Goal: Task Accomplishment & Management: Complete application form

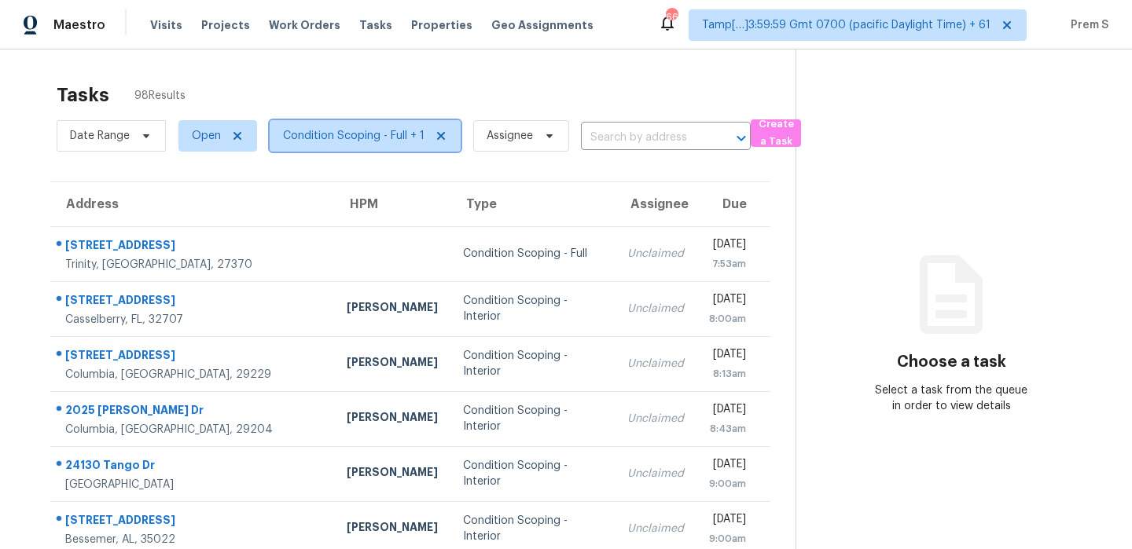
click at [400, 136] on span "Condition Scoping - Full + 1" at bounding box center [353, 136] width 141 height 16
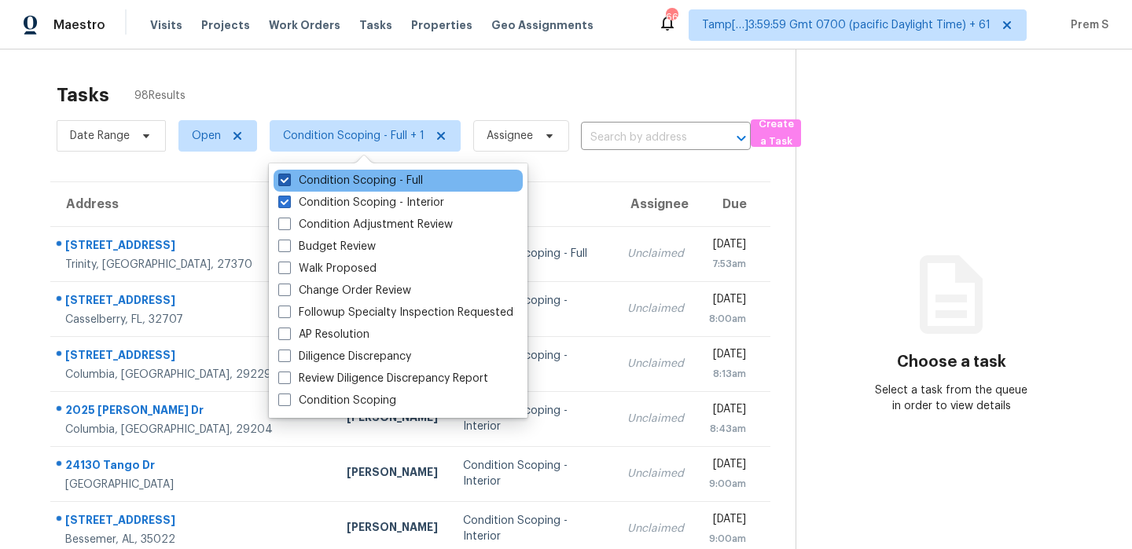
click at [380, 185] on label "Condition Scoping - Full" at bounding box center [350, 181] width 145 height 16
click at [288, 183] on input "Condition Scoping - Full" at bounding box center [283, 178] width 10 height 10
checkbox input "false"
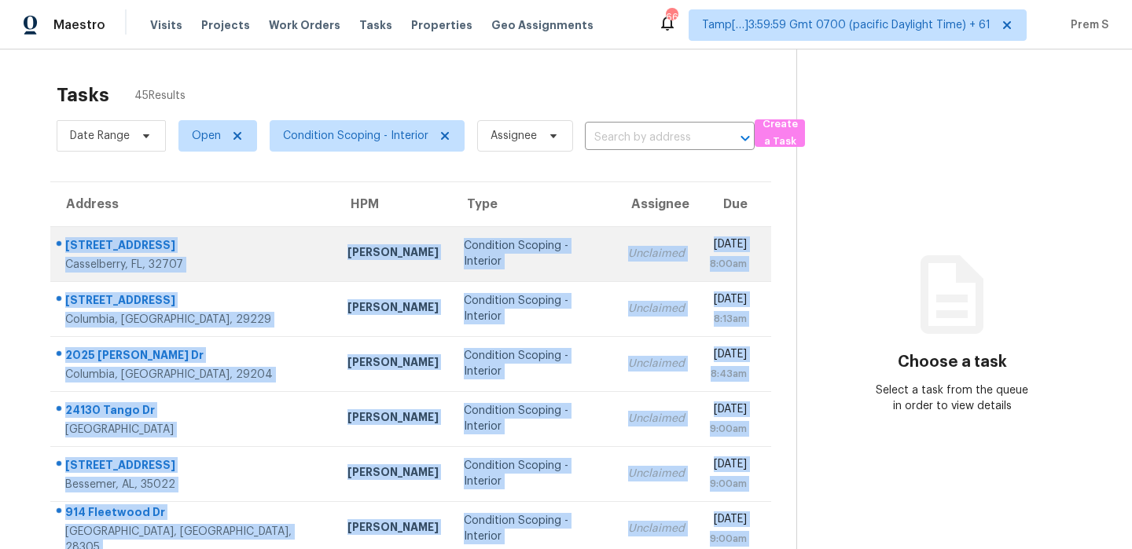
drag, startPoint x: 757, startPoint y: 491, endPoint x: 66, endPoint y: 247, distance: 732.7
click at [66, 247] on tbody "[STREET_ADDRESS][PERSON_NAME] [PERSON_NAME] Condition Scoping - Interior Unclai…" at bounding box center [410, 501] width 721 height 550
copy tbody "[STREET_ADDRESS][PERSON_NAME] [PERSON_NAME] Condition Scoping - Interior Unclai…"
click at [697, 274] on td "[DATE] 8:00am" at bounding box center [734, 253] width 74 height 55
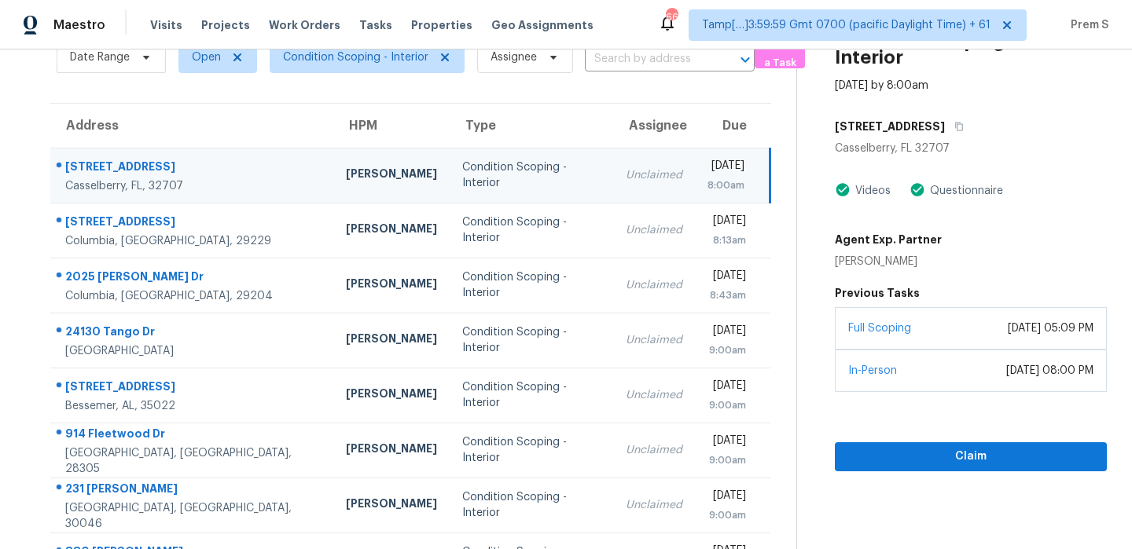
scroll to position [73, 0]
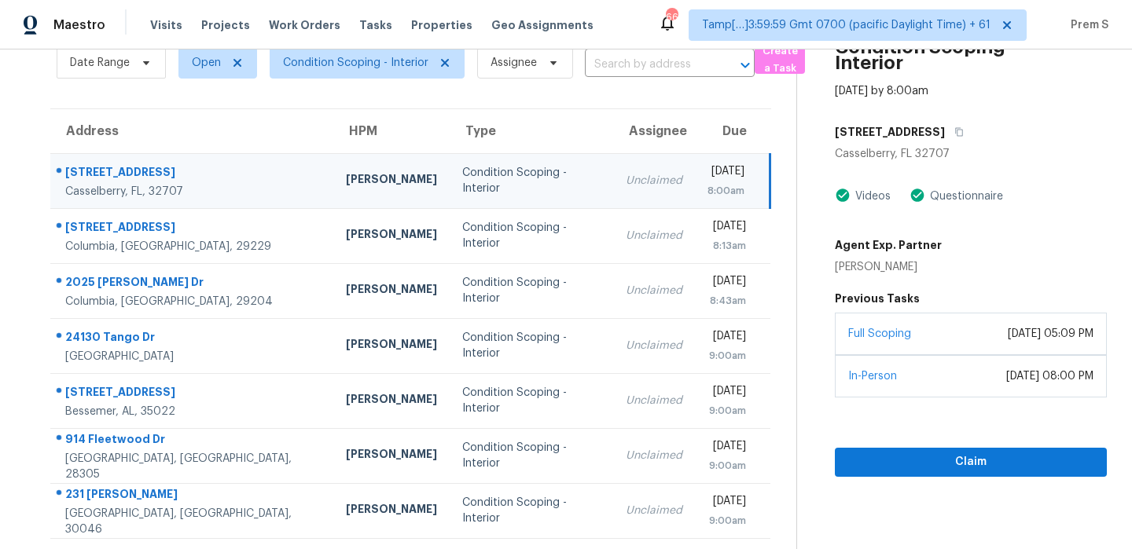
click at [695, 128] on th "Due" at bounding box center [732, 131] width 75 height 44
click at [615, 183] on td "Unclaimed" at bounding box center [654, 180] width 82 height 55
click at [888, 457] on span "Claim" at bounding box center [970, 463] width 247 height 20
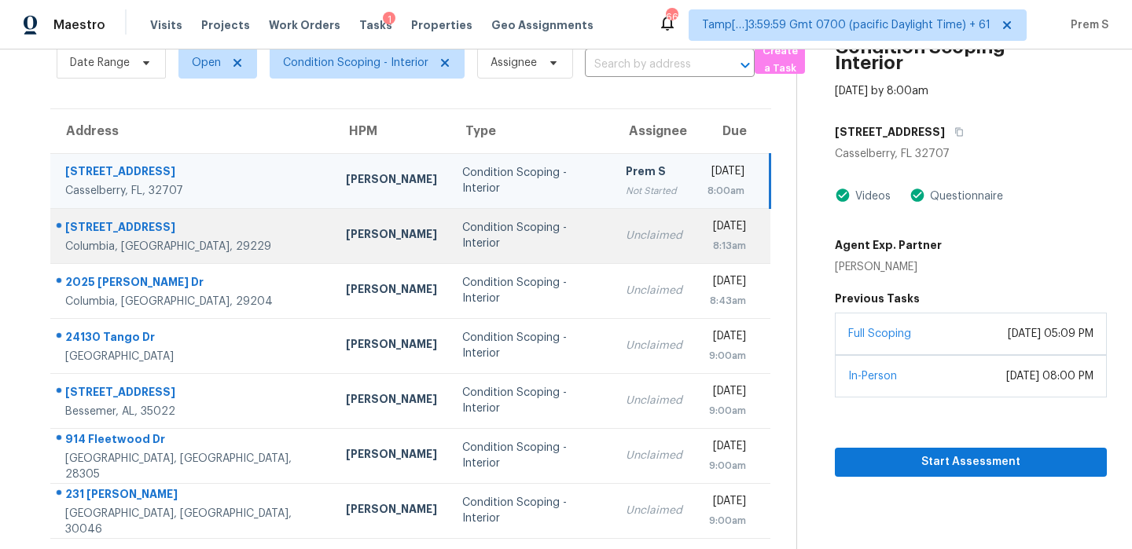
click at [695, 233] on td "[DATE] 8:13am" at bounding box center [732, 235] width 75 height 55
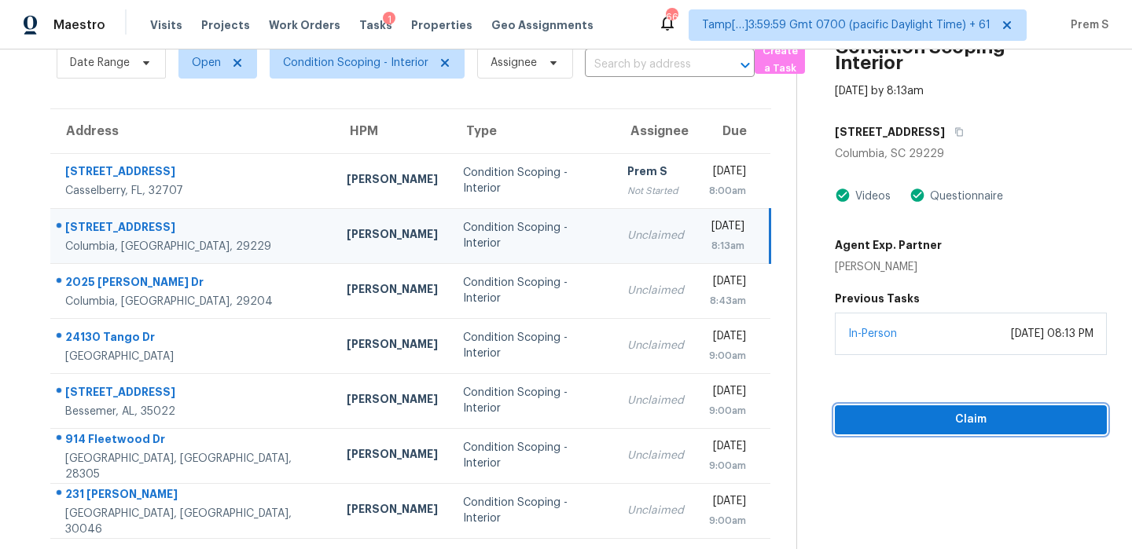
click at [924, 433] on button "Claim" at bounding box center [971, 420] width 272 height 29
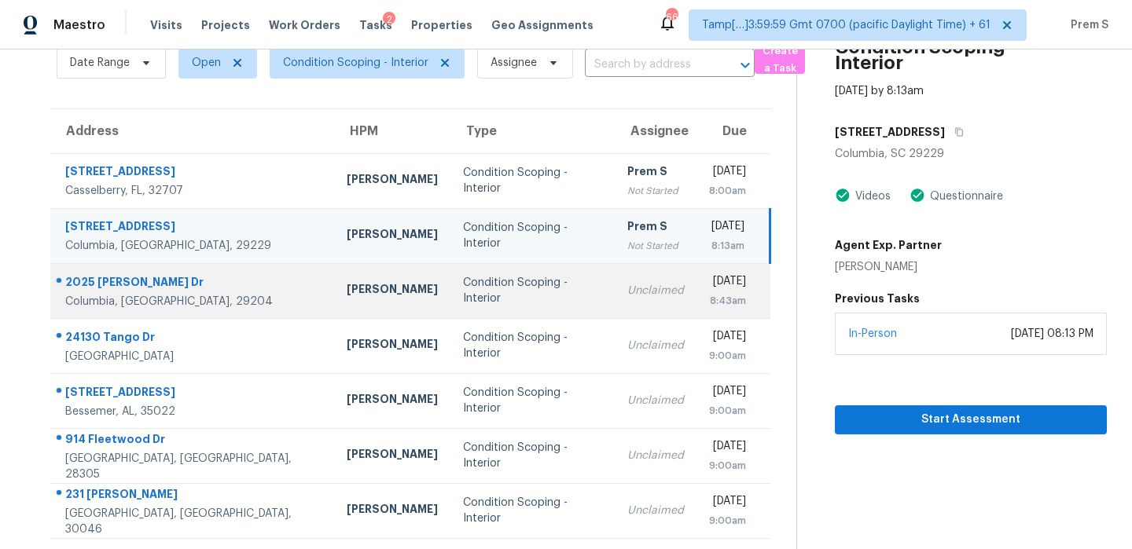
click at [696, 300] on td "[DATE] 8:43am" at bounding box center [733, 290] width 74 height 55
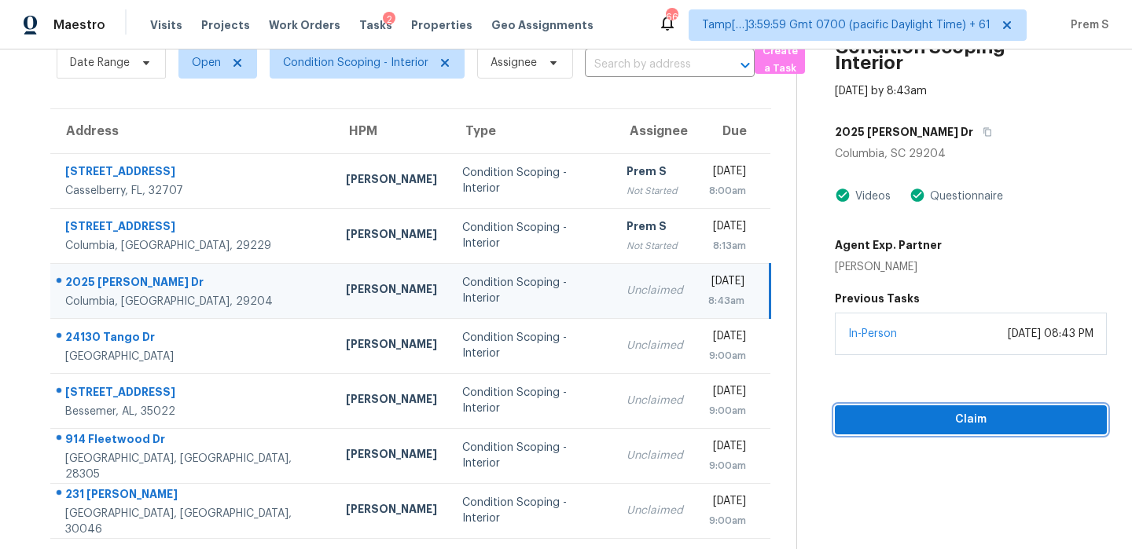
click at [917, 415] on span "Claim" at bounding box center [970, 420] width 247 height 20
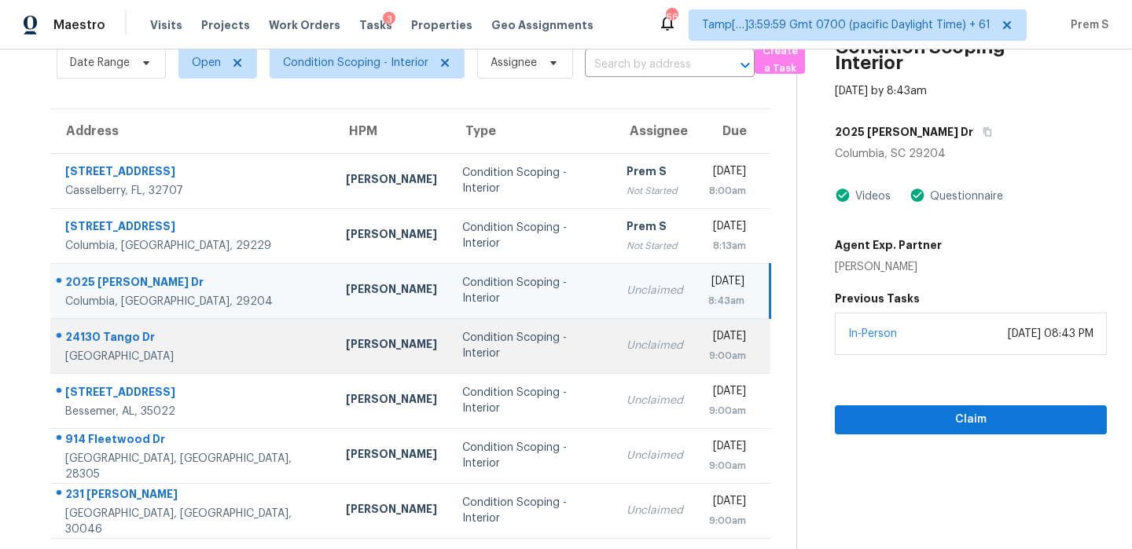
click at [708, 346] on div "[DATE]" at bounding box center [727, 339] width 38 height 20
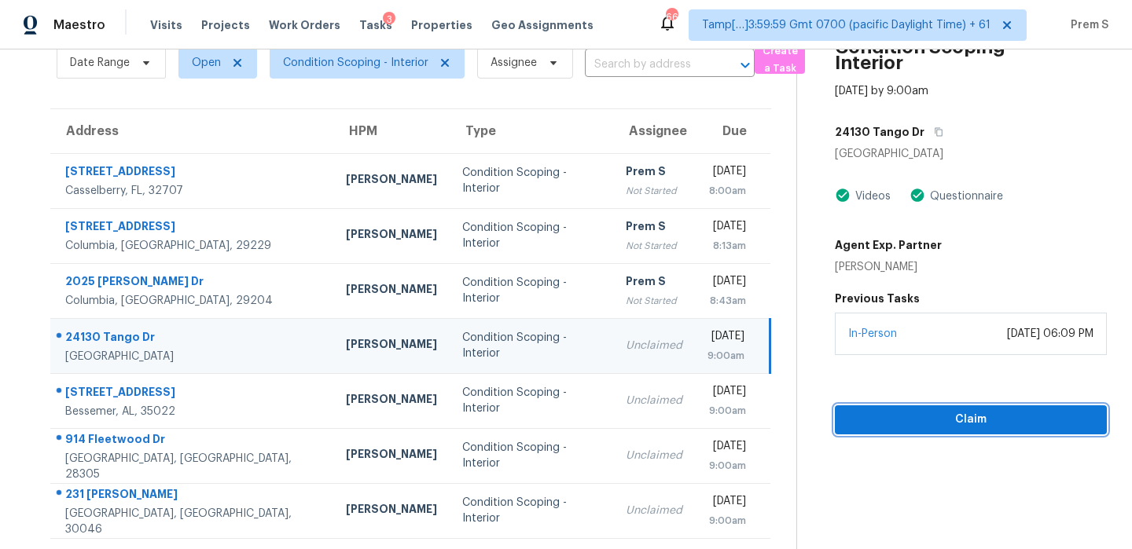
click at [946, 421] on span "Claim" at bounding box center [970, 420] width 247 height 20
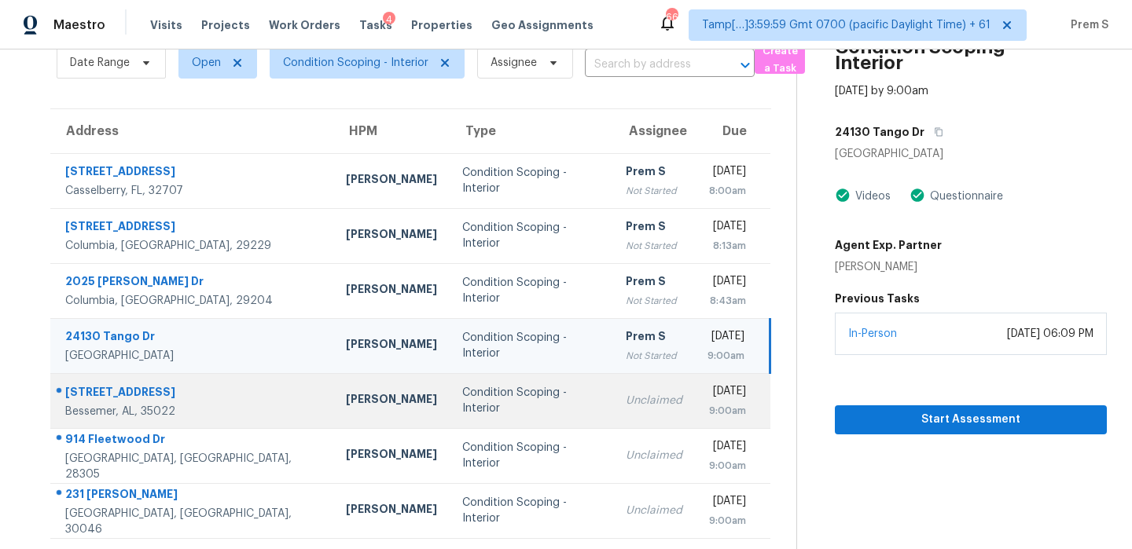
click at [695, 406] on td "[DATE] 9:00am" at bounding box center [732, 400] width 75 height 55
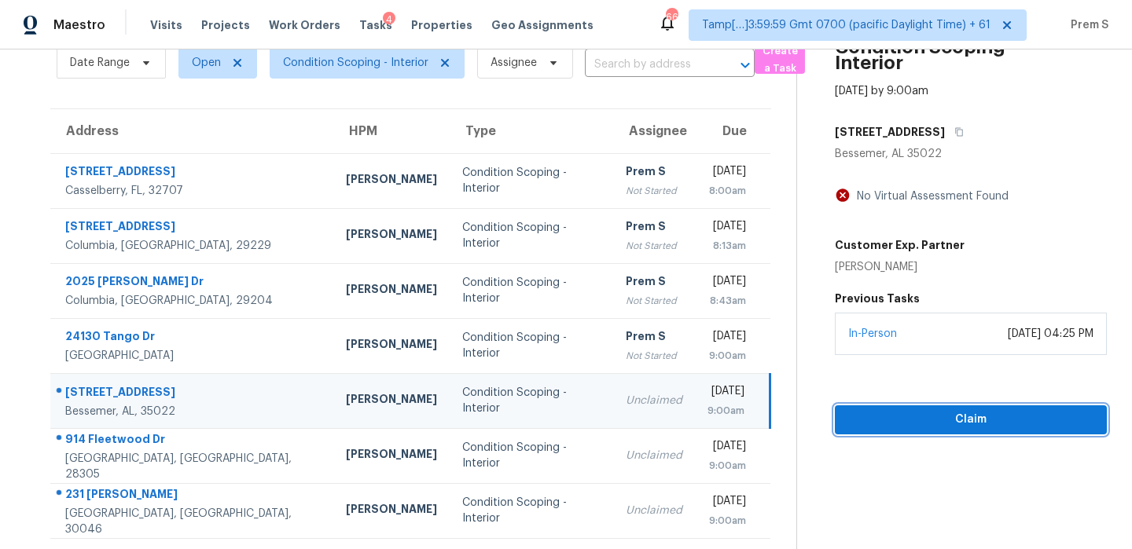
click at [989, 413] on span "Claim" at bounding box center [970, 420] width 247 height 20
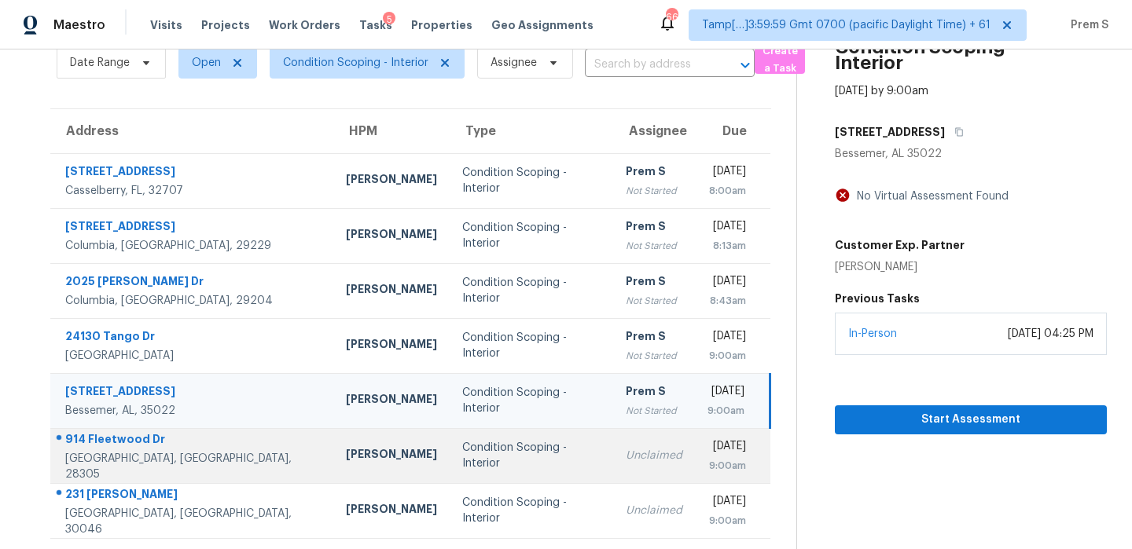
click at [626, 461] on div "Unclaimed" at bounding box center [654, 456] width 57 height 16
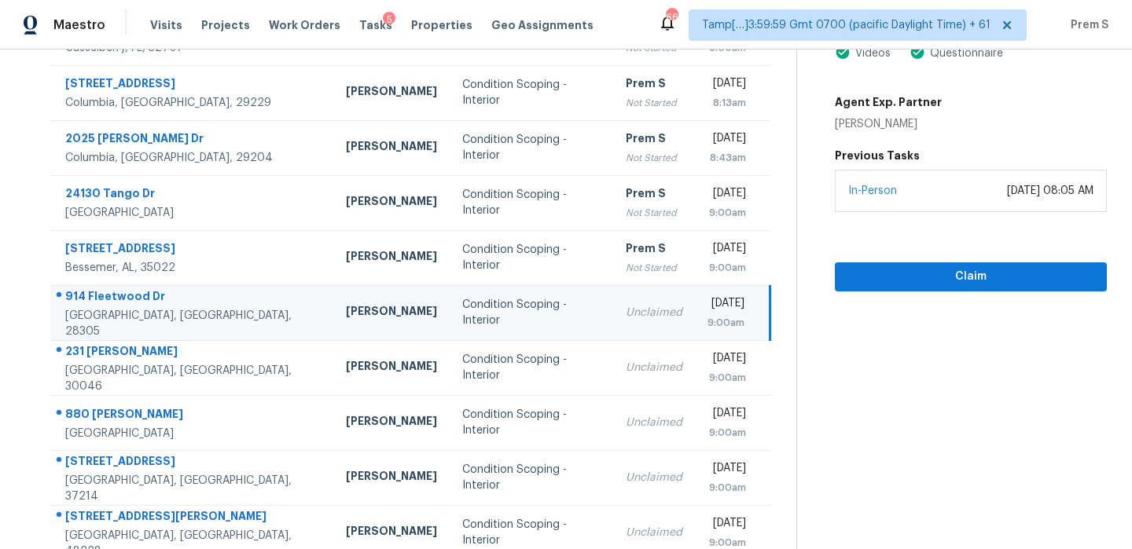
scroll to position [262, 0]
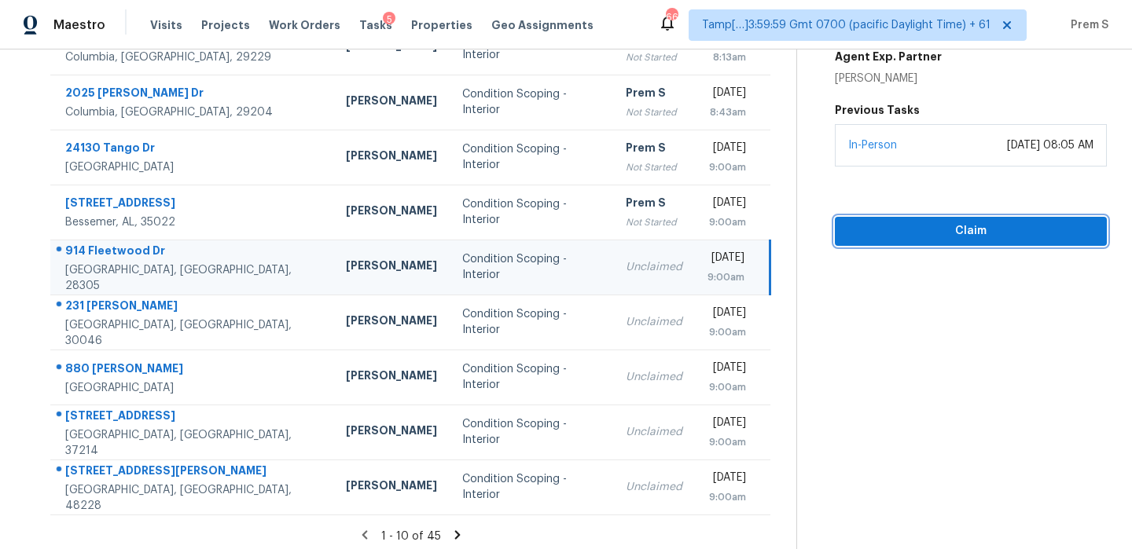
click at [977, 228] on span "Claim" at bounding box center [970, 232] width 247 height 20
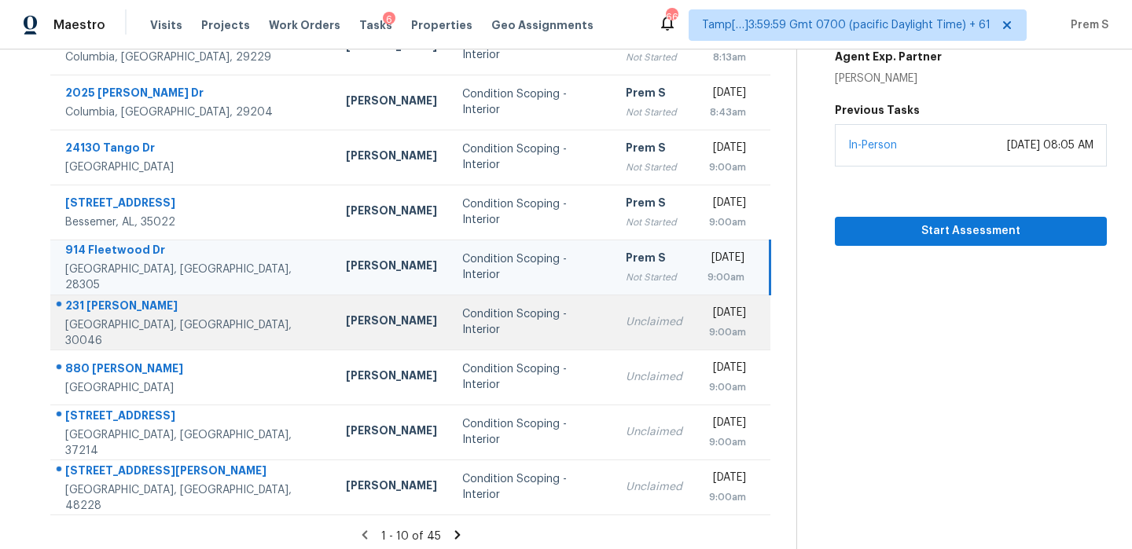
click at [695, 348] on td "[DATE] 9:00am" at bounding box center [732, 322] width 75 height 55
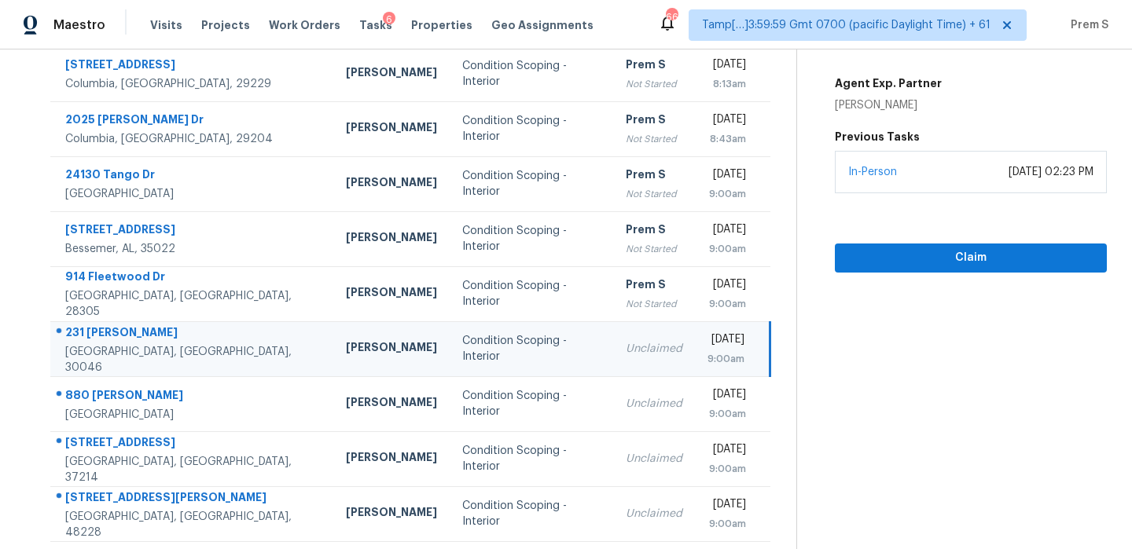
scroll to position [233, 0]
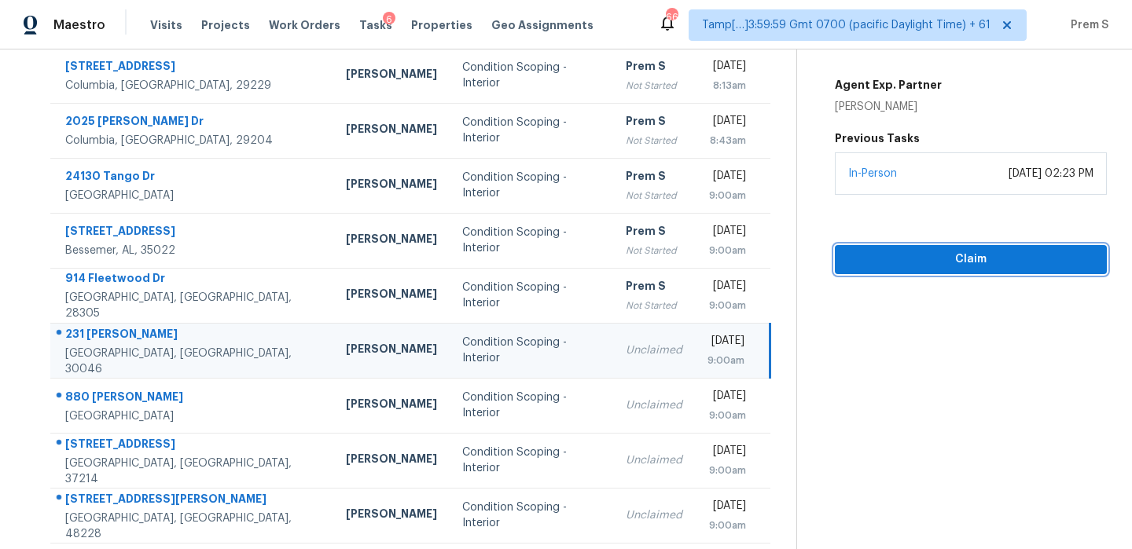
click at [945, 269] on span "Claim" at bounding box center [970, 260] width 247 height 20
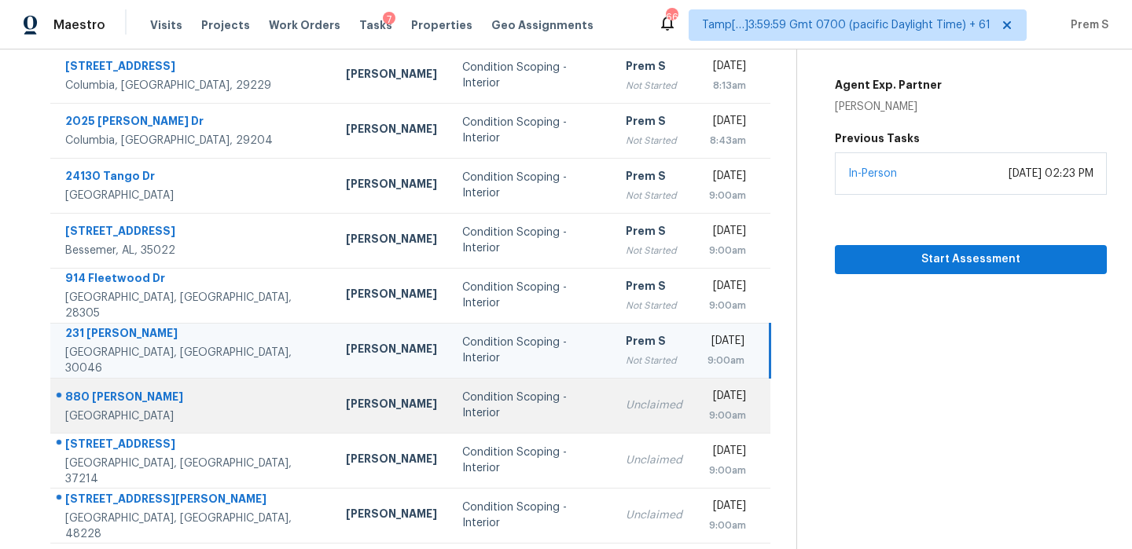
click at [707, 398] on div "[DATE]" at bounding box center [726, 398] width 39 height 20
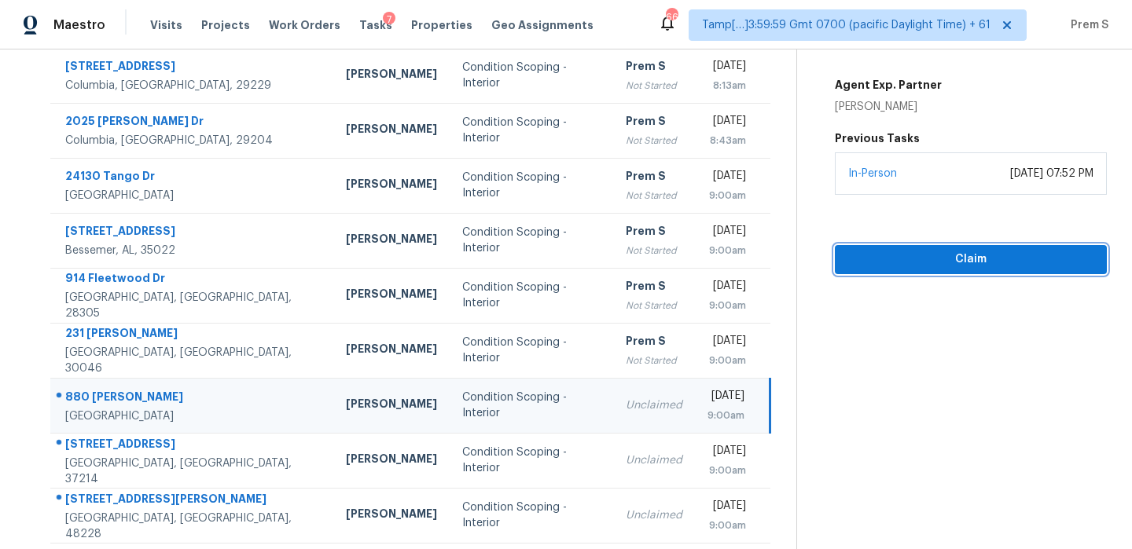
click at [979, 253] on span "Claim" at bounding box center [970, 260] width 247 height 20
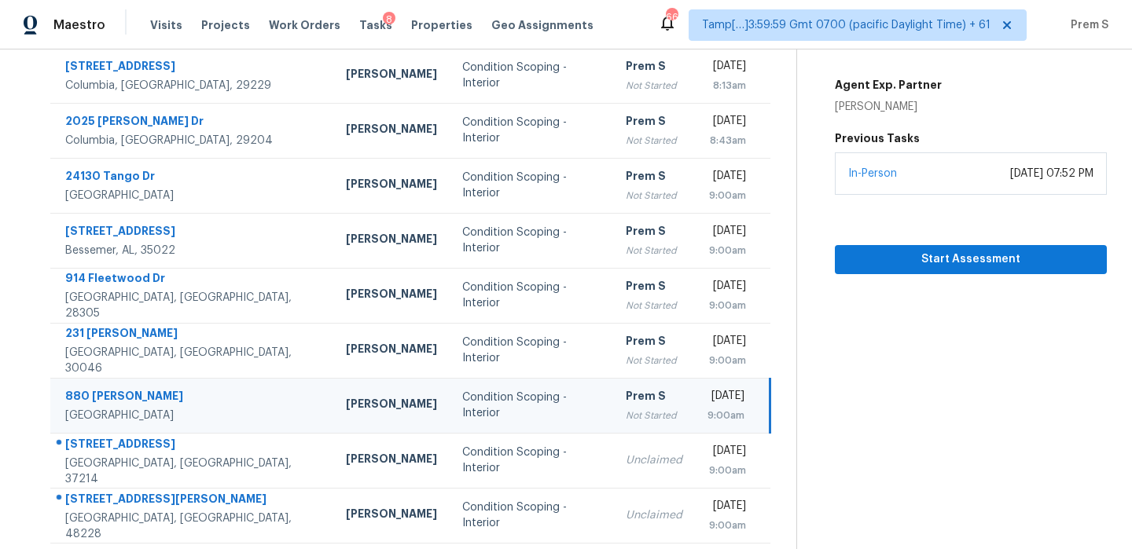
scroll to position [269, 0]
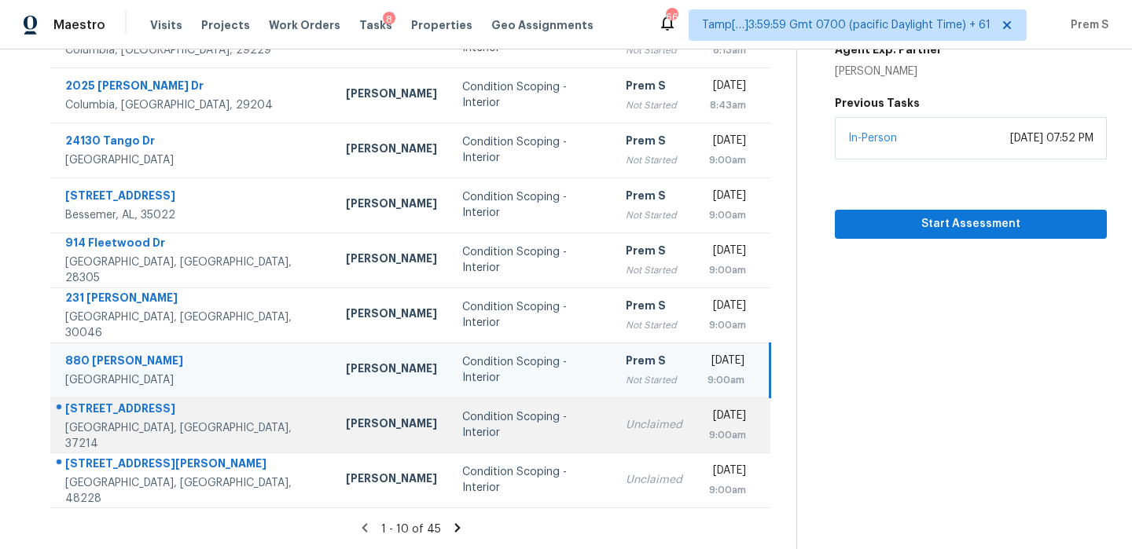
click at [707, 435] on div "9:00am" at bounding box center [726, 436] width 39 height 16
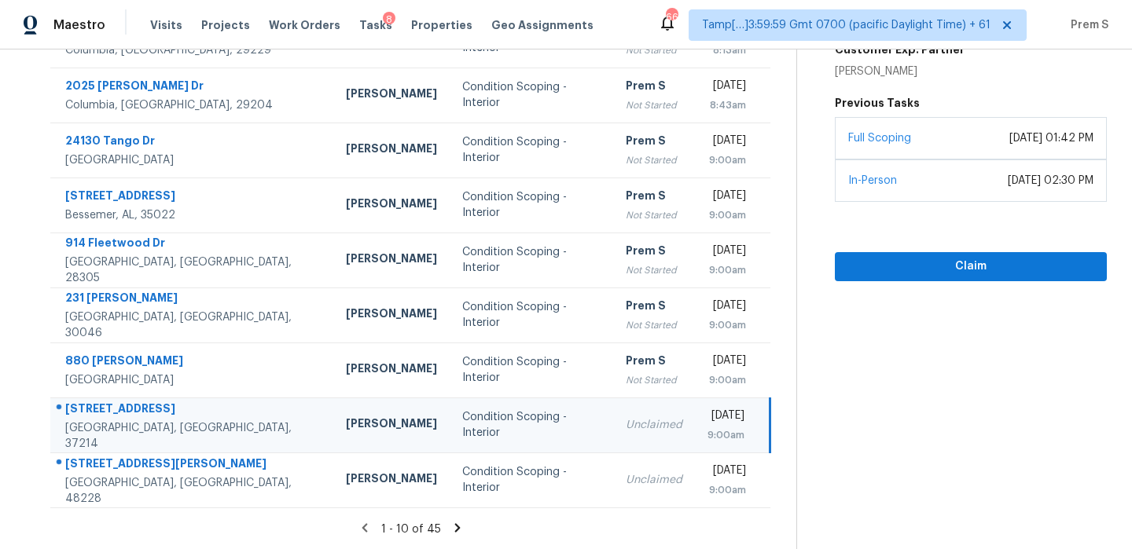
scroll to position [221, 0]
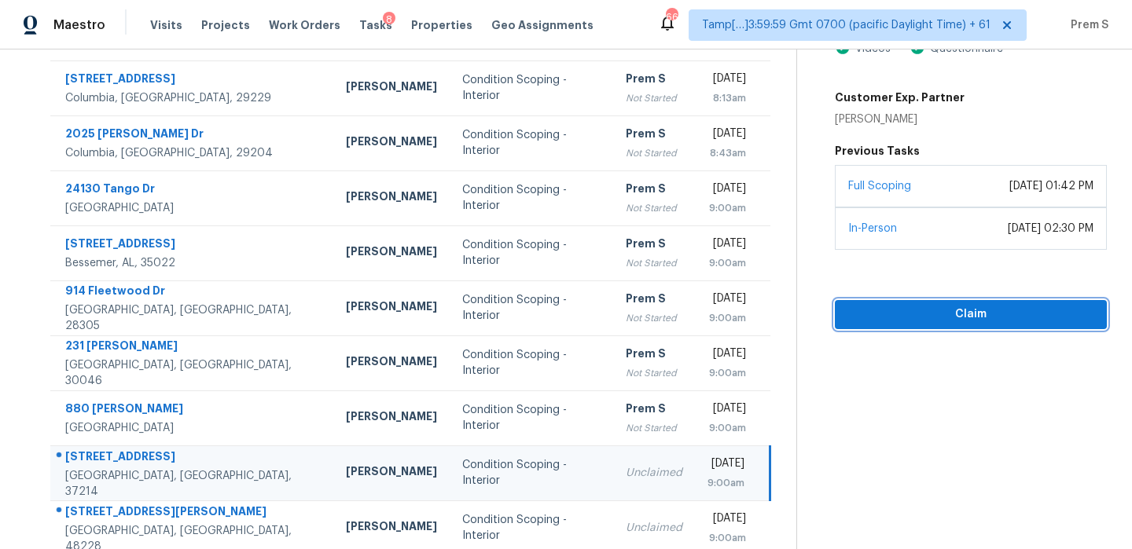
click at [997, 316] on span "Claim" at bounding box center [970, 315] width 247 height 20
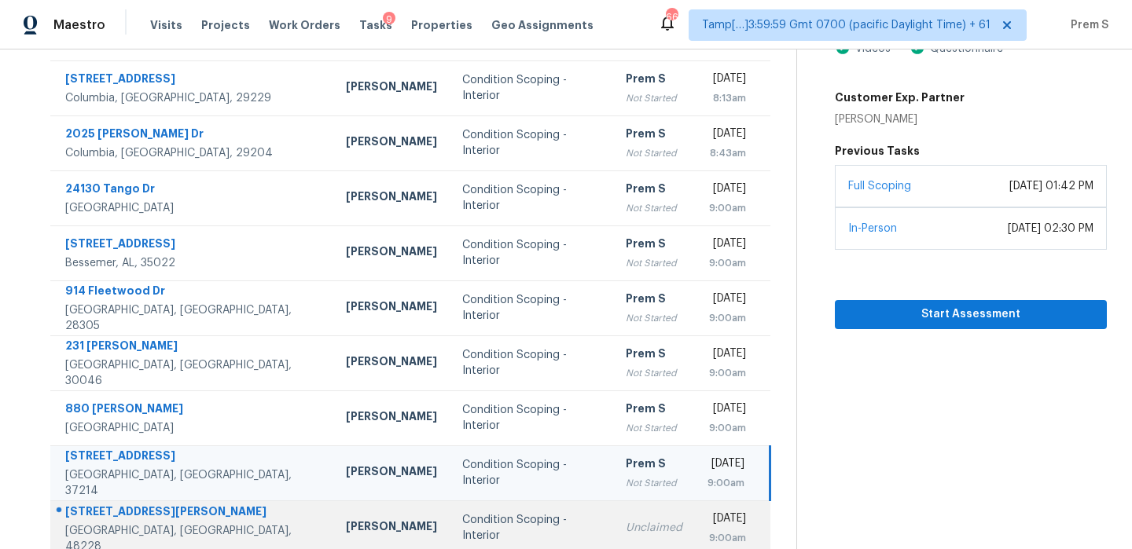
click at [613, 519] on td "Unclaimed" at bounding box center [654, 528] width 82 height 55
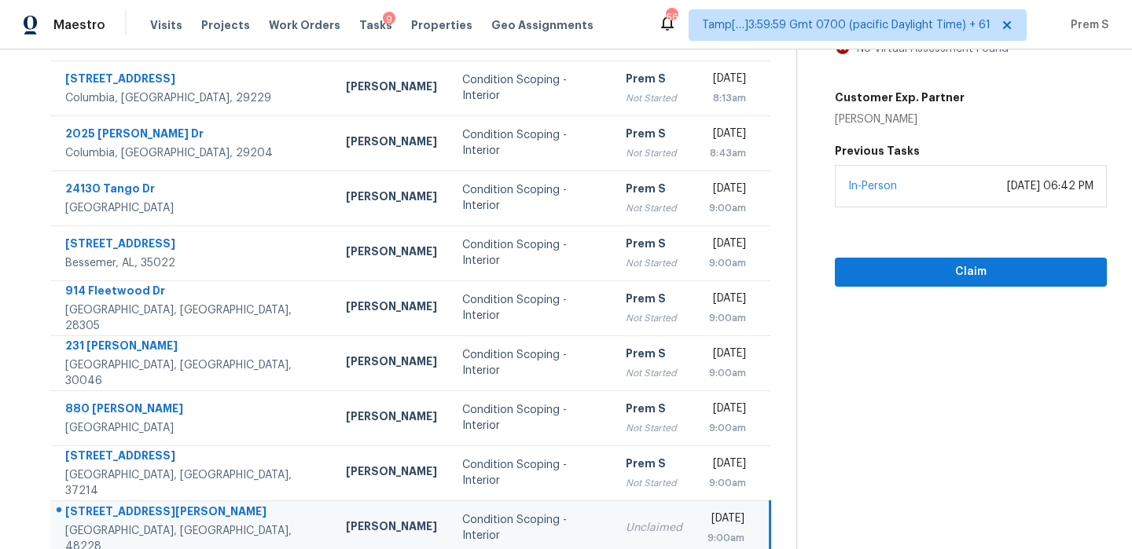
scroll to position [224, 0]
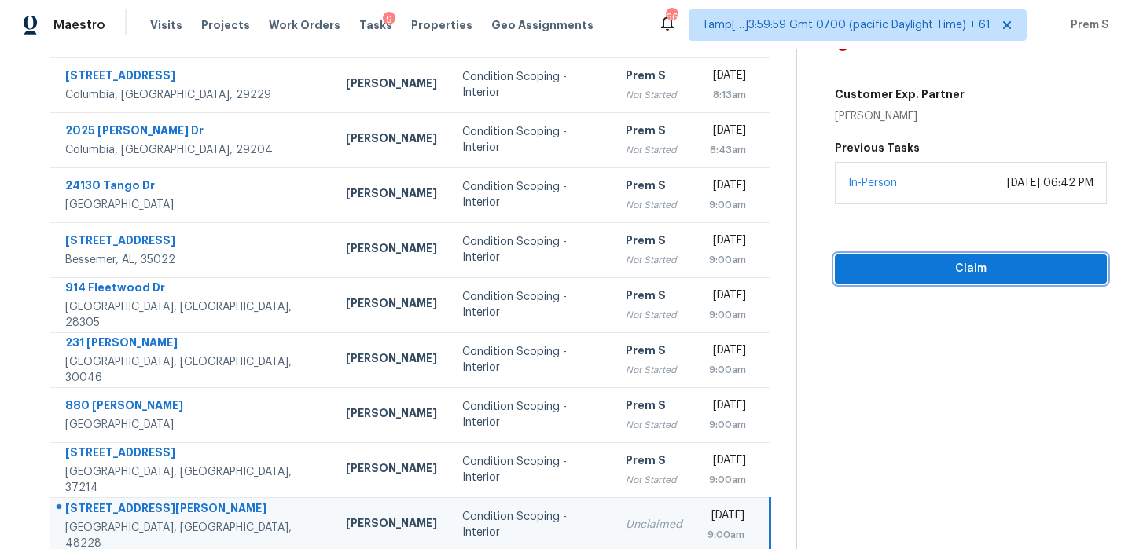
click at [1063, 260] on span "Claim" at bounding box center [970, 269] width 247 height 20
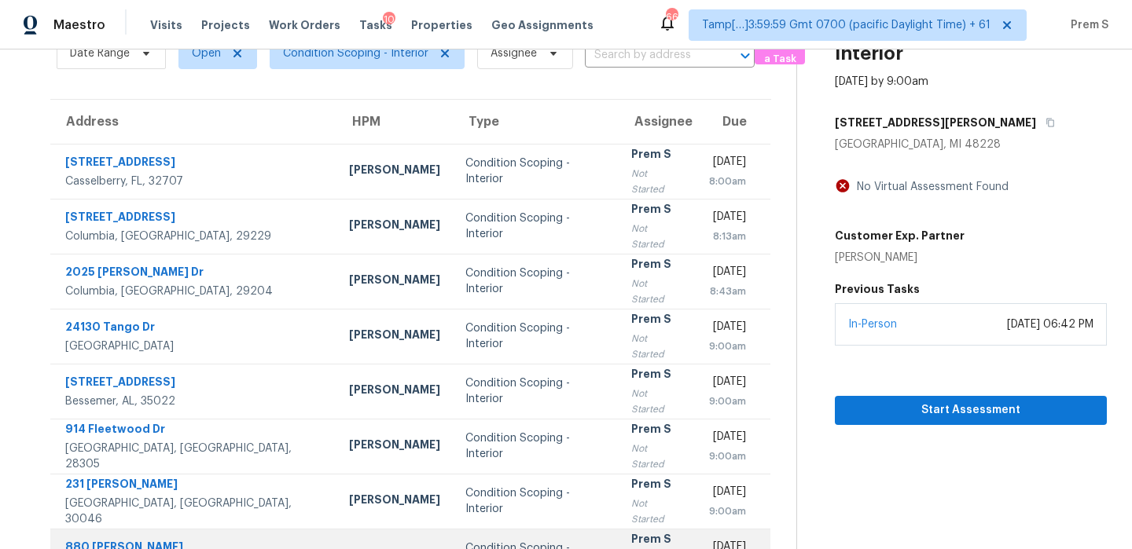
scroll to position [81, 0]
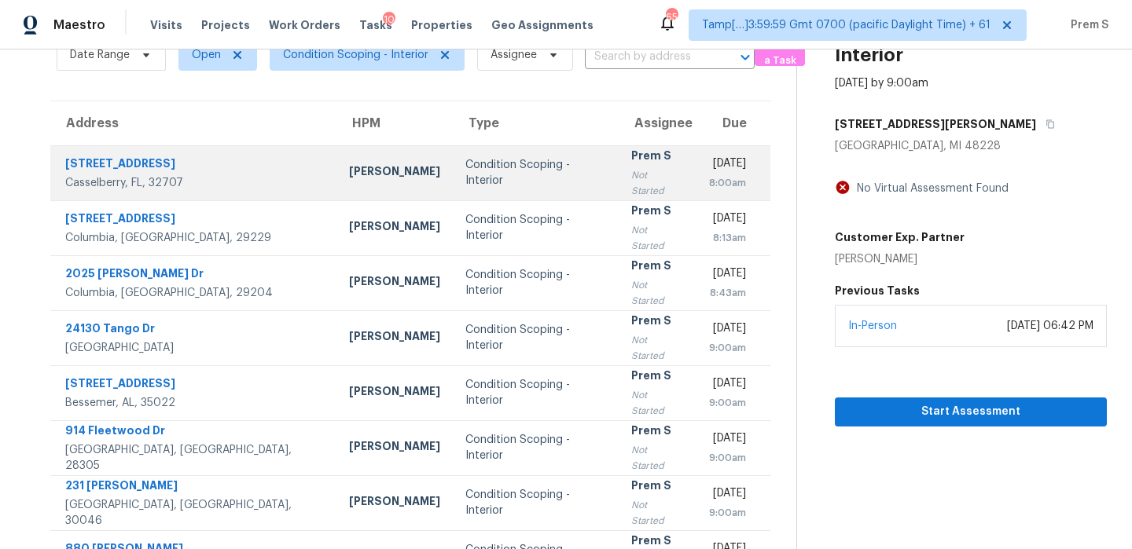
click at [695, 178] on td "[DATE] 8:00am" at bounding box center [732, 172] width 75 height 55
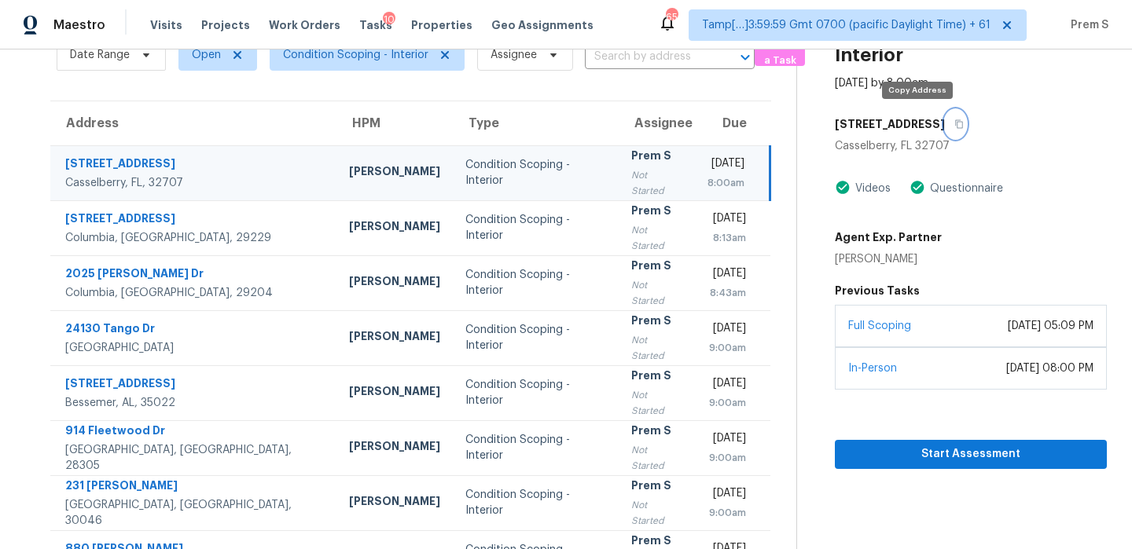
click at [945, 129] on button "button" at bounding box center [955, 124] width 21 height 28
click at [707, 189] on div "8:00am" at bounding box center [725, 183] width 37 height 16
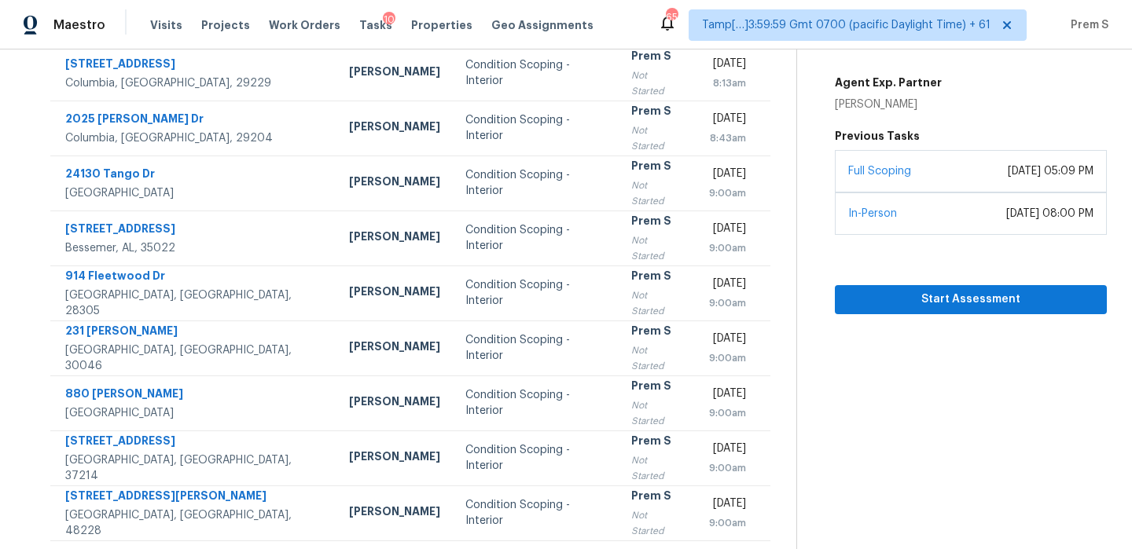
scroll to position [233, 0]
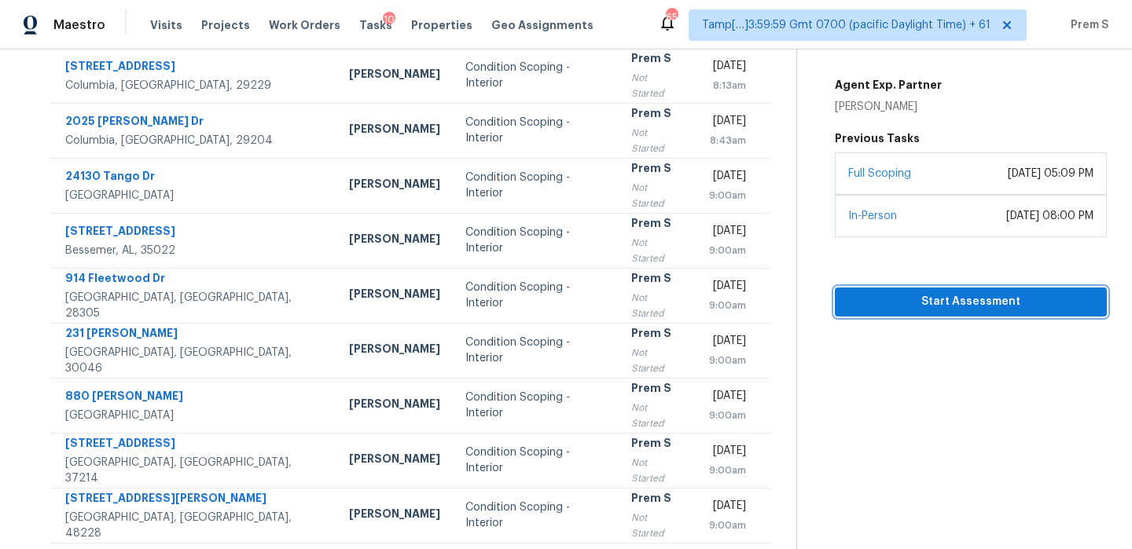
click at [1020, 304] on span "Start Assessment" at bounding box center [970, 302] width 247 height 20
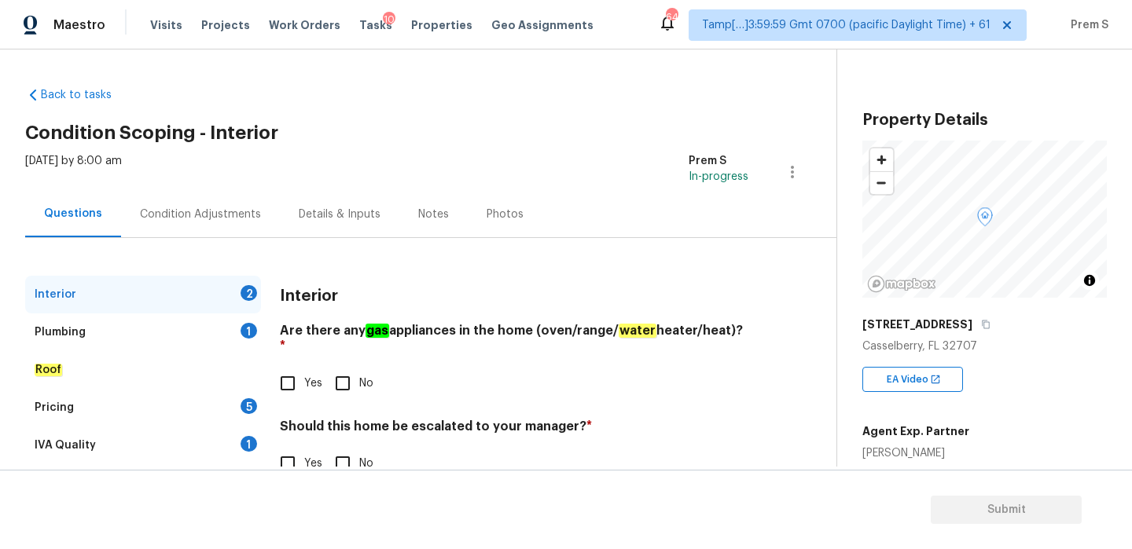
click at [351, 367] on input "No" at bounding box center [342, 383] width 33 height 33
checkbox input "true"
click at [353, 453] on input "No" at bounding box center [342, 463] width 33 height 33
checkbox input "true"
click at [248, 323] on div "1" at bounding box center [249, 331] width 17 height 16
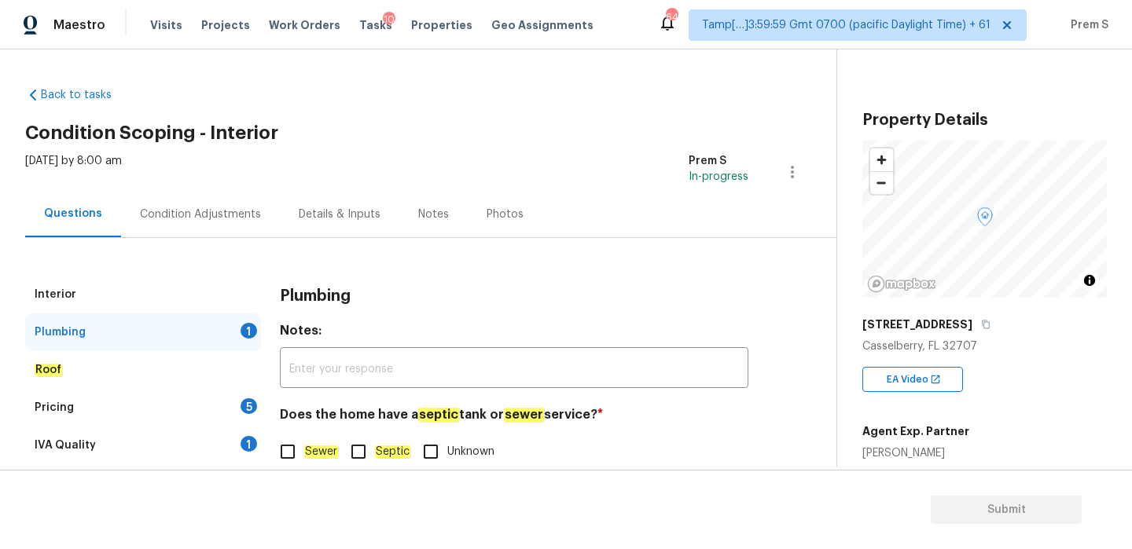
click at [303, 449] on input "Sewer" at bounding box center [287, 451] width 33 height 33
checkbox input "true"
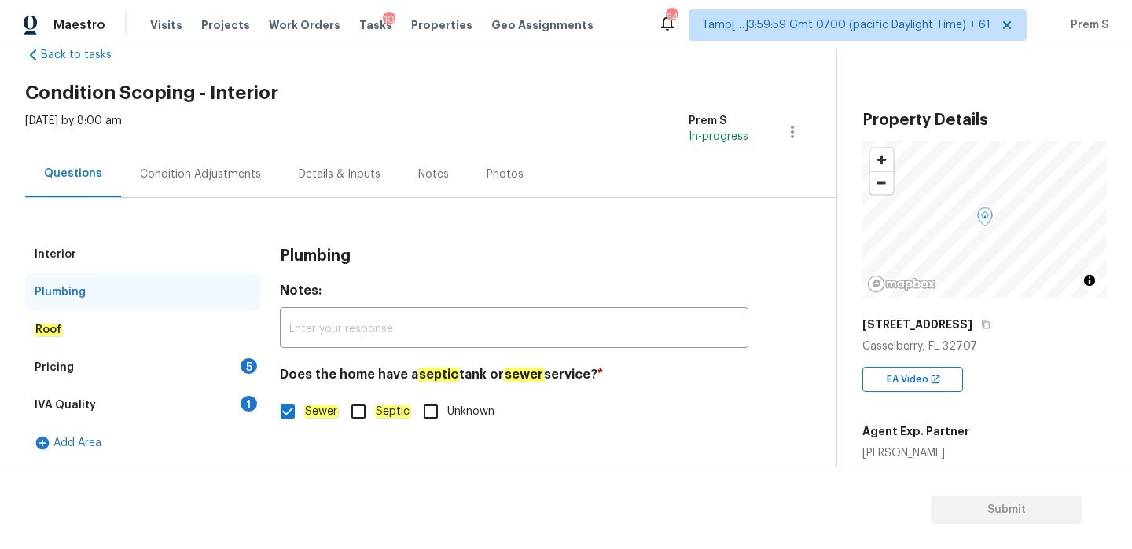
click at [252, 368] on div "5" at bounding box center [249, 366] width 17 height 16
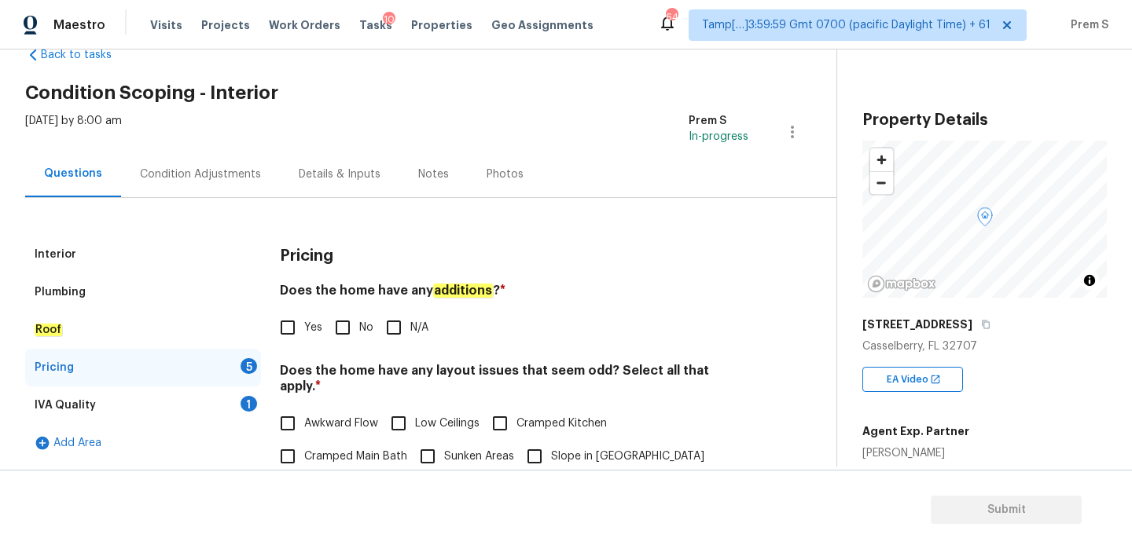
click at [384, 331] on input "N/A" at bounding box center [393, 327] width 33 height 33
checkbox input "true"
click at [366, 327] on span "No" at bounding box center [366, 328] width 14 height 17
click at [359, 327] on input "No" at bounding box center [342, 327] width 33 height 33
checkbox input "true"
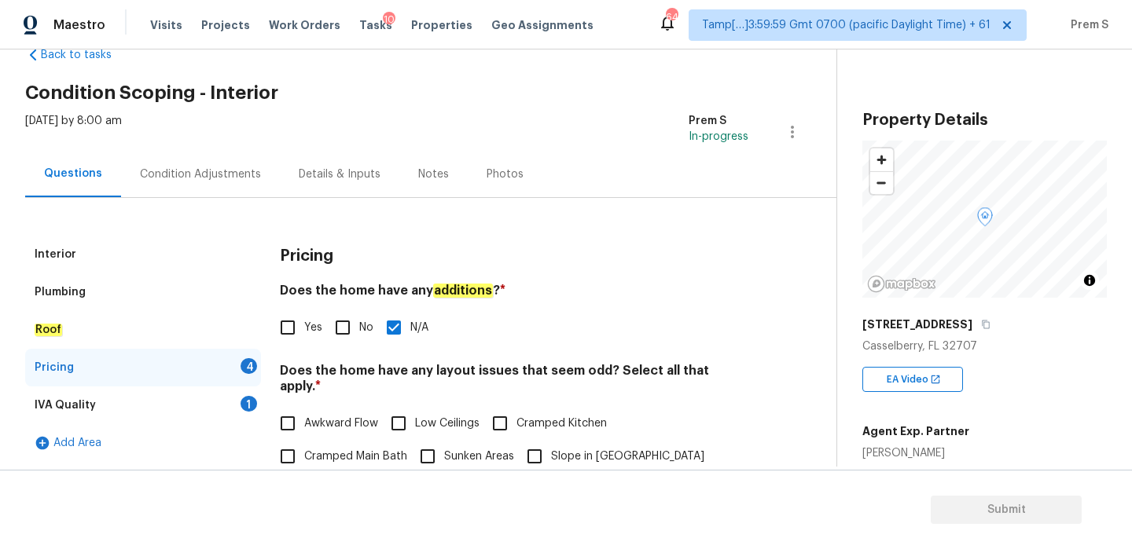
checkbox input "false"
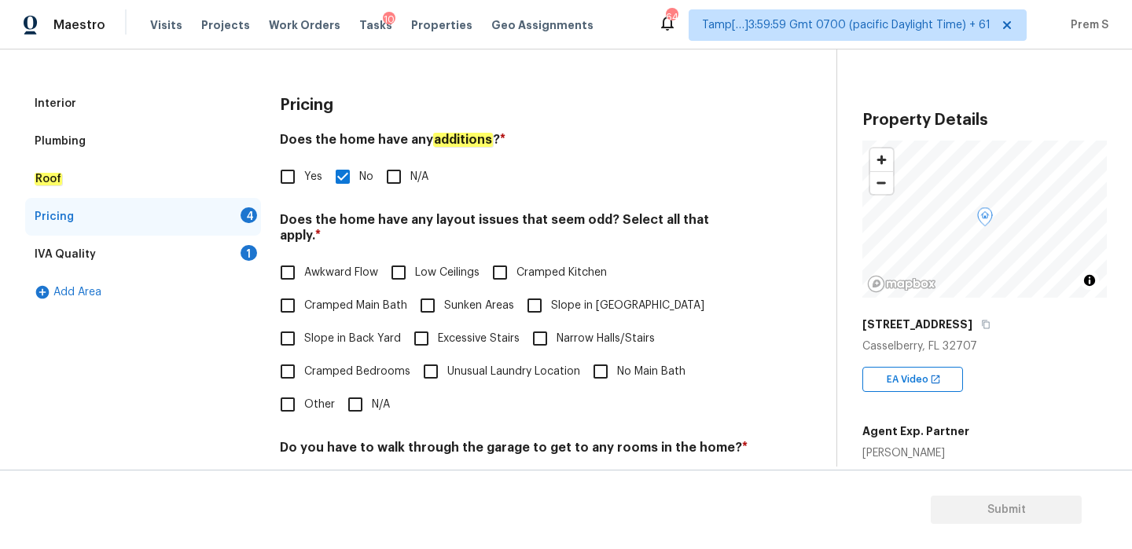
scroll to position [389, 0]
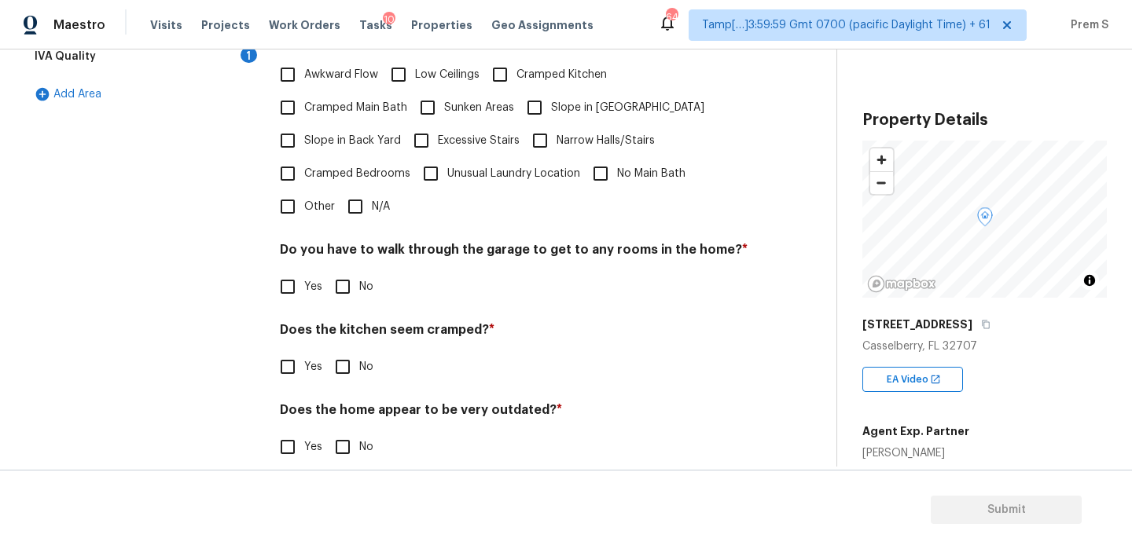
click at [373, 199] on span "N/A" at bounding box center [381, 207] width 18 height 17
click at [372, 192] on input "N/A" at bounding box center [355, 206] width 33 height 33
checkbox input "true"
click at [353, 273] on input "No" at bounding box center [342, 286] width 33 height 33
checkbox input "true"
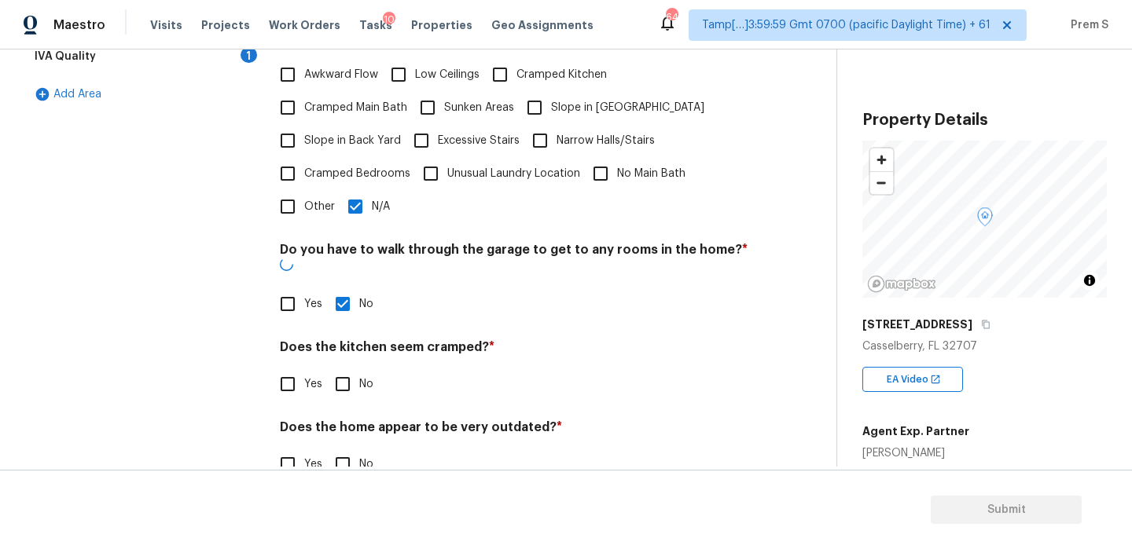
click at [345, 368] on input "No" at bounding box center [342, 384] width 33 height 33
checkbox input "true"
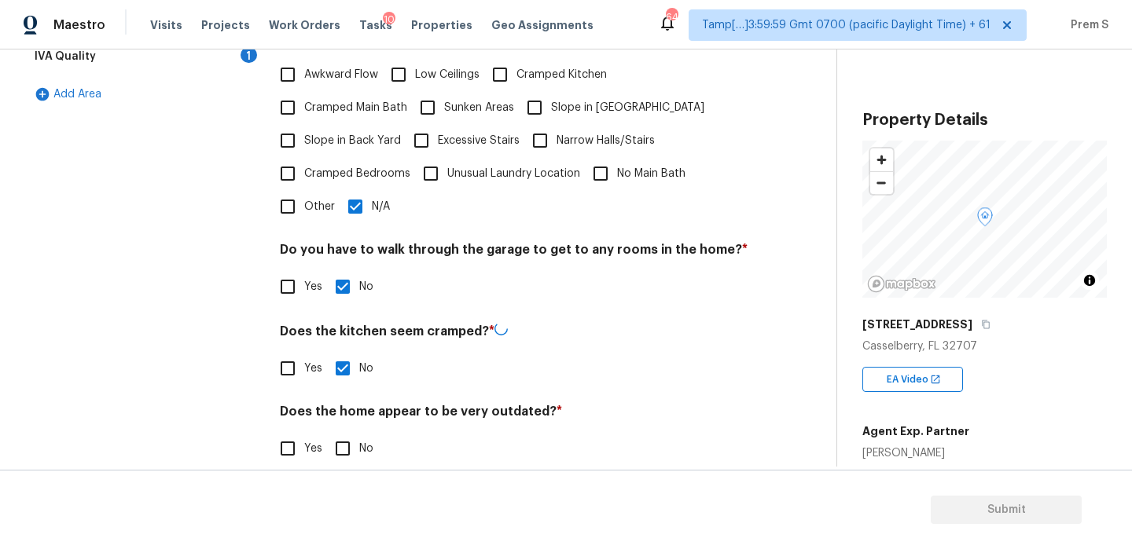
click at [348, 432] on input "No" at bounding box center [342, 448] width 33 height 33
checkbox input "true"
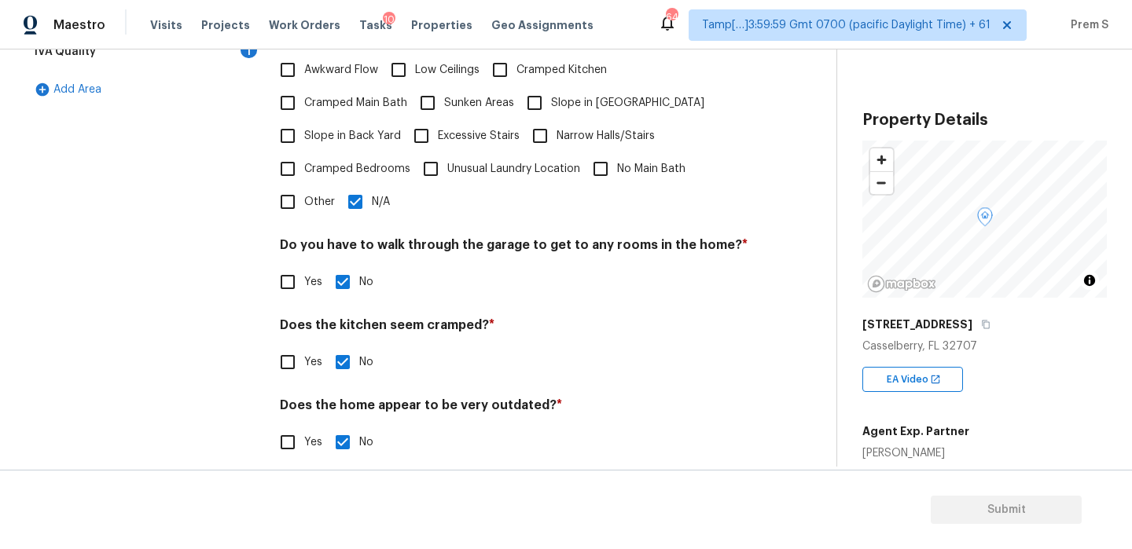
scroll to position [139, 0]
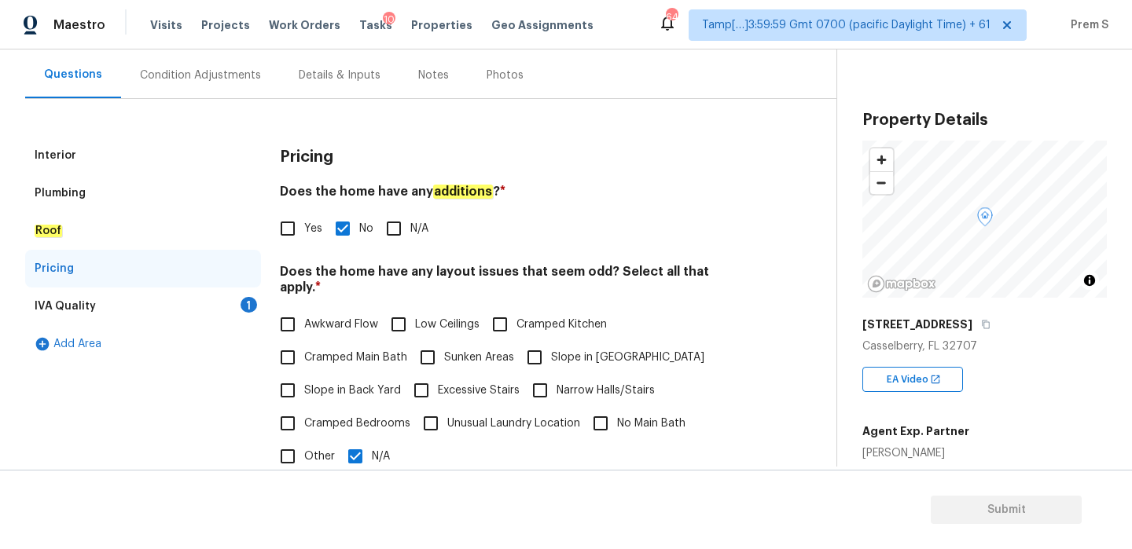
click at [247, 310] on div "1" at bounding box center [249, 305] width 17 height 16
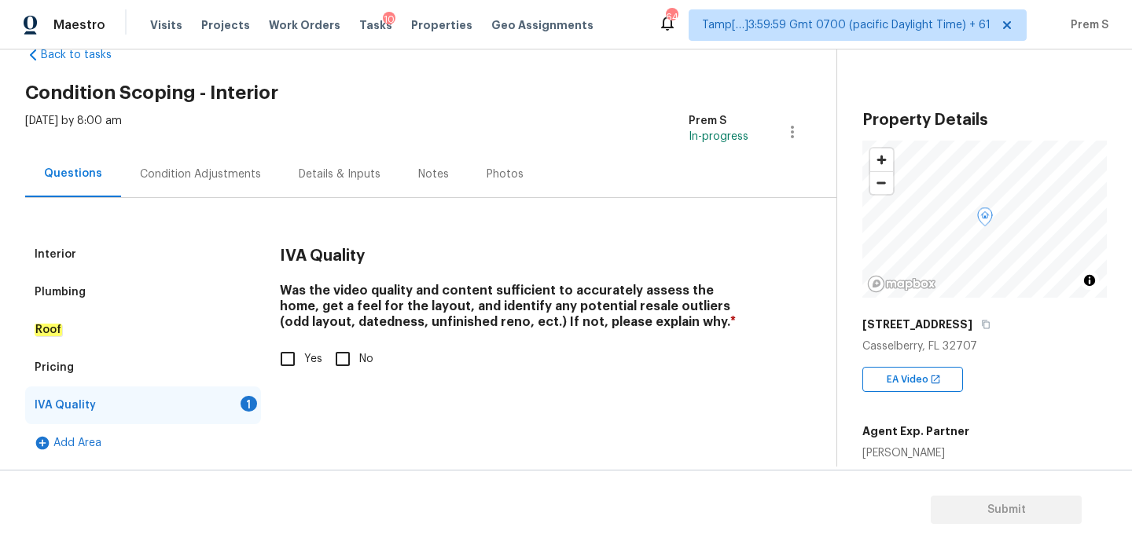
scroll to position [40, 0]
click at [296, 363] on input "Yes" at bounding box center [287, 359] width 33 height 33
checkbox input "true"
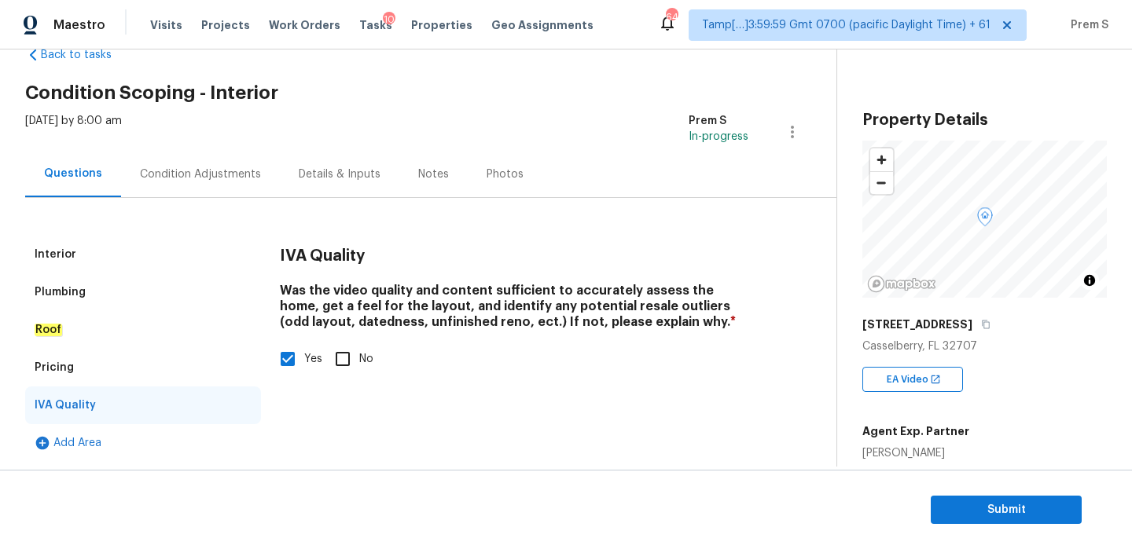
click at [248, 171] on div "Condition Adjustments" at bounding box center [200, 175] width 121 height 16
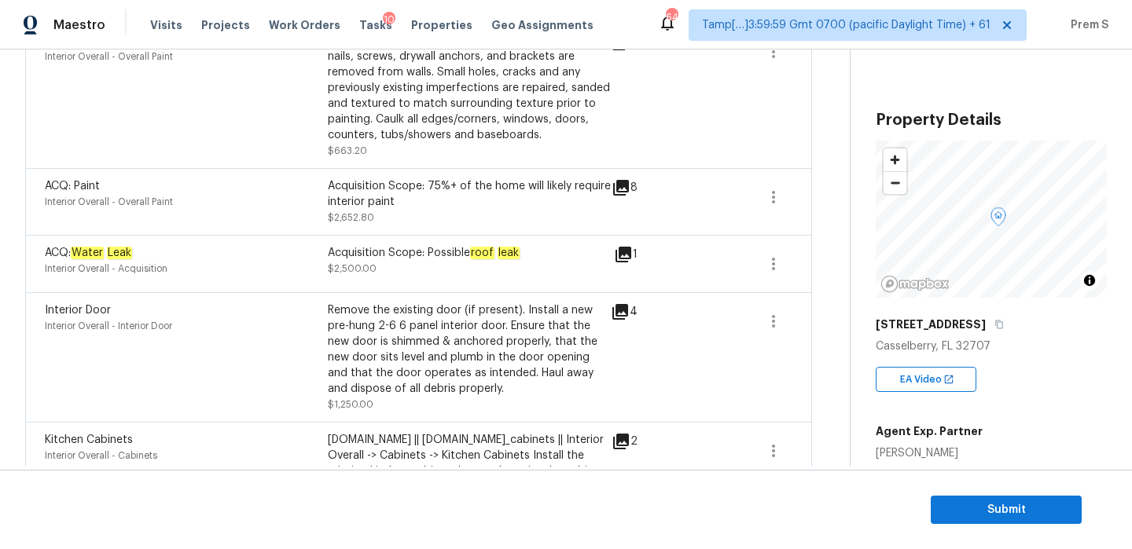
scroll to position [1241, 0]
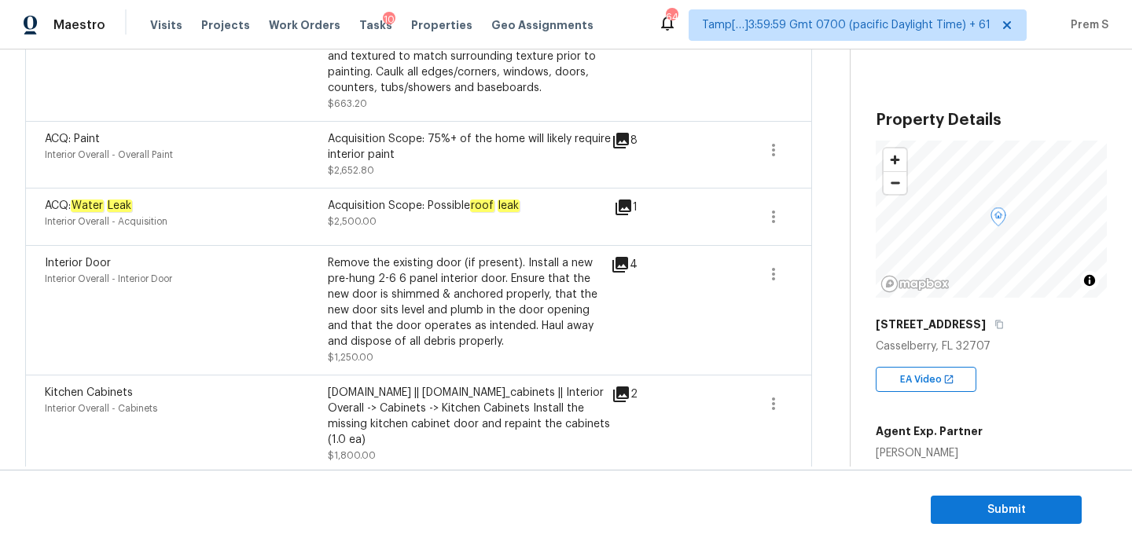
click at [627, 213] on icon at bounding box center [623, 207] width 19 height 19
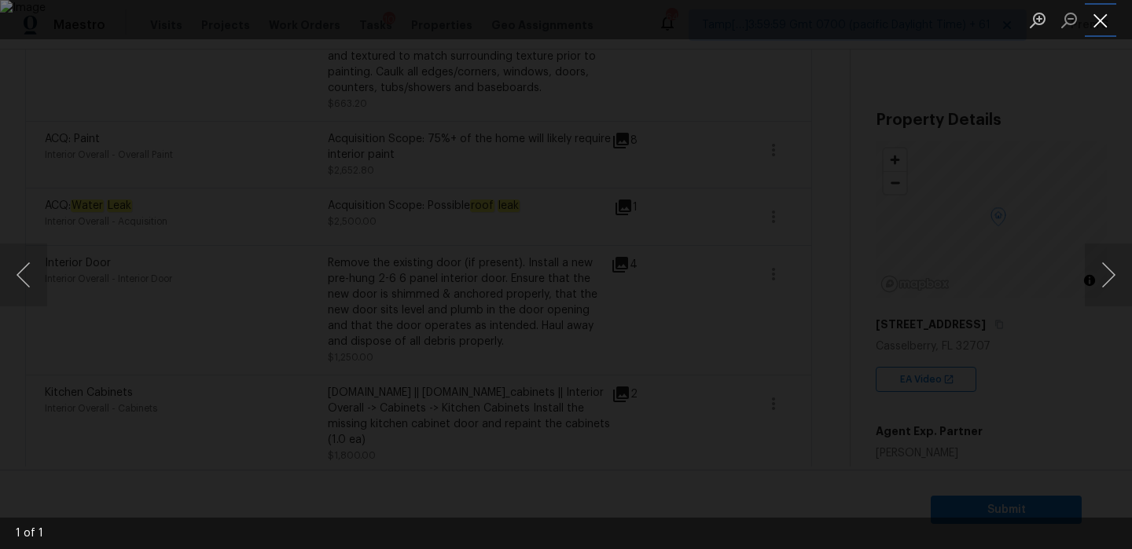
click at [1105, 28] on button "Close lightbox" at bounding box center [1100, 20] width 31 height 28
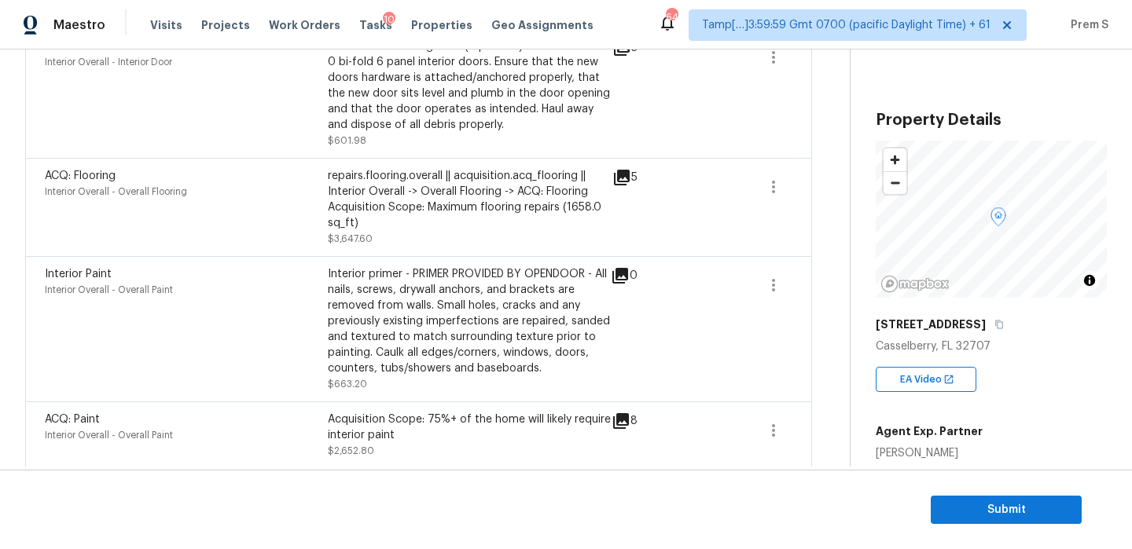
scroll to position [946, 0]
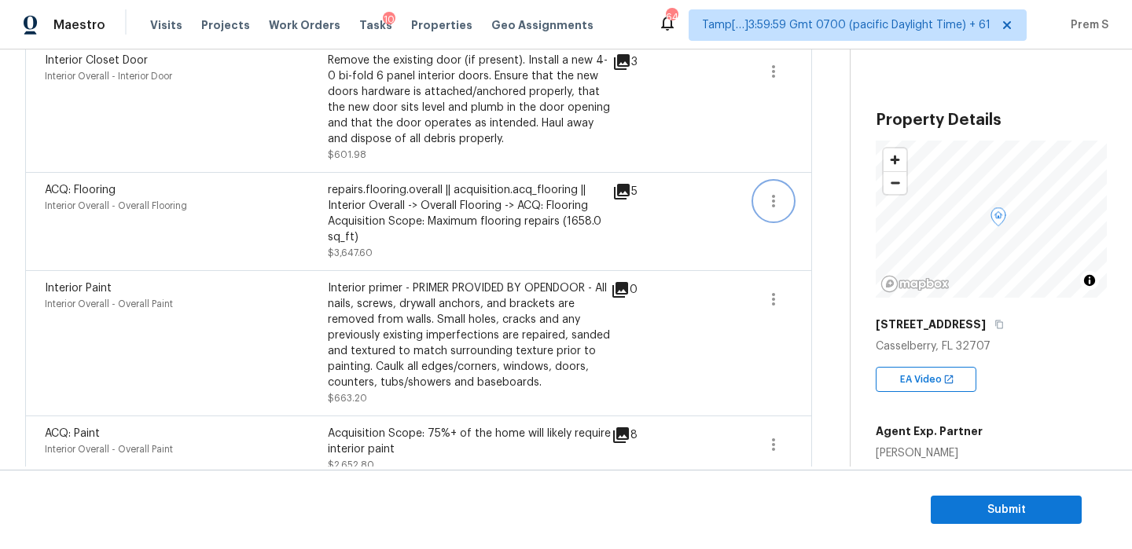
click at [781, 193] on button "button" at bounding box center [774, 201] width 38 height 38
click at [864, 369] on div "Property Details © Mapbox © OpenStreetMap Improve this map [STREET_ADDRESS][PER…" at bounding box center [979, 457] width 256 height 814
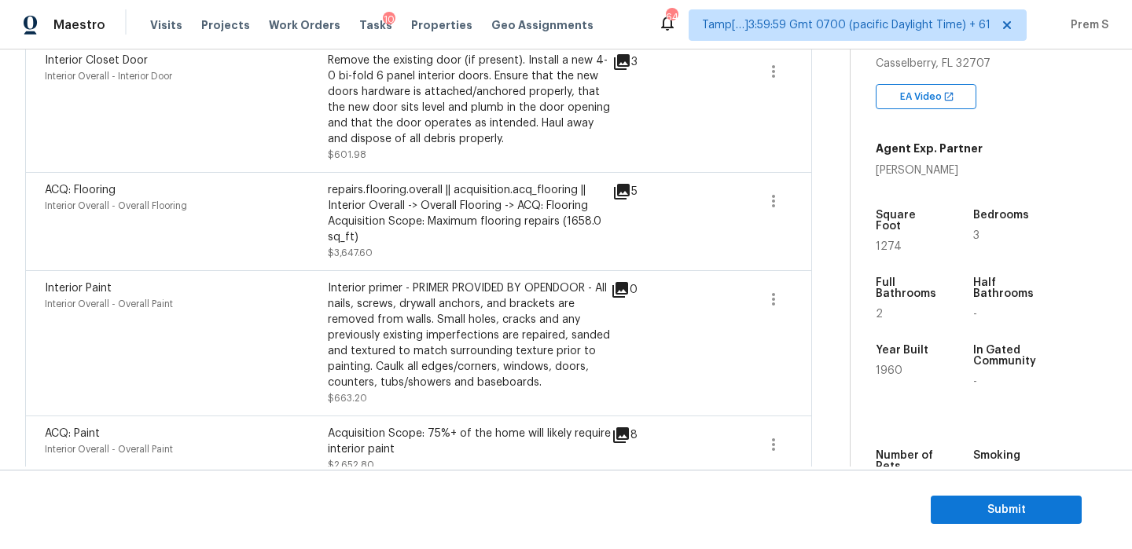
scroll to position [284, 0]
click at [772, 193] on button "button" at bounding box center [774, 201] width 38 height 38
click at [825, 199] on div "Edit" at bounding box center [863, 201] width 123 height 16
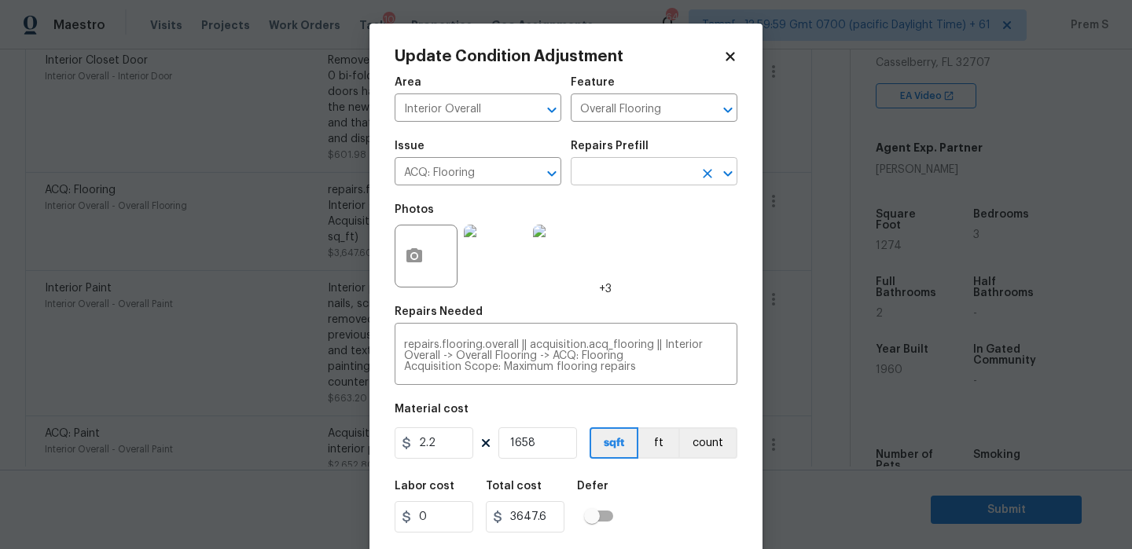
click at [726, 174] on icon "Open" at bounding box center [727, 174] width 9 height 6
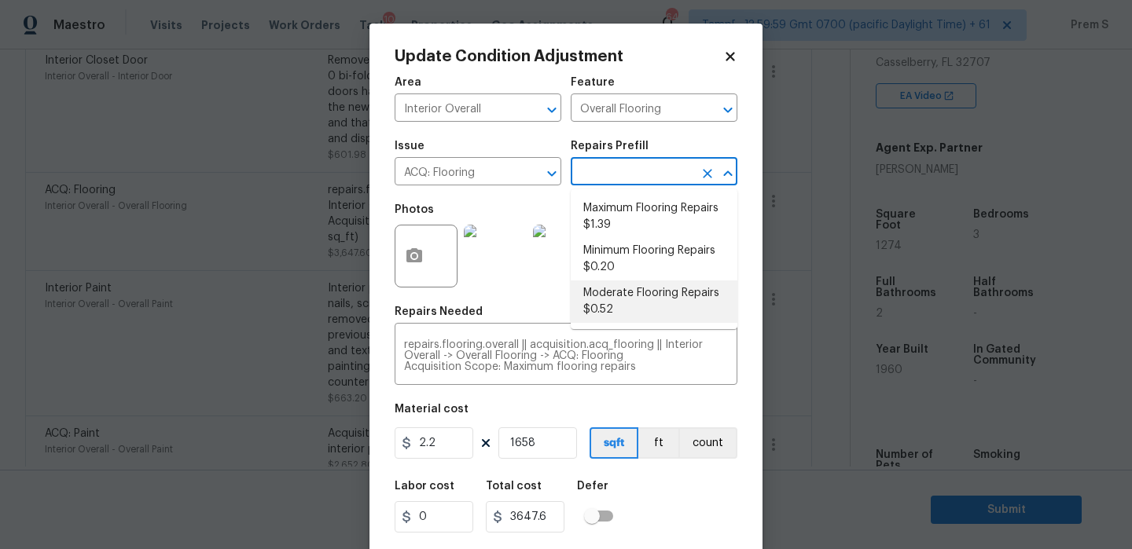
click at [631, 310] on li "Moderate Flooring Repairs $0.52" at bounding box center [654, 302] width 167 height 42
type input "Acquisition"
type textarea "Acquisition Scope: Moderate flooring repairs"
type input "0.52"
type input "862.16"
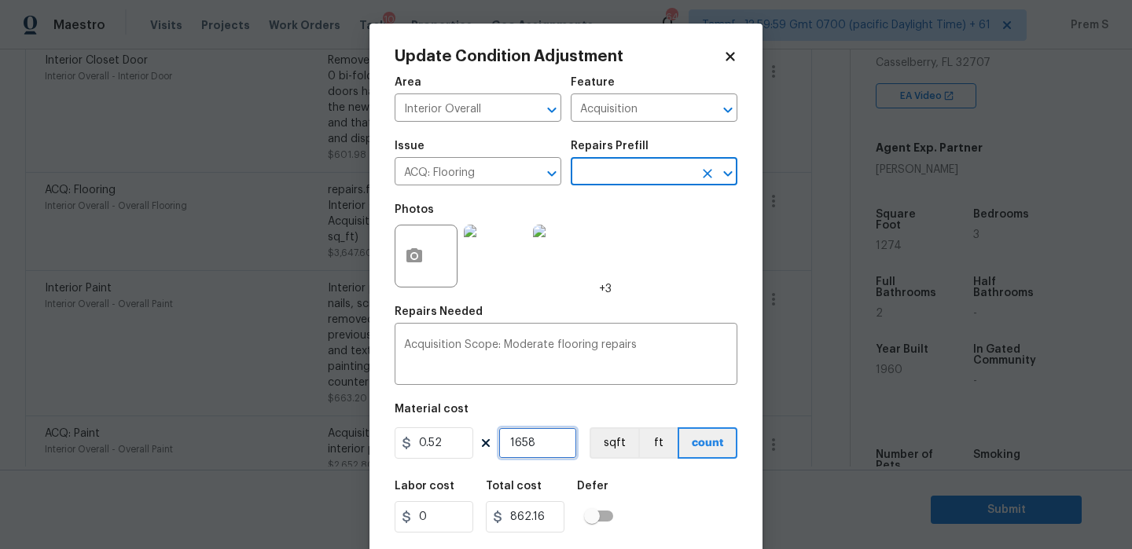
click at [546, 443] on input "1658" at bounding box center [537, 443] width 79 height 31
type input "1"
type input "0.52"
type input "12"
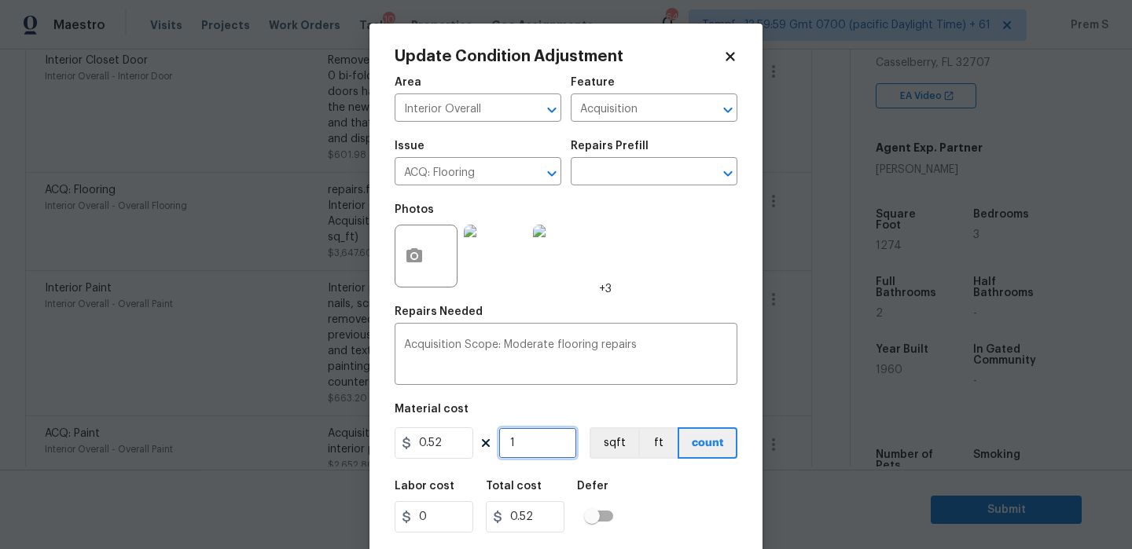
type input "6.24"
type input "127"
type input "66.04"
type input "1274"
type input "662.48"
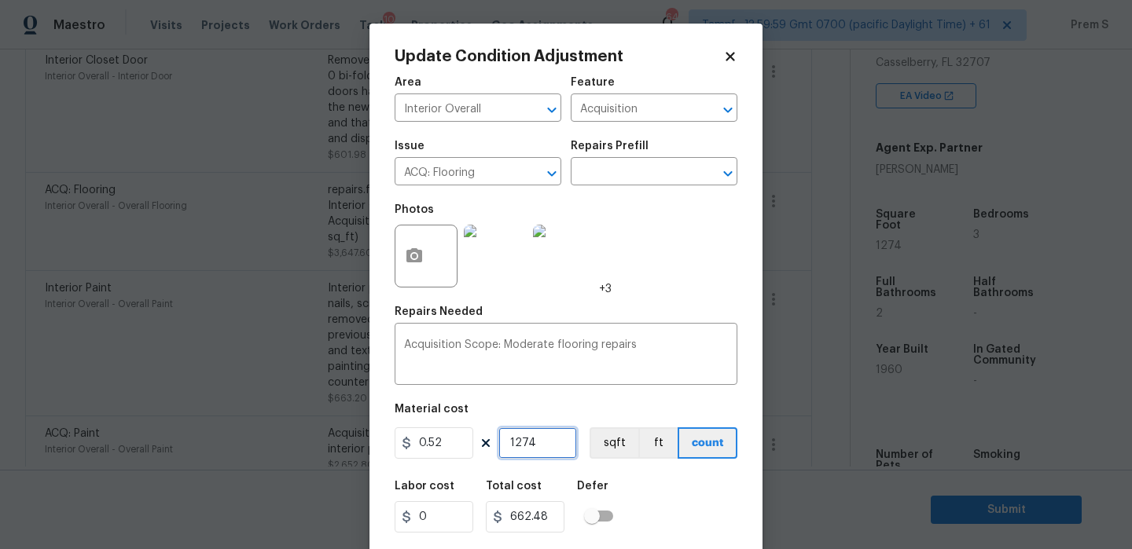
type input "1274"
click at [715, 502] on div "Labor cost 0 Total cost 662.48 Defer" at bounding box center [566, 507] width 343 height 71
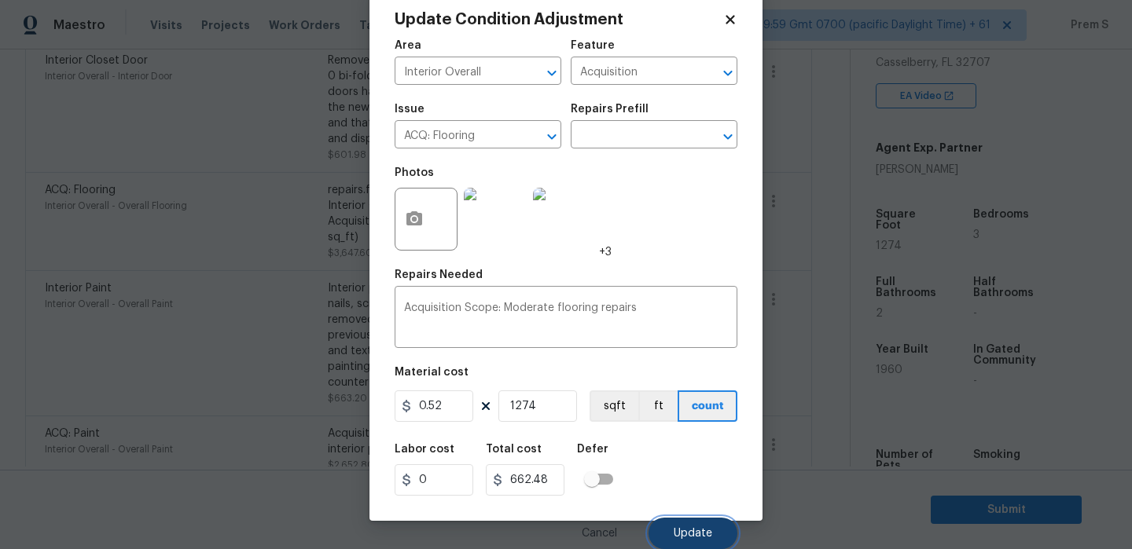
click at [711, 531] on span "Update" at bounding box center [693, 534] width 39 height 12
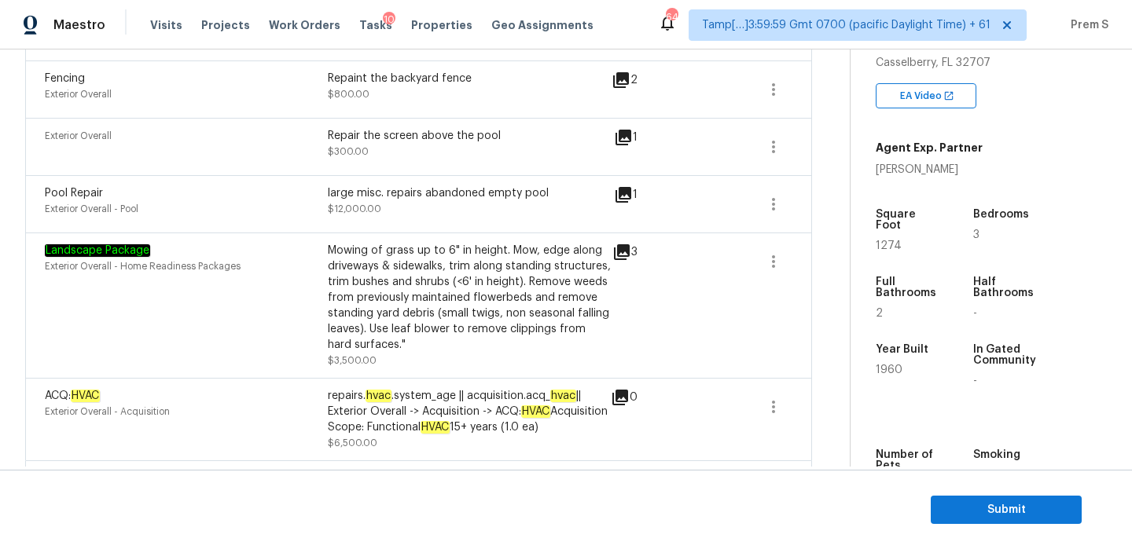
scroll to position [1975, 0]
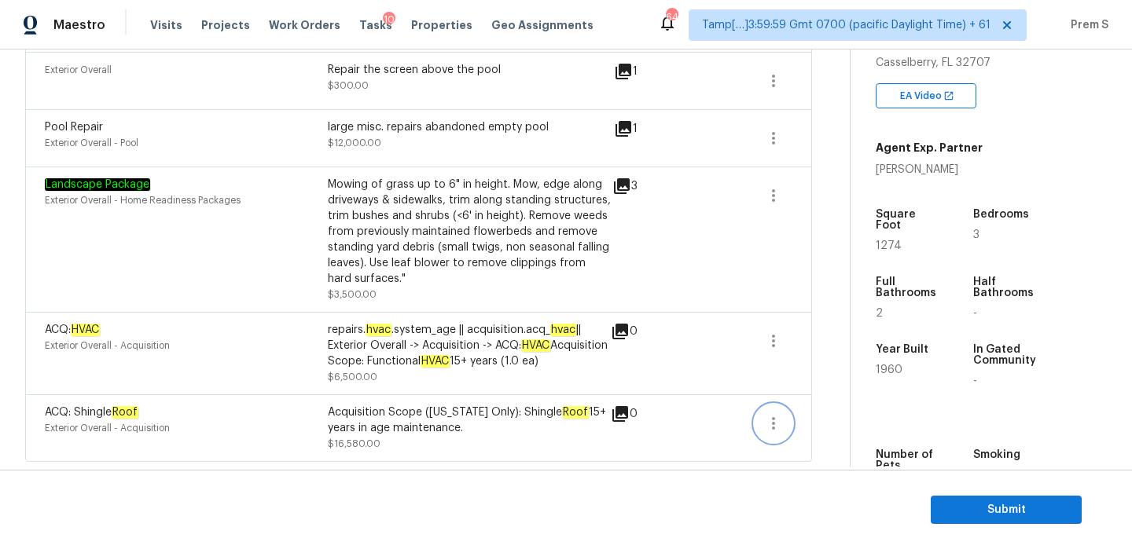
click at [786, 423] on button "button" at bounding box center [774, 424] width 38 height 38
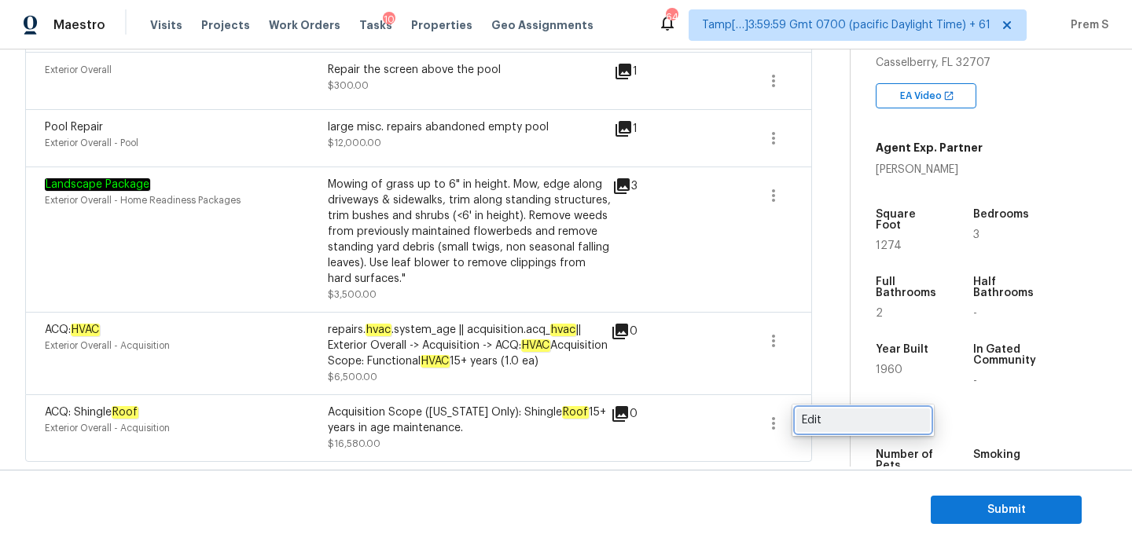
click at [810, 416] on div "Edit" at bounding box center [863, 421] width 123 height 16
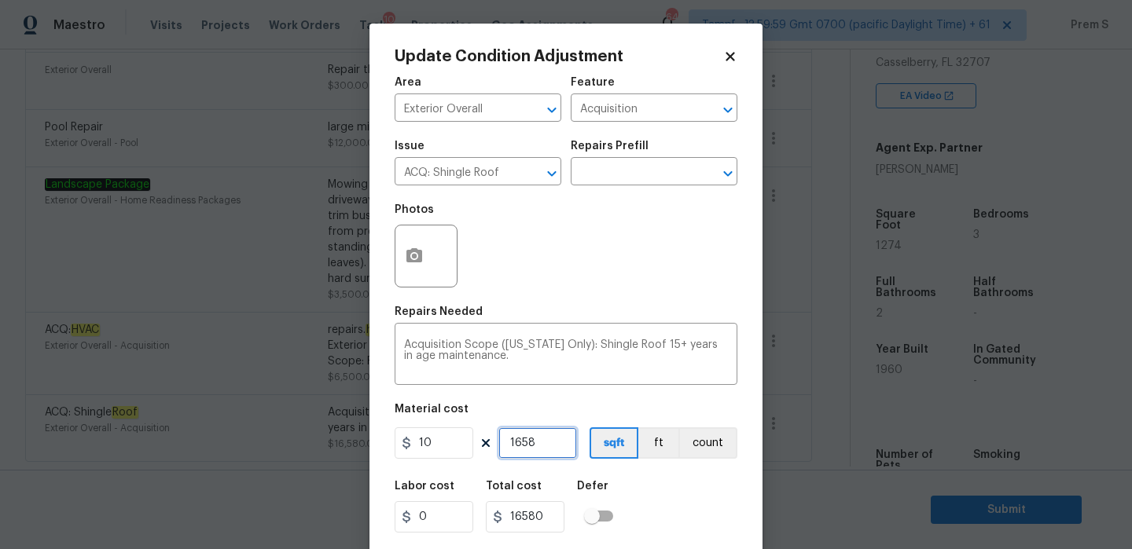
click at [546, 447] on input "1658" at bounding box center [537, 443] width 79 height 31
type input "1"
type input "10"
type input "12"
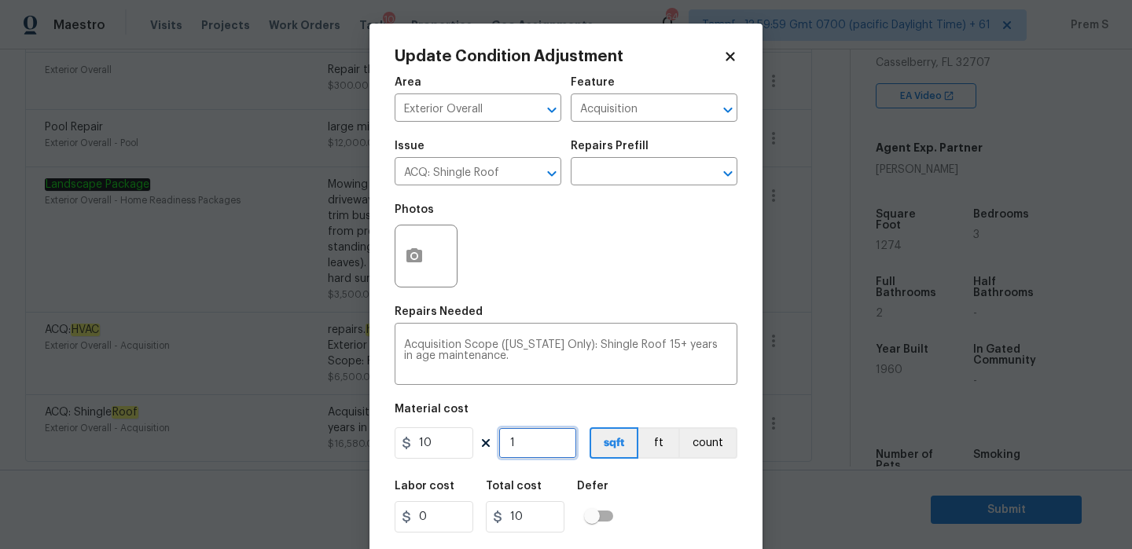
type input "120"
type input "127"
type input "1270"
type input "1275"
type input "12750"
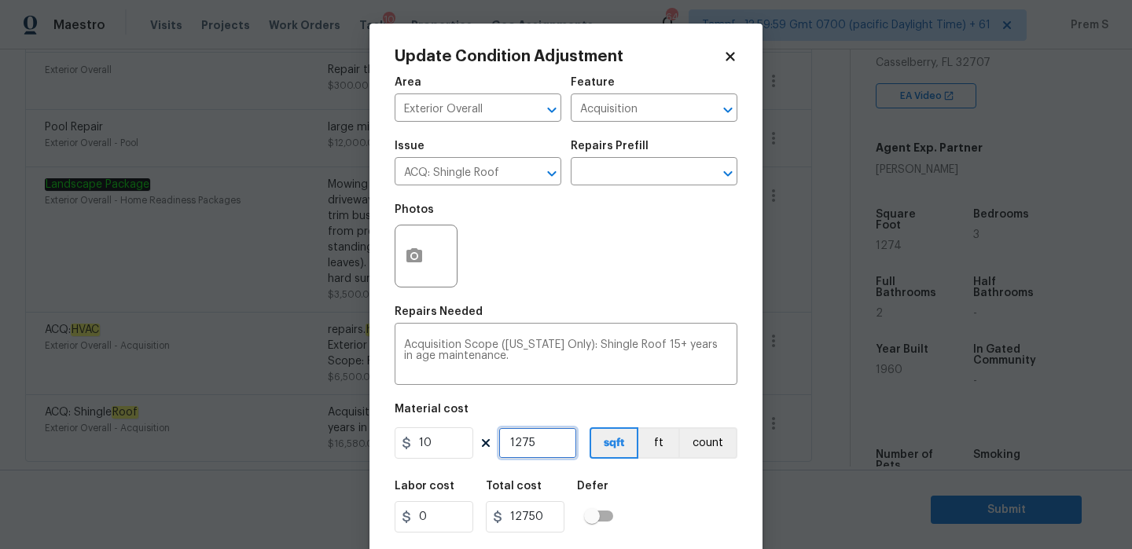
type input "127"
type input "1270"
type input "1274"
type input "12740"
type input "1274"
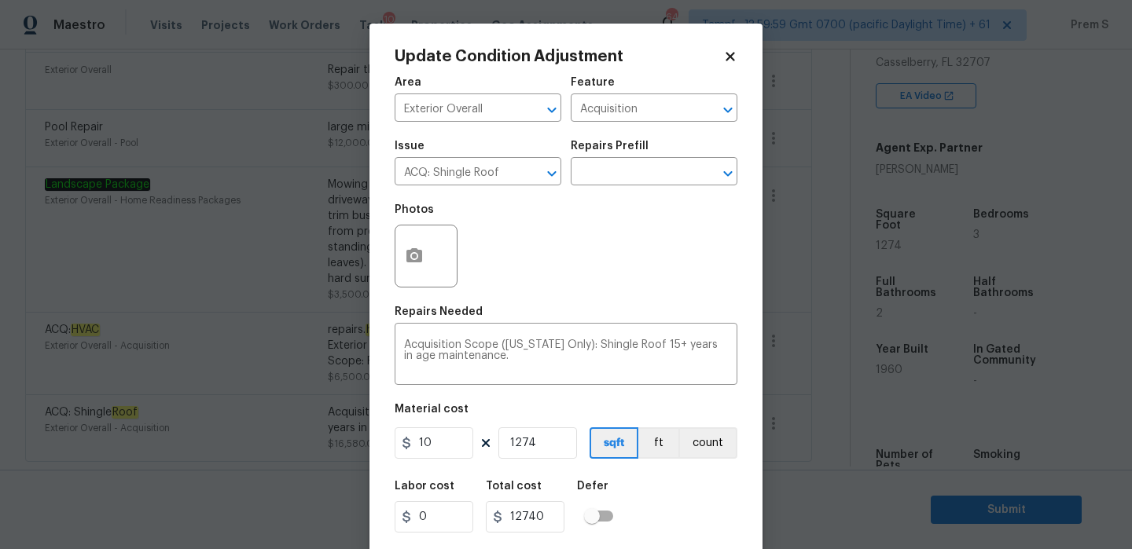
click at [642, 518] on div "Labor cost 0 Total cost 12740 Defer" at bounding box center [566, 507] width 343 height 71
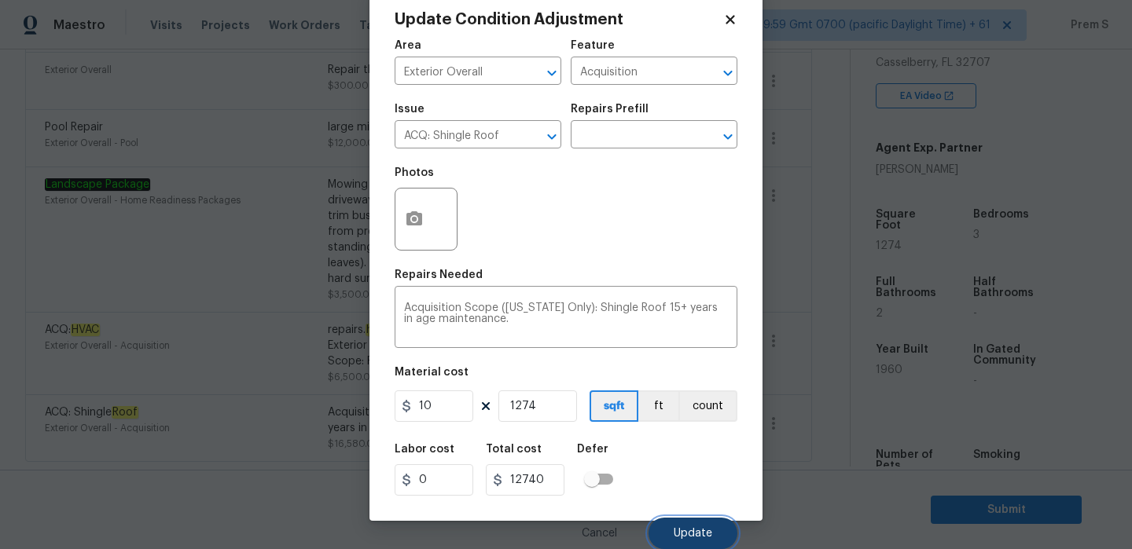
click at [671, 527] on button "Update" at bounding box center [693, 533] width 89 height 31
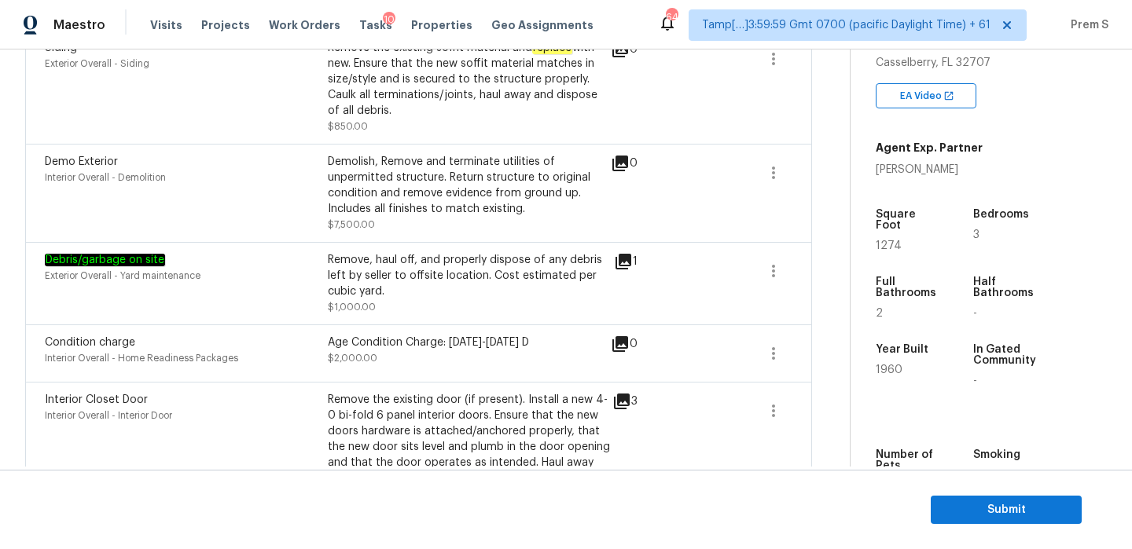
scroll to position [665, 0]
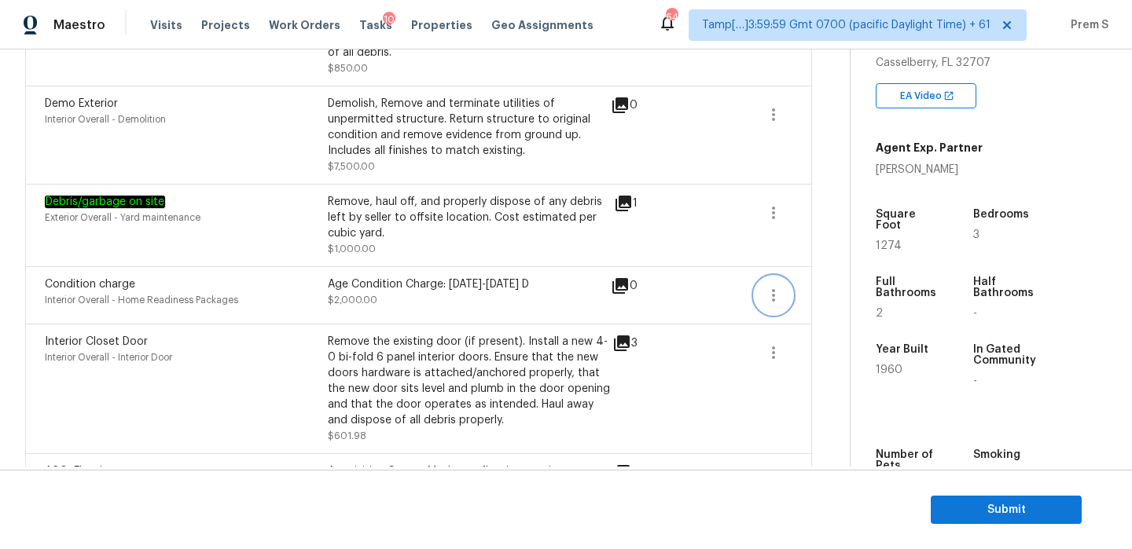
click at [766, 300] on icon "button" at bounding box center [773, 295] width 19 height 19
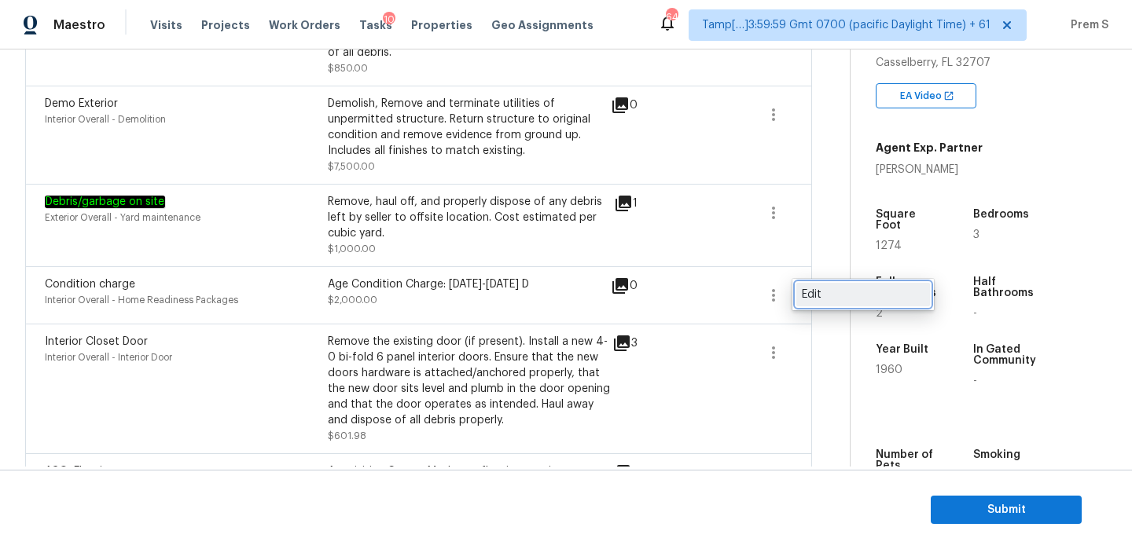
click at [810, 300] on div "Edit" at bounding box center [863, 295] width 123 height 16
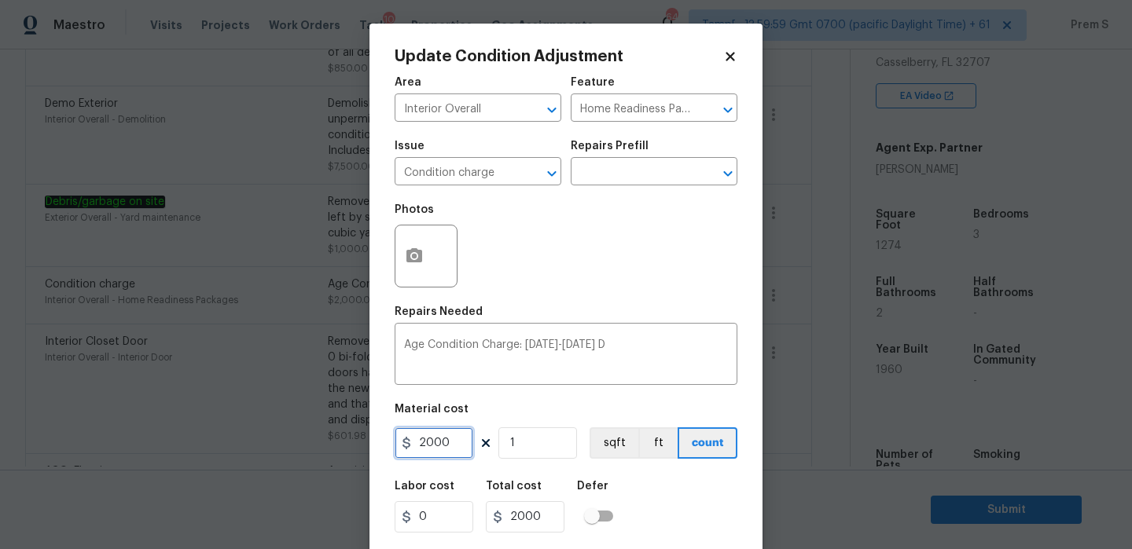
click at [429, 444] on input "2000" at bounding box center [434, 443] width 79 height 31
type input "0"
click at [657, 503] on div "Labor cost 0 Total cost 0 Defer" at bounding box center [566, 507] width 343 height 71
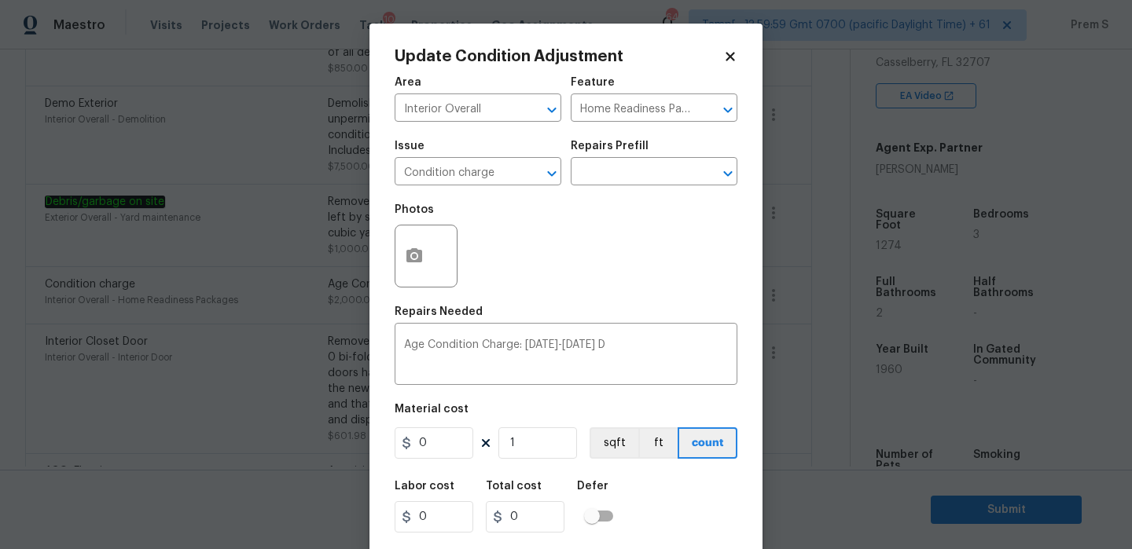
scroll to position [38, 0]
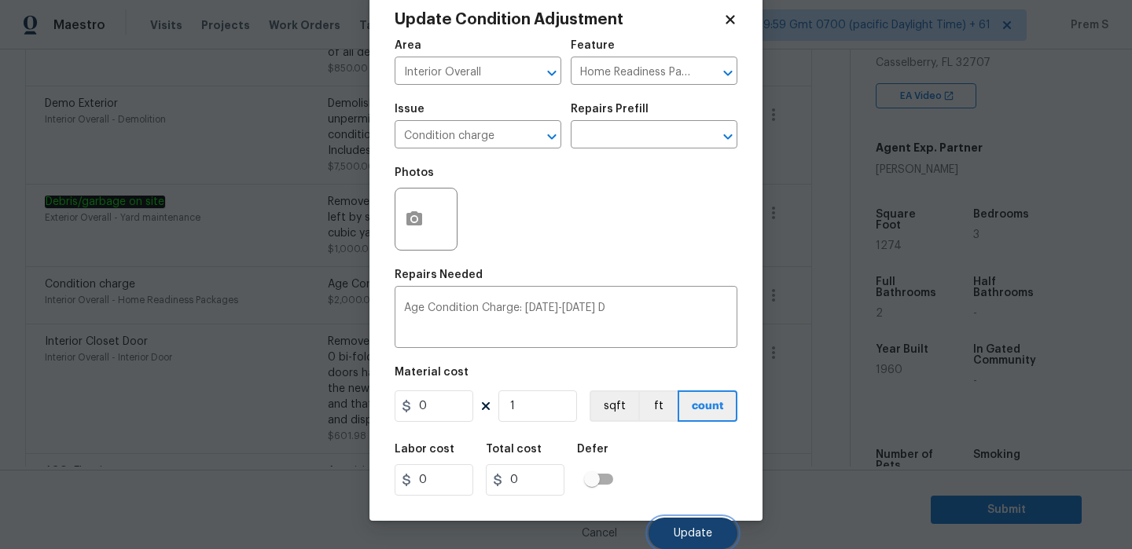
click at [704, 539] on span "Update" at bounding box center [693, 534] width 39 height 12
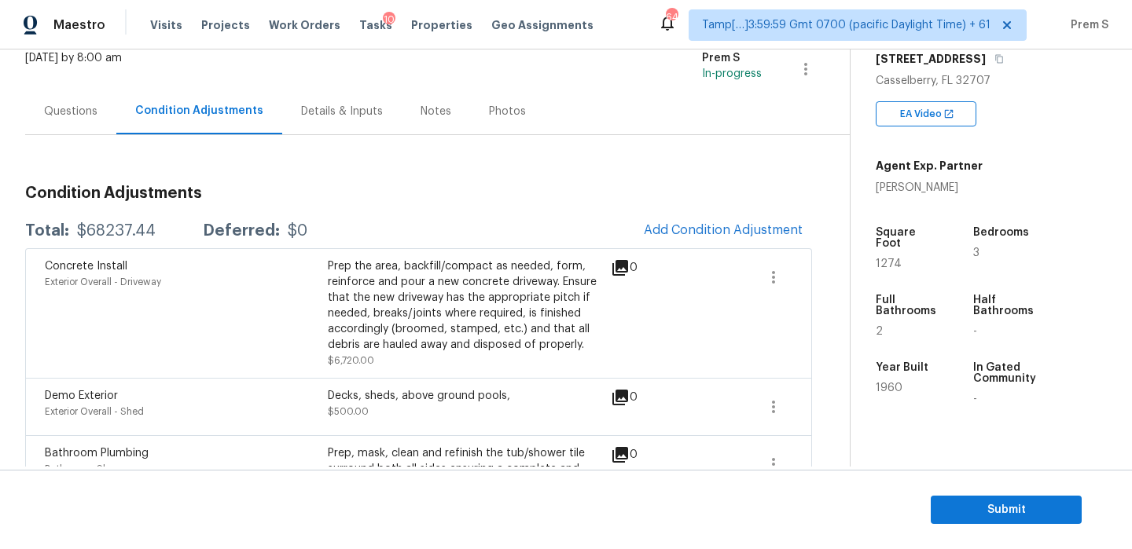
scroll to position [0, 0]
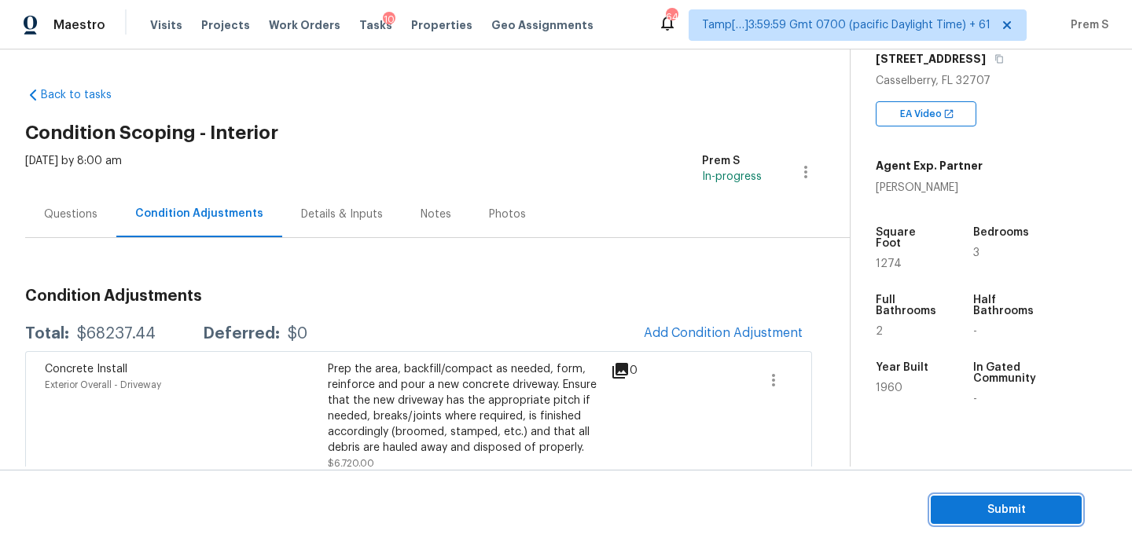
click at [972, 498] on button "Submit" at bounding box center [1006, 510] width 151 height 29
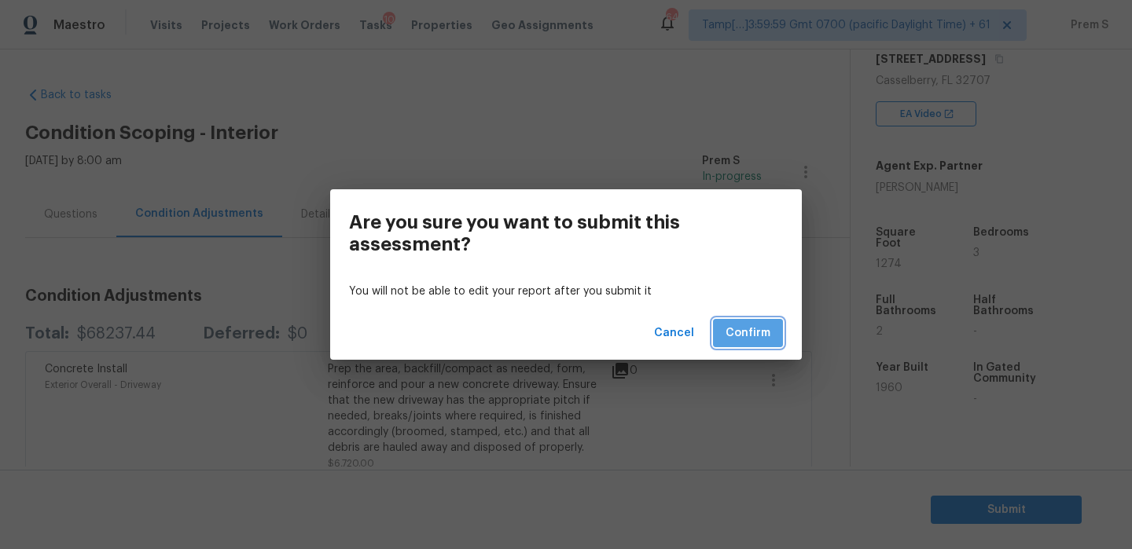
click at [749, 327] on span "Confirm" at bounding box center [748, 334] width 45 height 20
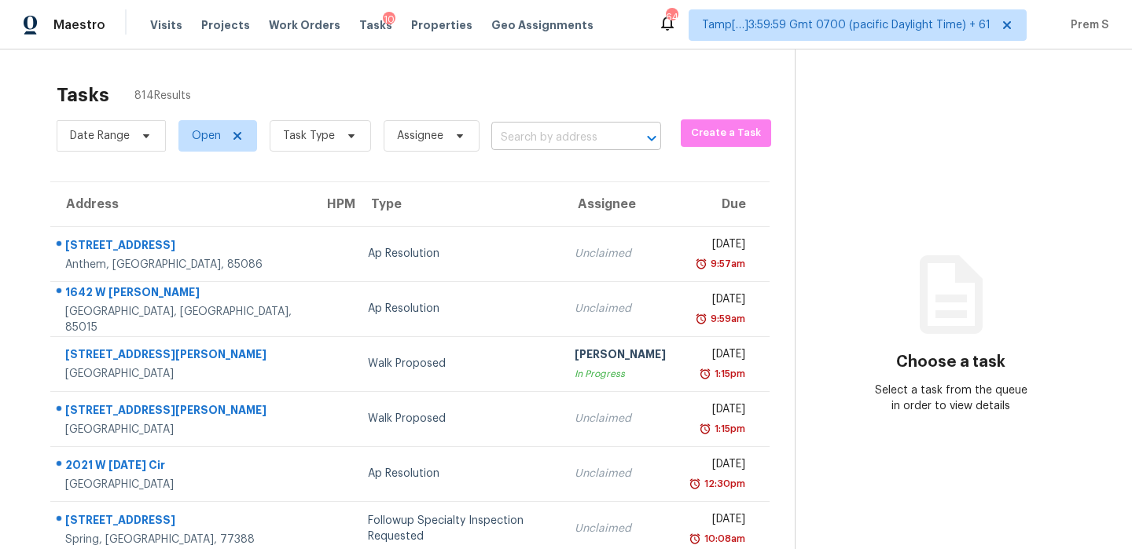
click at [566, 126] on input "text" at bounding box center [554, 138] width 126 height 24
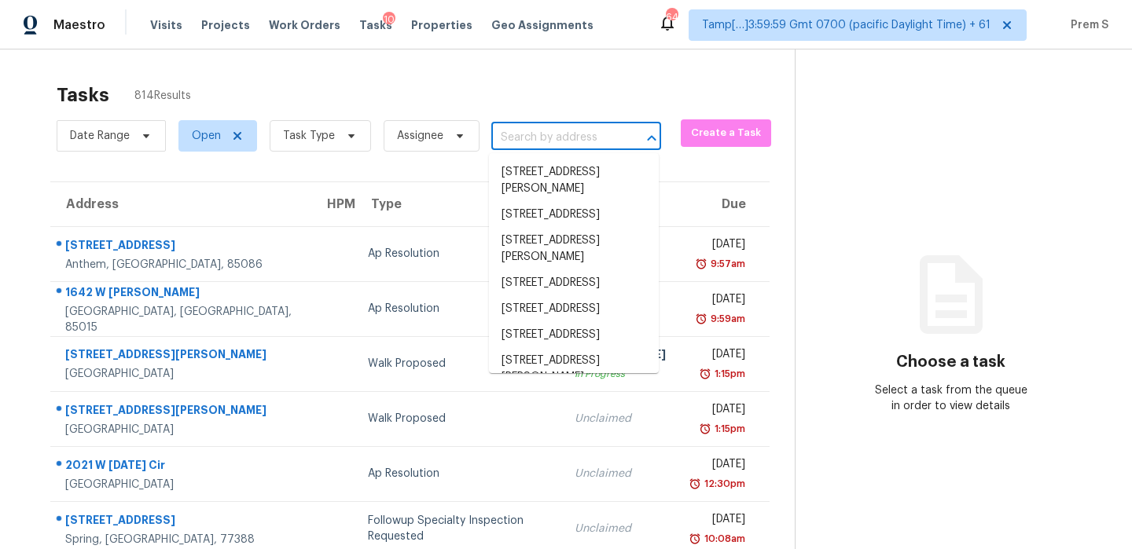
paste input "[STREET_ADDRESS]"
type input "[STREET_ADDRESS]"
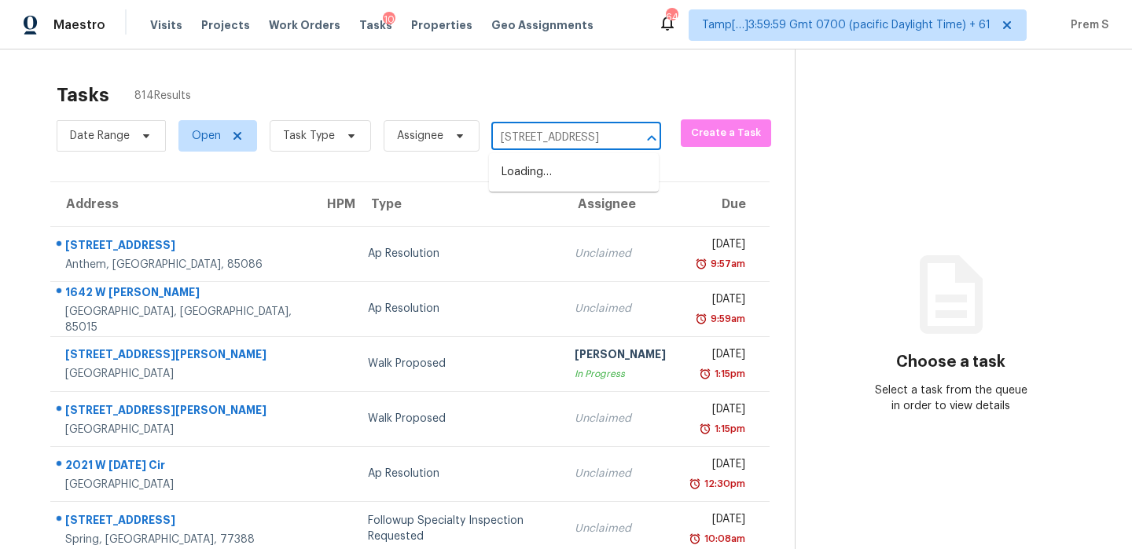
scroll to position [0, 80]
click at [559, 184] on li "[STREET_ADDRESS]" at bounding box center [574, 173] width 170 height 26
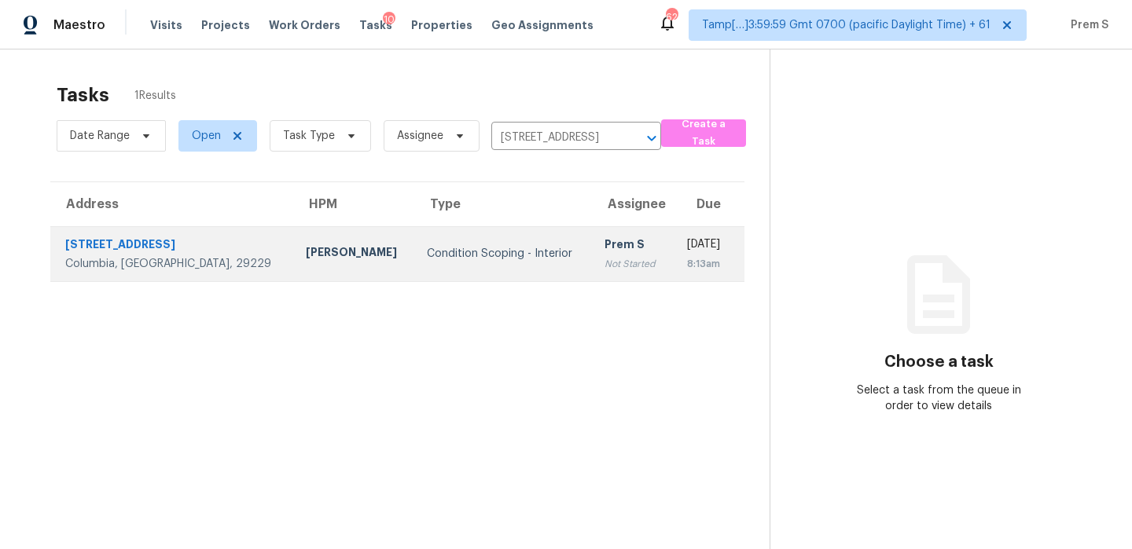
click at [592, 254] on td "Prem S Not Started" at bounding box center [631, 253] width 79 height 55
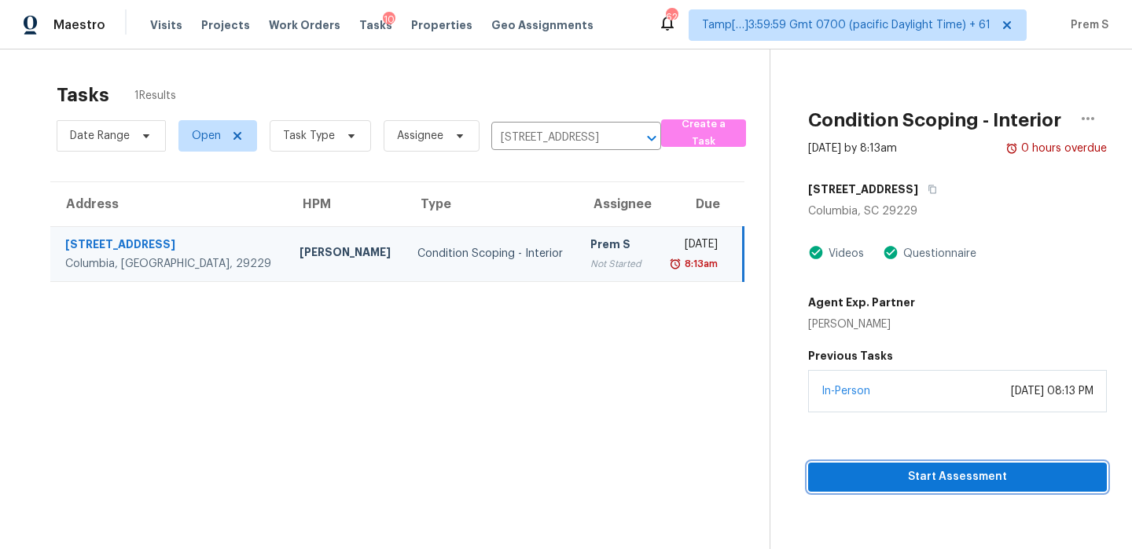
click at [909, 474] on span "Start Assessment" at bounding box center [958, 478] width 274 height 20
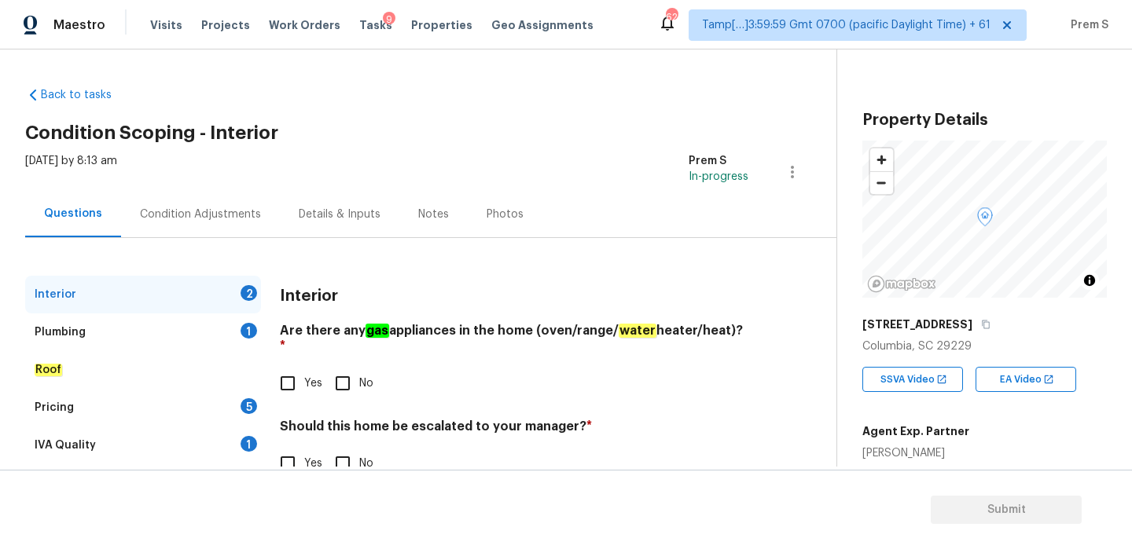
scroll to position [40, 0]
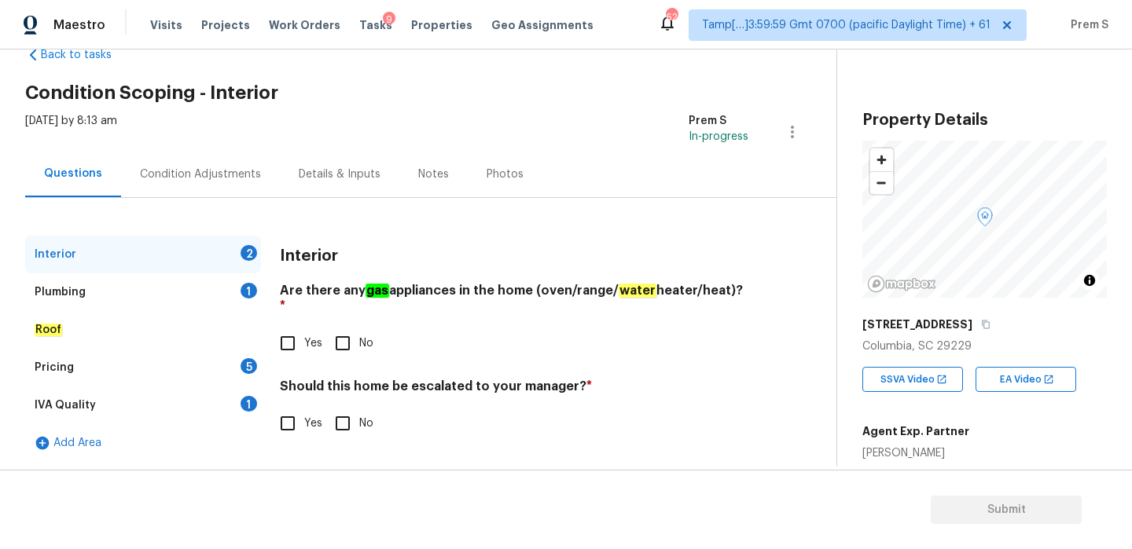
click at [284, 335] on input "Yes" at bounding box center [287, 343] width 33 height 33
checkbox input "true"
click at [347, 415] on input "No" at bounding box center [342, 423] width 33 height 33
checkbox input "true"
click at [231, 290] on div "Plumbing 1" at bounding box center [143, 293] width 236 height 38
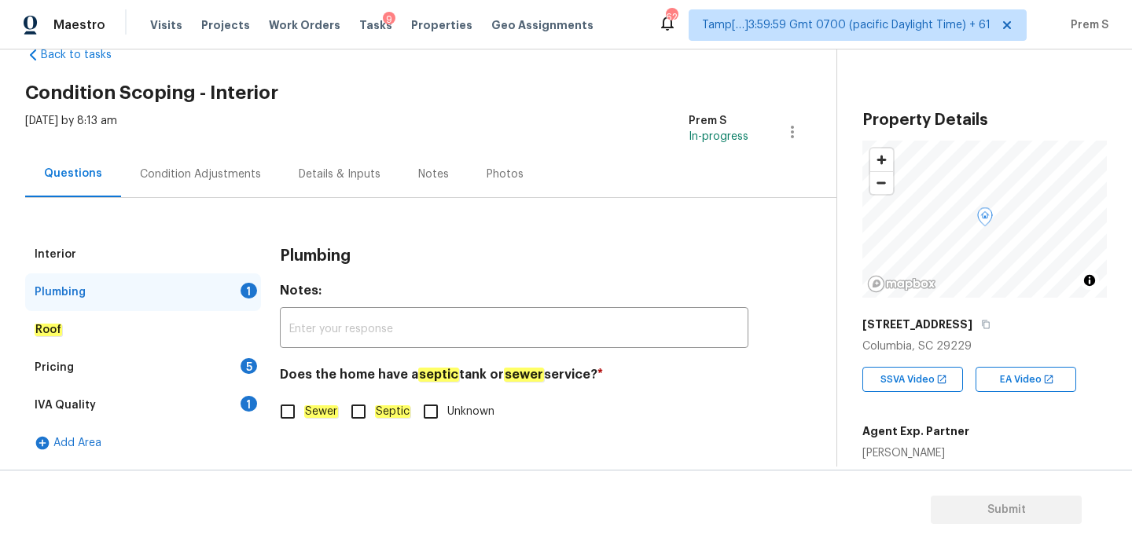
click at [331, 414] on em "Sewer" at bounding box center [321, 412] width 34 height 13
click at [304, 414] on input "Sewer" at bounding box center [287, 411] width 33 height 33
checkbox input "true"
click at [248, 363] on div "5" at bounding box center [249, 366] width 17 height 16
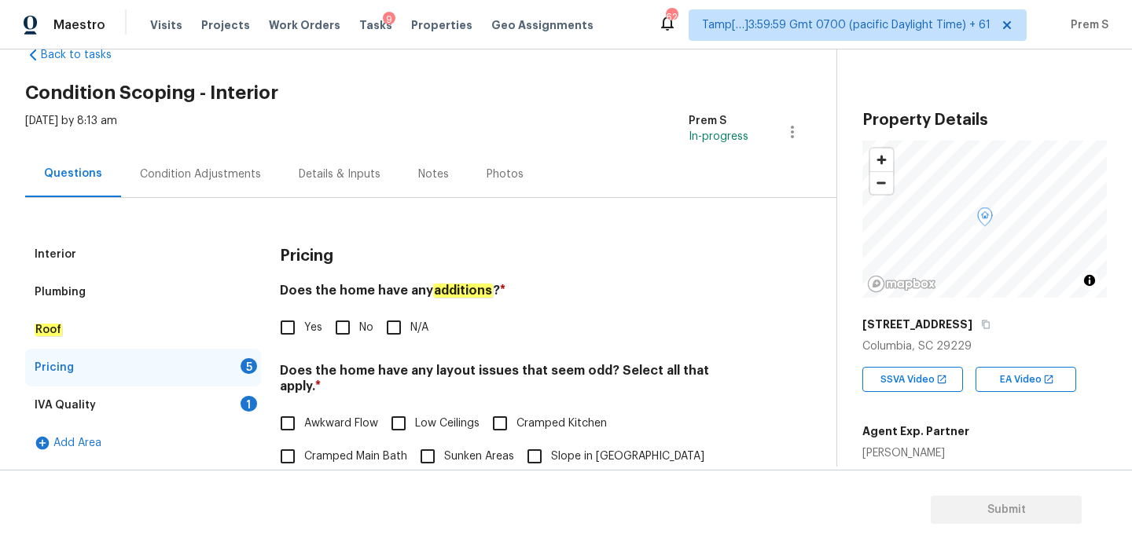
click at [343, 335] on input "No" at bounding box center [342, 327] width 33 height 33
checkbox input "true"
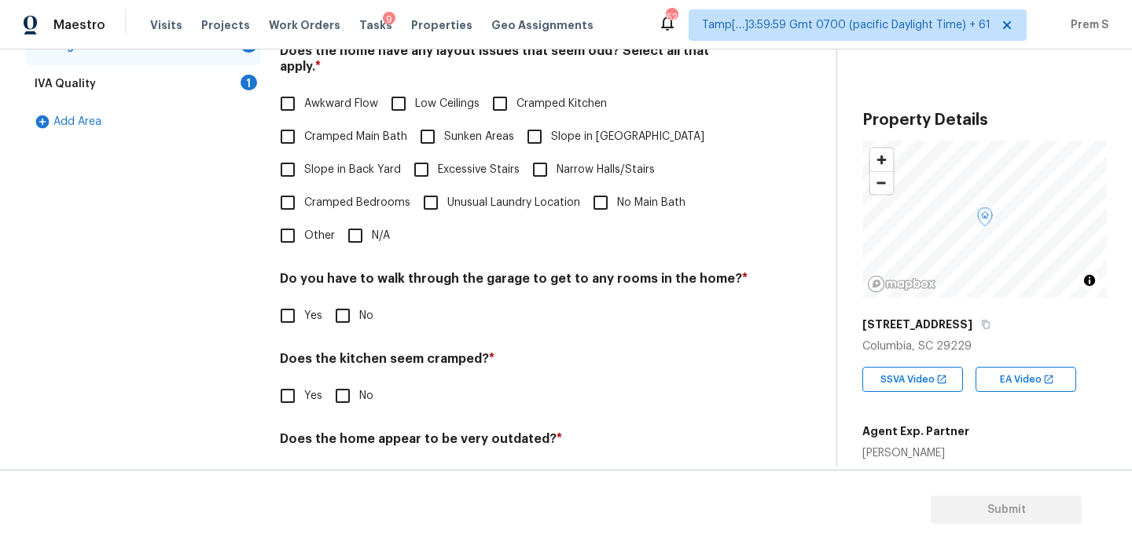
scroll to position [394, 0]
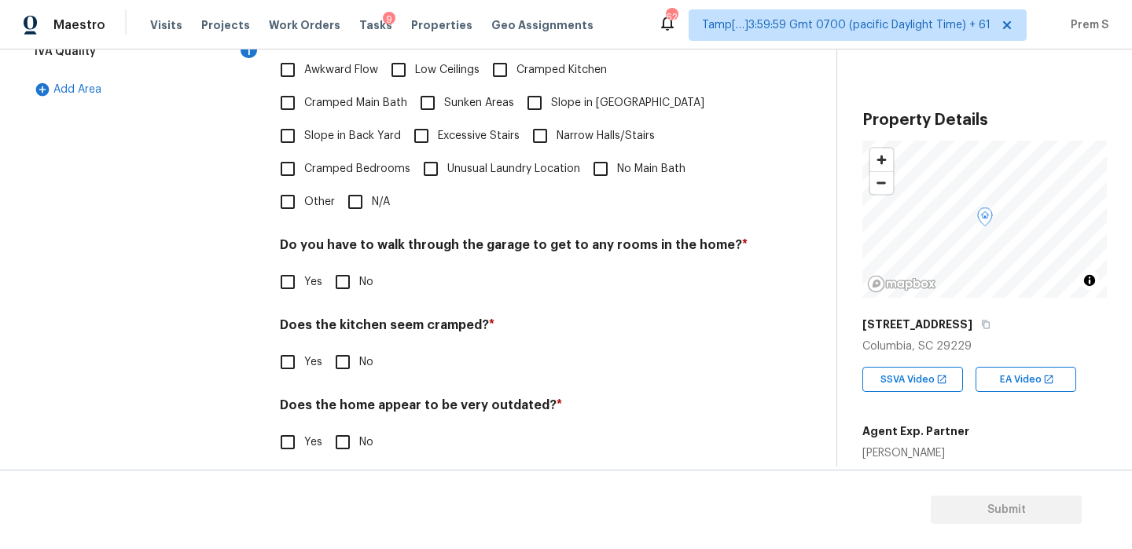
click at [357, 193] on input "N/A" at bounding box center [355, 202] width 33 height 33
checkbox input "true"
click at [348, 266] on input "No" at bounding box center [342, 282] width 33 height 33
checkbox input "true"
click at [348, 352] on input "No" at bounding box center [342, 362] width 33 height 33
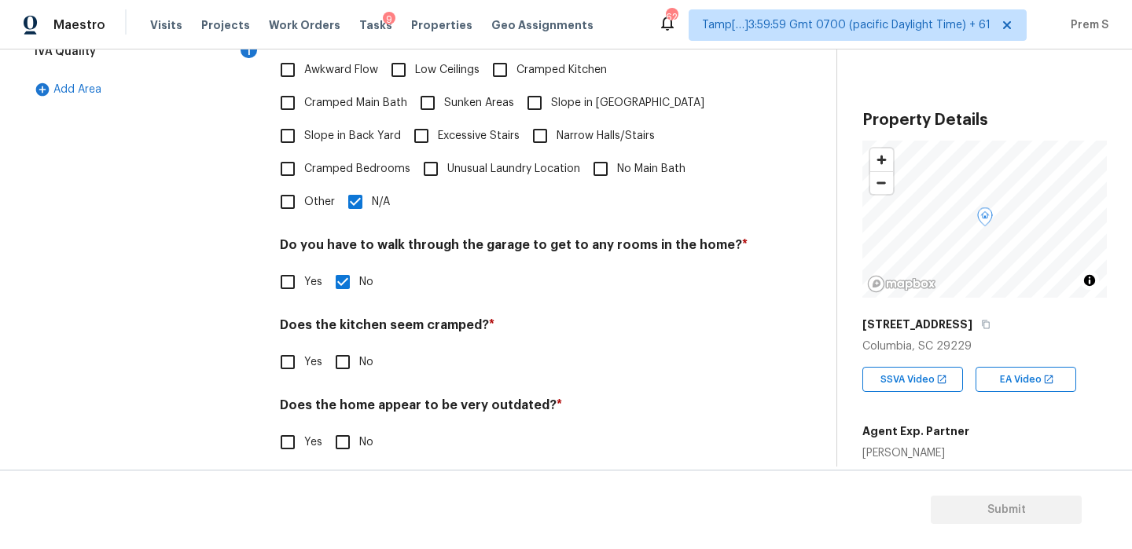
checkbox input "true"
click at [338, 432] on input "No" at bounding box center [342, 444] width 33 height 33
checkbox input "true"
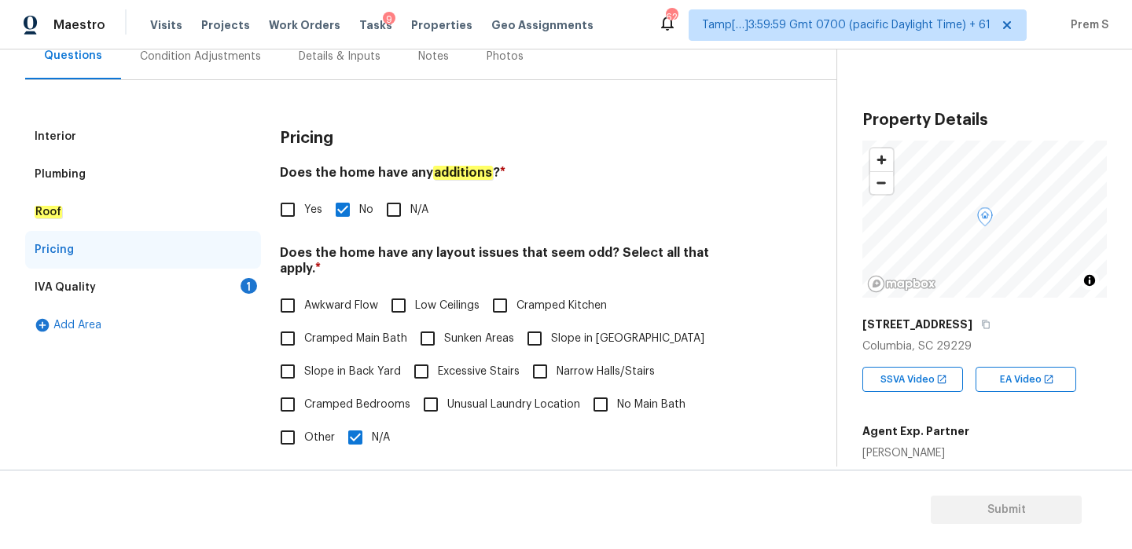
click at [241, 292] on div "IVA Quality 1" at bounding box center [143, 288] width 236 height 38
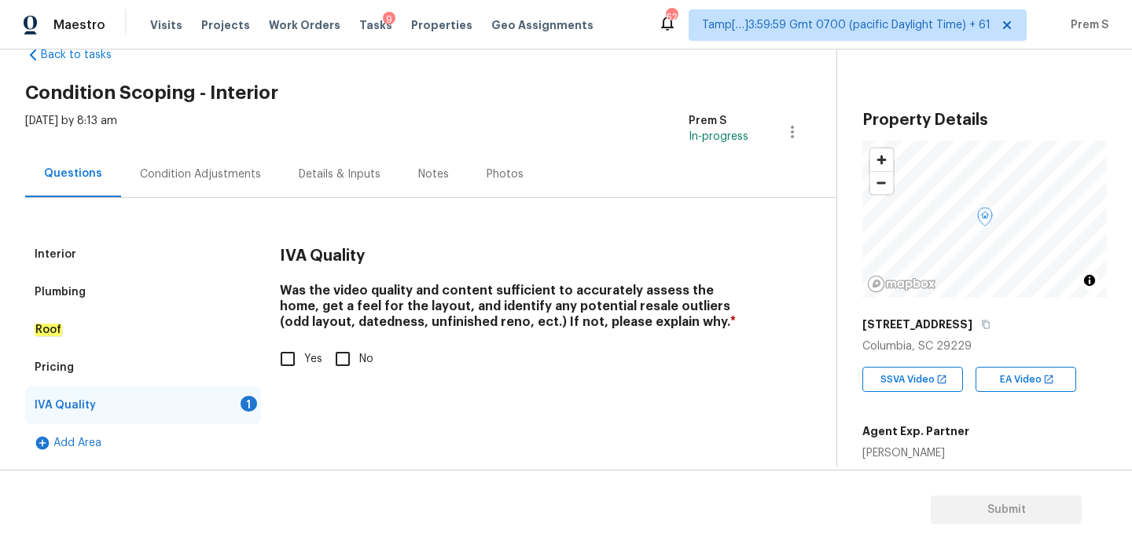
click at [310, 369] on label "Yes" at bounding box center [296, 359] width 51 height 33
click at [304, 369] on input "Yes" at bounding box center [287, 359] width 33 height 33
checkbox input "true"
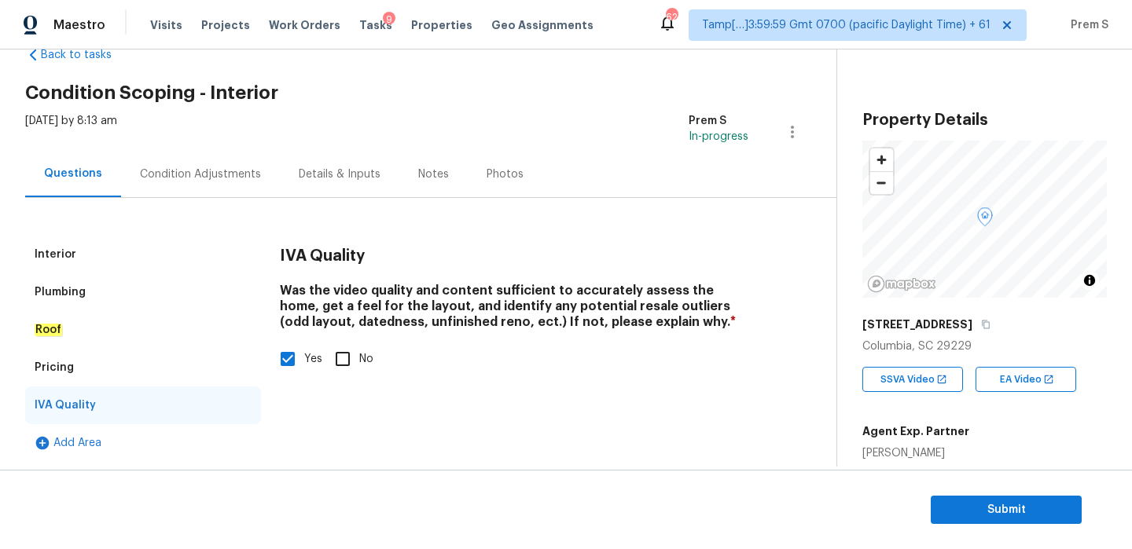
click at [219, 178] on div "Condition Adjustments" at bounding box center [200, 175] width 121 height 16
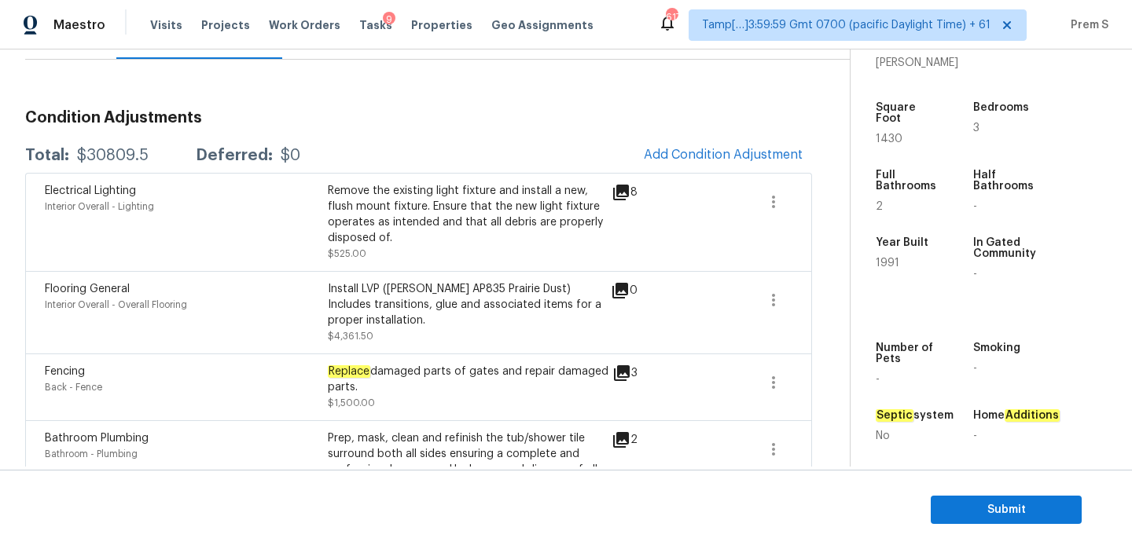
scroll to position [177, 0]
click at [667, 169] on span "Add Condition Adjustment" at bounding box center [723, 157] width 178 height 35
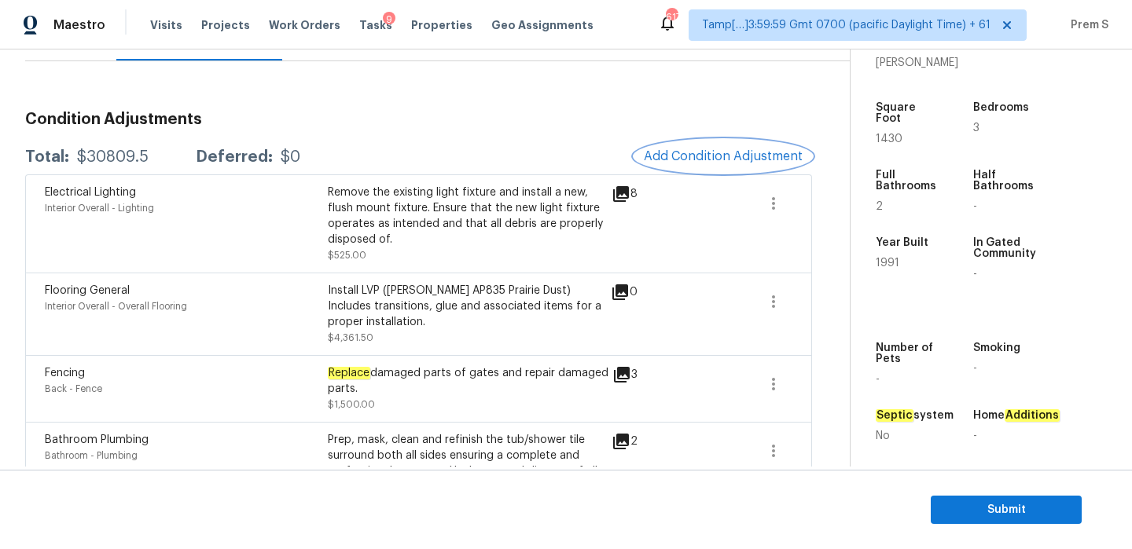
click at [672, 161] on span "Add Condition Adjustment" at bounding box center [723, 156] width 159 height 14
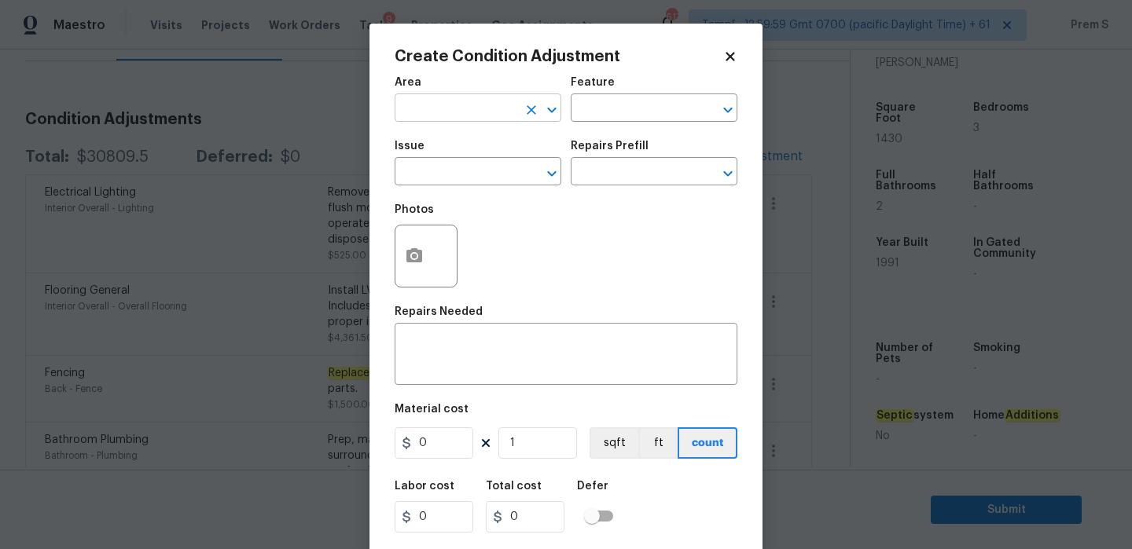
click at [476, 112] on input "text" at bounding box center [456, 109] width 123 height 24
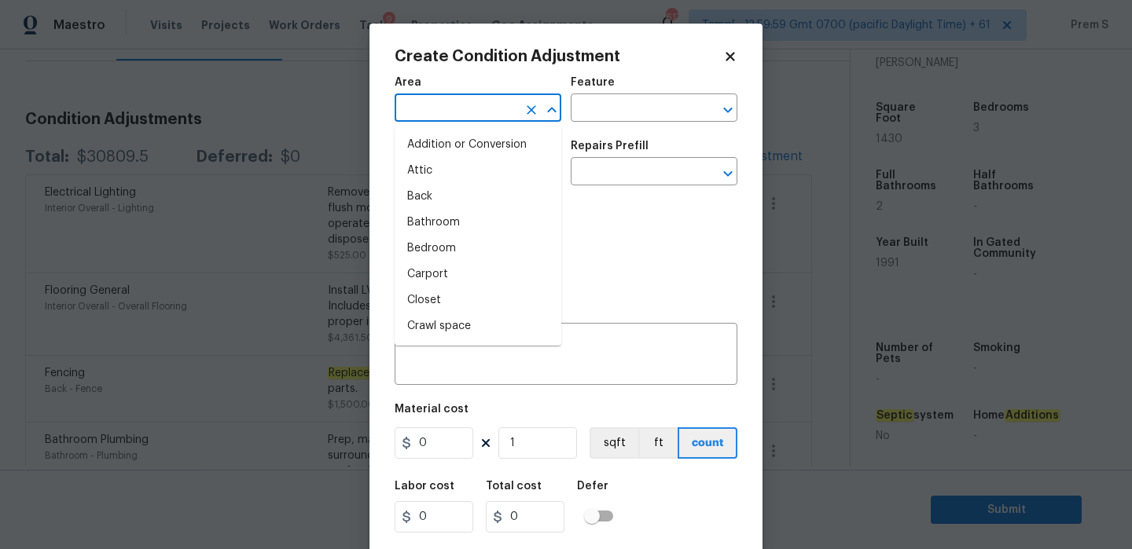
type input "i"
click at [476, 112] on input "nter" at bounding box center [456, 109] width 123 height 24
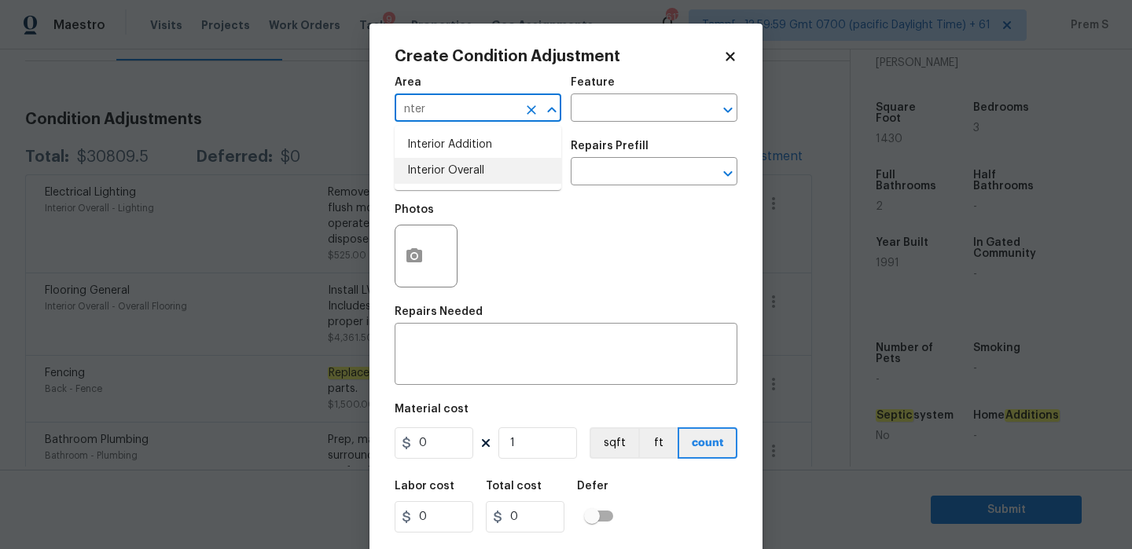
click at [466, 168] on li "Interior Overall" at bounding box center [478, 171] width 167 height 26
type input "Interior Overall"
click at [466, 168] on input "text" at bounding box center [456, 173] width 123 height 24
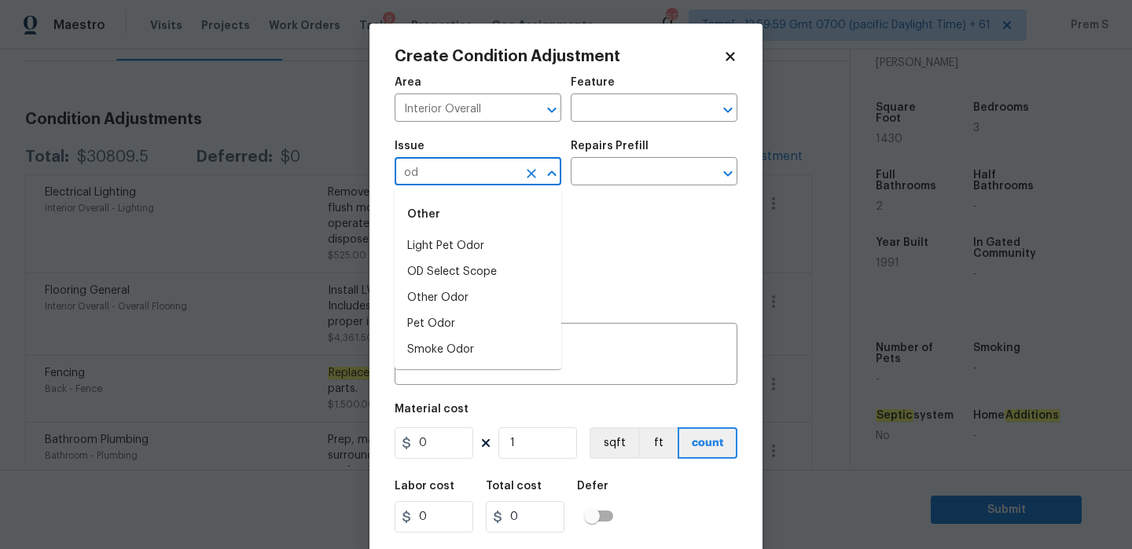
type input "o"
type input "odor"
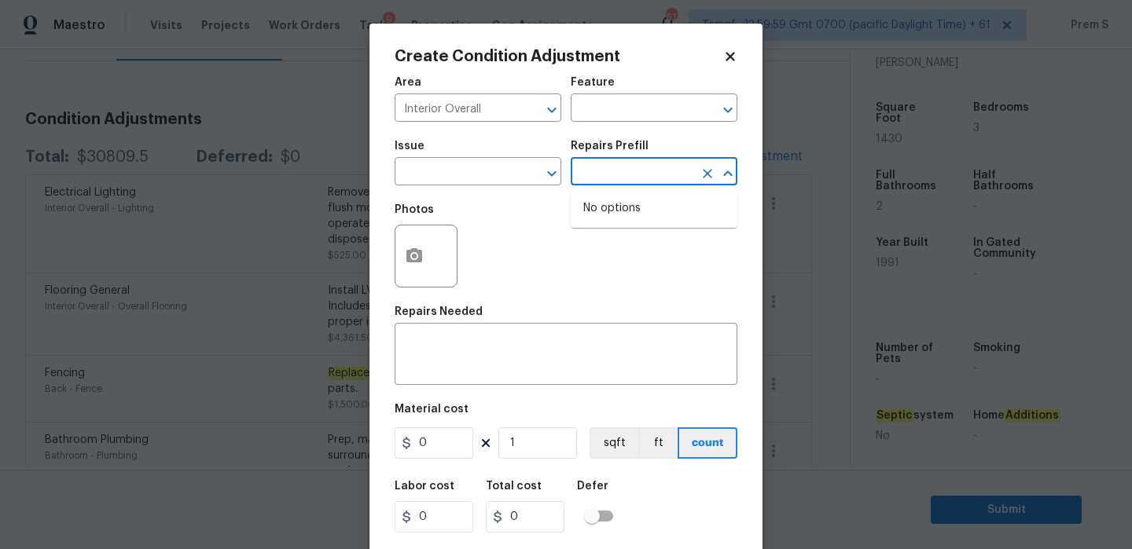
click at [604, 178] on input "text" at bounding box center [632, 173] width 123 height 24
click at [491, 179] on input "text" at bounding box center [456, 173] width 123 height 24
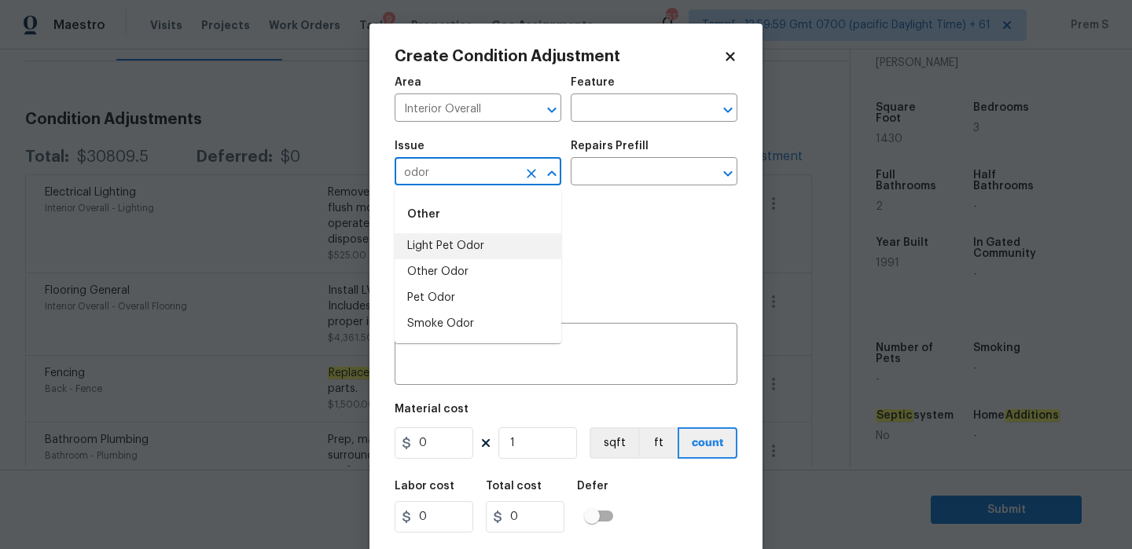
click at [477, 247] on li "Light Pet Odor" at bounding box center [478, 246] width 167 height 26
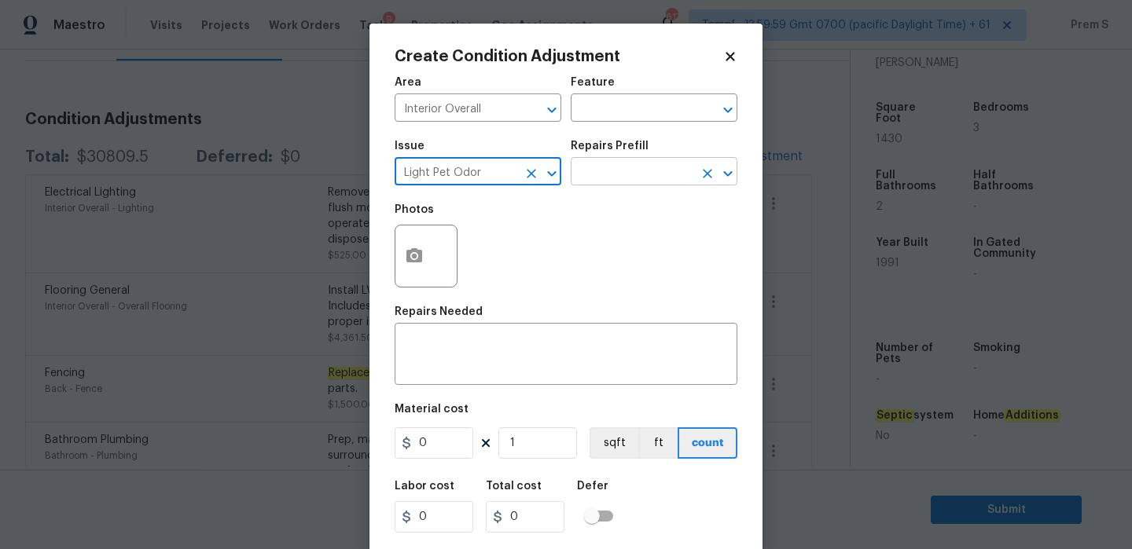
type input "Light Pet Odor"
click at [644, 172] on input "text" at bounding box center [632, 173] width 123 height 24
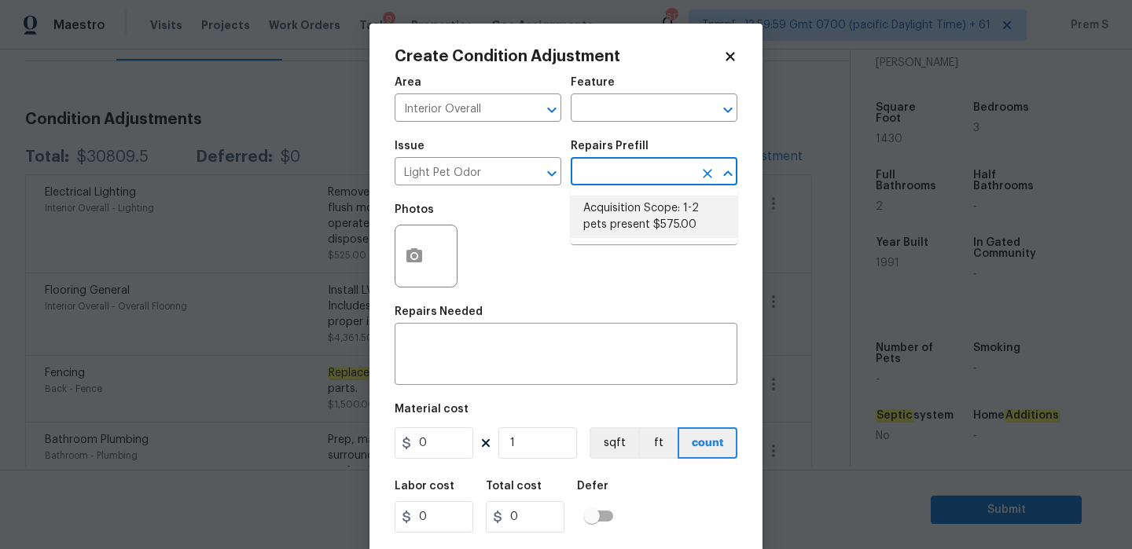
click at [635, 213] on li "Acquisition Scope: 1-2 pets present $575.00" at bounding box center [654, 217] width 167 height 42
type textarea "Acquisition Scope: 1-2 pets present"
type input "575"
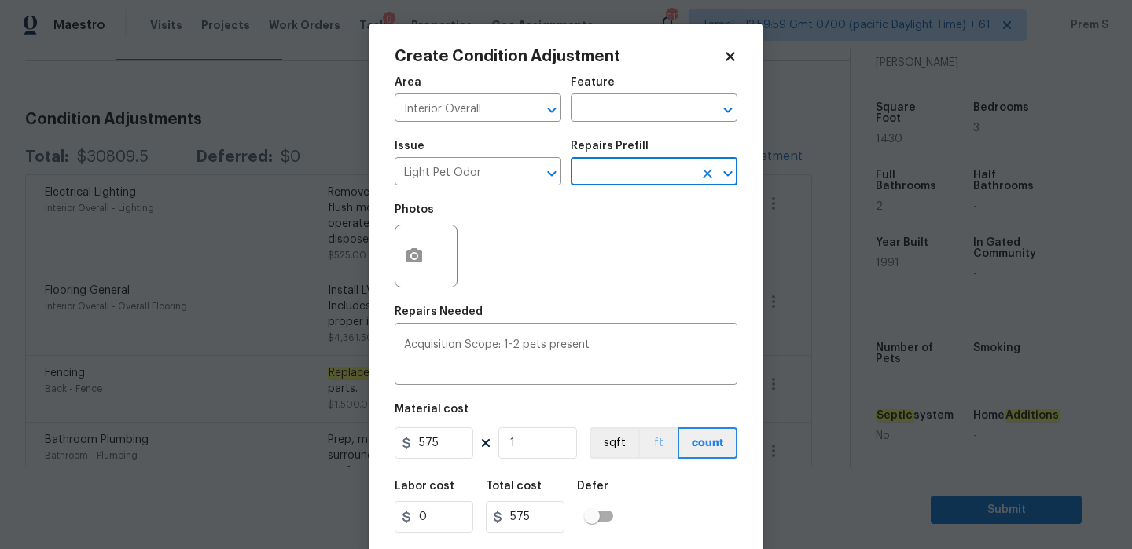
scroll to position [38, 0]
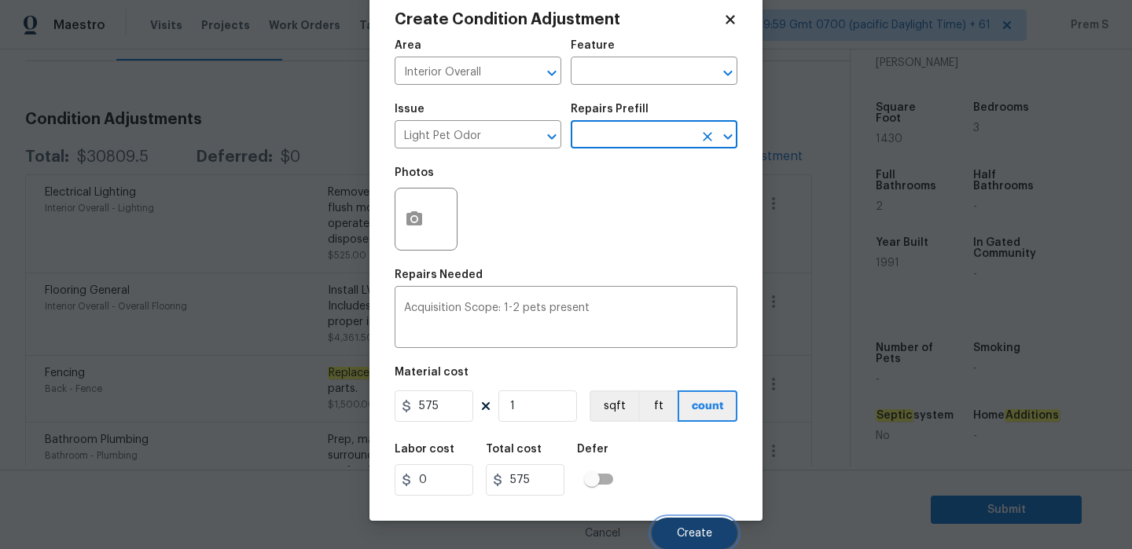
click at [668, 538] on button "Create" at bounding box center [695, 533] width 86 height 31
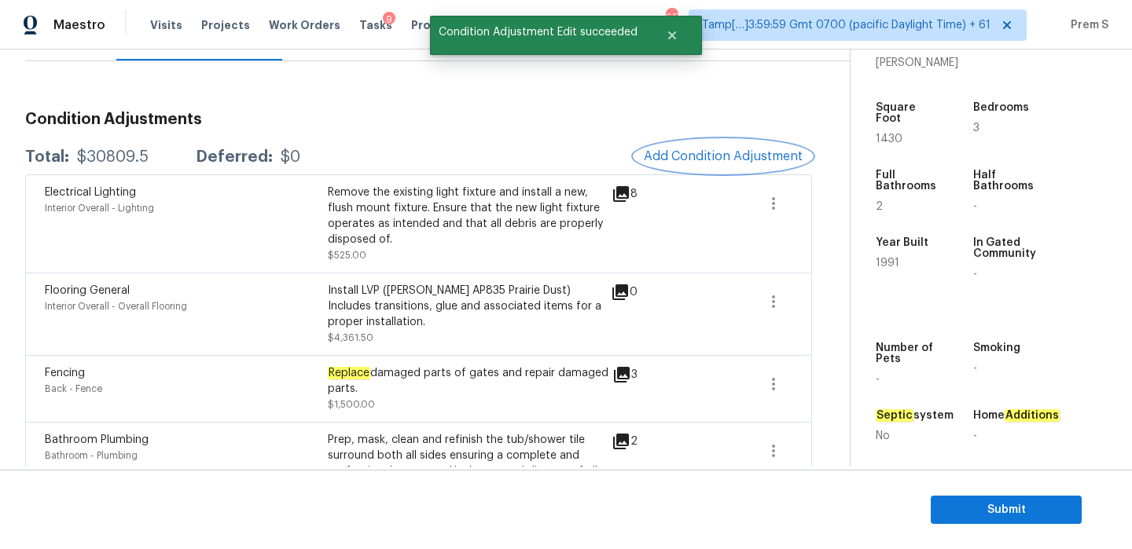
scroll to position [0, 0]
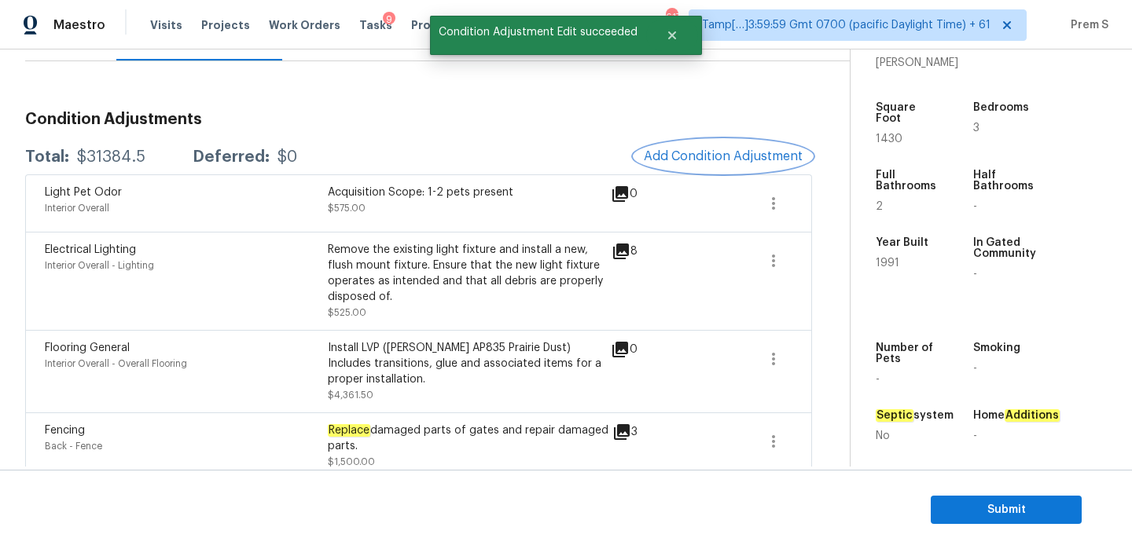
click at [696, 153] on span "Add Condition Adjustment" at bounding box center [723, 156] width 159 height 14
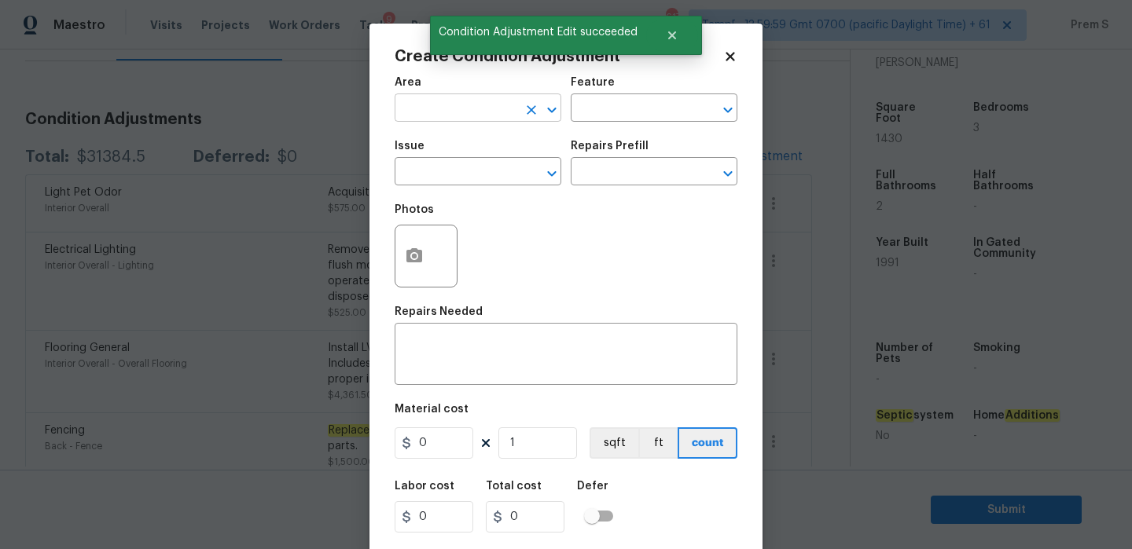
click at [486, 109] on input "text" at bounding box center [456, 109] width 123 height 24
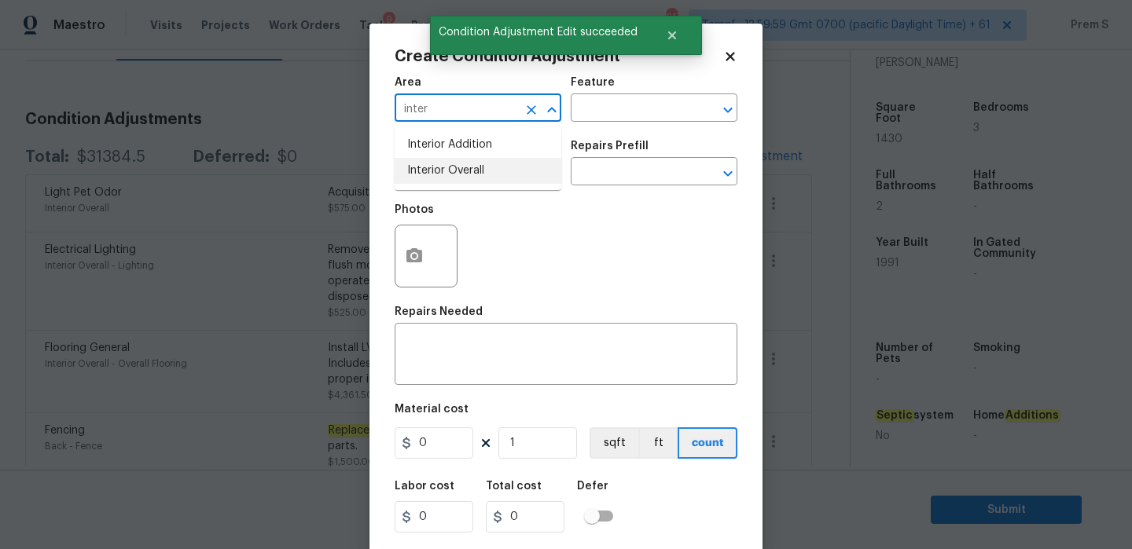
click at [482, 183] on li "Interior Overall" at bounding box center [478, 171] width 167 height 26
type input "Interior Overall"
click at [467, 357] on textarea at bounding box center [566, 356] width 324 height 33
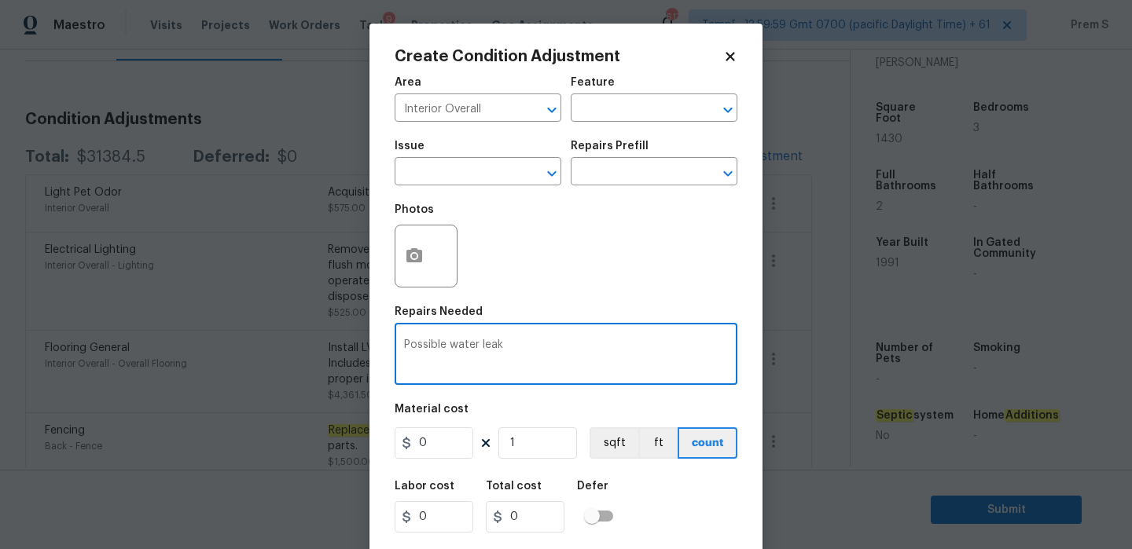
type textarea "Possible water leak"
click at [443, 450] on input "0" at bounding box center [434, 443] width 79 height 31
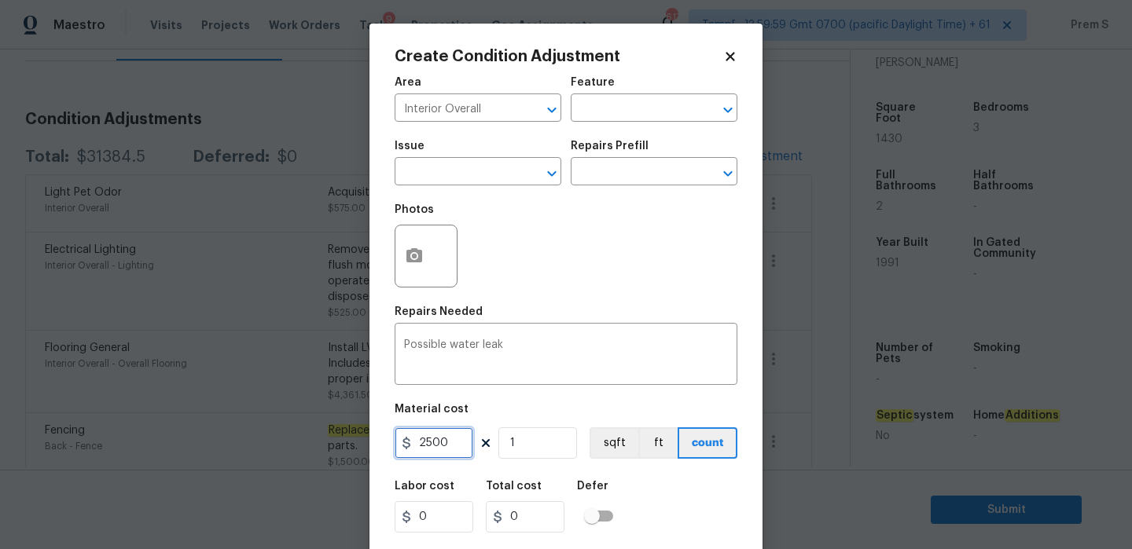
type input "2500"
click at [654, 516] on div "Labor cost 0 Total cost 2500 Defer" at bounding box center [566, 507] width 343 height 71
click at [425, 265] on button "button" at bounding box center [414, 256] width 38 height 61
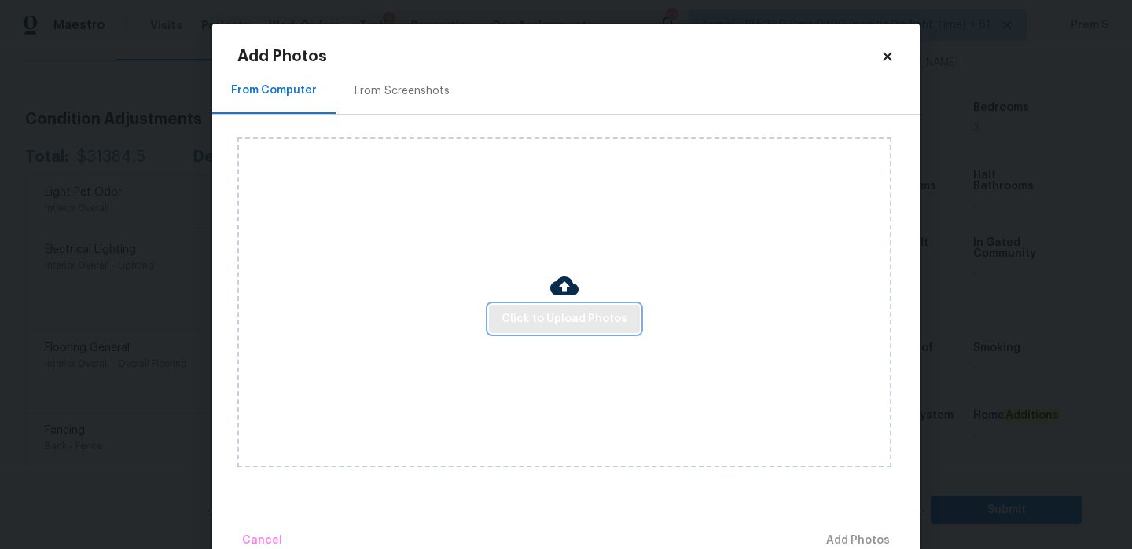
click at [583, 324] on span "Click to Upload Photos" at bounding box center [565, 320] width 126 height 20
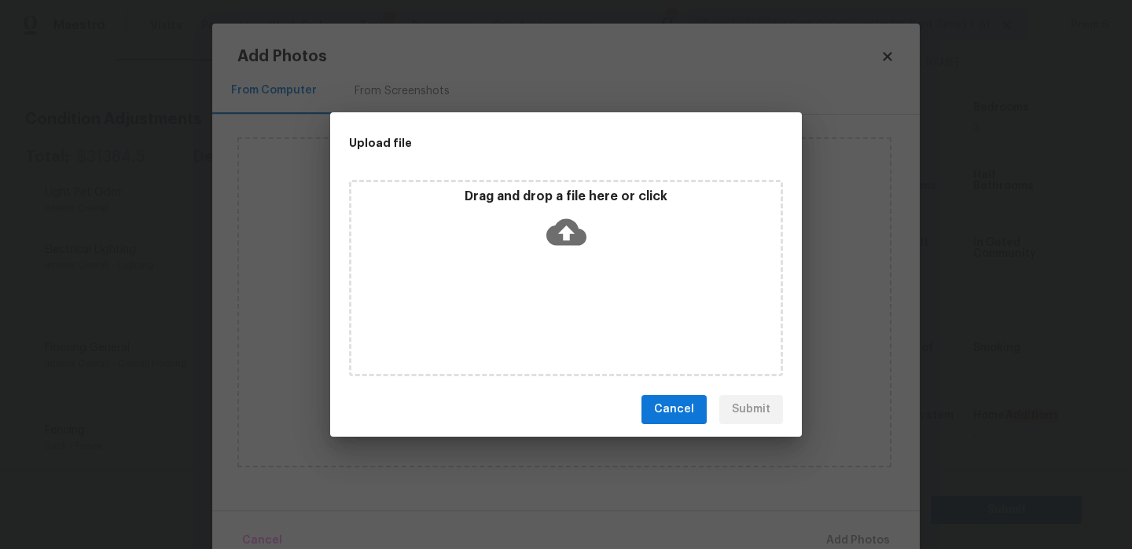
click at [570, 227] on icon at bounding box center [566, 232] width 40 height 27
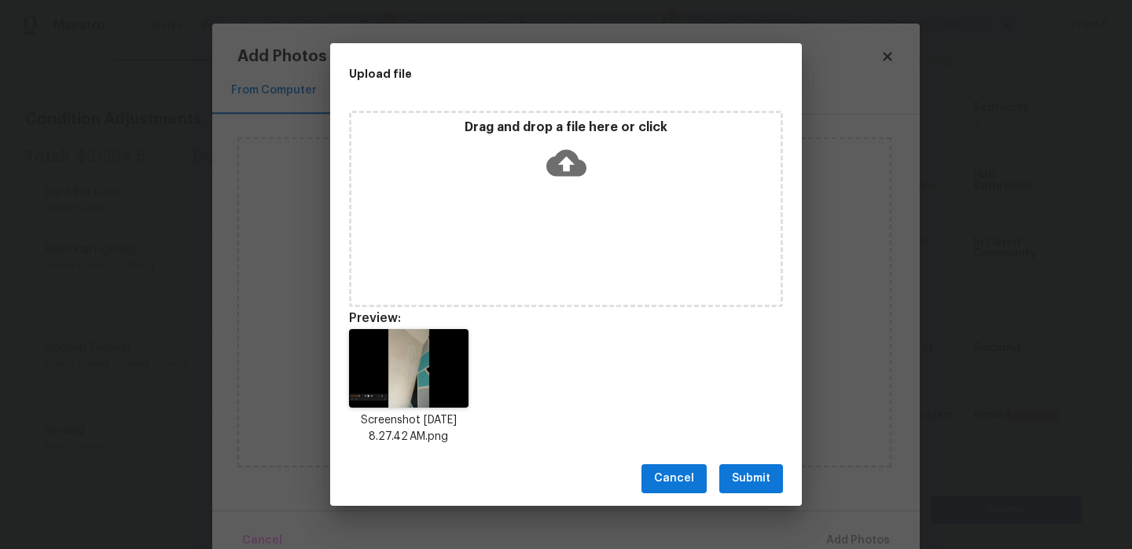
click at [755, 491] on button "Submit" at bounding box center [751, 479] width 64 height 29
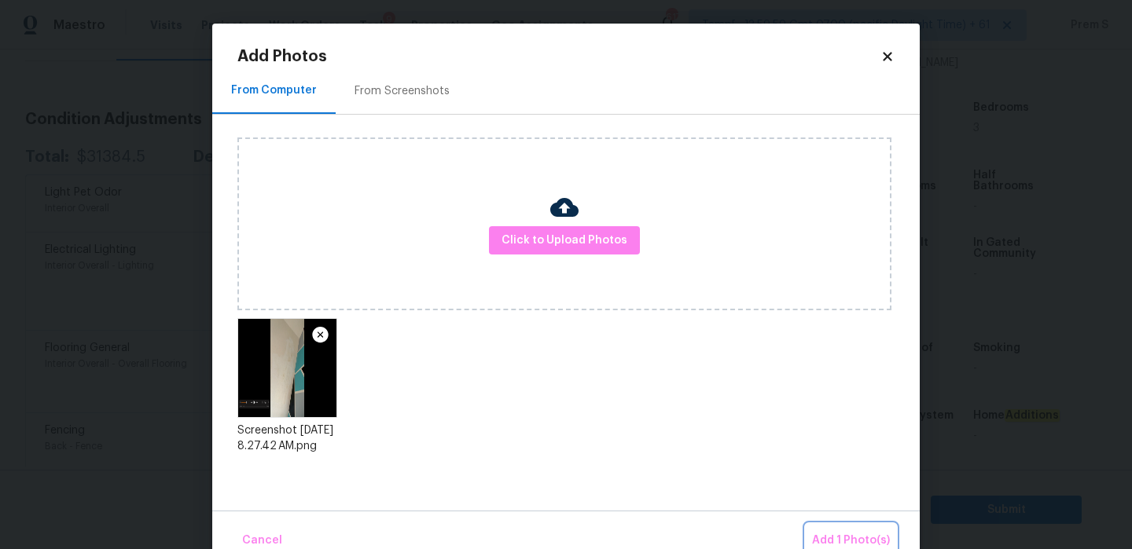
click at [840, 534] on span "Add 1 Photo(s)" at bounding box center [851, 541] width 78 height 20
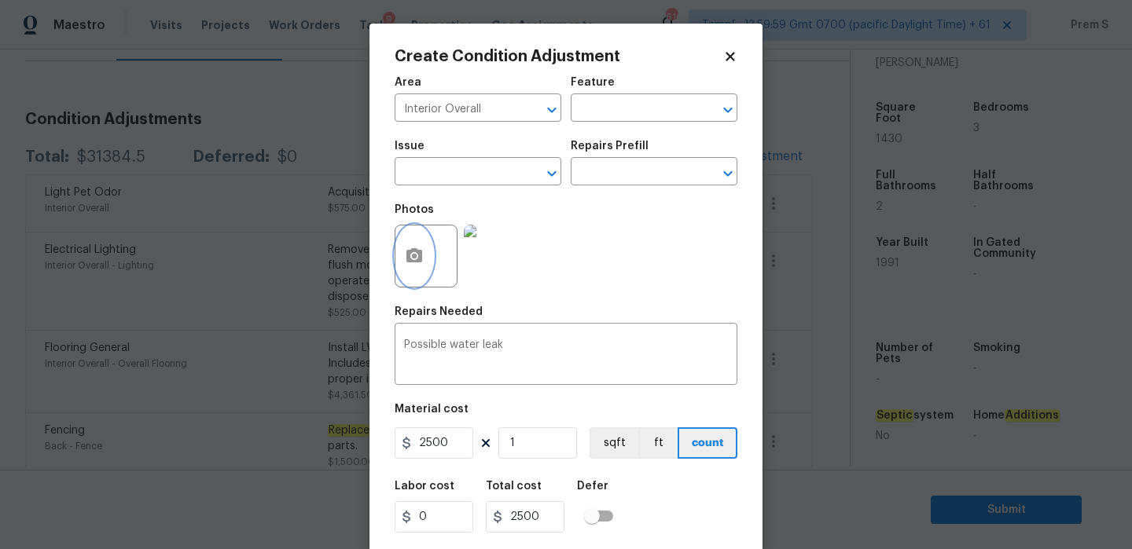
scroll to position [38, 0]
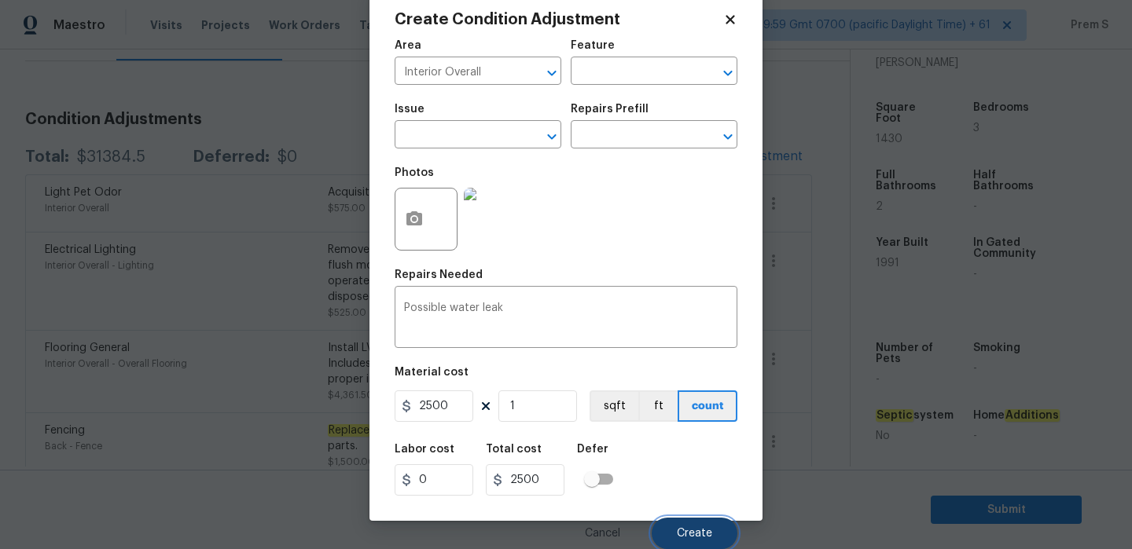
click at [696, 529] on span "Create" at bounding box center [694, 534] width 35 height 12
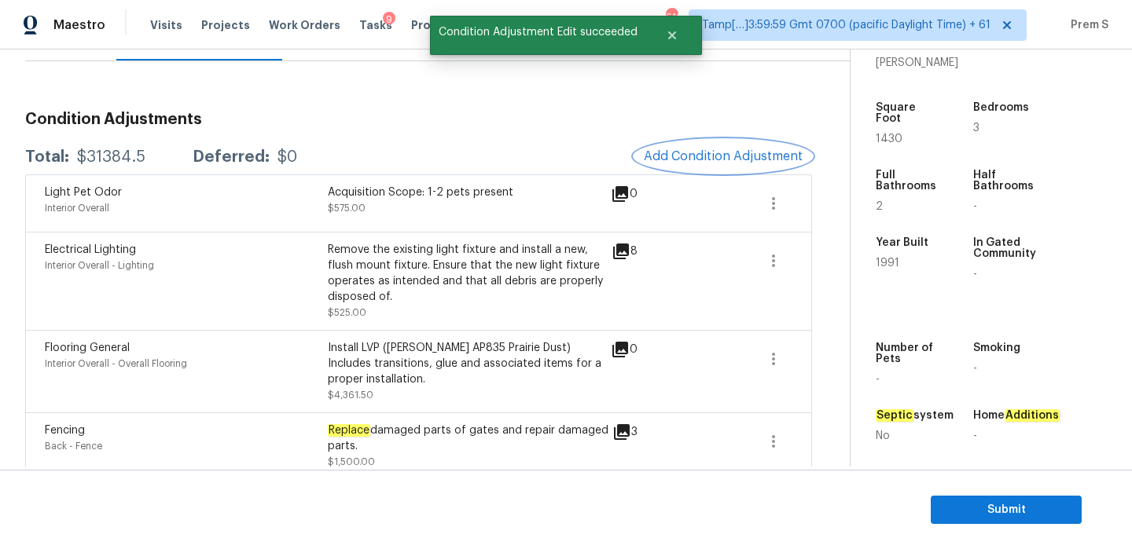
scroll to position [0, 0]
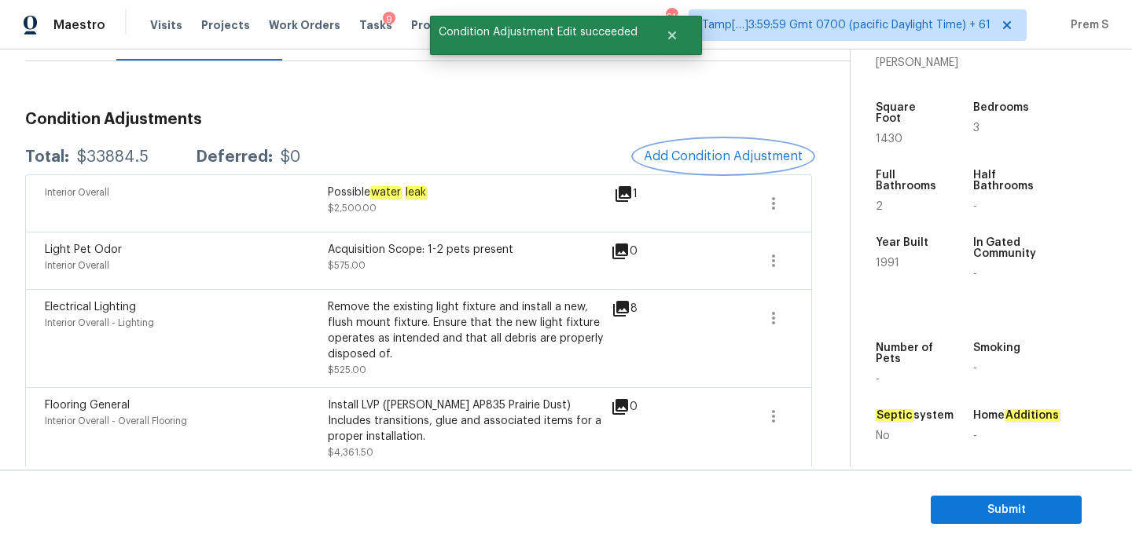
click at [730, 166] on button "Add Condition Adjustment" at bounding box center [723, 156] width 178 height 33
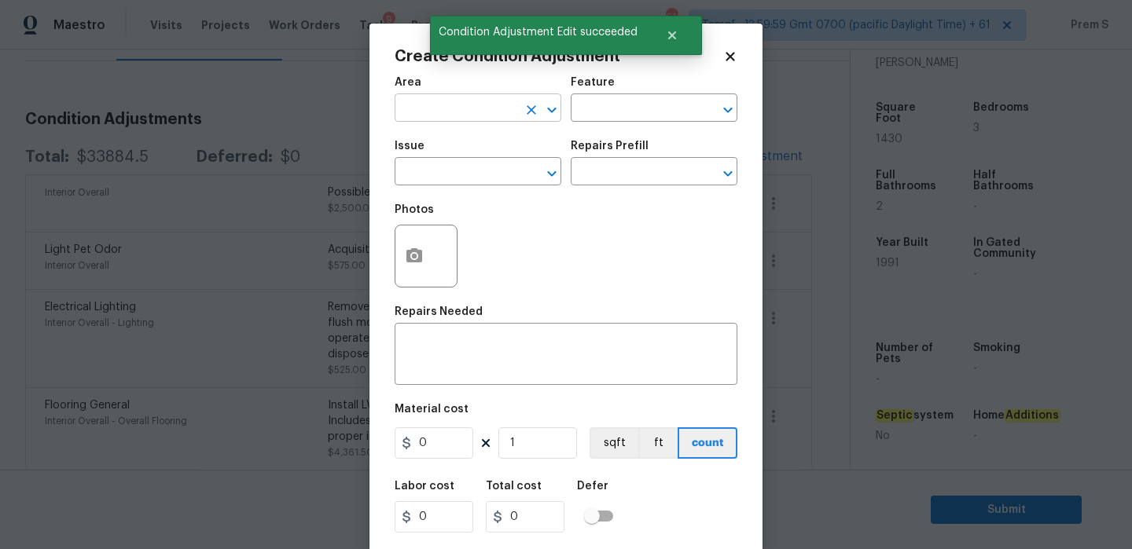
click at [501, 117] on input "text" at bounding box center [456, 109] width 123 height 24
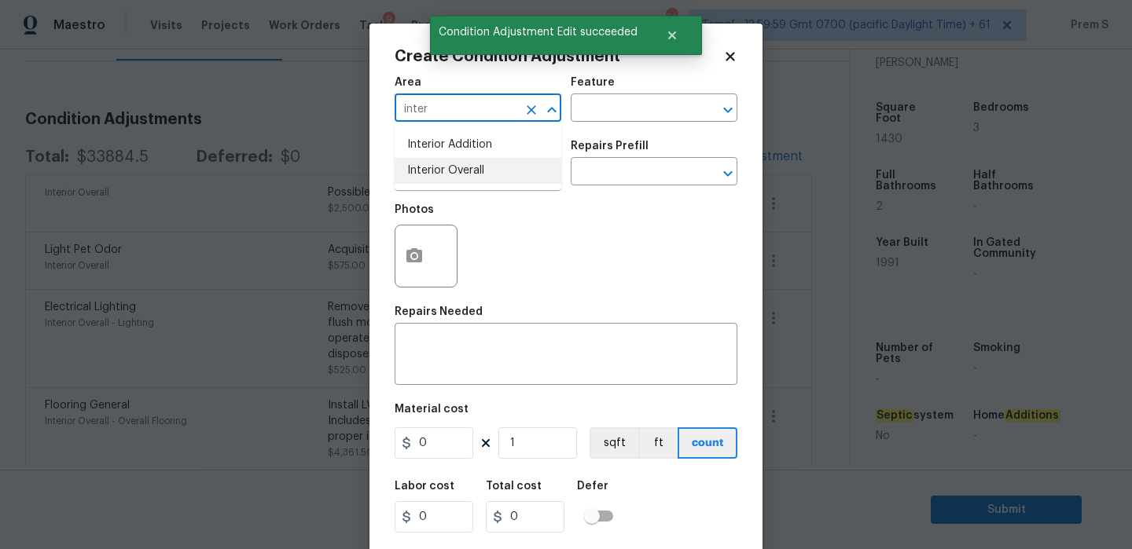
click at [505, 176] on li "Interior Overall" at bounding box center [478, 171] width 167 height 26
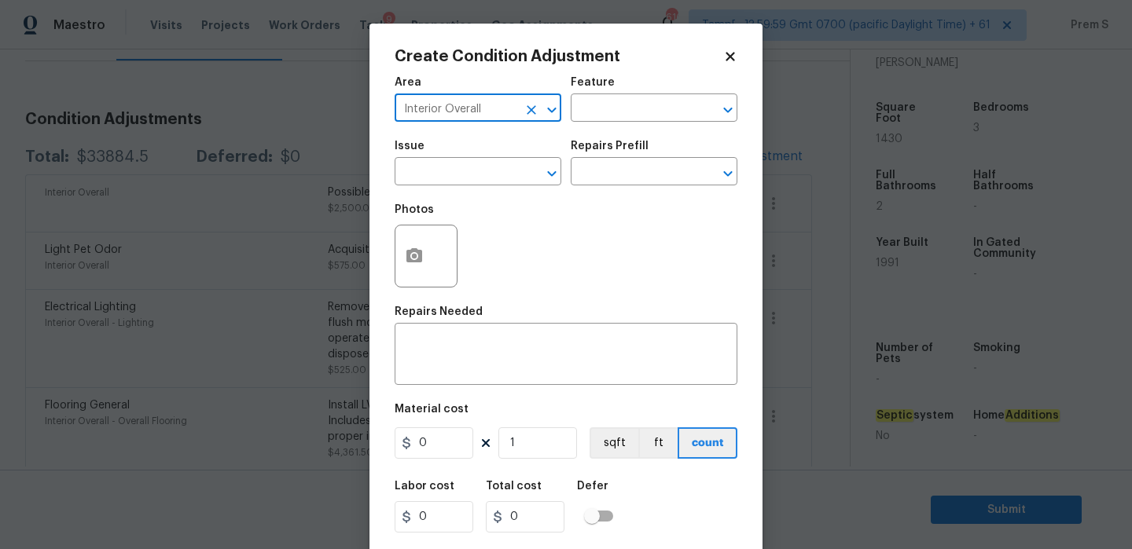
type input "Interior Overall"
click at [276, 356] on body "Maestro Visits Projects Work Orders Tasks 9 Properties Geo Assignments 616 Tamp…" at bounding box center [566, 274] width 1132 height 549
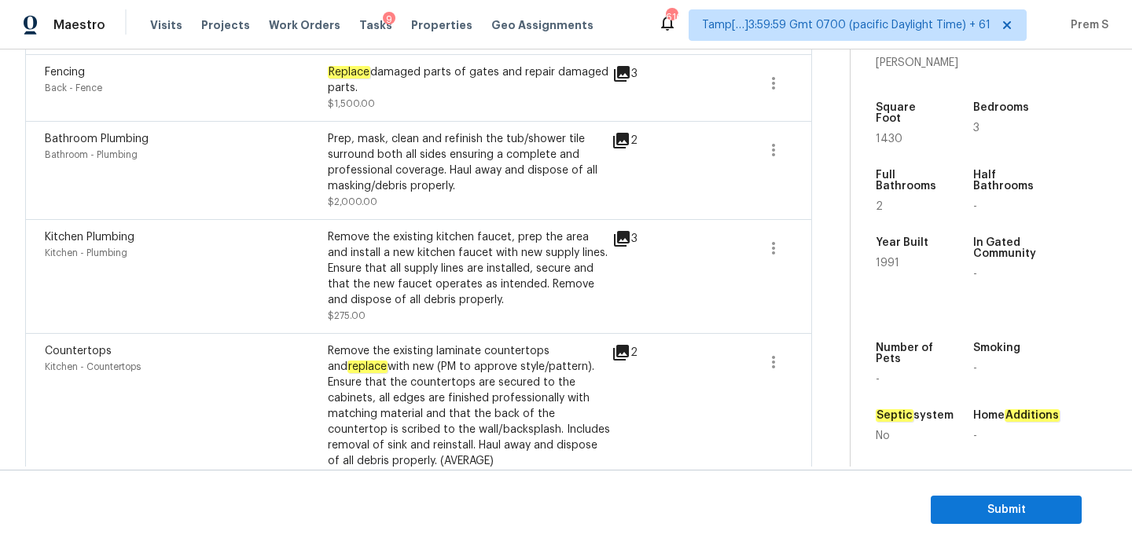
scroll to position [199, 0]
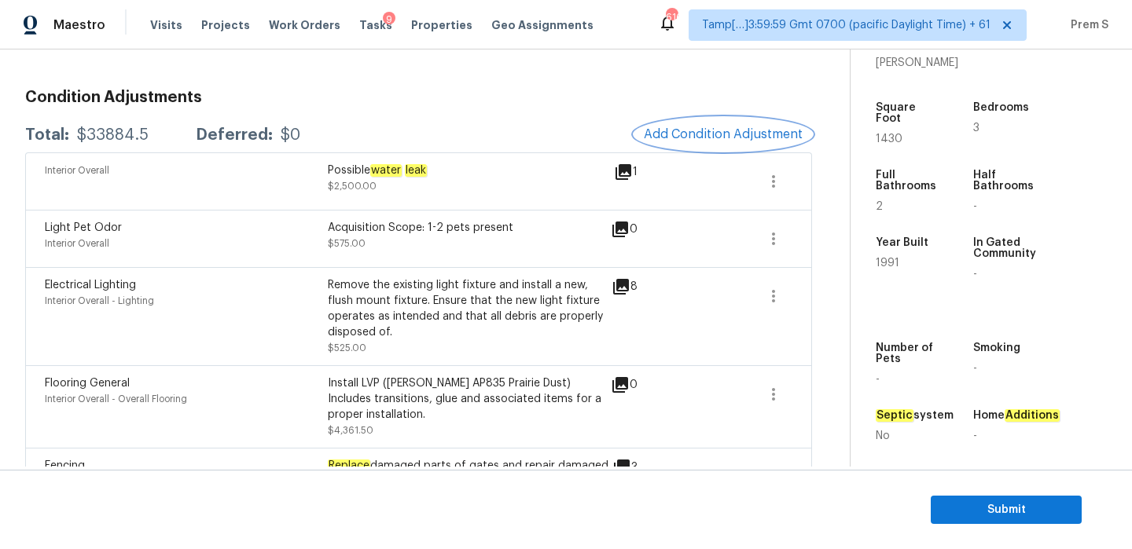
click at [756, 124] on button "Add Condition Adjustment" at bounding box center [723, 134] width 178 height 33
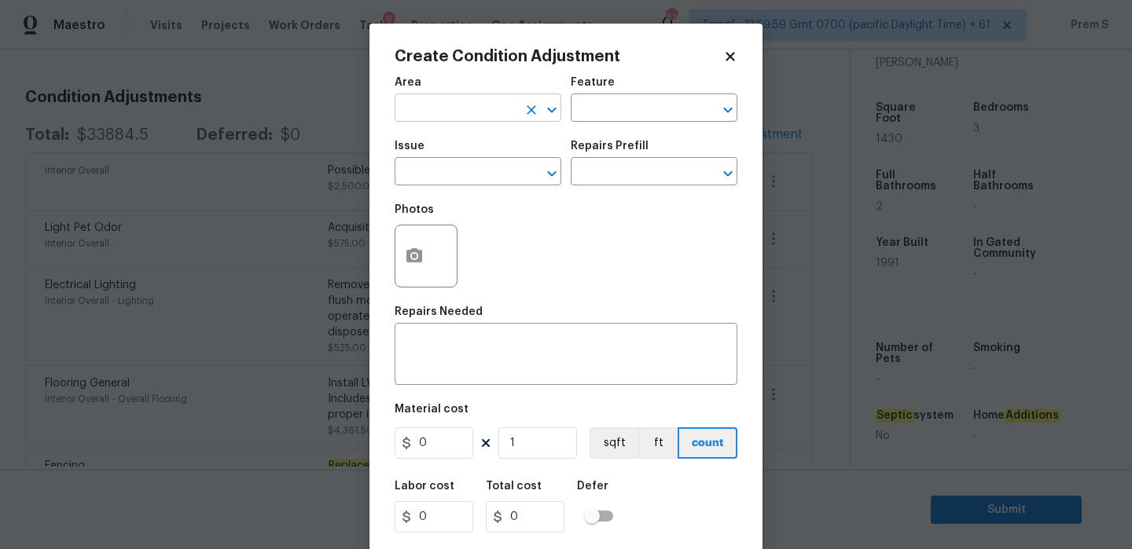
click at [419, 105] on input "text" at bounding box center [456, 109] width 123 height 24
click at [424, 166] on li "Interior Overall" at bounding box center [478, 171] width 167 height 26
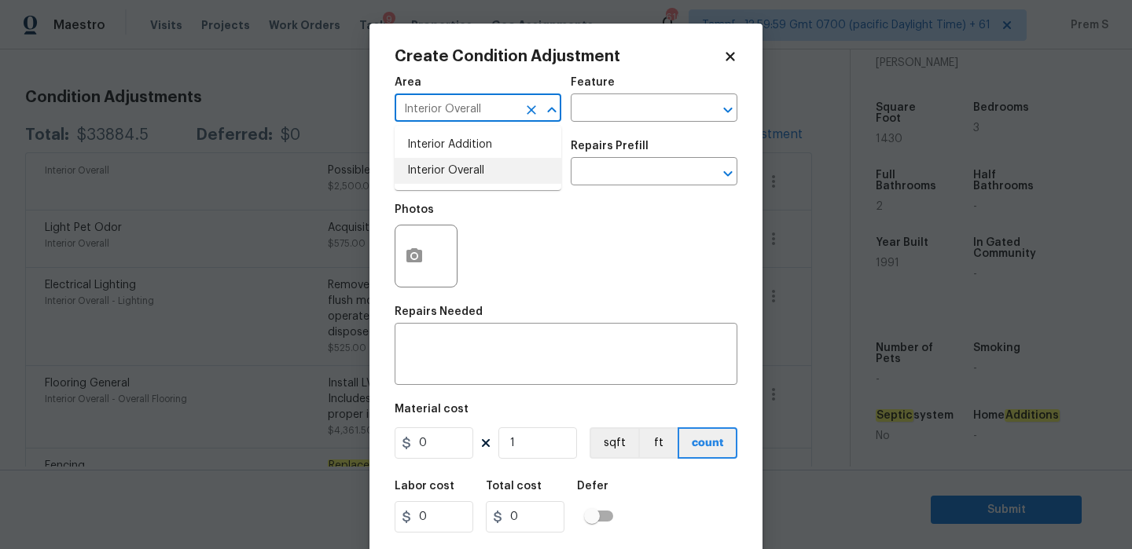
type input "Interior Overall"
click at [424, 166] on input "text" at bounding box center [456, 173] width 123 height 24
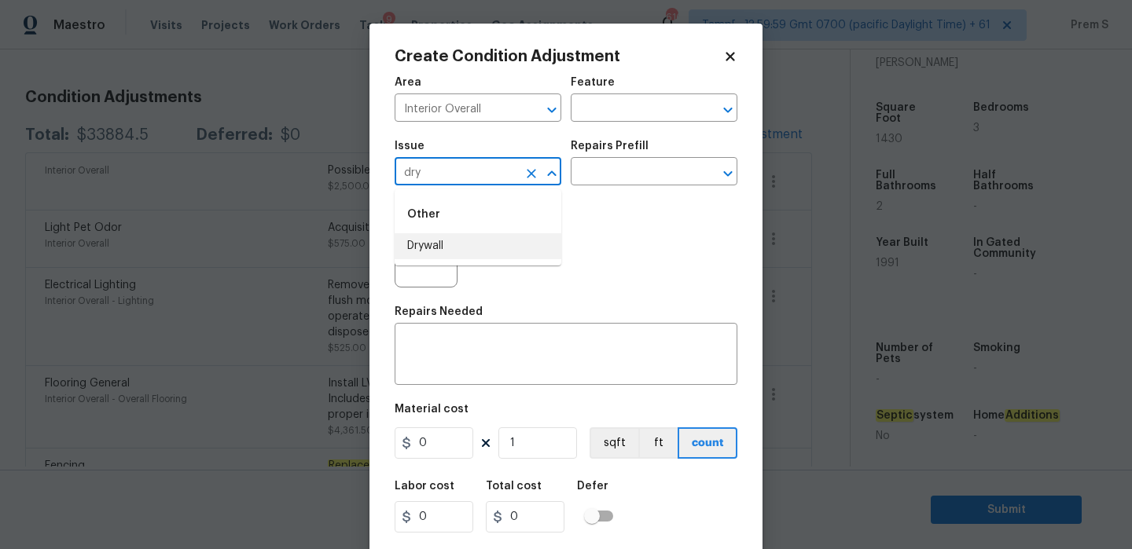
click at [421, 255] on li "Drywall" at bounding box center [478, 246] width 167 height 26
type input "Drywall"
click at [432, 366] on textarea at bounding box center [566, 356] width 324 height 33
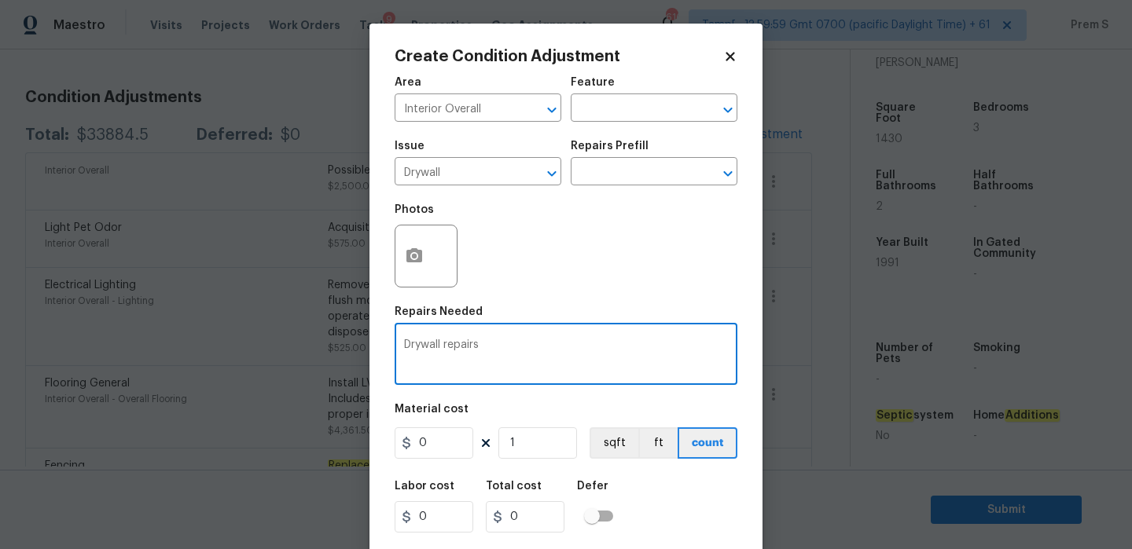
type textarea "Drywall repairs"
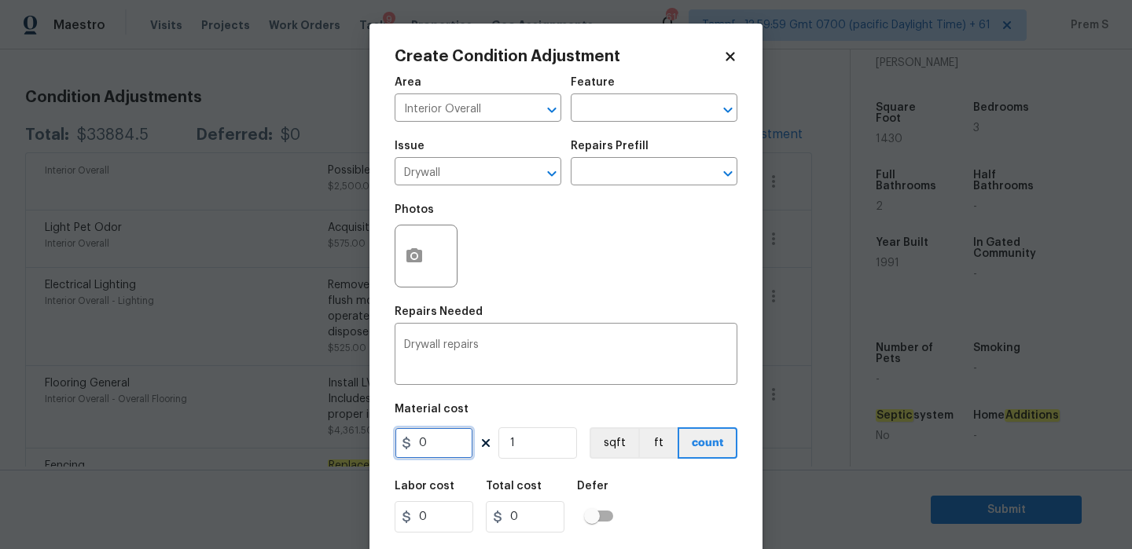
click at [444, 458] on input "0" at bounding box center [434, 443] width 79 height 31
type input "100"
click at [717, 515] on div "Labor cost 0 Total cost 100 Defer" at bounding box center [566, 507] width 343 height 71
click at [419, 270] on button "button" at bounding box center [414, 256] width 38 height 61
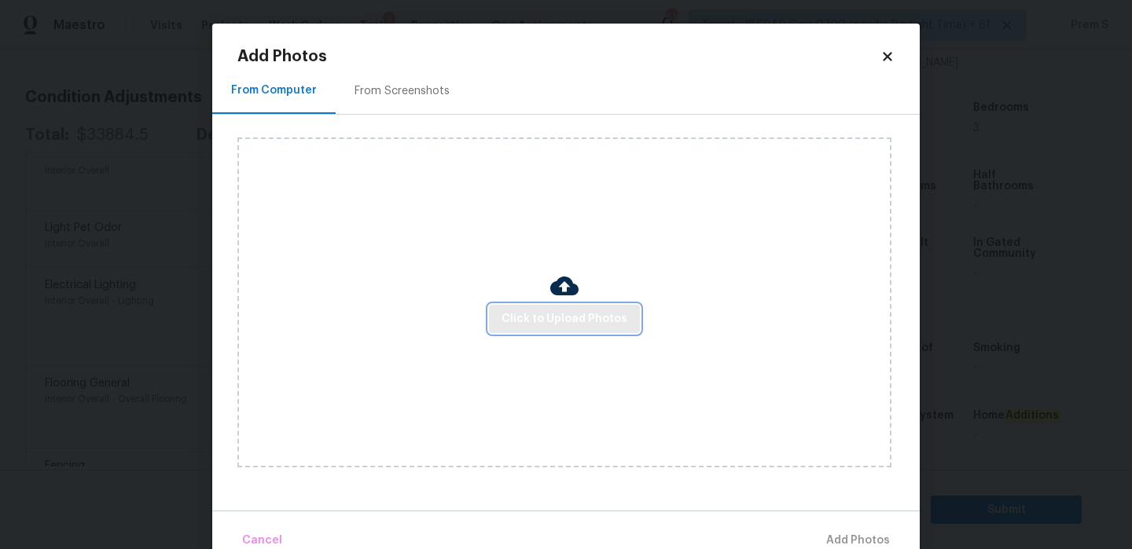
click at [546, 311] on span "Click to Upload Photos" at bounding box center [565, 320] width 126 height 20
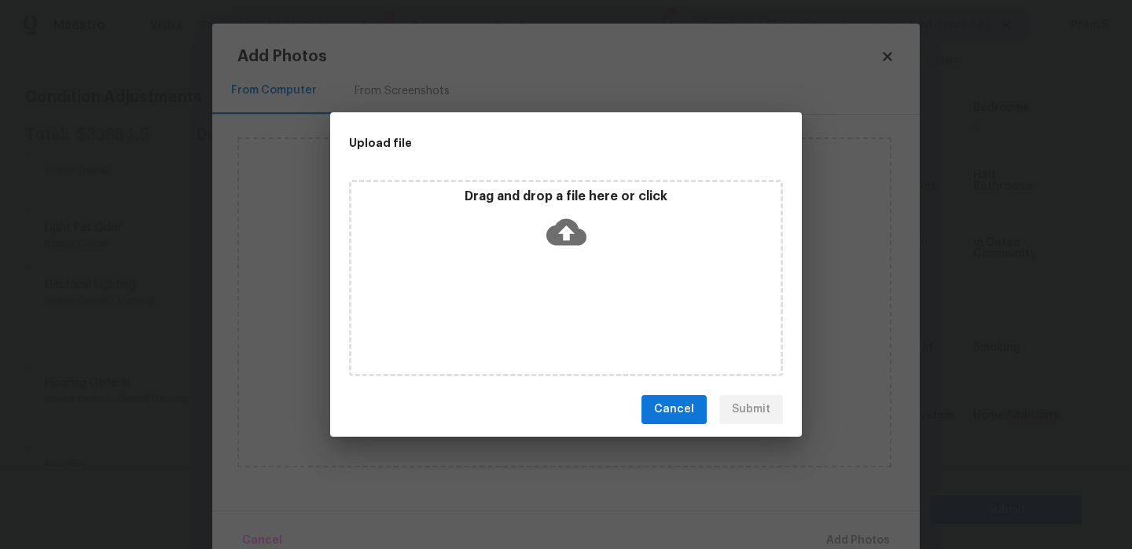
click at [566, 230] on icon at bounding box center [566, 232] width 40 height 40
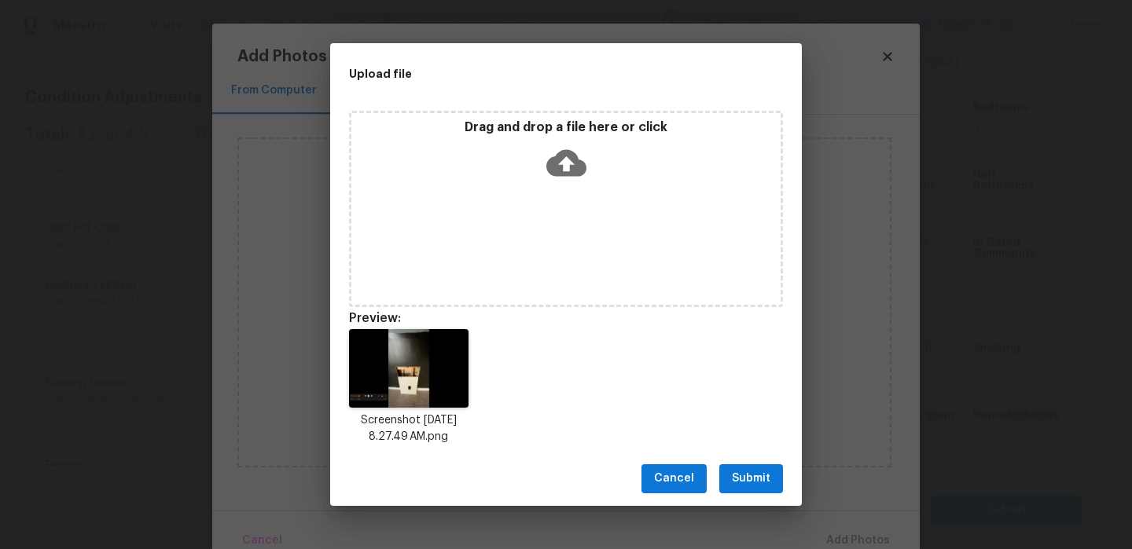
click at [777, 481] on button "Submit" at bounding box center [751, 479] width 64 height 29
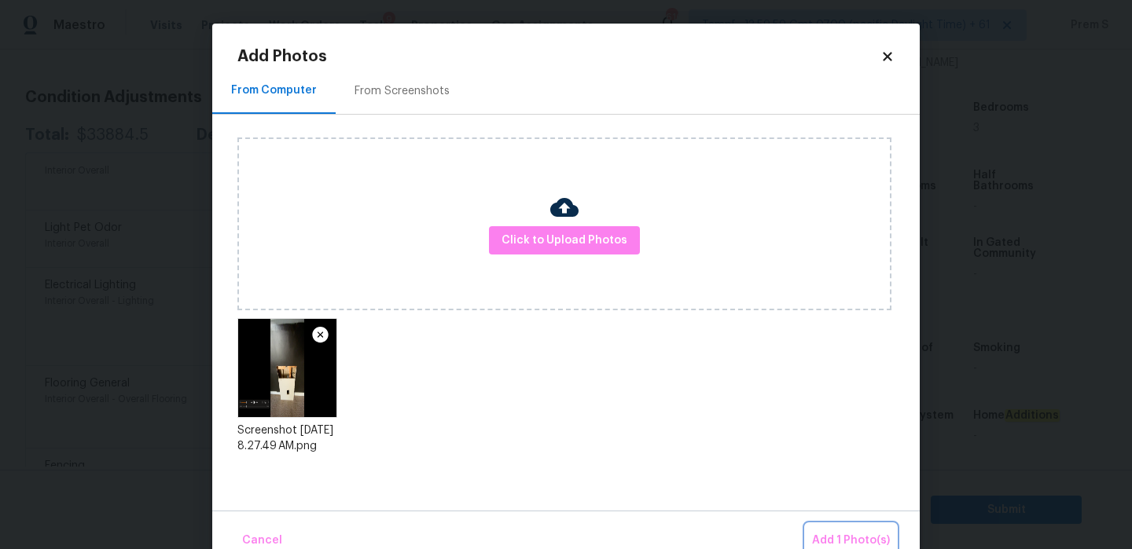
click at [861, 528] on button "Add 1 Photo(s)" at bounding box center [851, 541] width 90 height 34
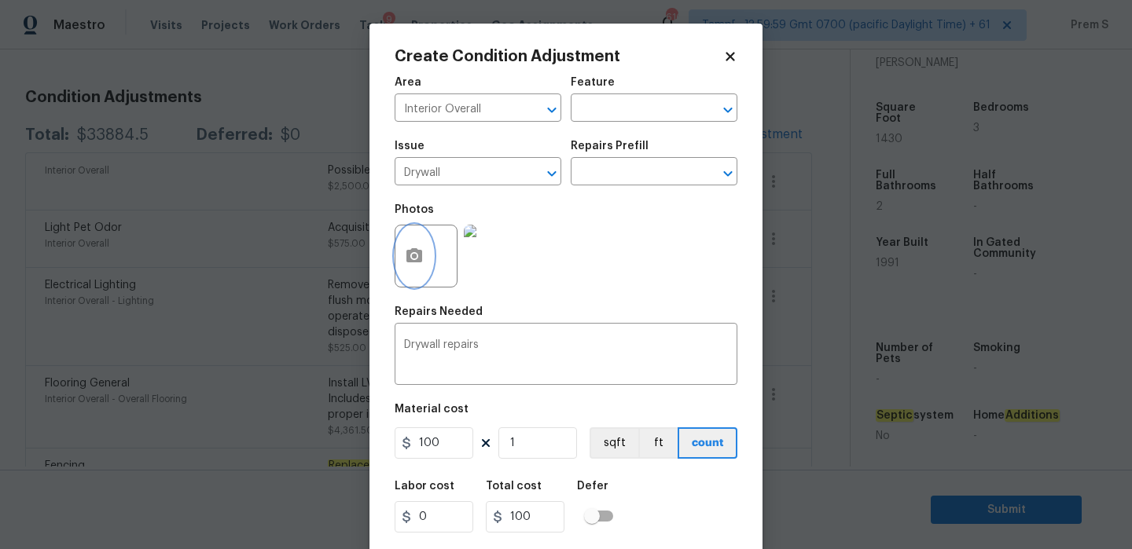
scroll to position [38, 0]
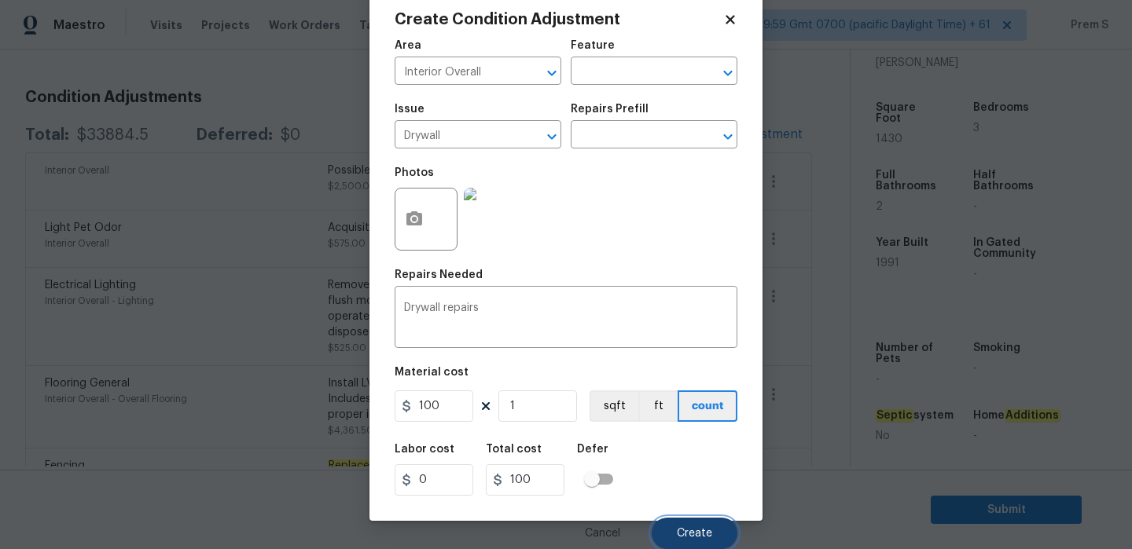
click at [709, 533] on span "Create" at bounding box center [694, 534] width 35 height 12
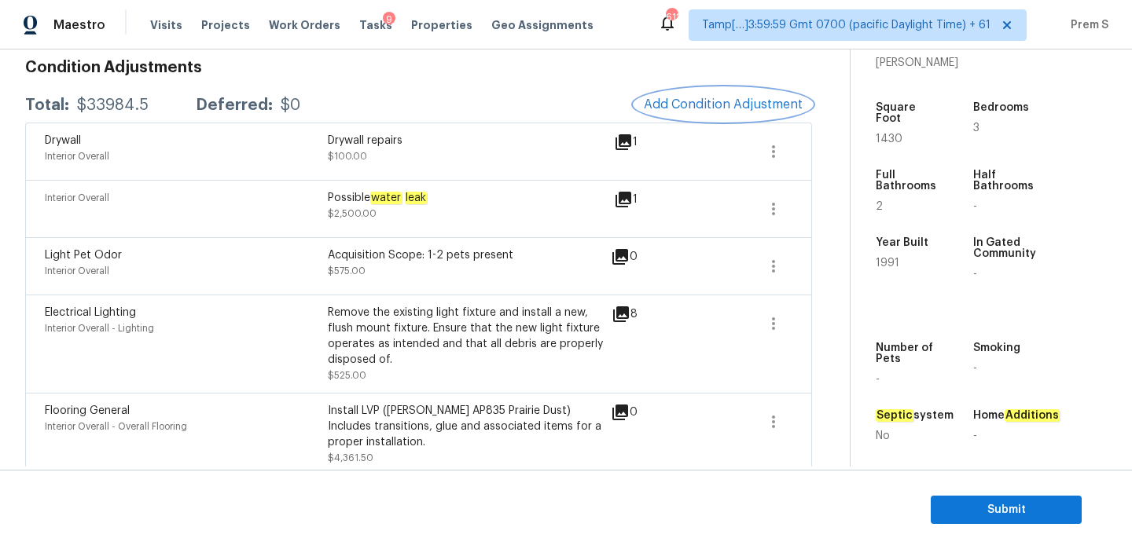
scroll to position [228, 0]
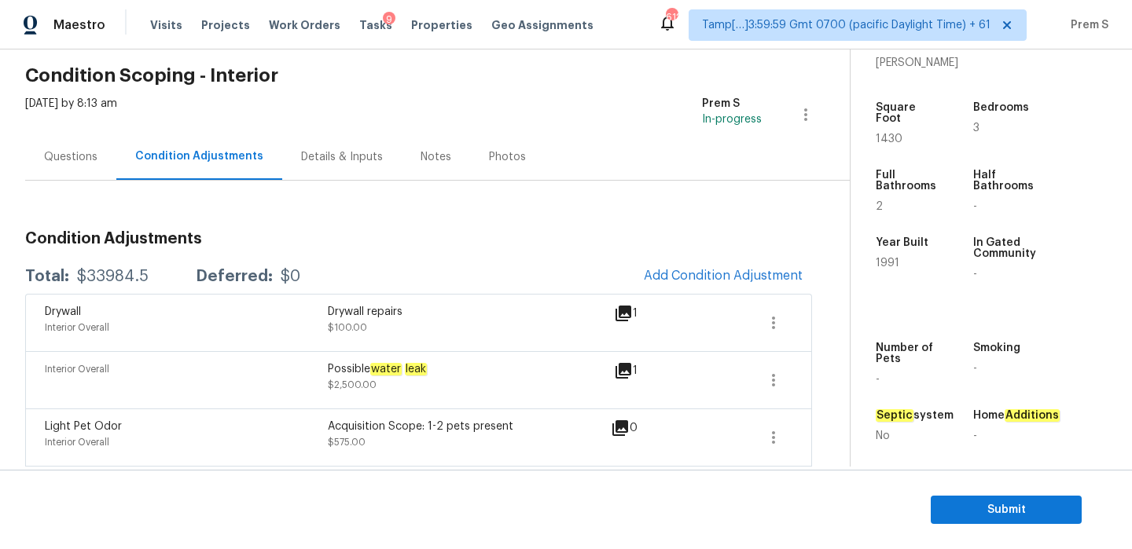
scroll to position [110, 0]
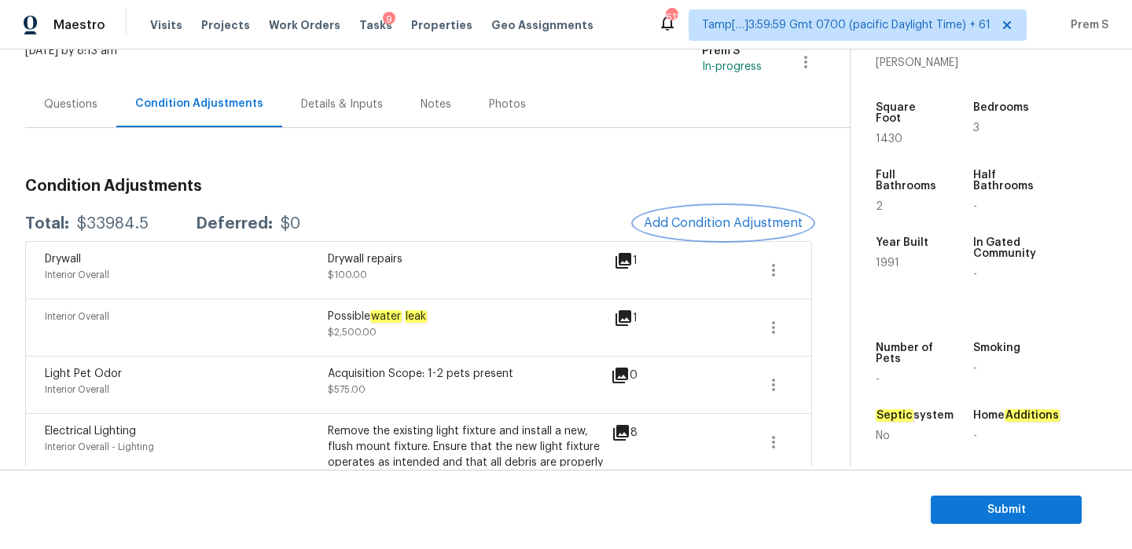
click at [726, 226] on span "Add Condition Adjustment" at bounding box center [723, 223] width 159 height 14
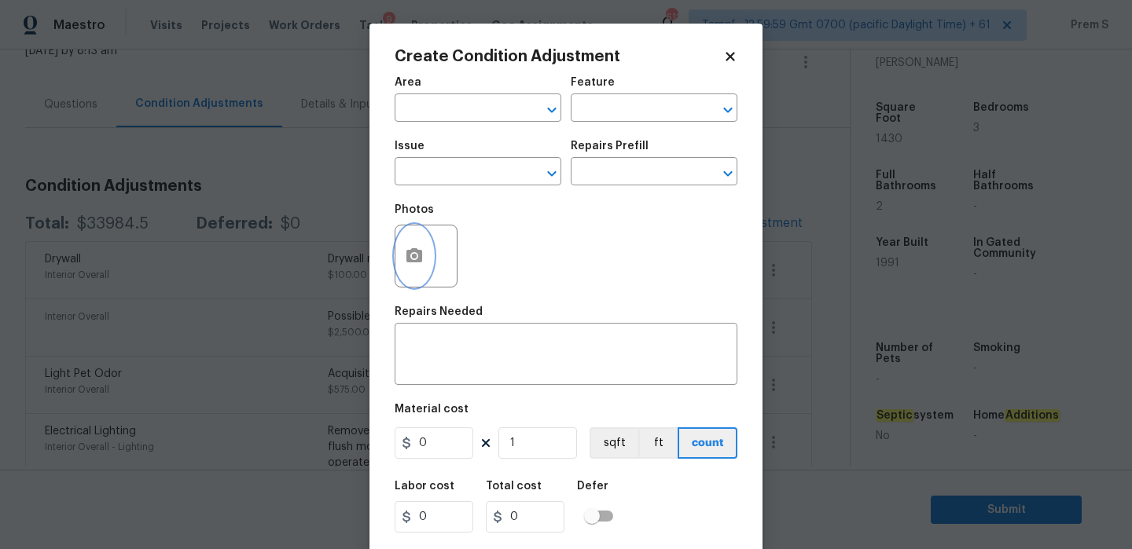
click at [421, 239] on button "button" at bounding box center [414, 256] width 38 height 61
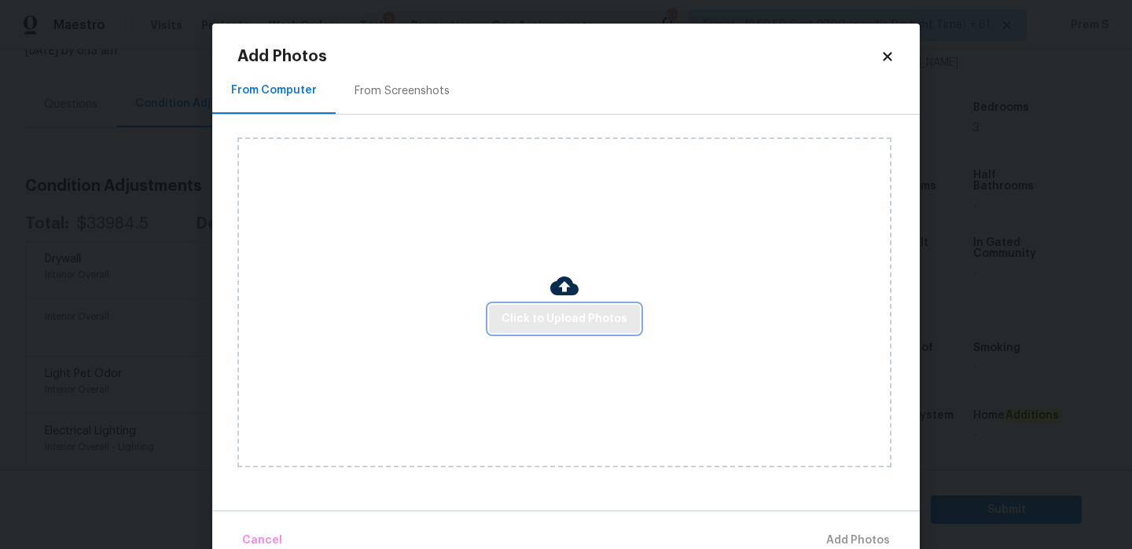
click at [508, 310] on span "Click to Upload Photos" at bounding box center [565, 320] width 126 height 20
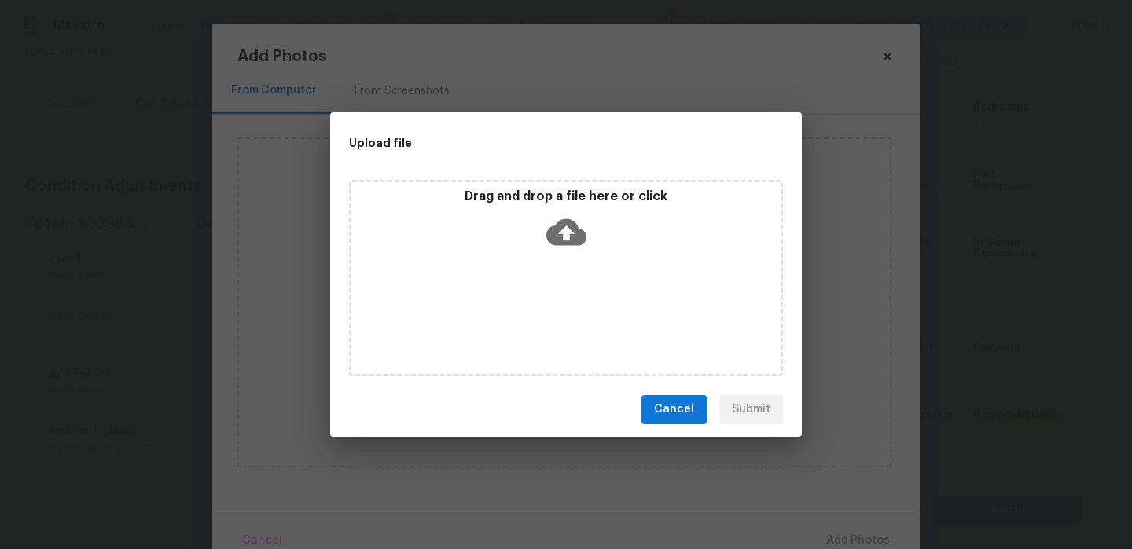
click at [564, 231] on icon at bounding box center [566, 232] width 40 height 40
click at [660, 414] on span "Cancel" at bounding box center [674, 410] width 40 height 20
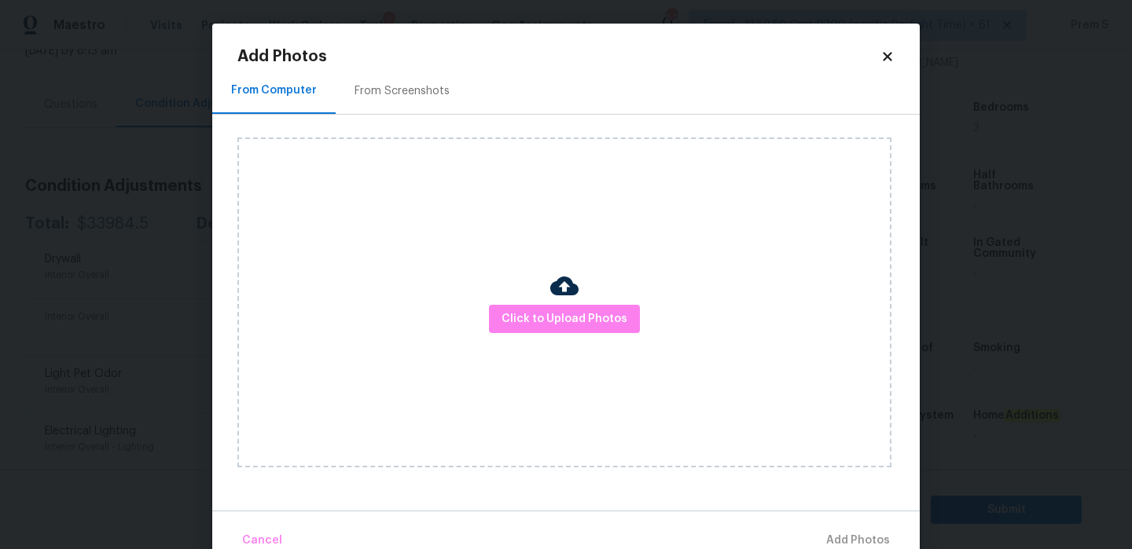
click at [888, 54] on icon at bounding box center [887, 56] width 9 height 9
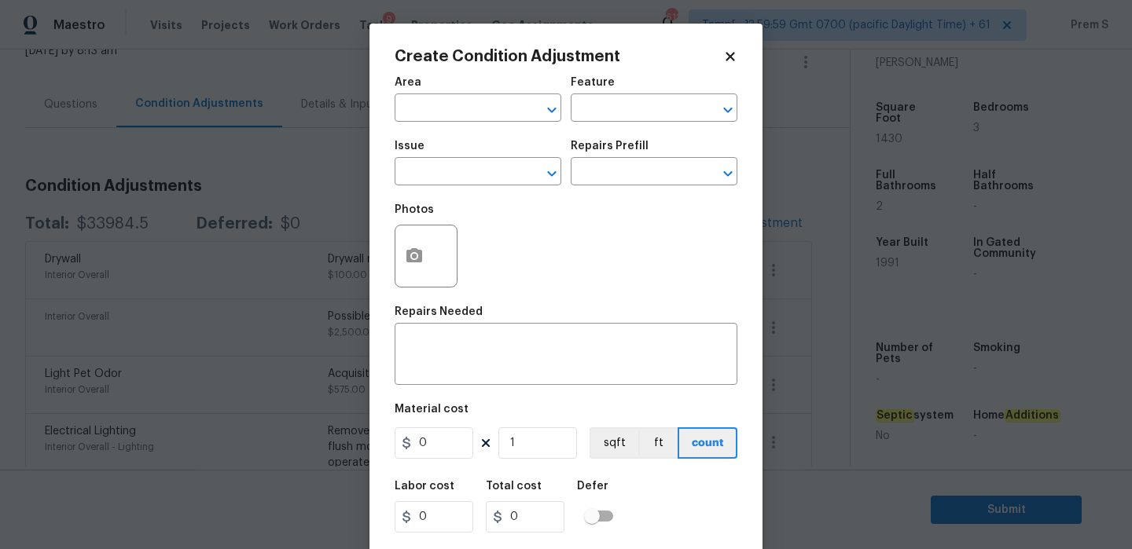
click at [733, 58] on icon at bounding box center [730, 56] width 9 height 9
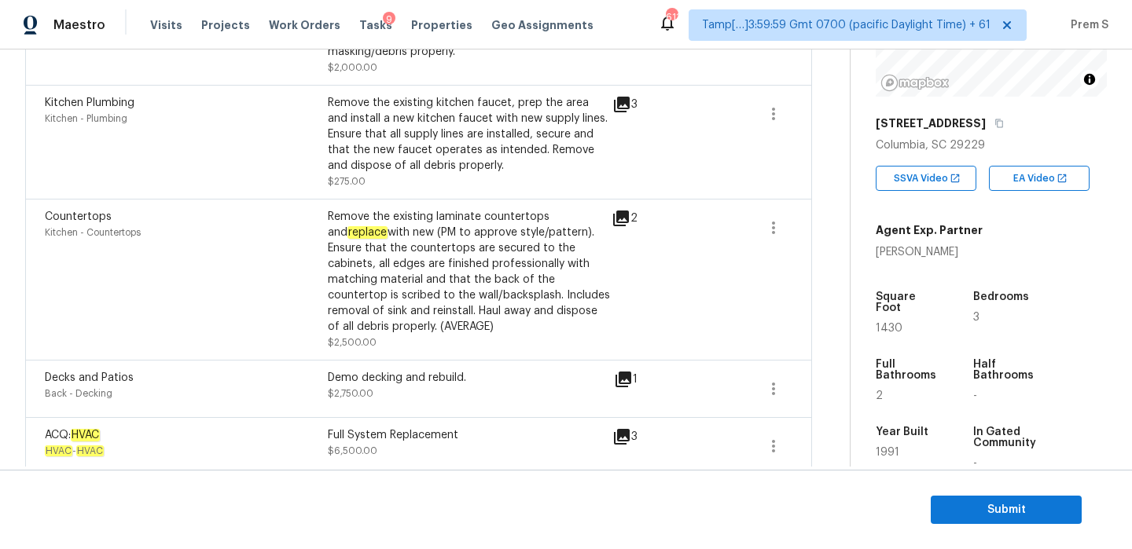
scroll to position [843, 0]
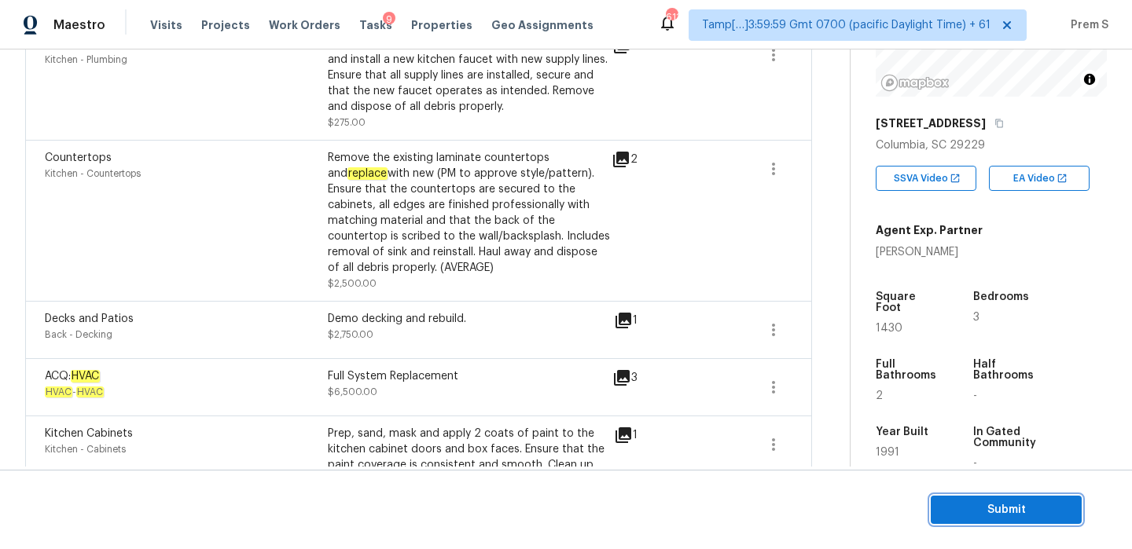
click at [1017, 509] on span "Submit" at bounding box center [1006, 511] width 126 height 20
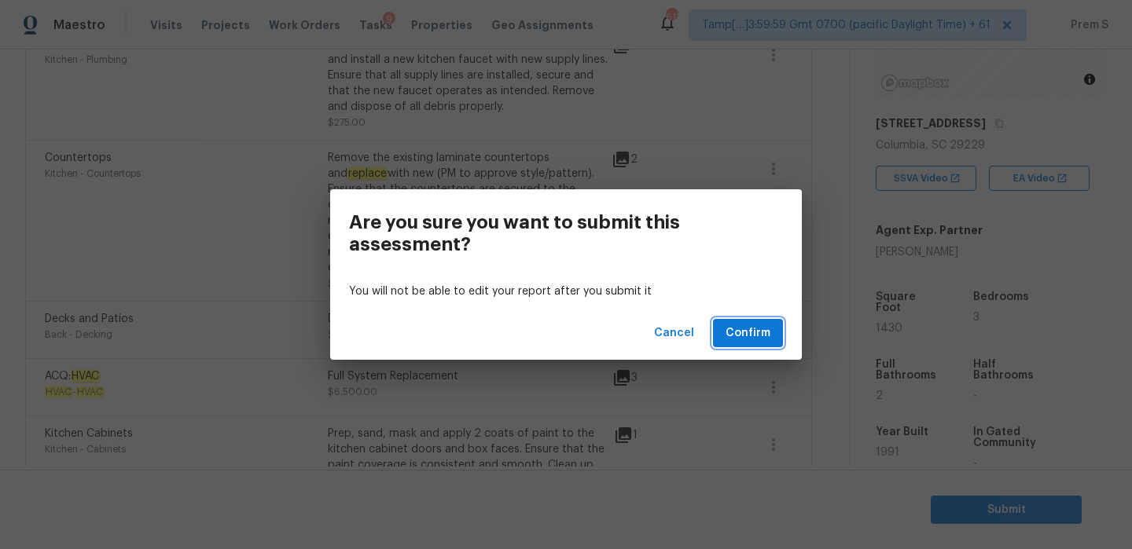
click at [766, 333] on span "Confirm" at bounding box center [748, 334] width 45 height 20
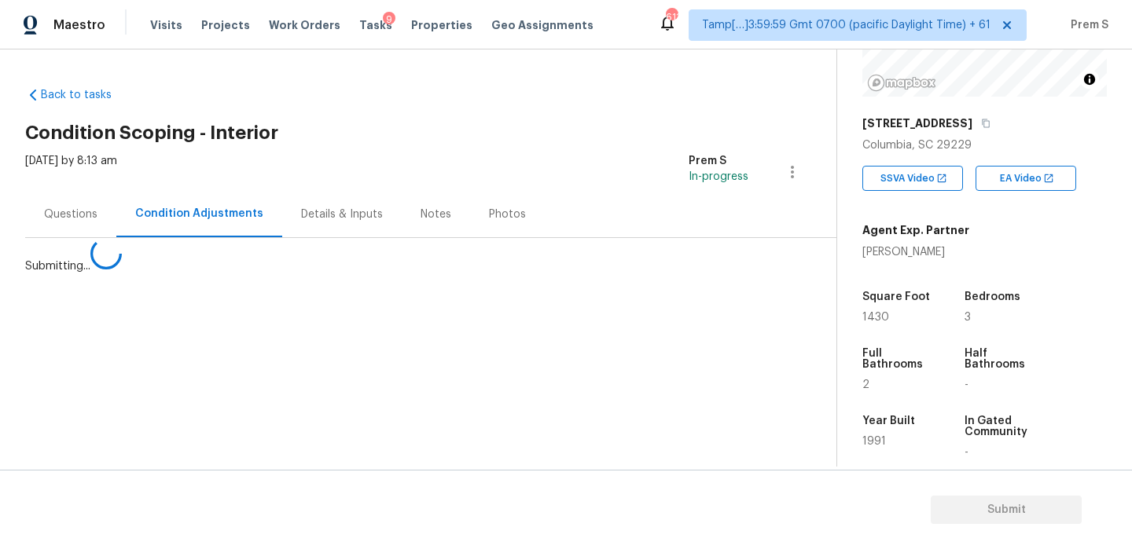
click at [766, 333] on span "Confirm" at bounding box center [748, 334] width 45 height 20
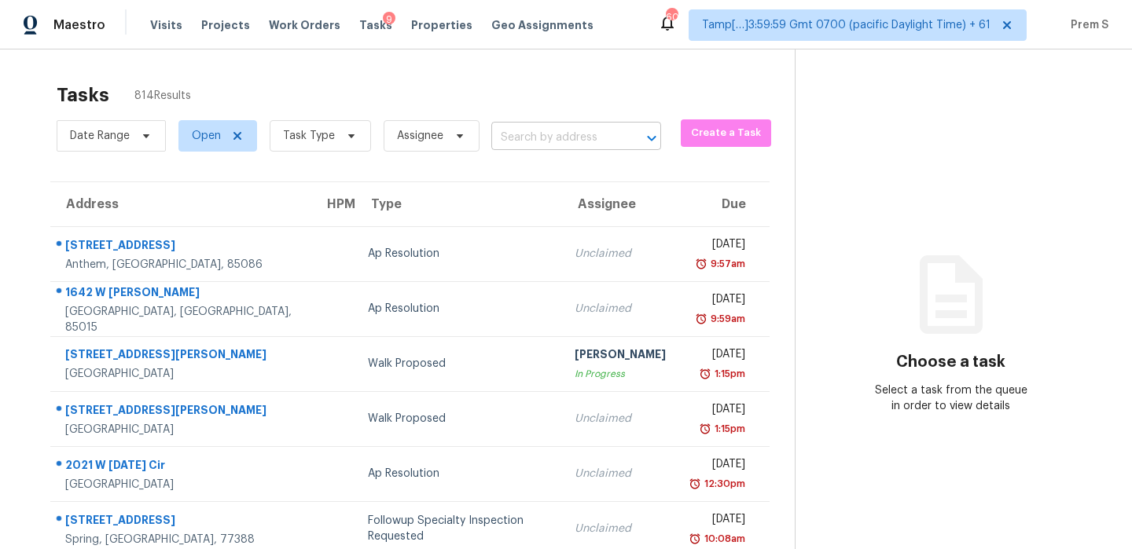
click at [568, 130] on input "text" at bounding box center [554, 138] width 126 height 24
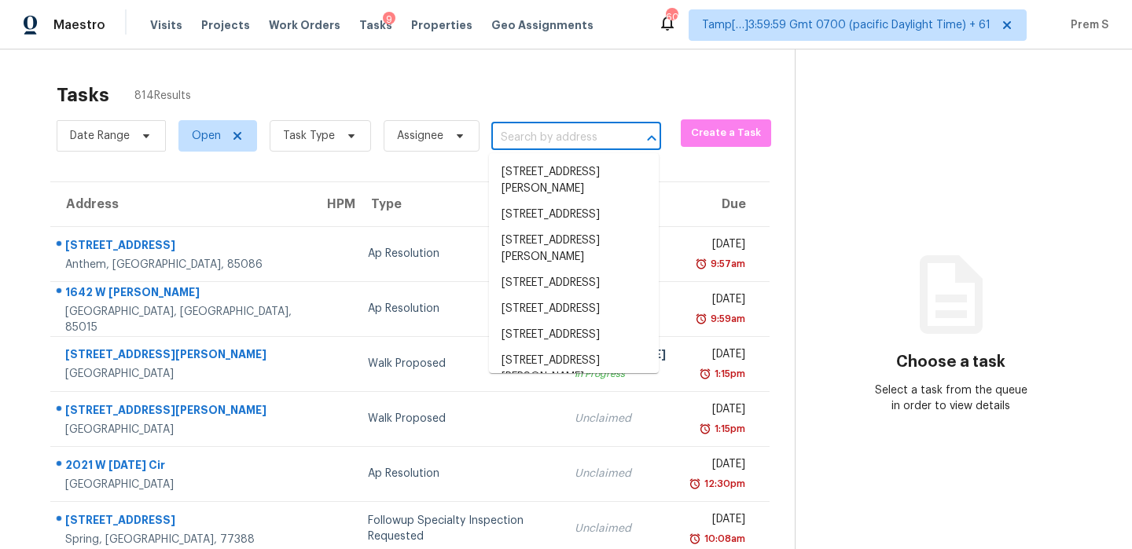
paste input "[STREET_ADDRESS][PERSON_NAME]"
type input "[STREET_ADDRESS][PERSON_NAME]"
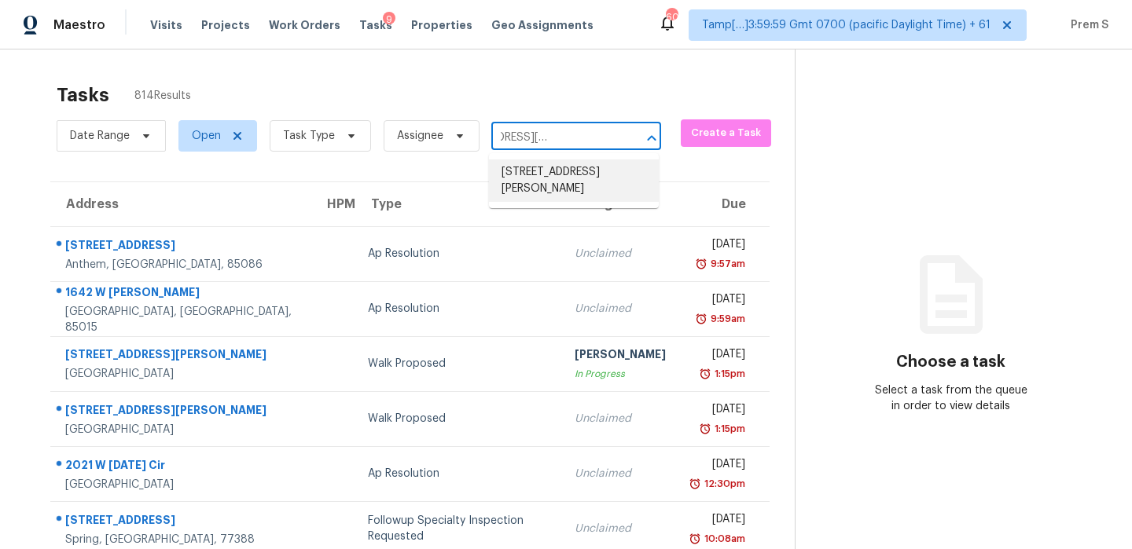
click at [554, 169] on li "[STREET_ADDRESS][PERSON_NAME]" at bounding box center [574, 181] width 170 height 42
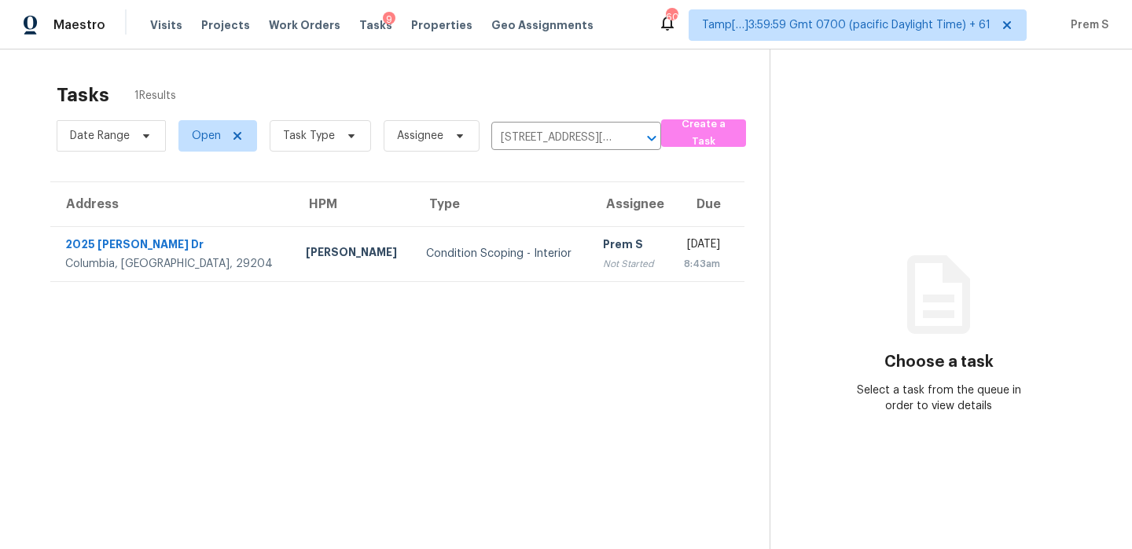
click at [603, 244] on div "Prem S" at bounding box center [629, 247] width 53 height 20
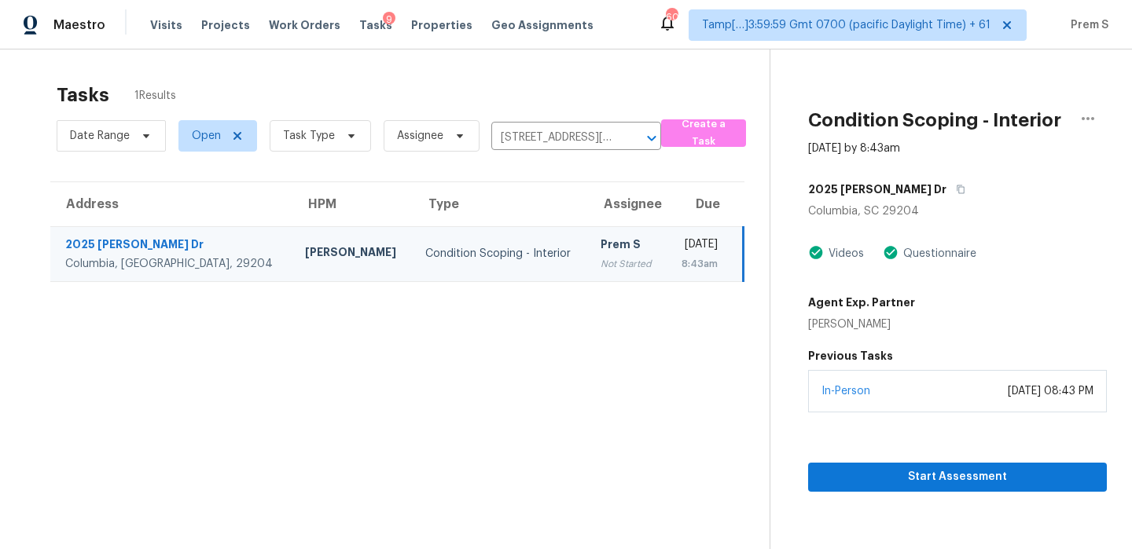
scroll to position [50, 0]
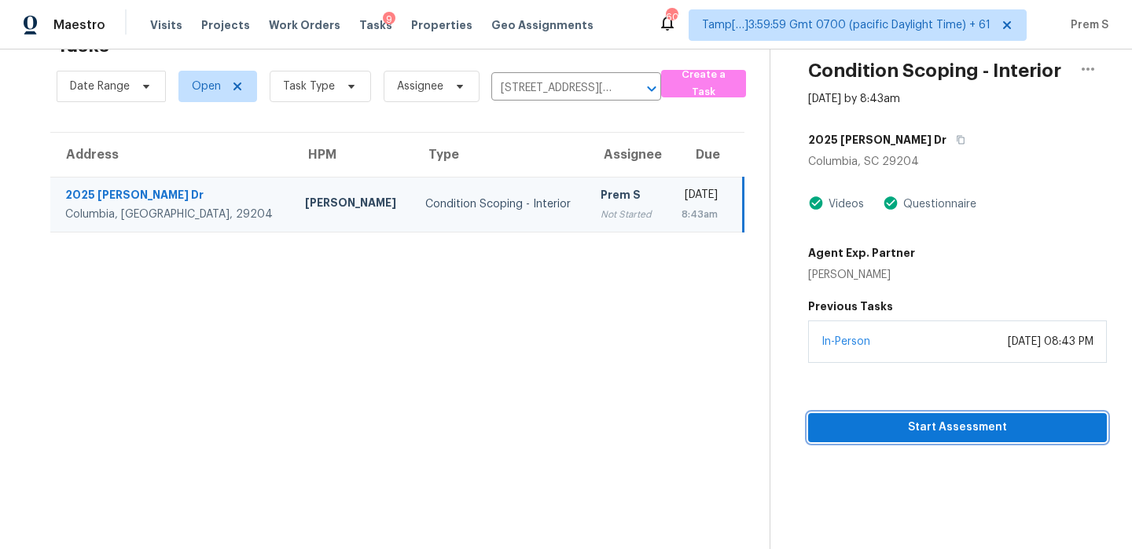
click at [936, 427] on span "Start Assessment" at bounding box center [958, 428] width 274 height 20
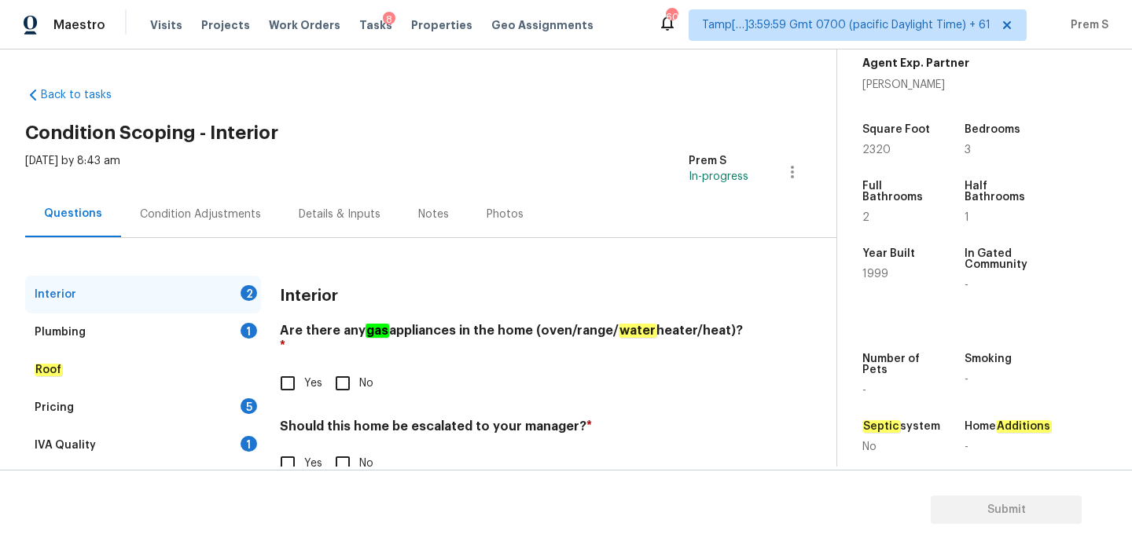
scroll to position [370, 0]
click at [301, 376] on input "Yes" at bounding box center [287, 383] width 33 height 33
checkbox input "true"
click at [290, 450] on input "Yes" at bounding box center [287, 463] width 33 height 33
checkbox input "true"
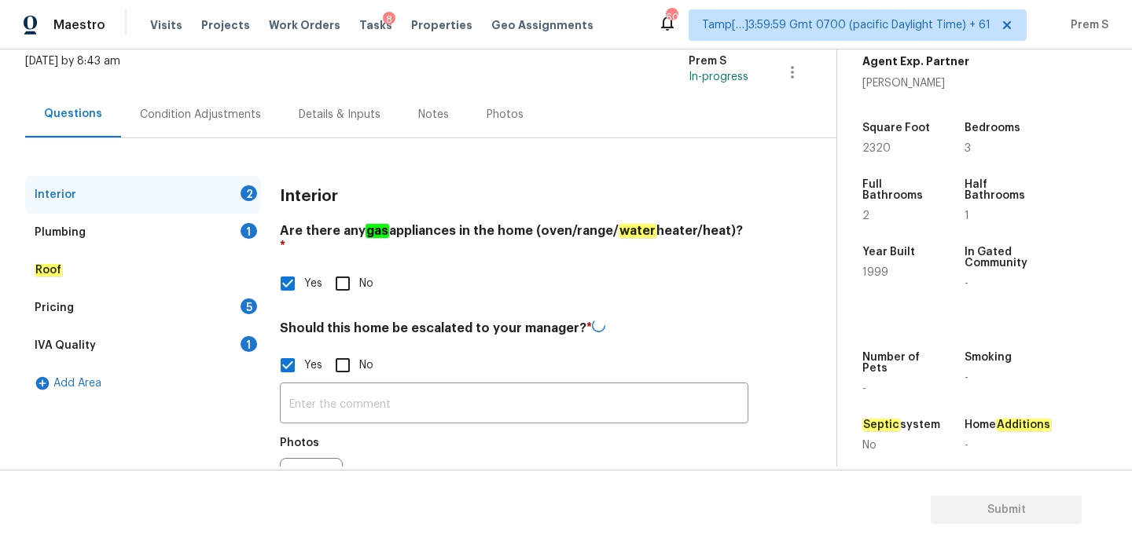
scroll to position [138, 0]
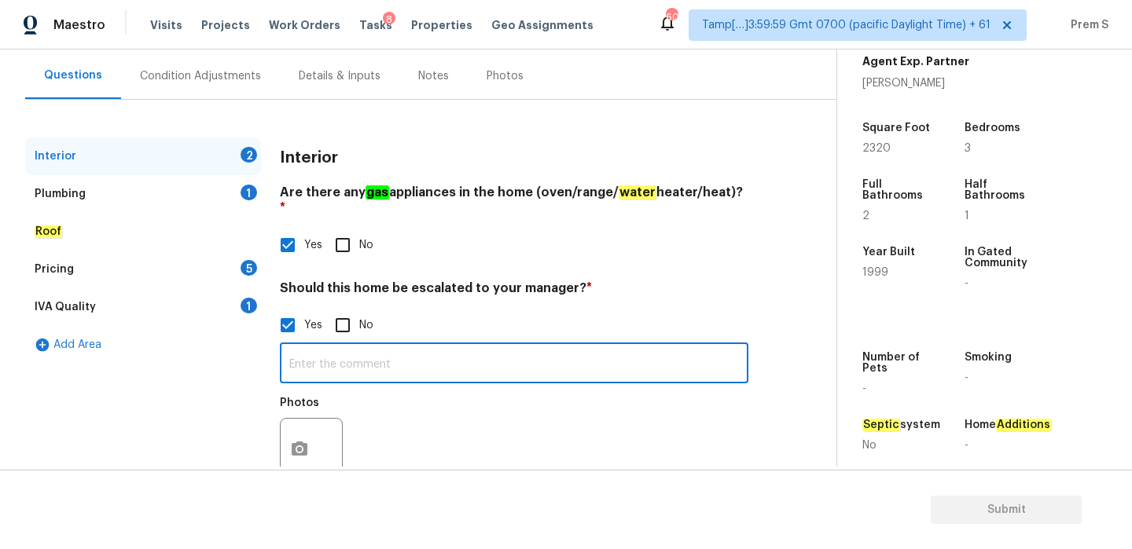
click at [386, 350] on input "text" at bounding box center [514, 365] width 469 height 37
paste input "House needs about $150K renovation."
type input "As per HPM notes (House needs about $150K renovation.) HPM scoped in the bulk o…"
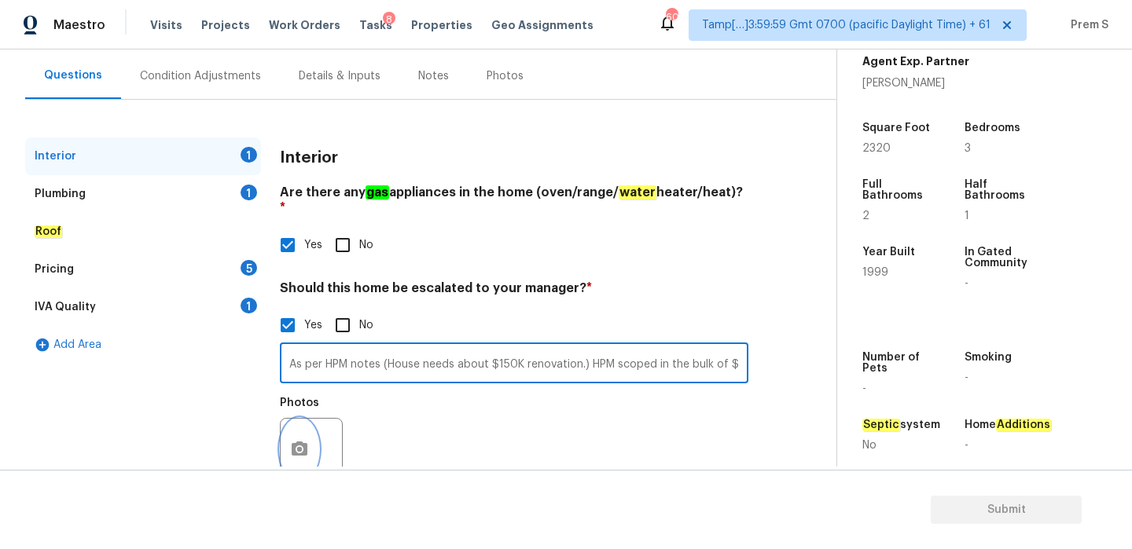
click at [307, 442] on icon "button" at bounding box center [300, 449] width 16 height 14
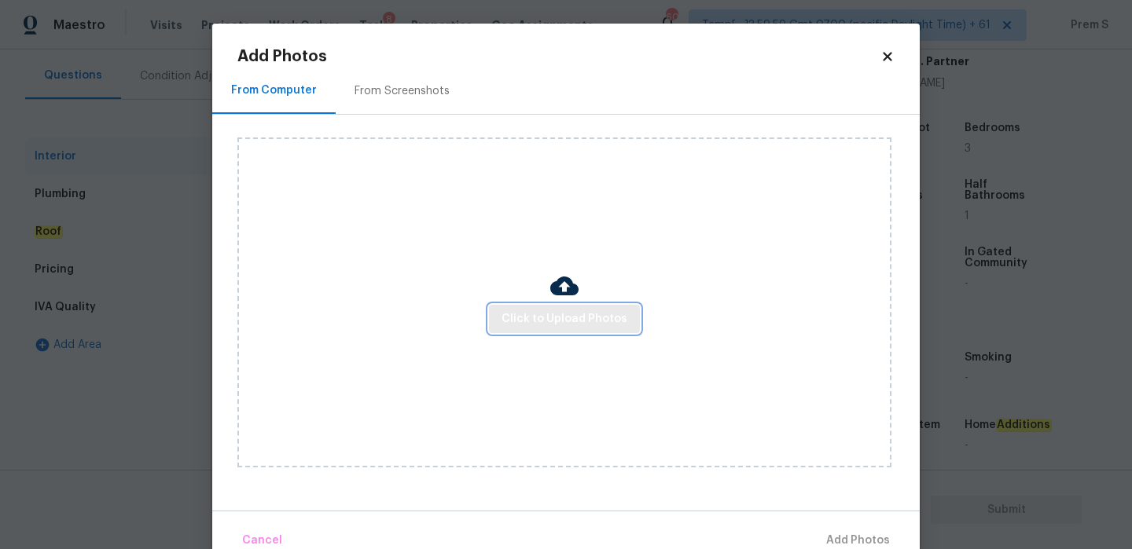
click at [586, 325] on span "Click to Upload Photos" at bounding box center [565, 320] width 126 height 20
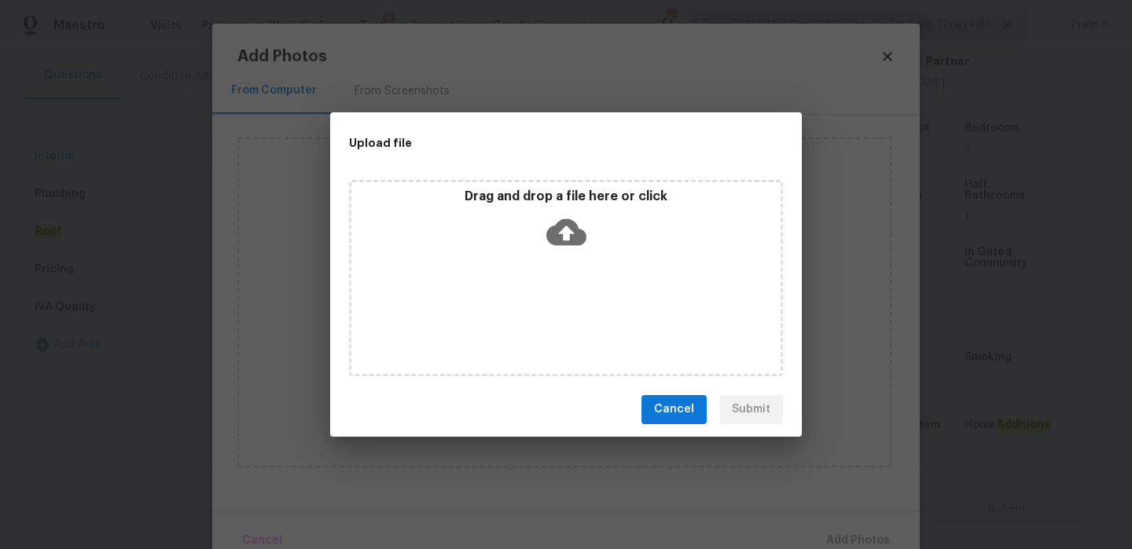
click at [571, 228] on icon at bounding box center [566, 232] width 40 height 27
click at [564, 225] on icon at bounding box center [566, 232] width 40 height 27
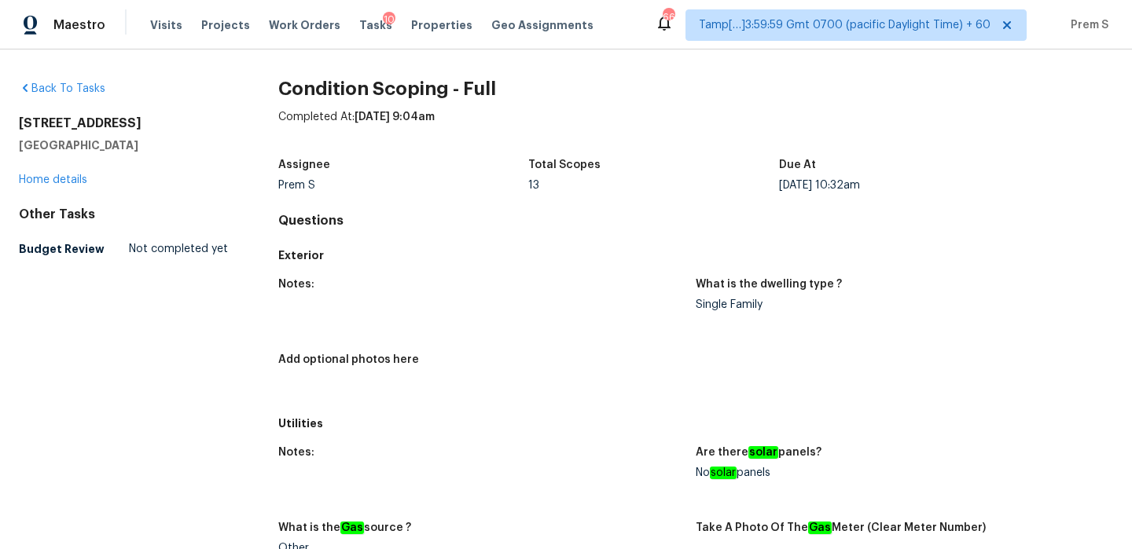
click at [73, 95] on div "Back To Tasks" at bounding box center [123, 89] width 209 height 16
click at [87, 83] on link "Back To Tasks" at bounding box center [62, 88] width 86 height 11
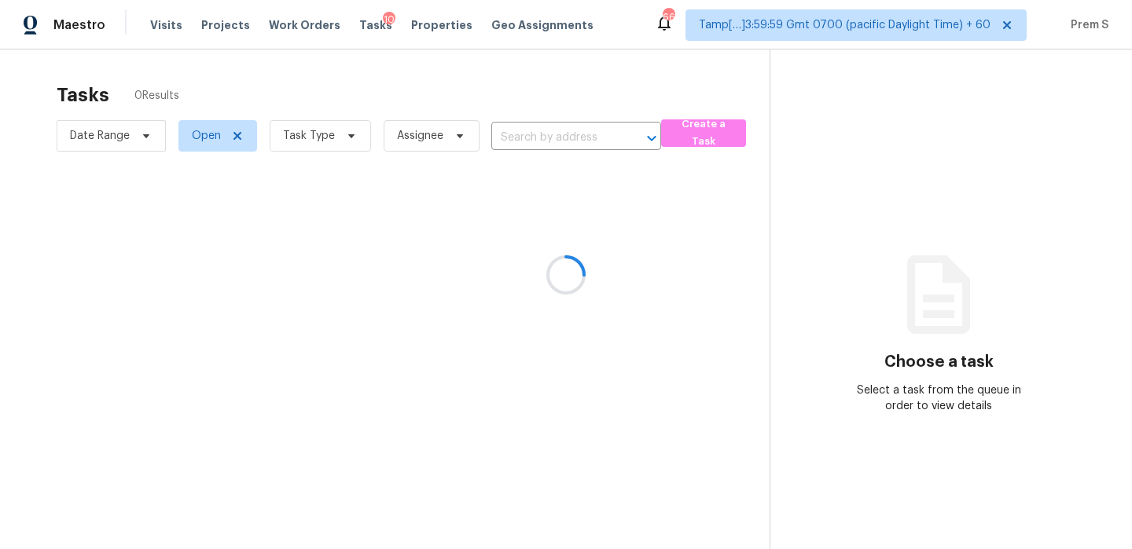
click at [167, 29] on div at bounding box center [566, 274] width 1132 height 549
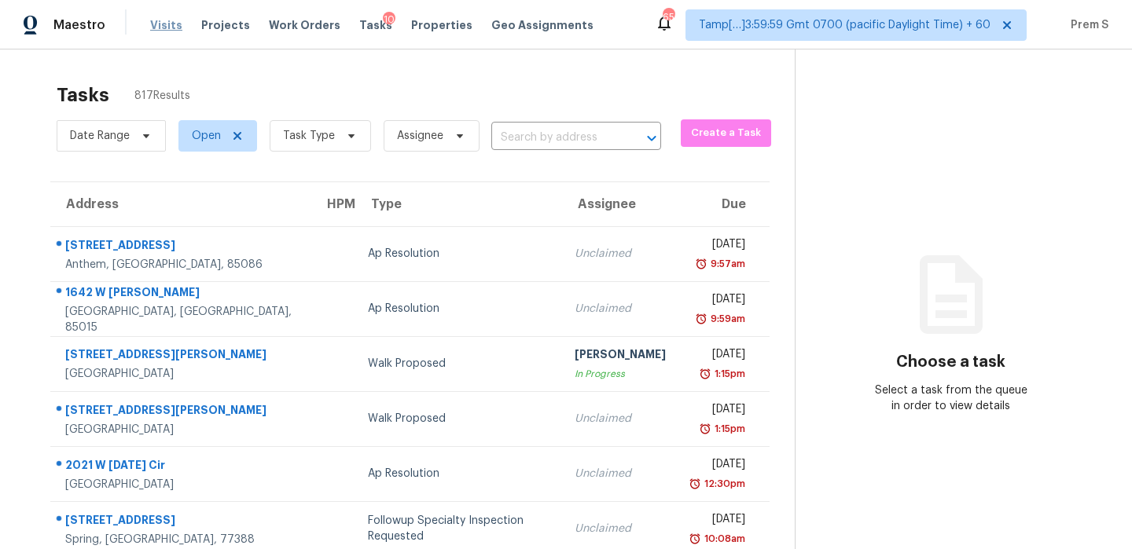
click at [164, 27] on span "Visits" at bounding box center [166, 25] width 32 height 16
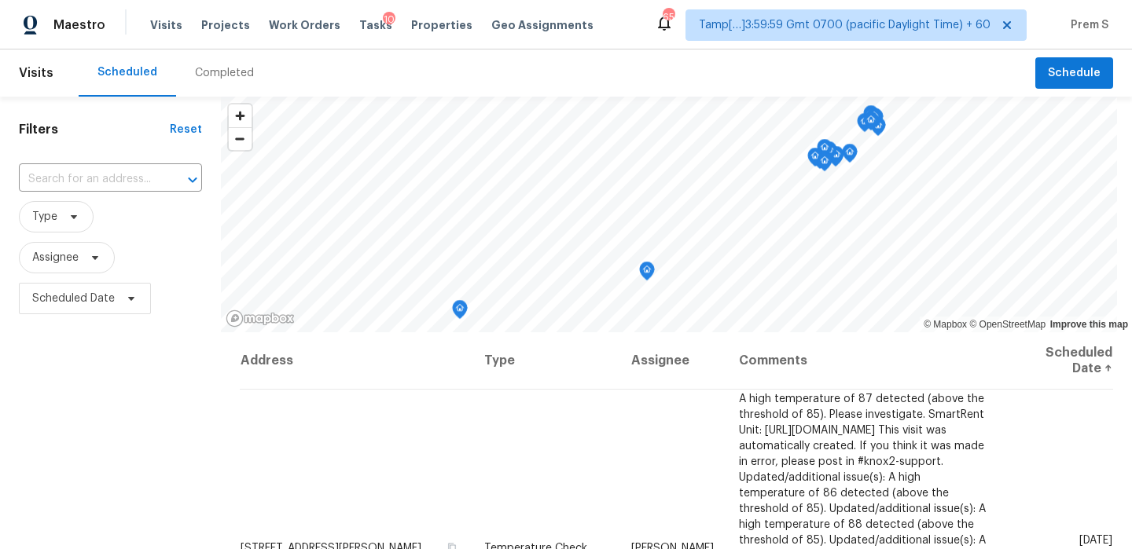
click at [226, 72] on div "Completed" at bounding box center [224, 73] width 59 height 16
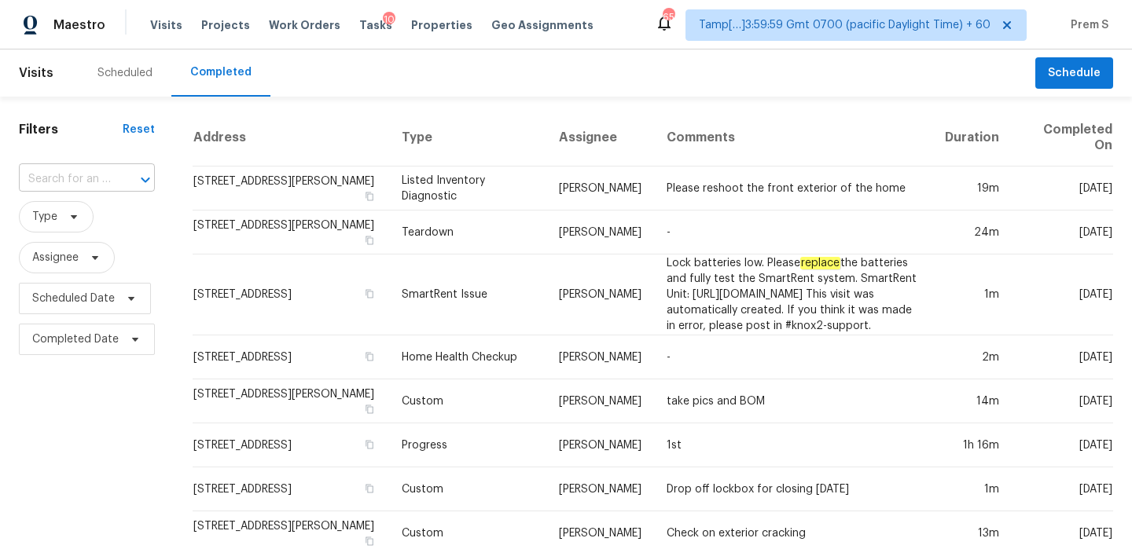
click at [103, 182] on input "text" at bounding box center [65, 179] width 92 height 24
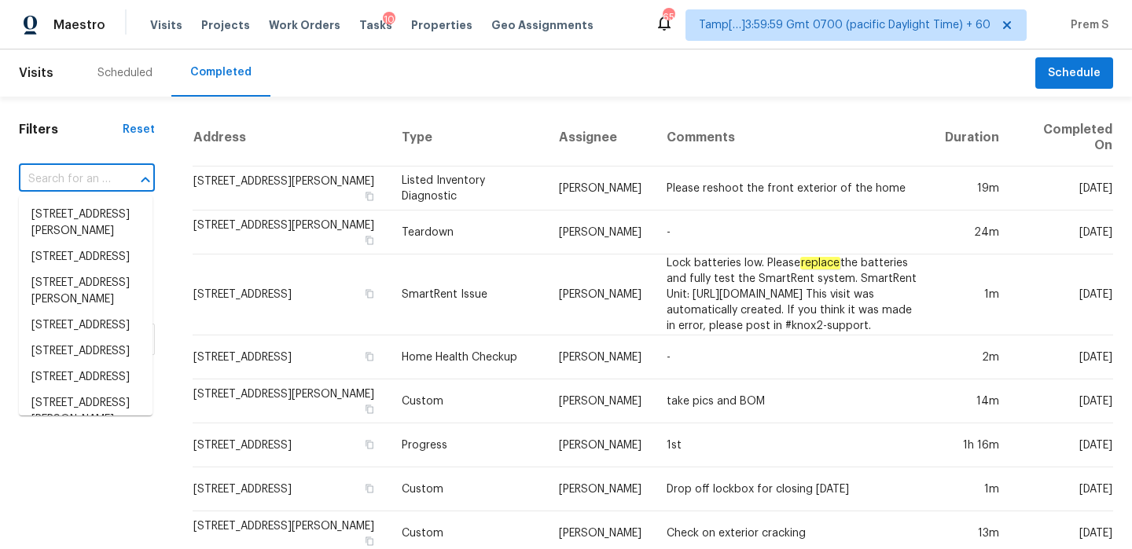
paste input "610 Forest Dr, Casselberry, FL 32707"
type input "610 Forest Dr, Casselberry, FL 32707"
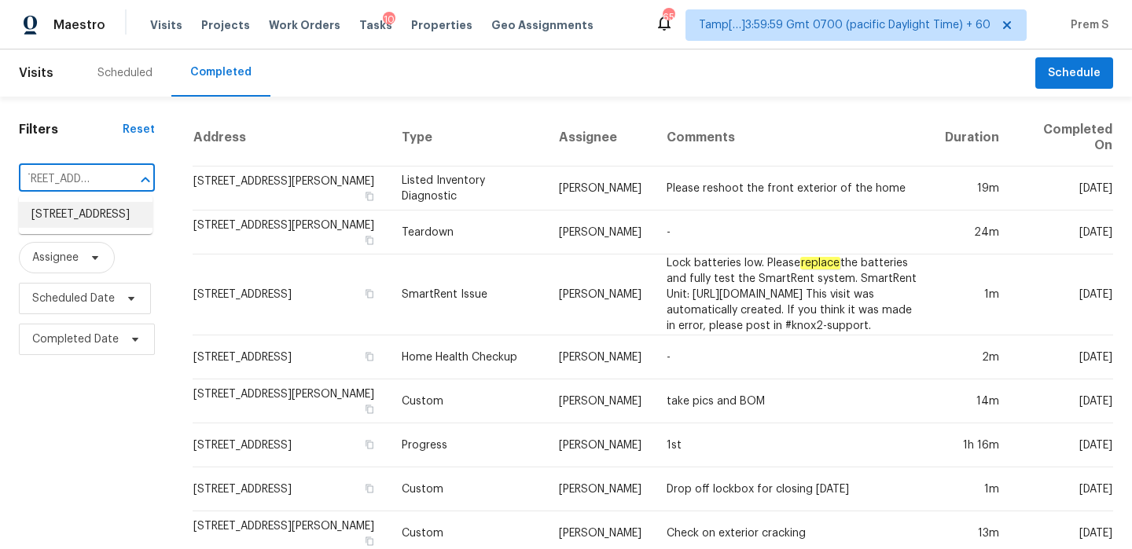
click at [114, 213] on li "610 Forest Dr, Casselberry, FL 32707" at bounding box center [86, 215] width 134 height 26
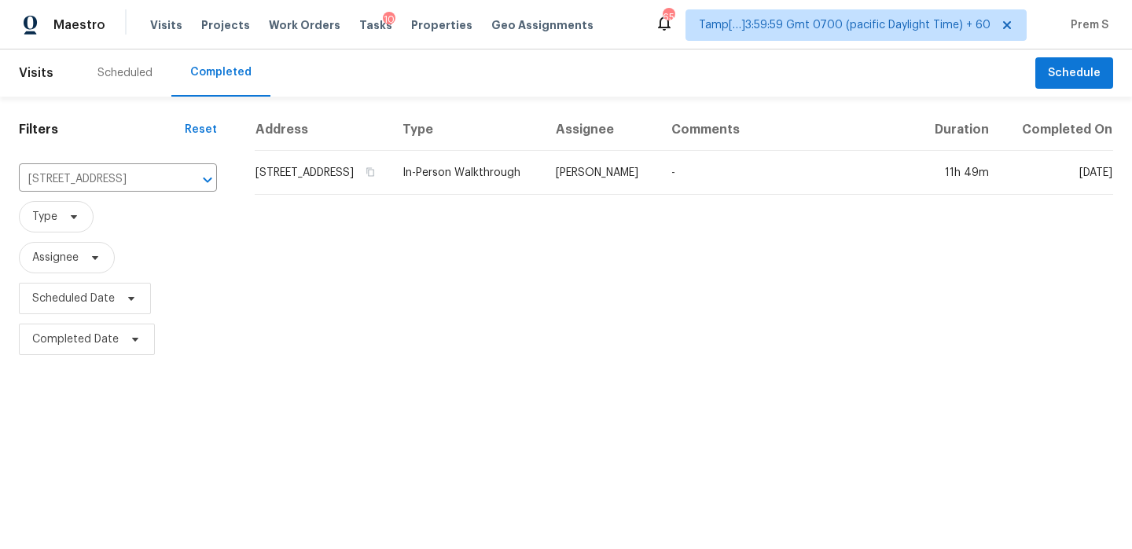
click at [315, 184] on td "610 Forest Dr, Casselberry, FL 32707" at bounding box center [322, 173] width 135 height 44
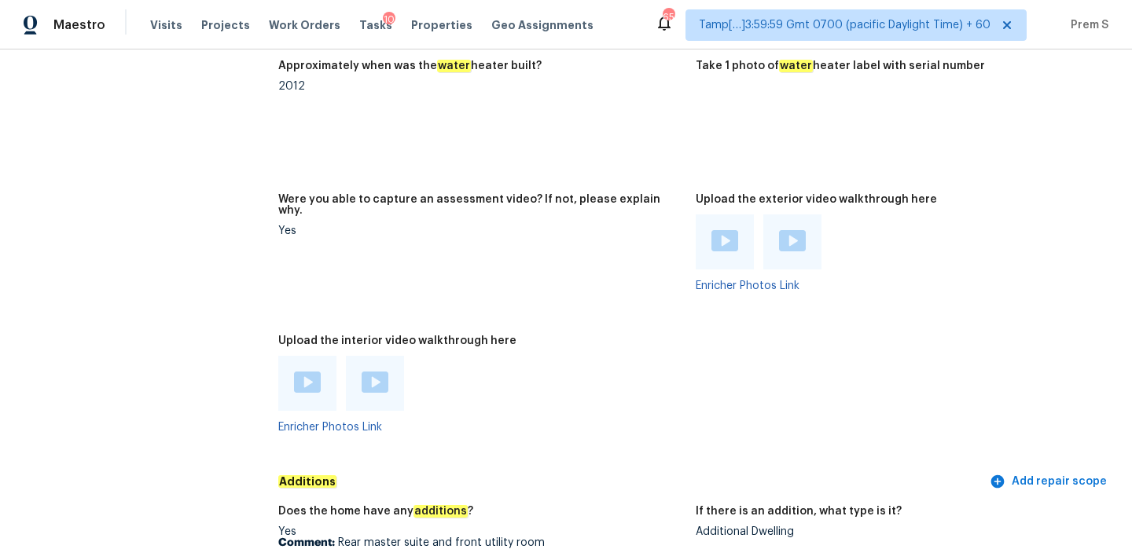
scroll to position [3187, 0]
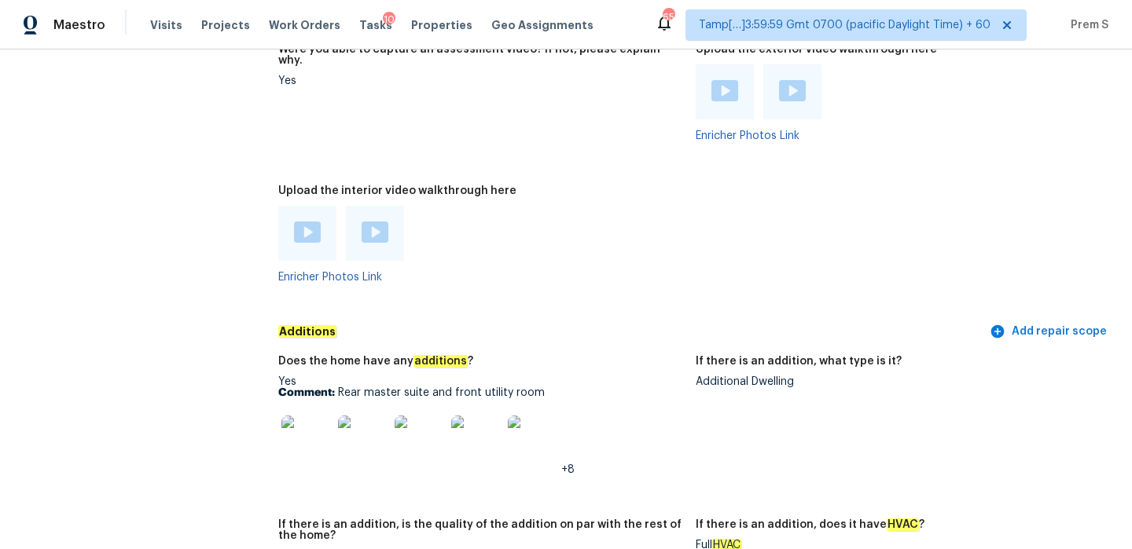
click at [318, 222] on img at bounding box center [307, 232] width 27 height 21
click at [382, 222] on img at bounding box center [375, 232] width 27 height 21
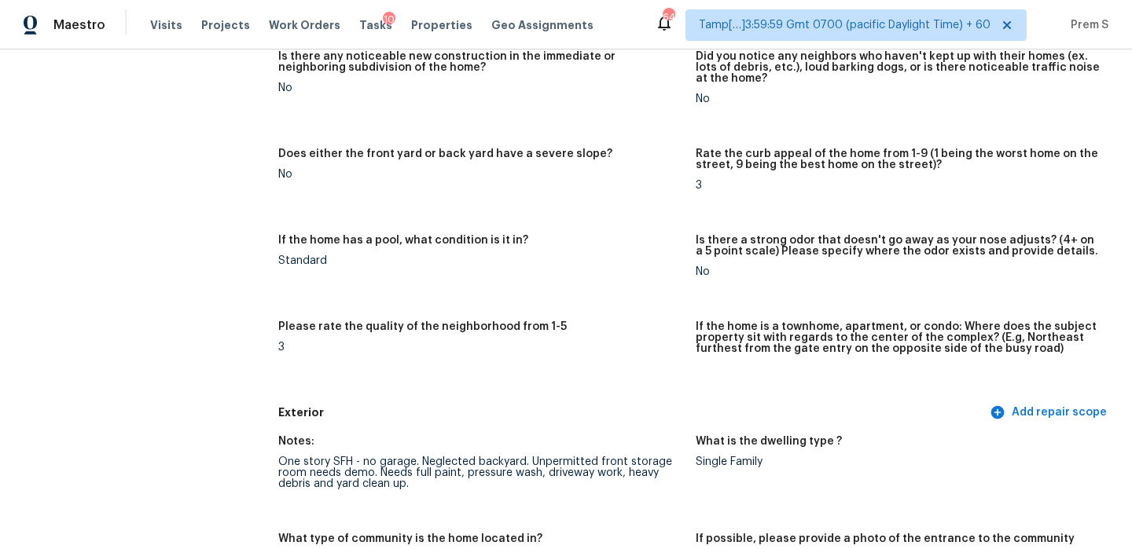
scroll to position [0, 0]
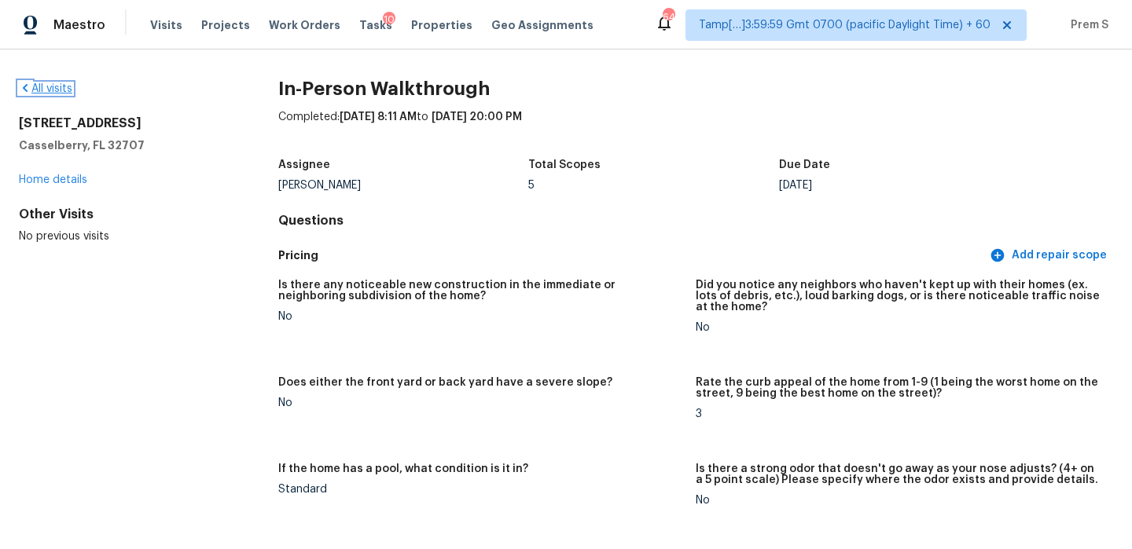
click at [56, 92] on link "All visits" at bounding box center [45, 88] width 53 height 11
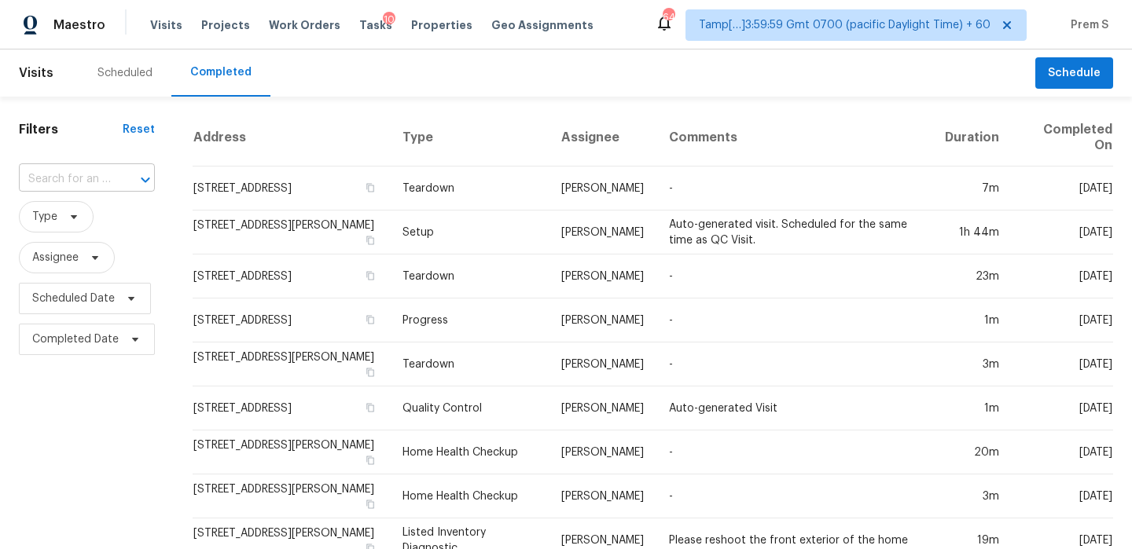
click at [109, 186] on div "​" at bounding box center [87, 179] width 136 height 24
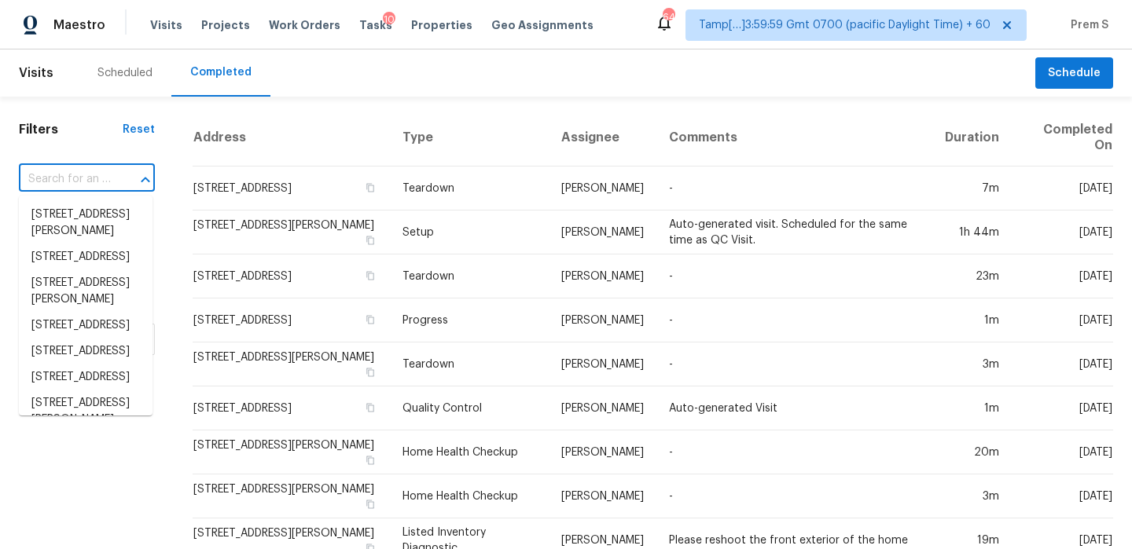
paste input "[STREET_ADDRESS]"
type input "[STREET_ADDRESS]"
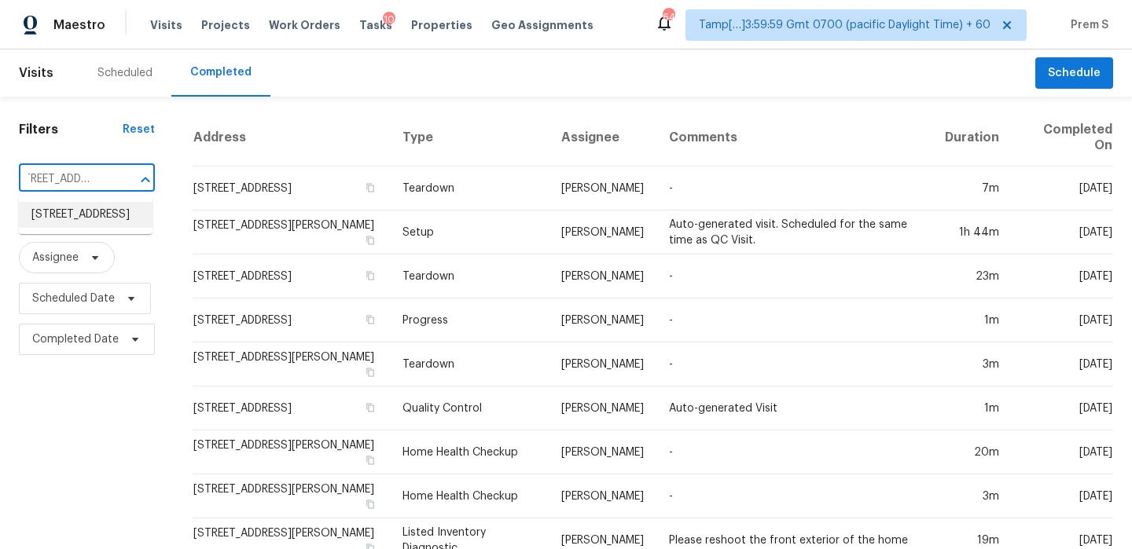
click at [108, 211] on li "[STREET_ADDRESS]" at bounding box center [86, 215] width 134 height 26
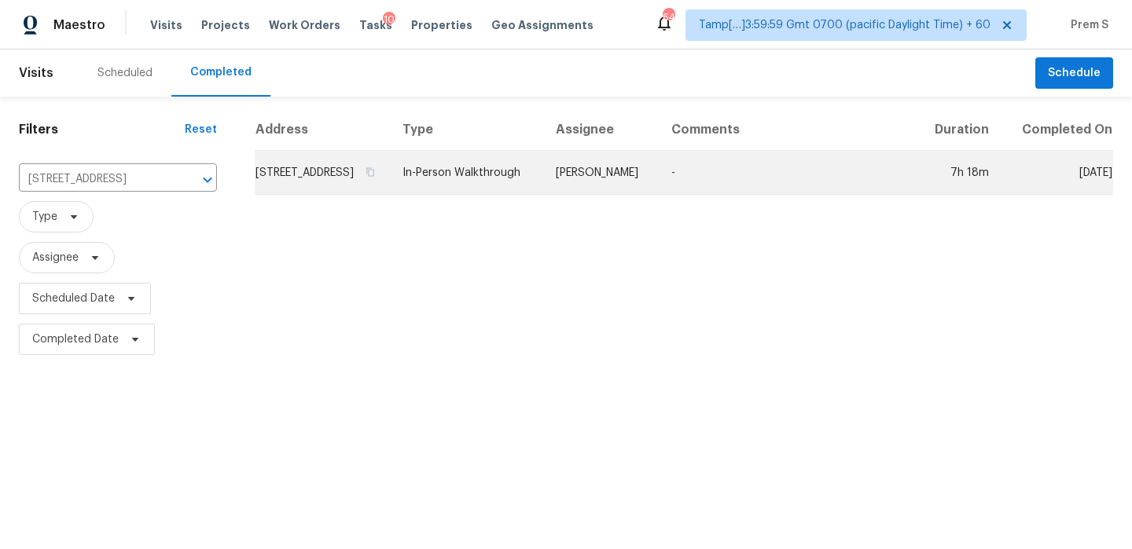
click at [362, 195] on td "[STREET_ADDRESS]" at bounding box center [322, 173] width 135 height 44
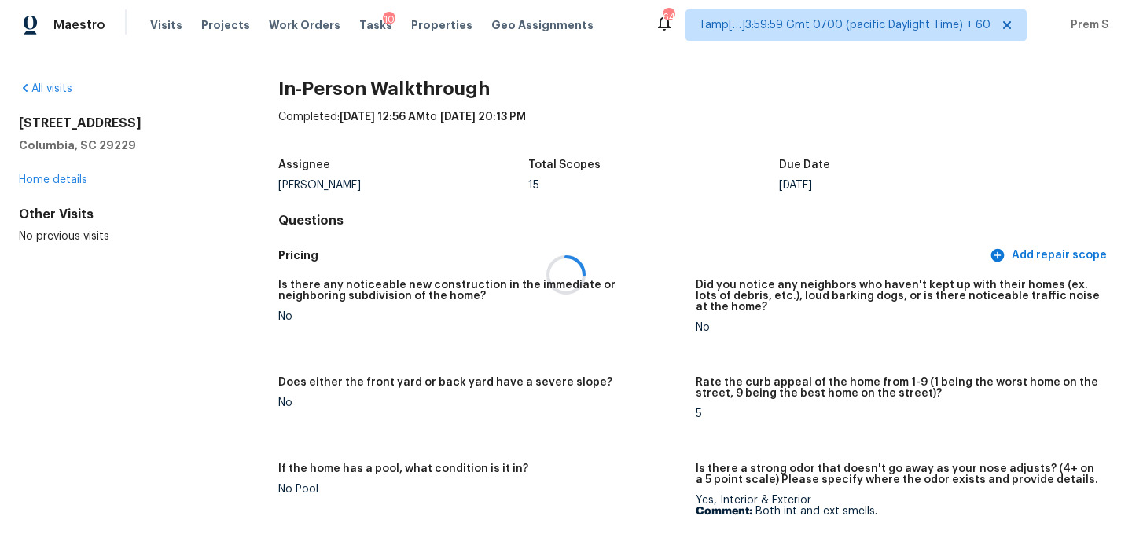
click at [362, 202] on div at bounding box center [566, 274] width 1132 height 549
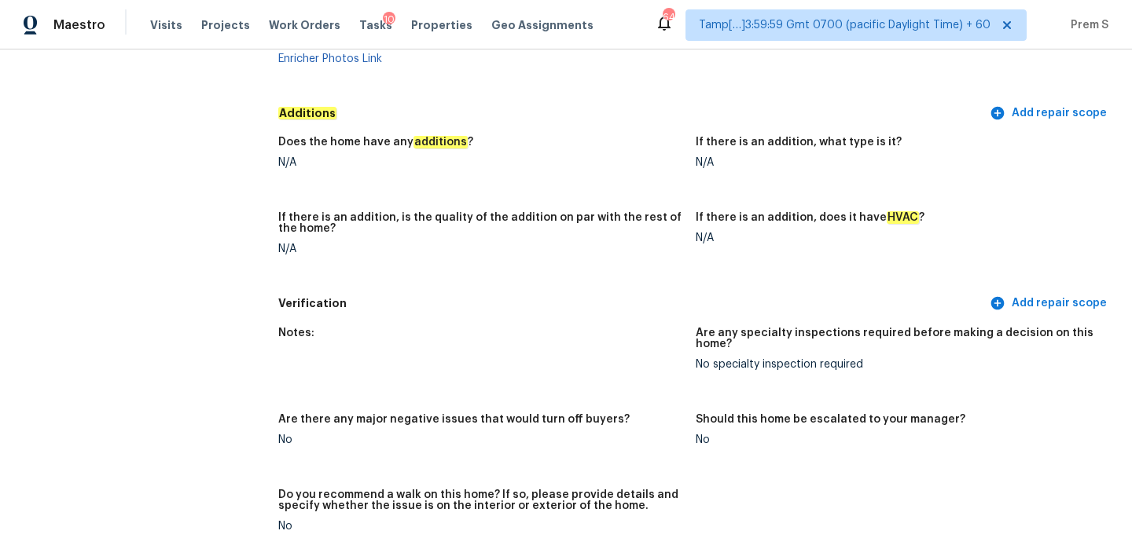
scroll to position [2882, 0]
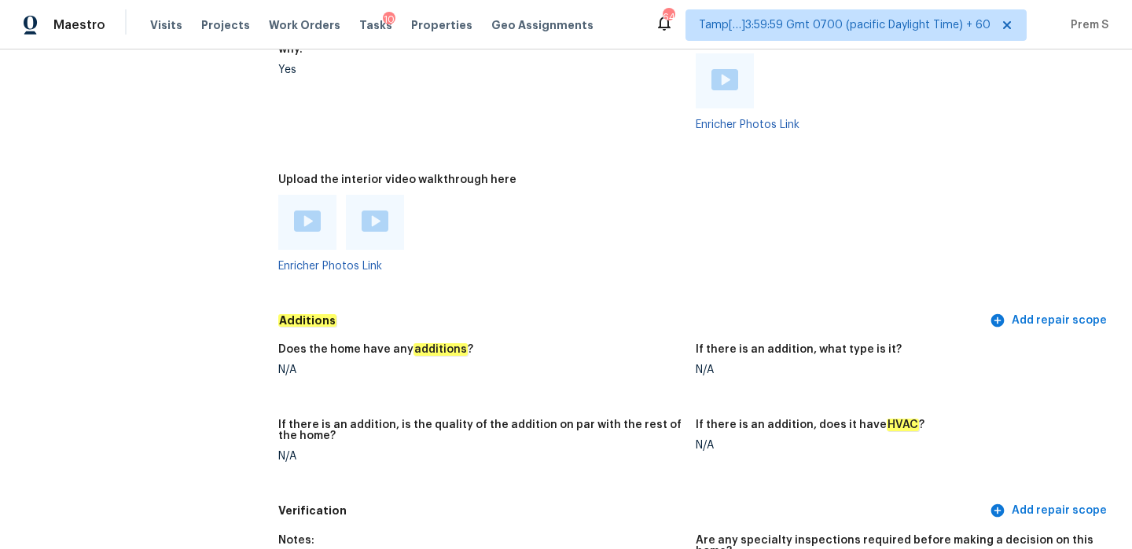
click at [302, 211] on img at bounding box center [307, 221] width 27 height 21
click at [369, 211] on img at bounding box center [375, 221] width 27 height 21
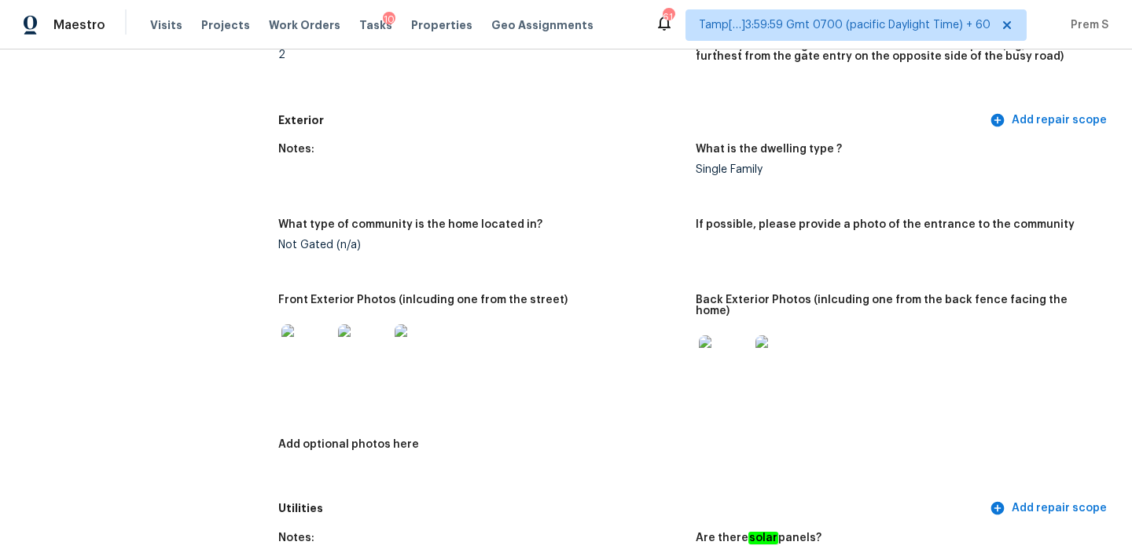
scroll to position [0, 0]
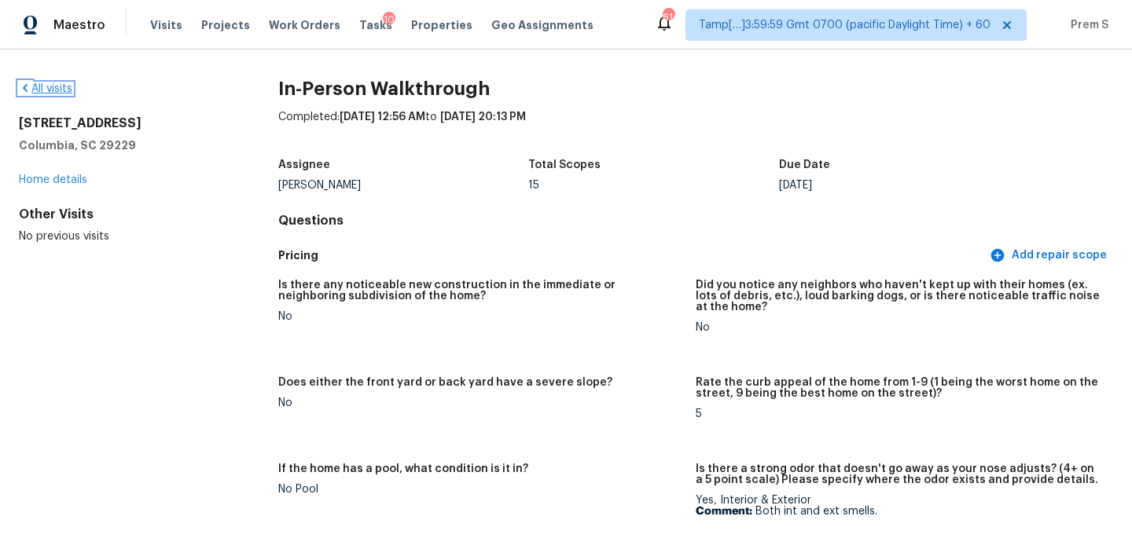
click at [65, 91] on link "All visits" at bounding box center [45, 88] width 53 height 11
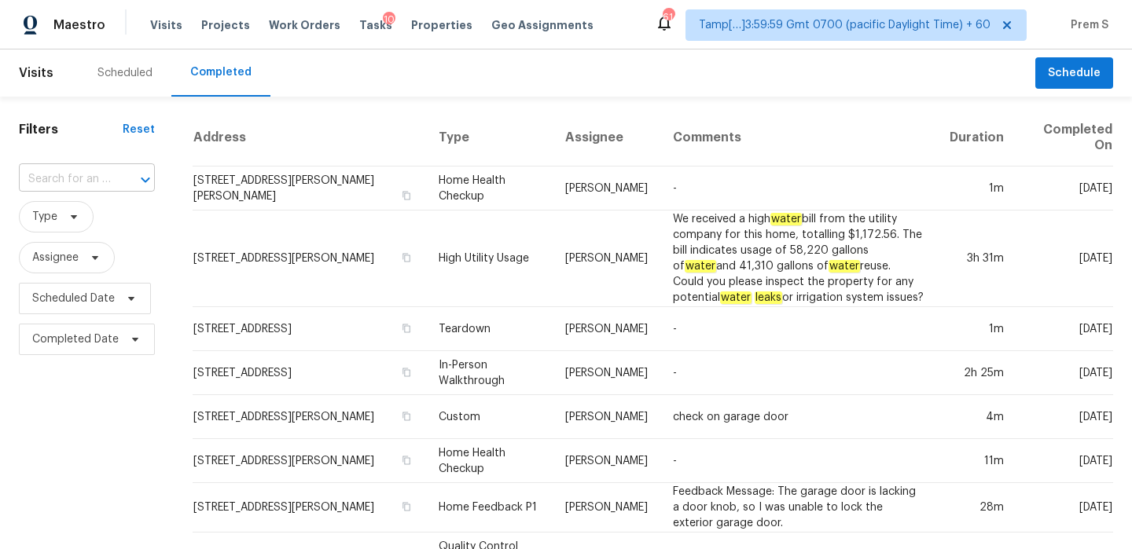
click at [114, 176] on div at bounding box center [134, 180] width 41 height 22
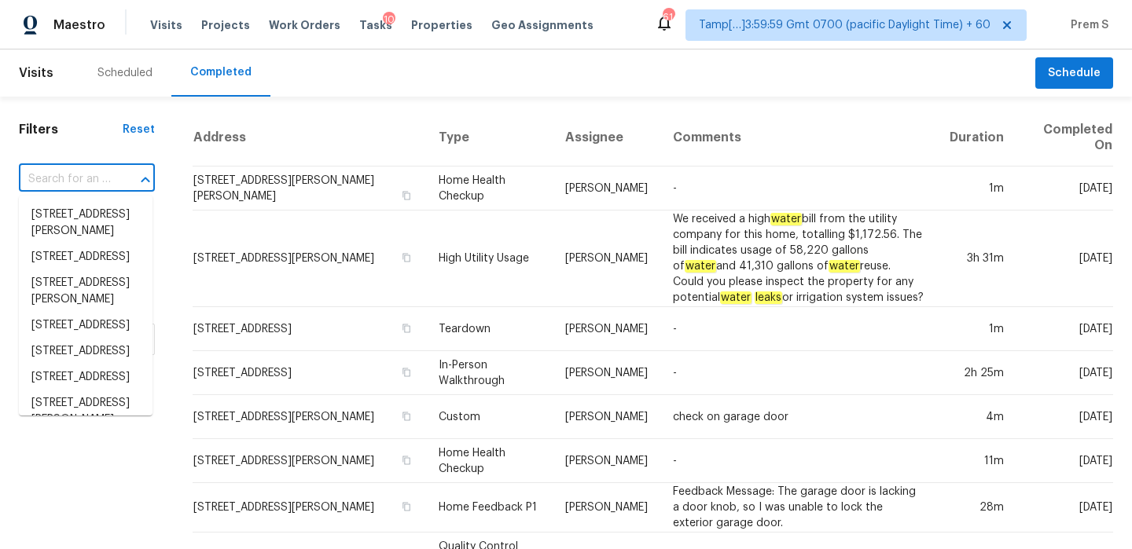
paste input "[STREET_ADDRESS][PERSON_NAME]"
type input "[STREET_ADDRESS][PERSON_NAME]"
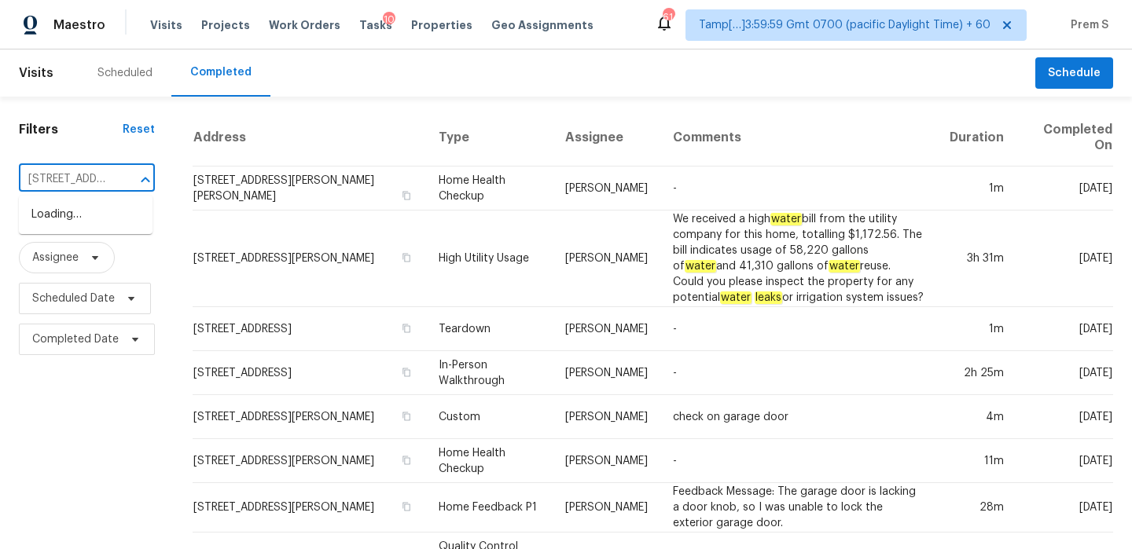
scroll to position [0, 124]
click at [86, 215] on li "[STREET_ADDRESS][PERSON_NAME]" at bounding box center [86, 223] width 134 height 42
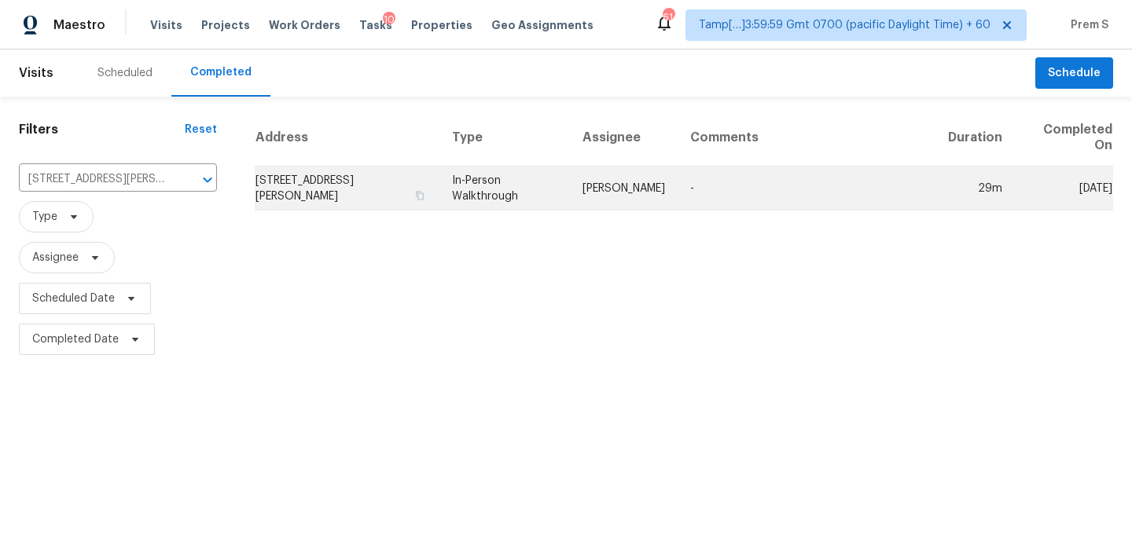
click at [283, 194] on td "[STREET_ADDRESS][PERSON_NAME]" at bounding box center [347, 189] width 185 height 44
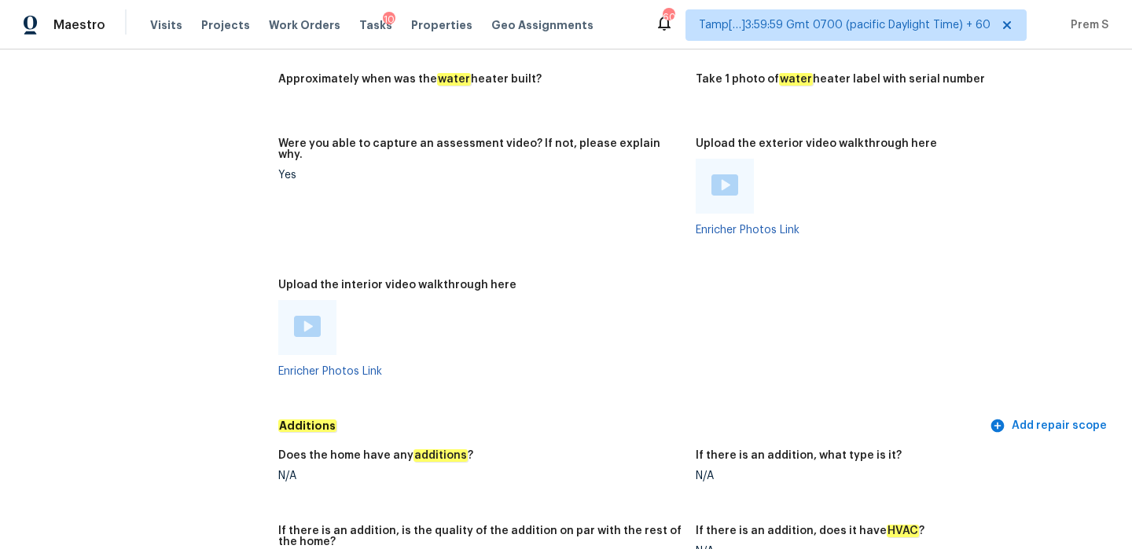
scroll to position [2993, 0]
click at [305, 315] on img at bounding box center [307, 325] width 27 height 21
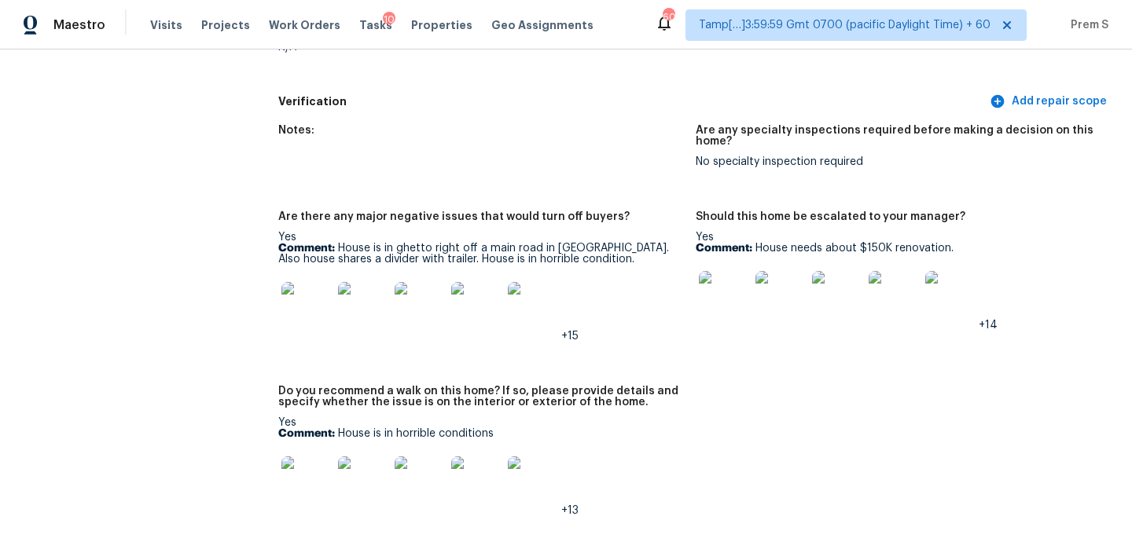
scroll to position [3504, 0]
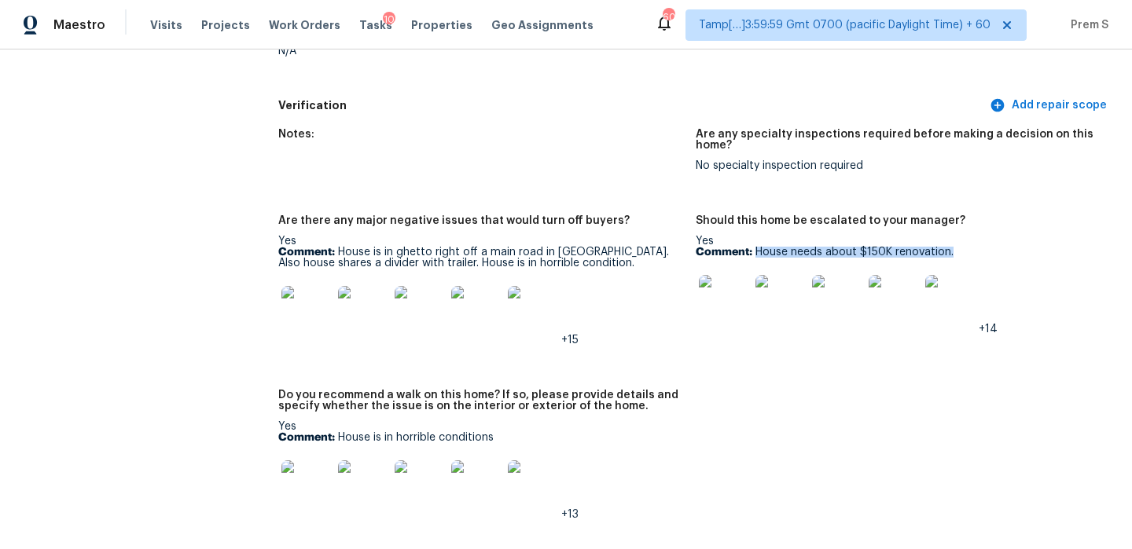
drag, startPoint x: 755, startPoint y: 220, endPoint x: 967, endPoint y: 223, distance: 211.5
click at [967, 247] on p "Comment: House needs about $150K renovation." at bounding box center [898, 252] width 405 height 11
copy p "House needs about $150K renovation."
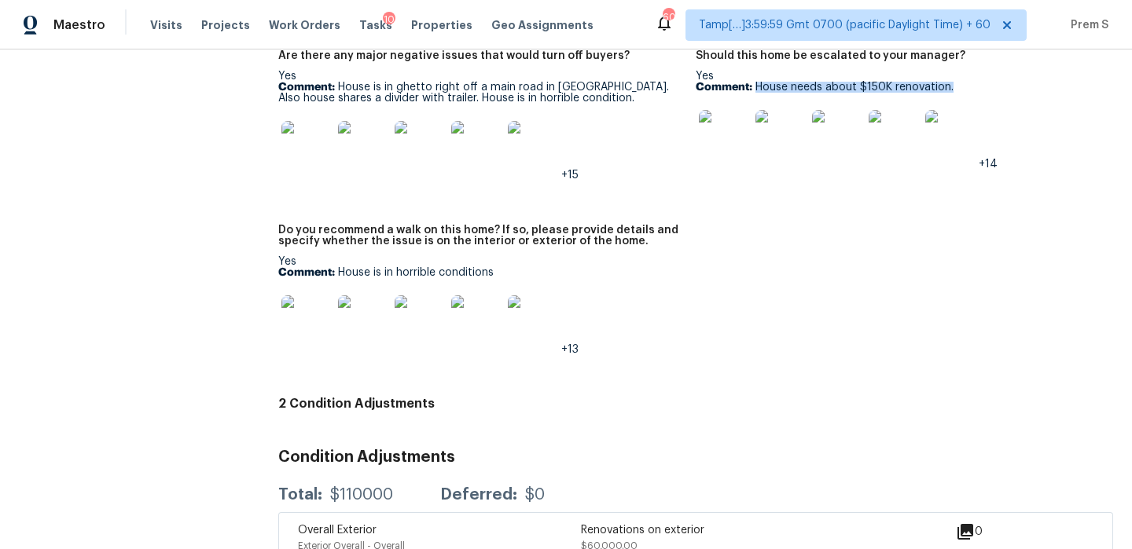
scroll to position [3742, 0]
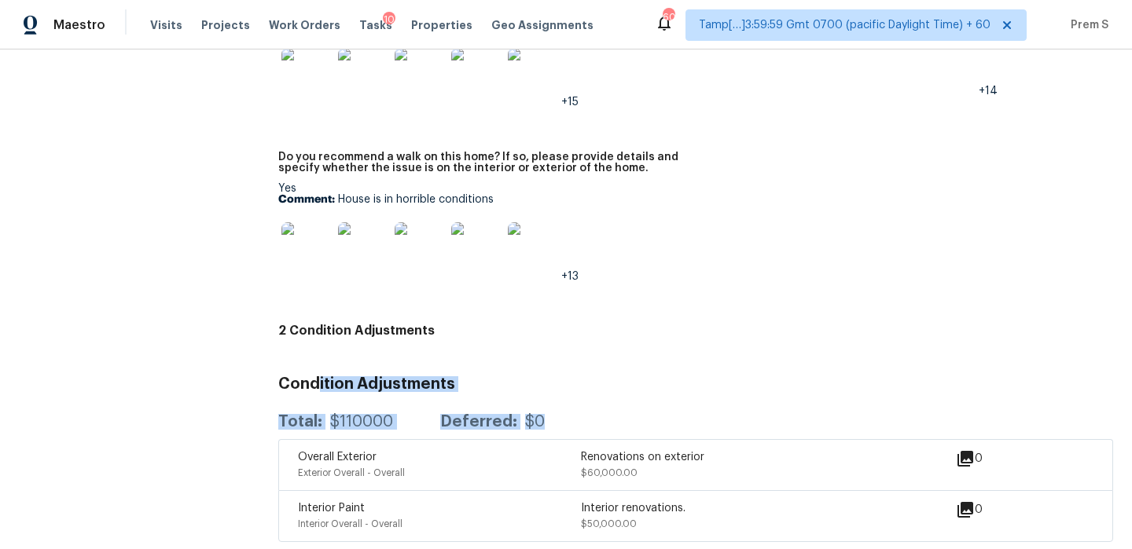
drag, startPoint x: 573, startPoint y: 394, endPoint x: 317, endPoint y: 344, distance: 261.2
click at [317, 364] on div "Condition Adjustments Total: $110000 Deferred: $0 Overall Exterior Exterior Ove…" at bounding box center [695, 453] width 835 height 178
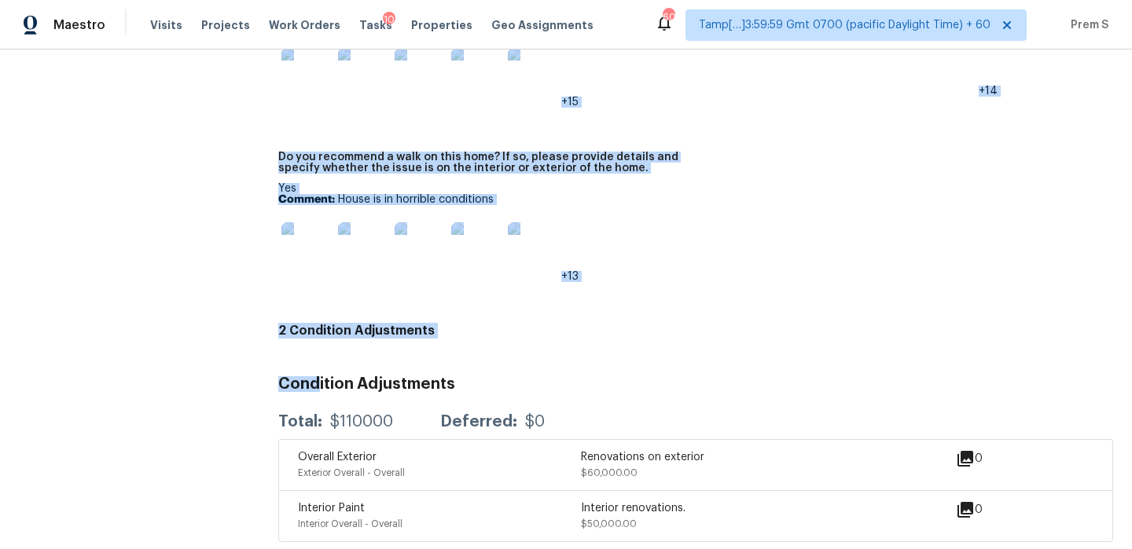
drag, startPoint x: 317, startPoint y: 344, endPoint x: 244, endPoint y: 338, distance: 72.5
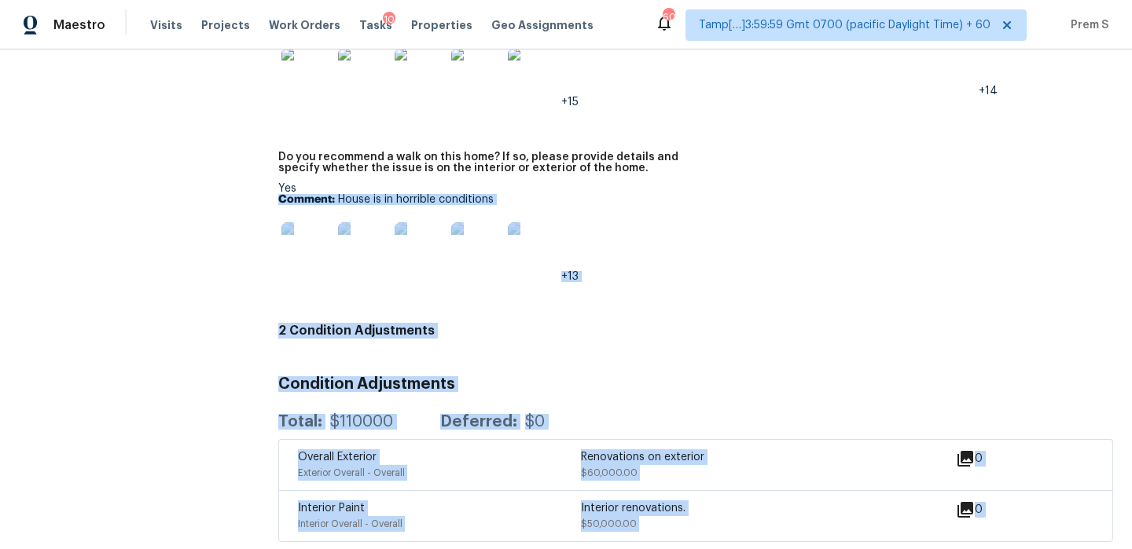
drag, startPoint x: 275, startPoint y: 169, endPoint x: 739, endPoint y: 518, distance: 580.5
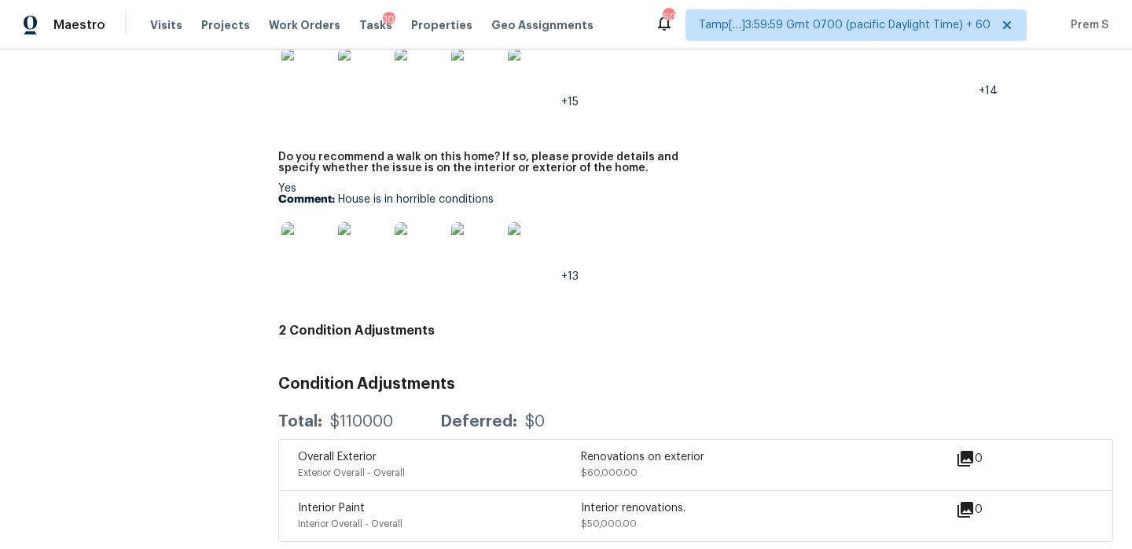
scroll to position [3677, 0]
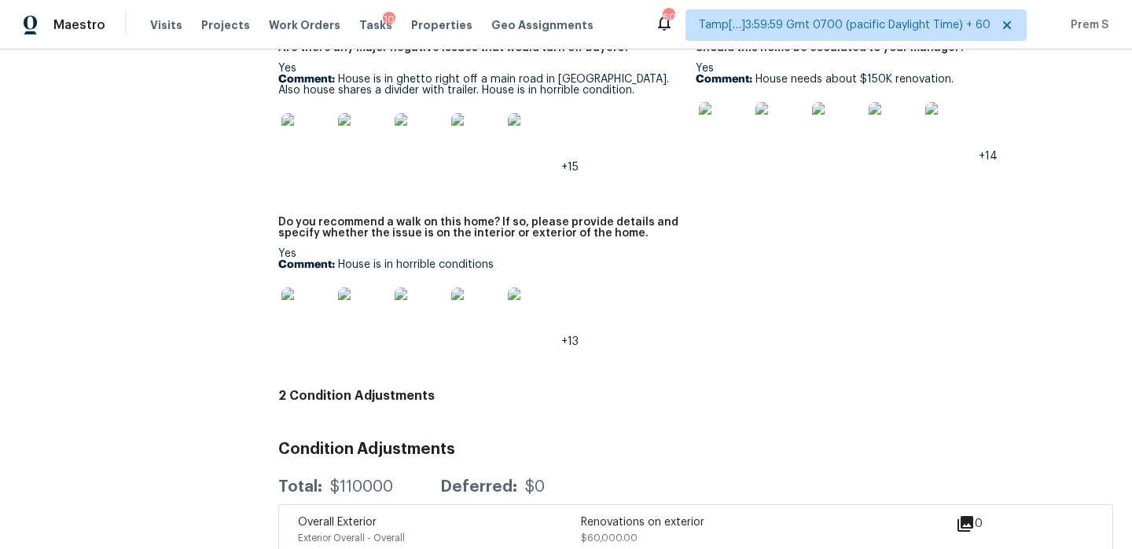
click at [715, 102] on img at bounding box center [724, 127] width 50 height 50
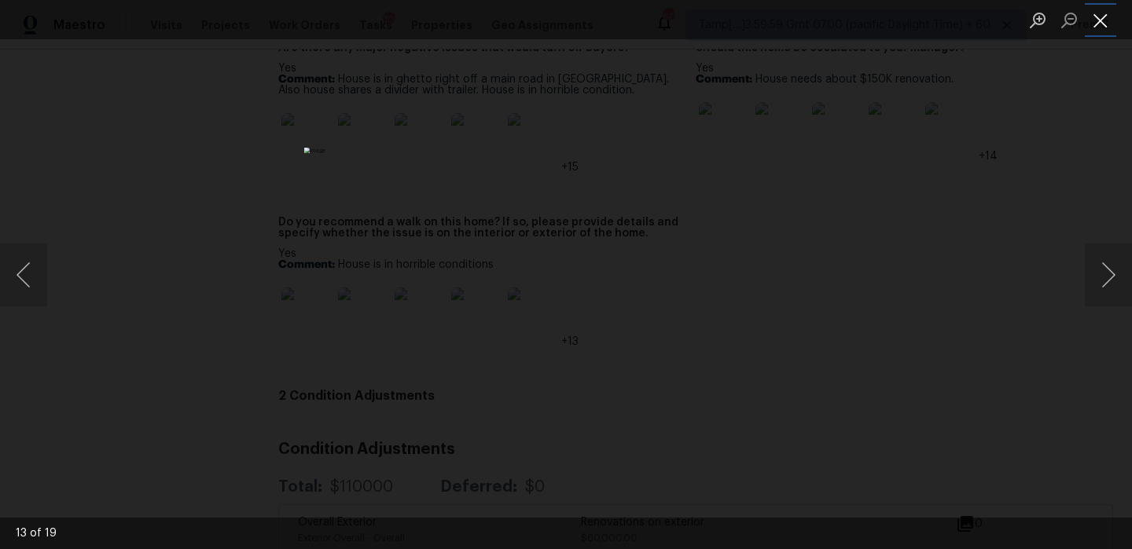
click at [1097, 27] on button "Close lightbox" at bounding box center [1100, 20] width 31 height 28
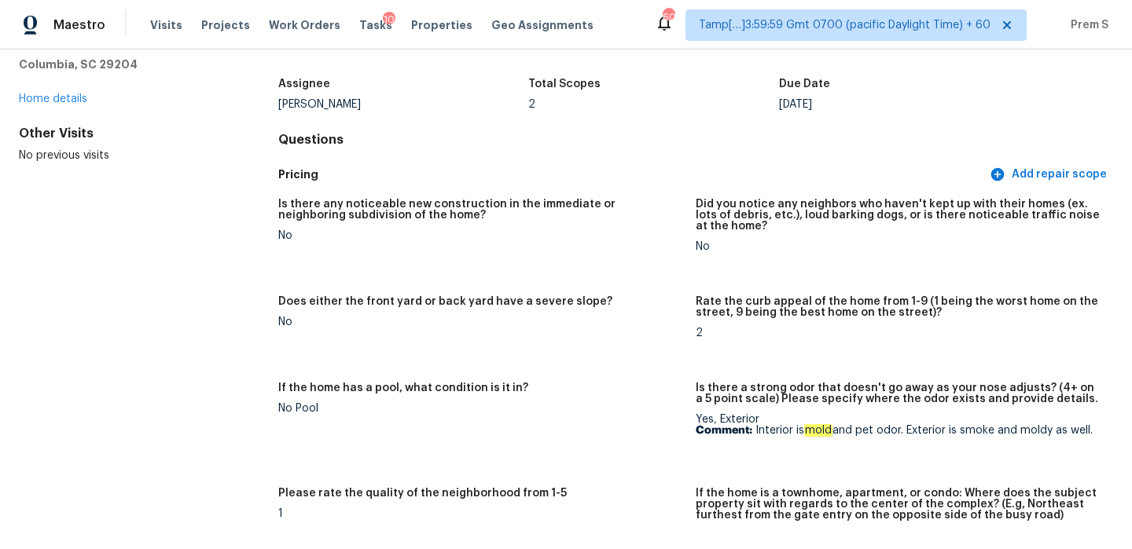
scroll to position [0, 0]
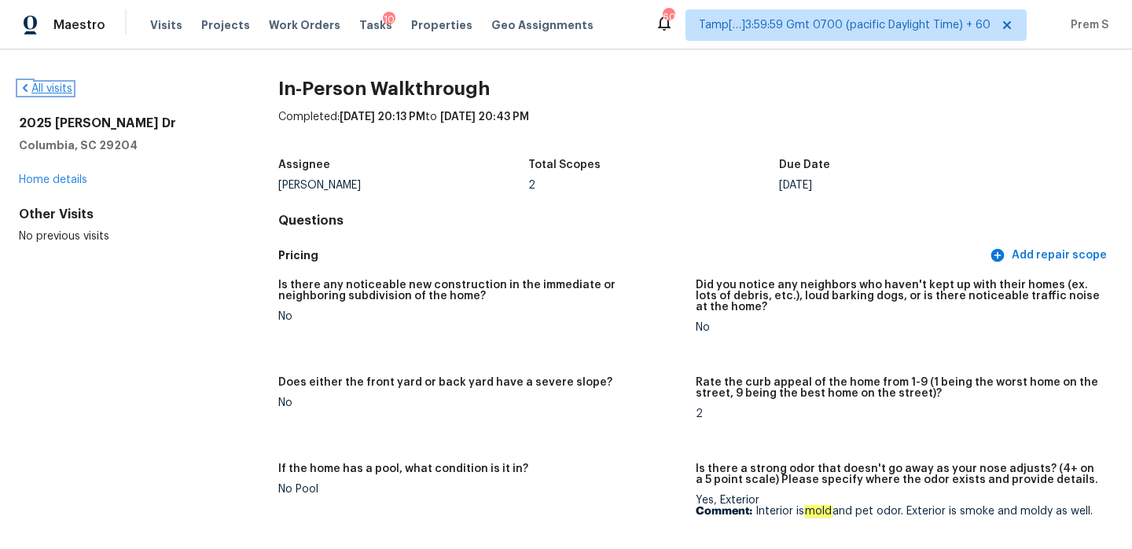
click at [64, 89] on link "All visits" at bounding box center [45, 88] width 53 height 11
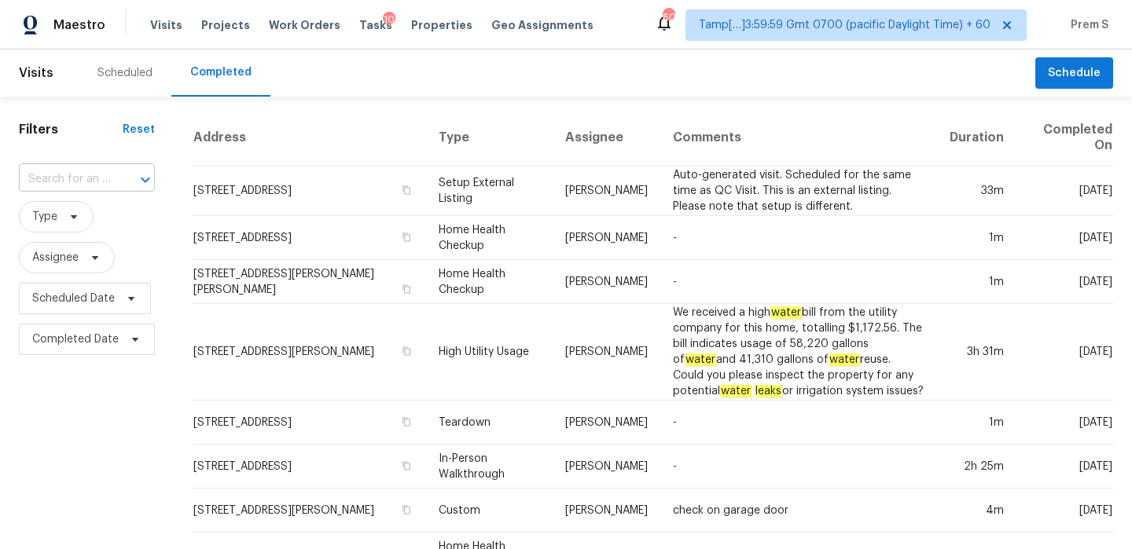
click at [50, 171] on input "text" at bounding box center [65, 179] width 92 height 24
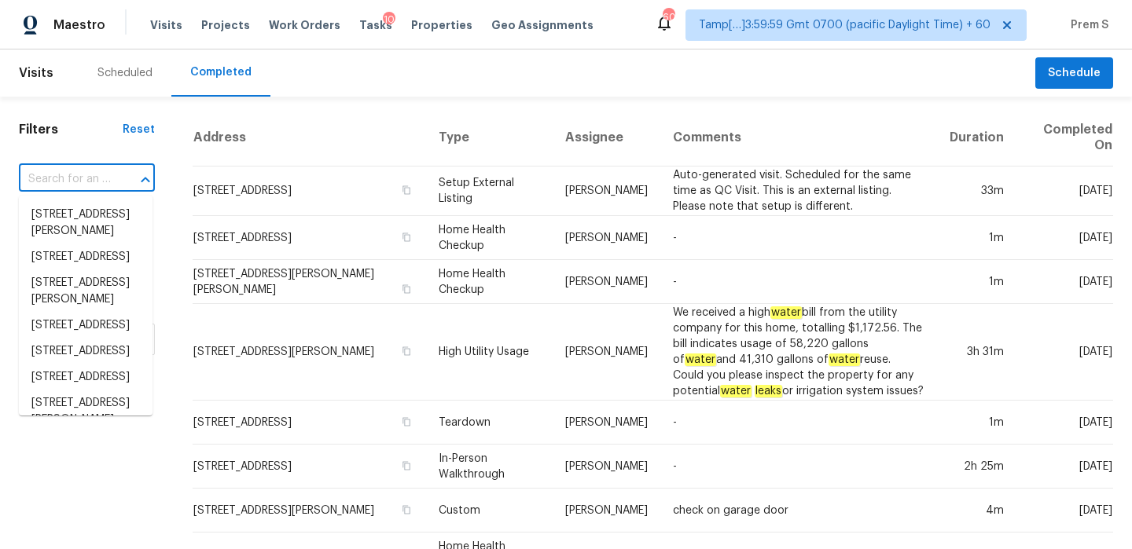
paste input "24130 Tango Dr Valencia, CA, 91354"
type input "24130 Tango Dr Valencia, CA, 91354"
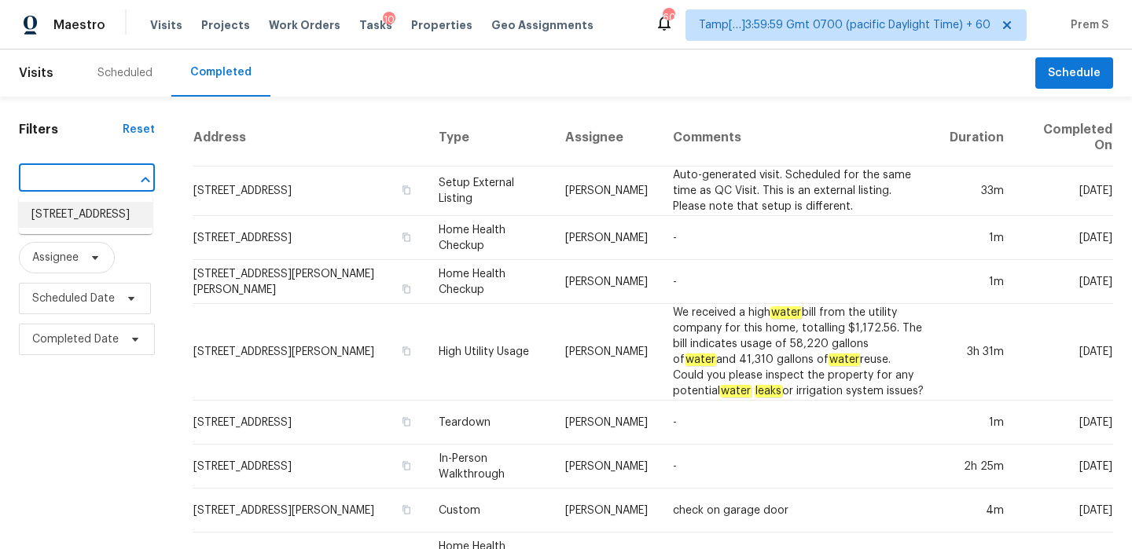
click at [99, 220] on li "24130 Tango Dr, Valencia, CA 91354" at bounding box center [86, 215] width 134 height 26
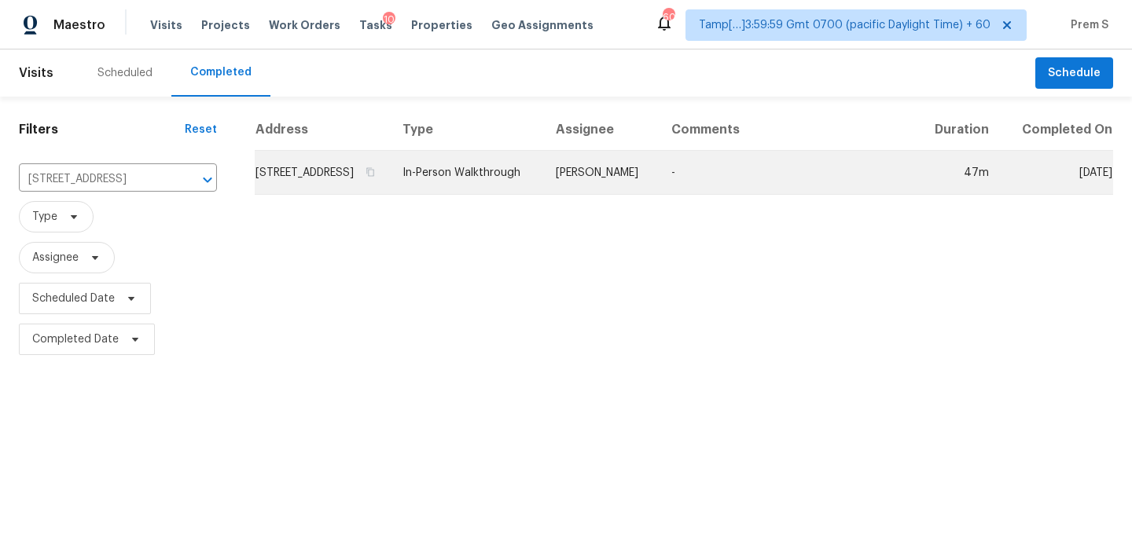
click at [291, 189] on td "24130 Tango Dr, Valencia, CA 91354" at bounding box center [322, 173] width 135 height 44
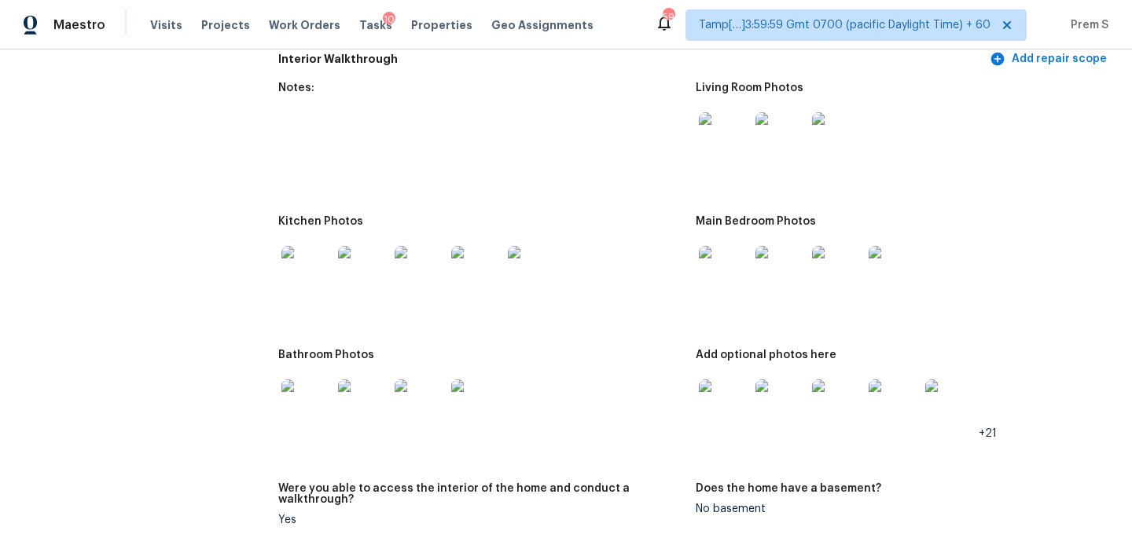
scroll to position [1976, 0]
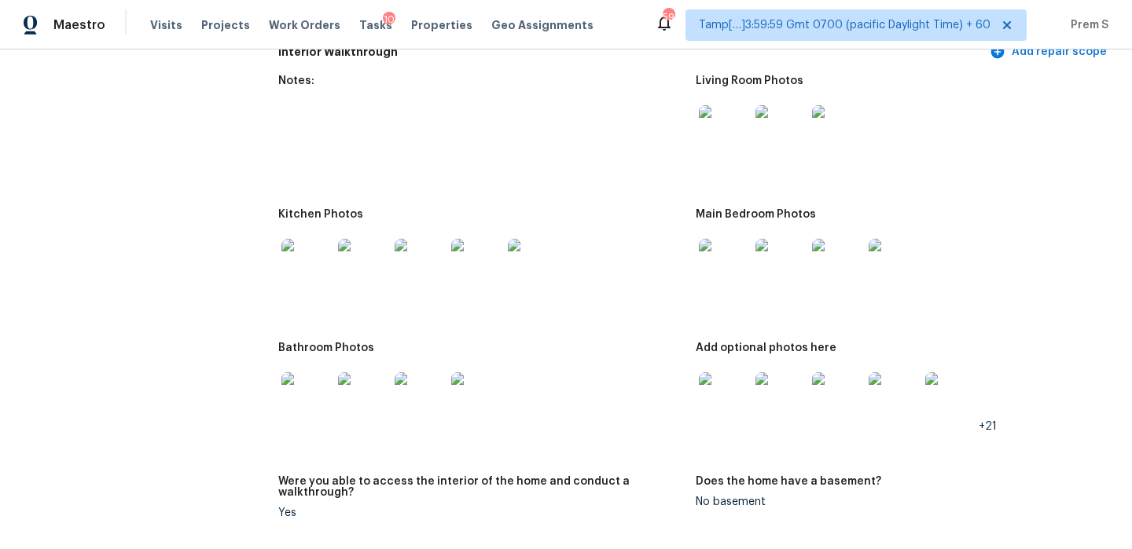
click at [715, 119] on img at bounding box center [724, 130] width 50 height 50
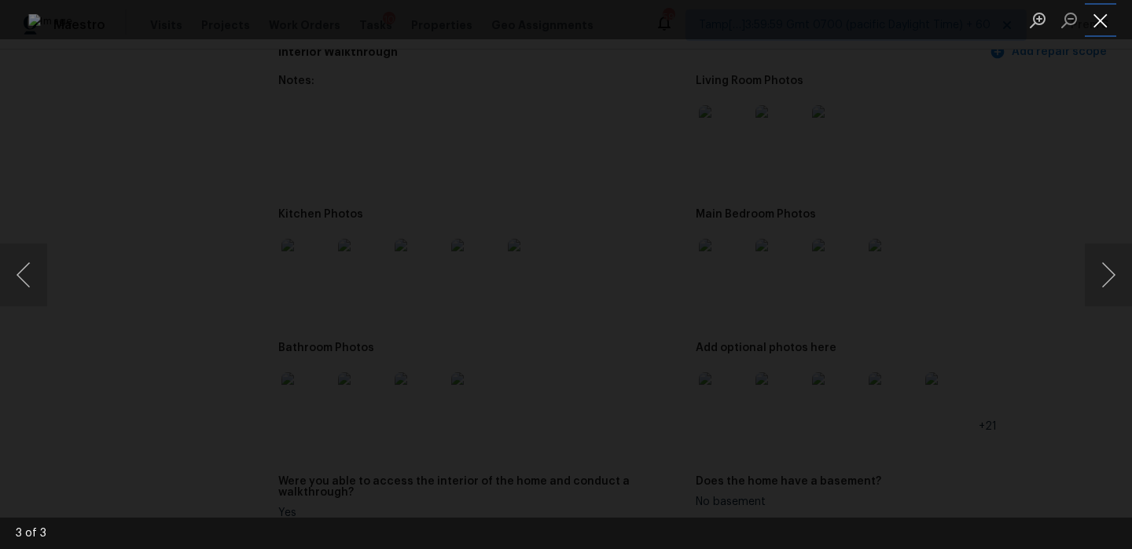
click at [1097, 31] on button "Close lightbox" at bounding box center [1100, 20] width 31 height 28
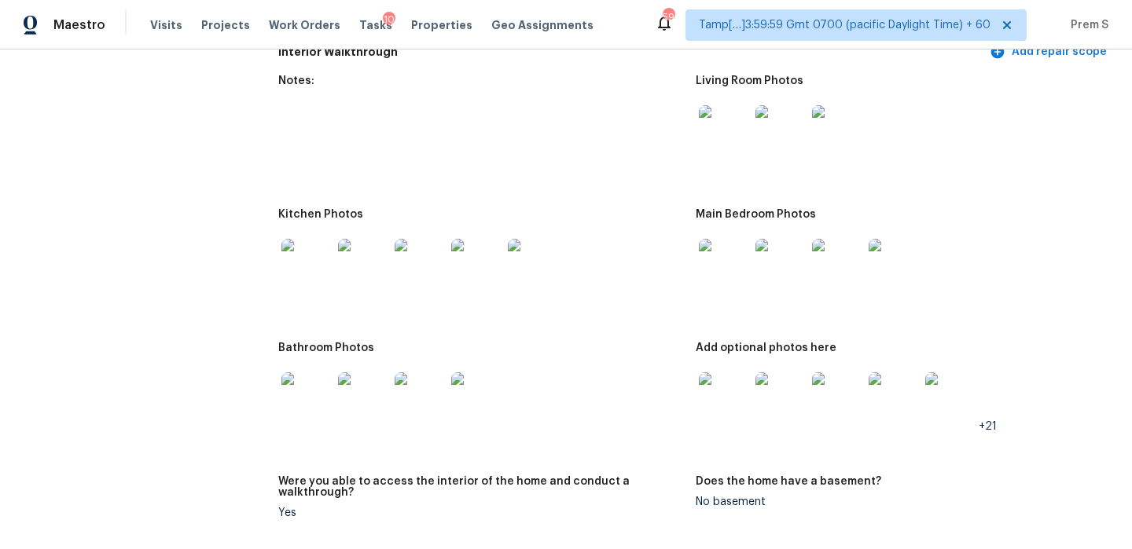
click at [723, 268] on img at bounding box center [724, 264] width 50 height 50
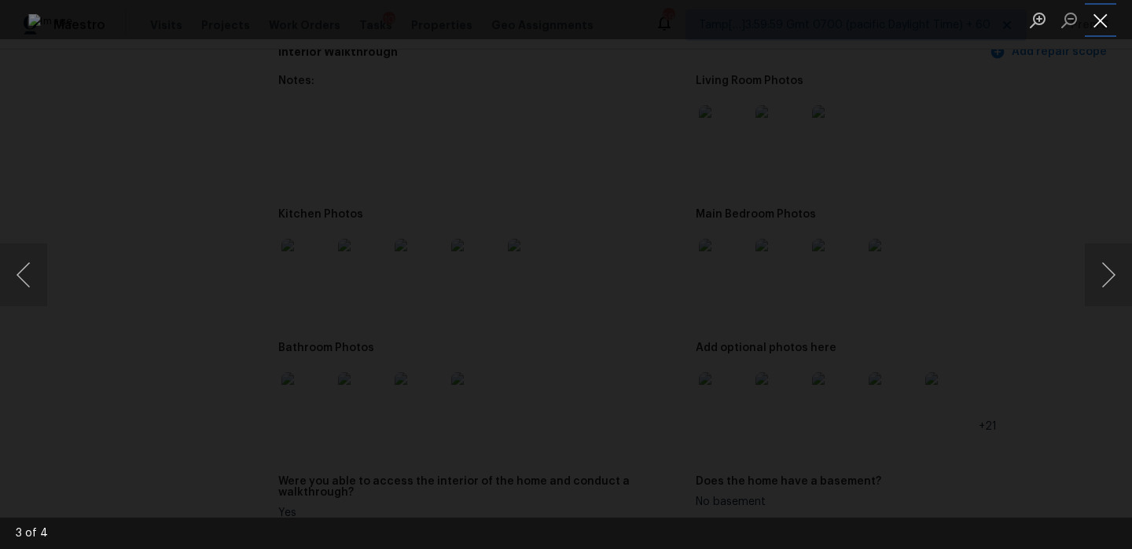
click at [1101, 28] on button "Close lightbox" at bounding box center [1100, 20] width 31 height 28
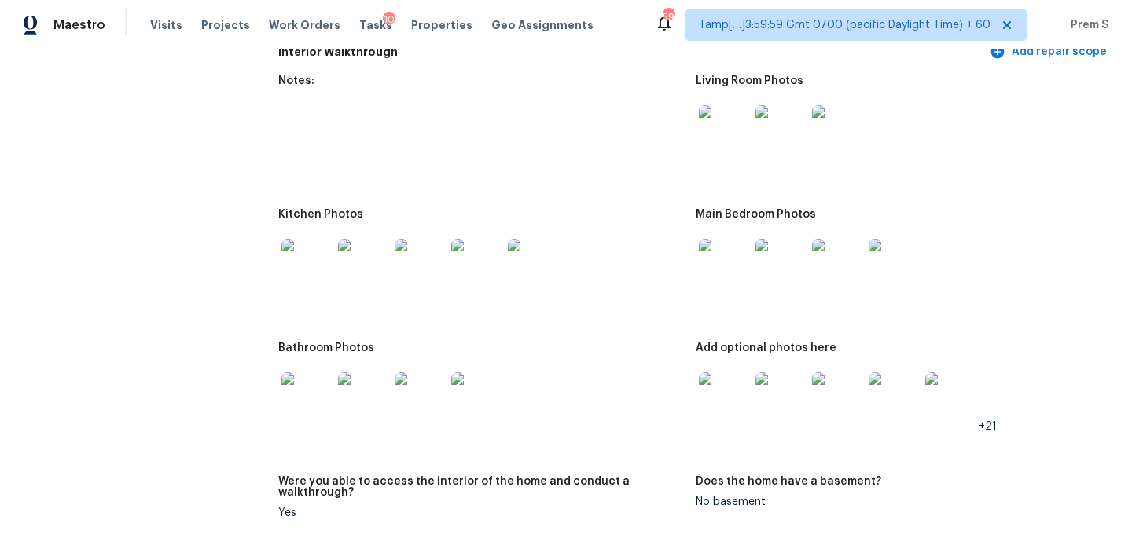
click at [723, 373] on img at bounding box center [724, 398] width 50 height 50
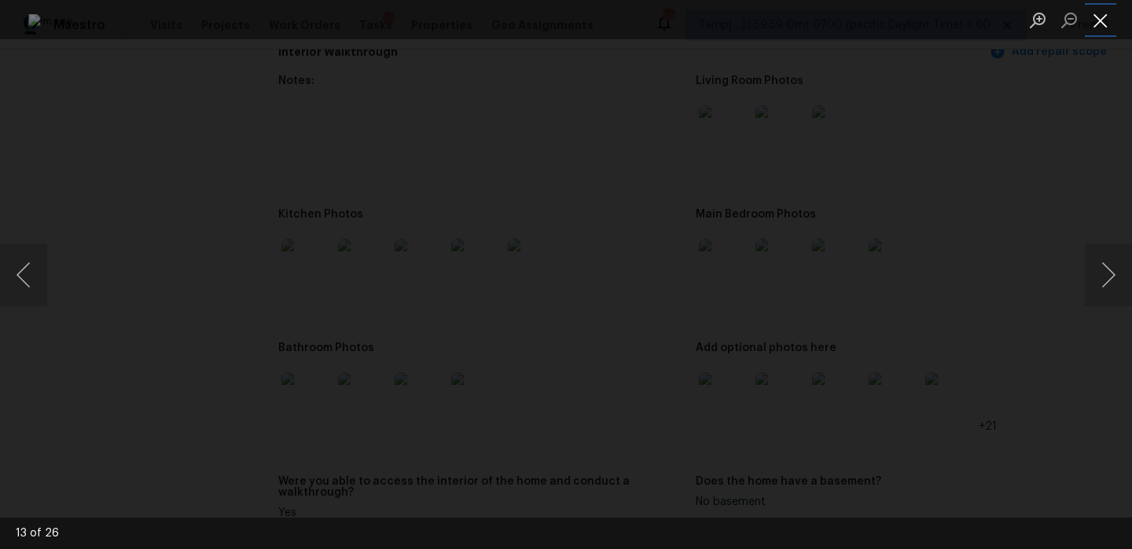
click at [1106, 24] on button "Close lightbox" at bounding box center [1100, 20] width 31 height 28
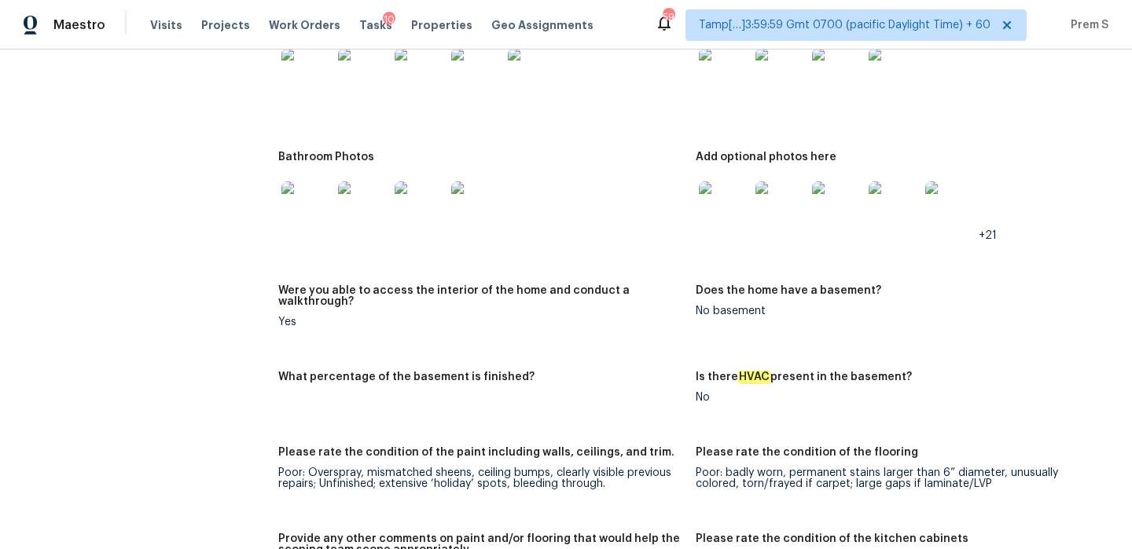
scroll to position [2214, 0]
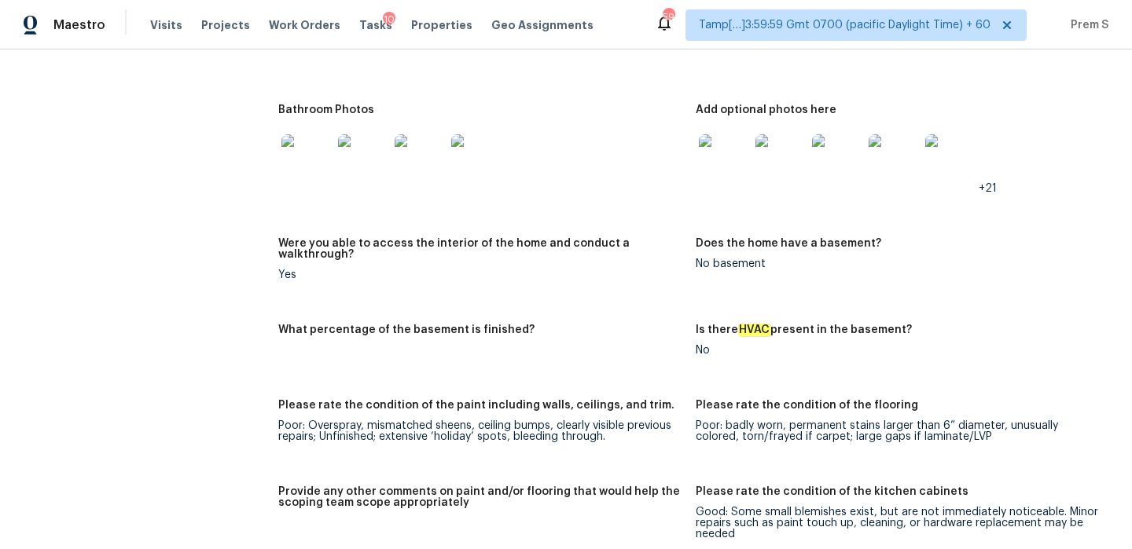
click at [950, 167] on img at bounding box center [950, 159] width 50 height 50
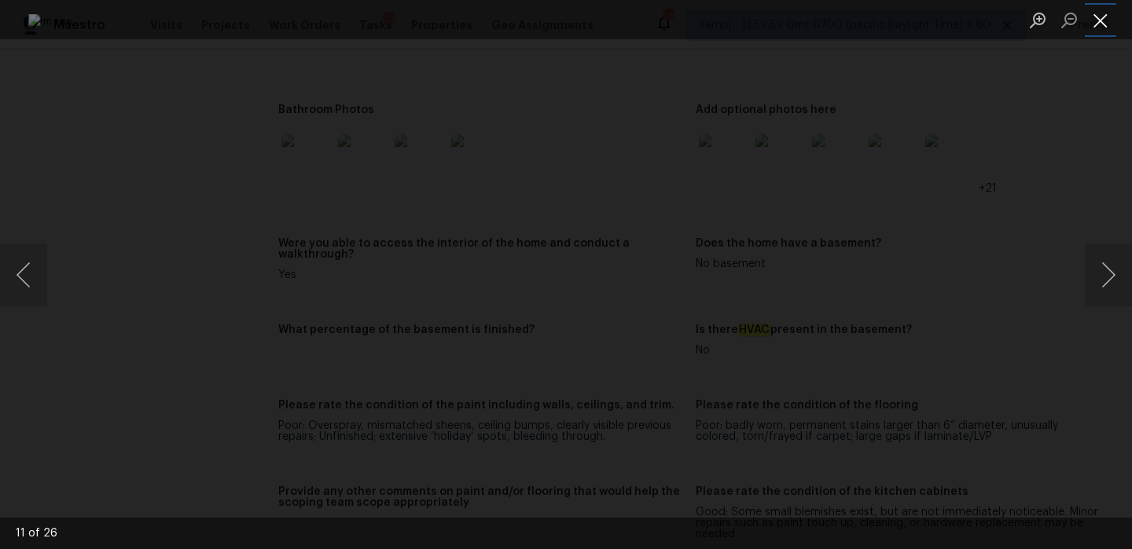
click at [1108, 12] on button "Close lightbox" at bounding box center [1100, 20] width 31 height 28
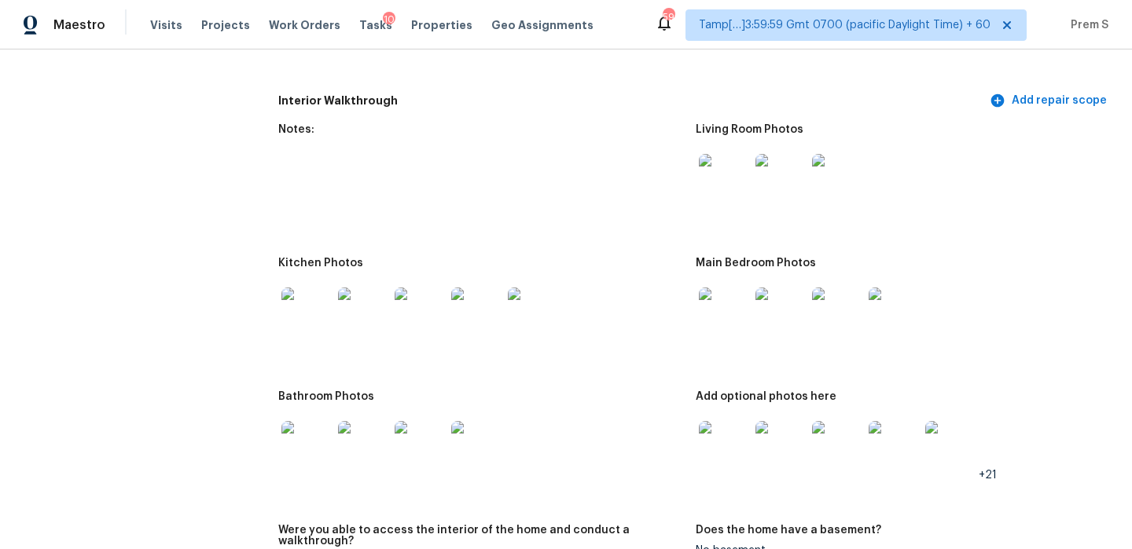
scroll to position [1926, 0]
click at [842, 171] on img at bounding box center [837, 181] width 50 height 50
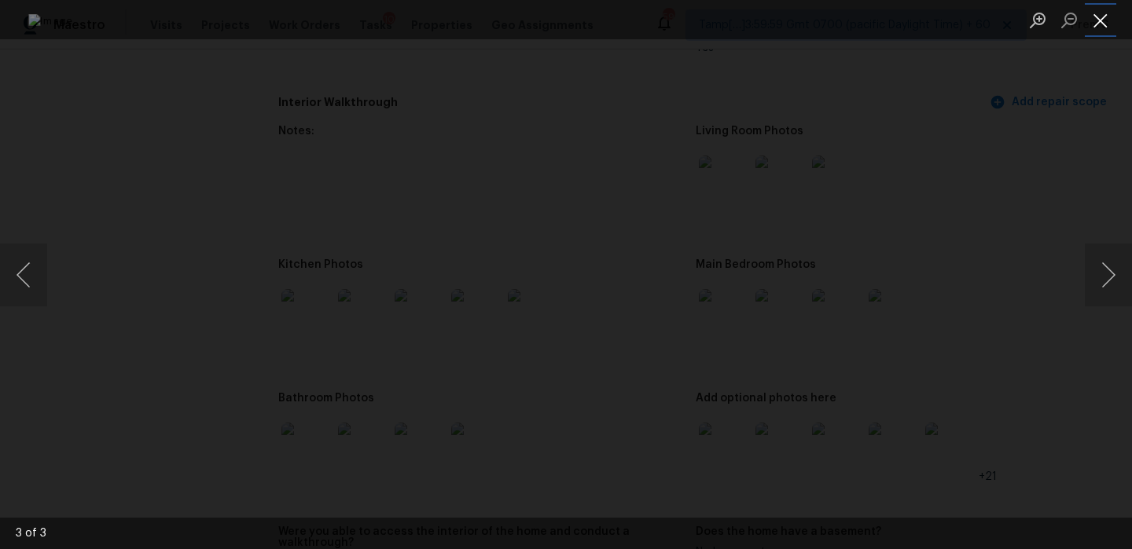
click at [1101, 26] on button "Close lightbox" at bounding box center [1100, 20] width 31 height 28
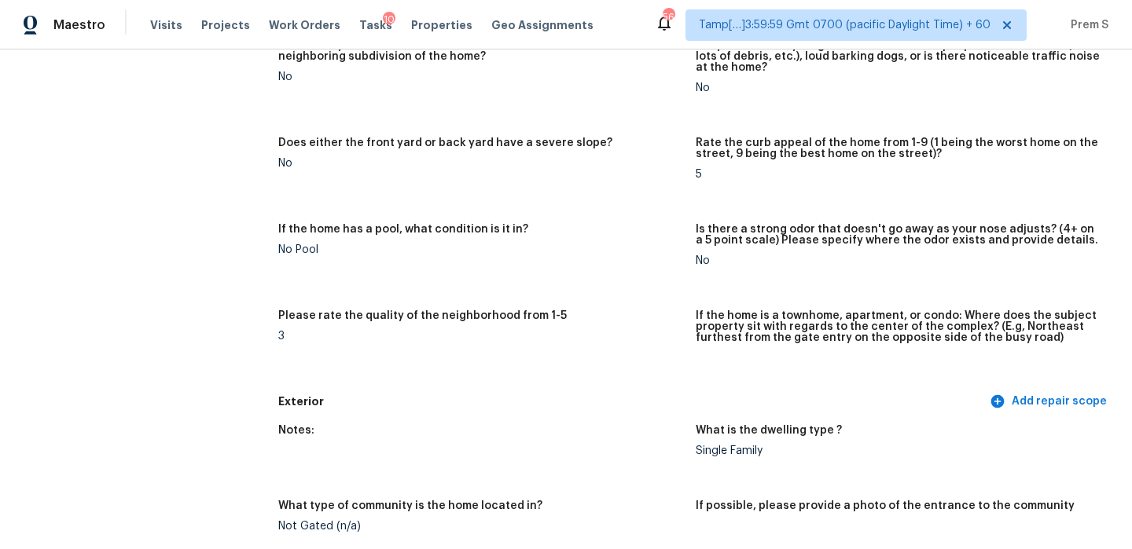
scroll to position [0, 0]
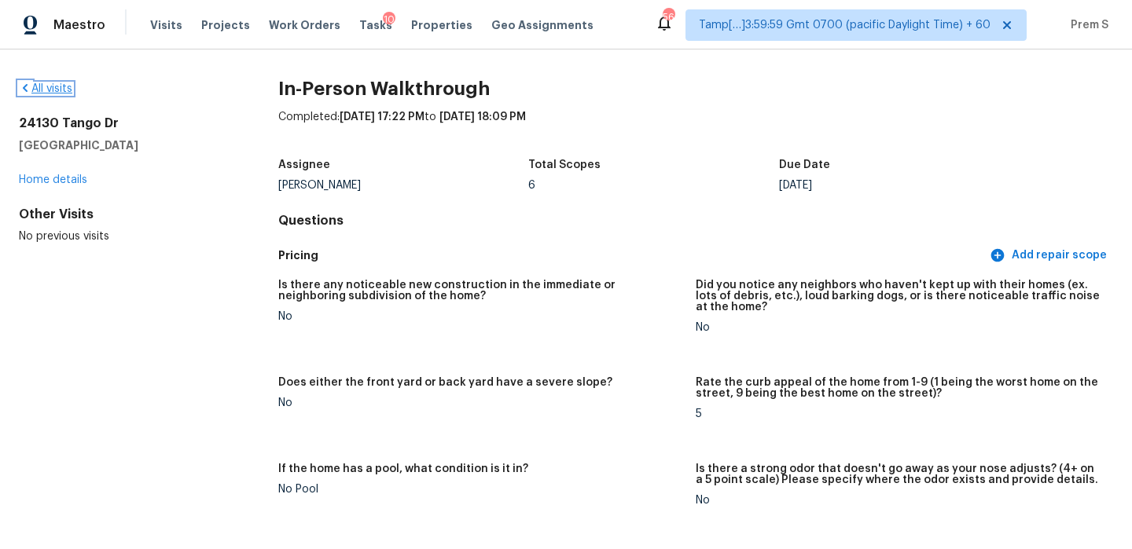
click at [61, 90] on link "All visits" at bounding box center [45, 88] width 53 height 11
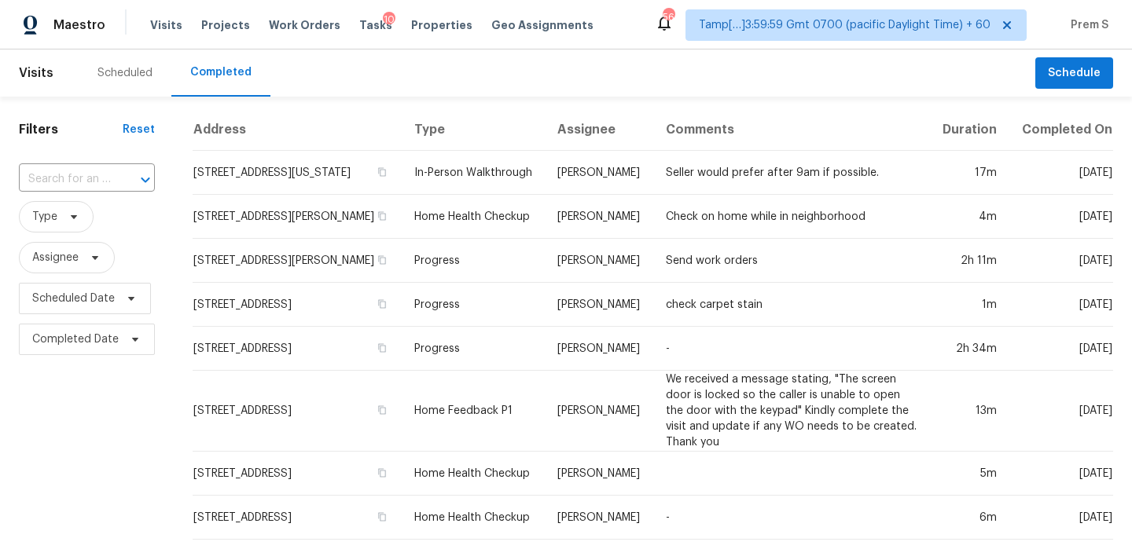
click at [114, 182] on div at bounding box center [134, 180] width 41 height 22
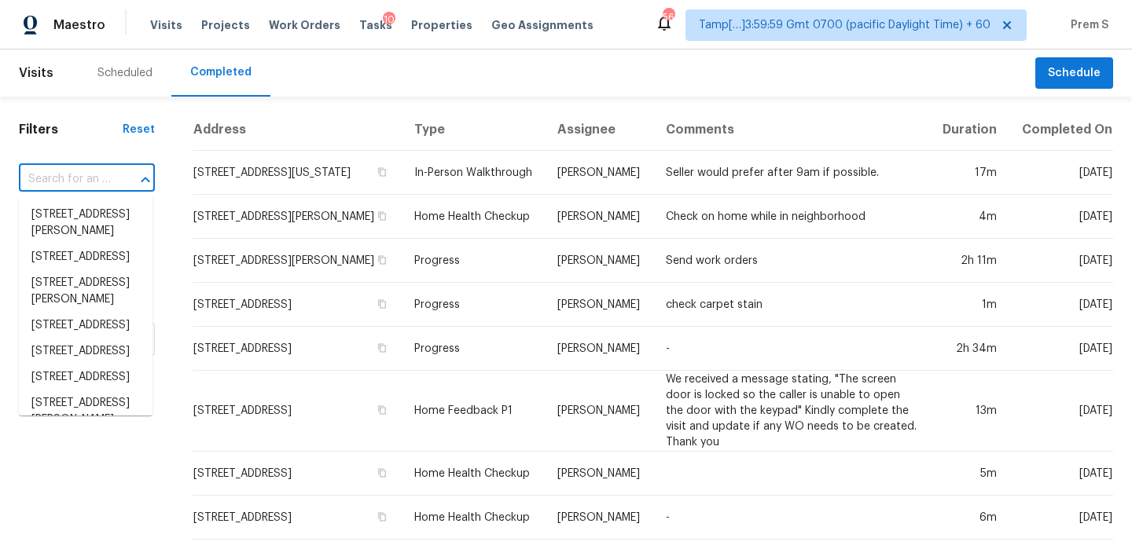
paste input "616 Elm St SW Bessemer, AL, 35022"
type input "616 Elm St SW Bessemer, AL, 35022"
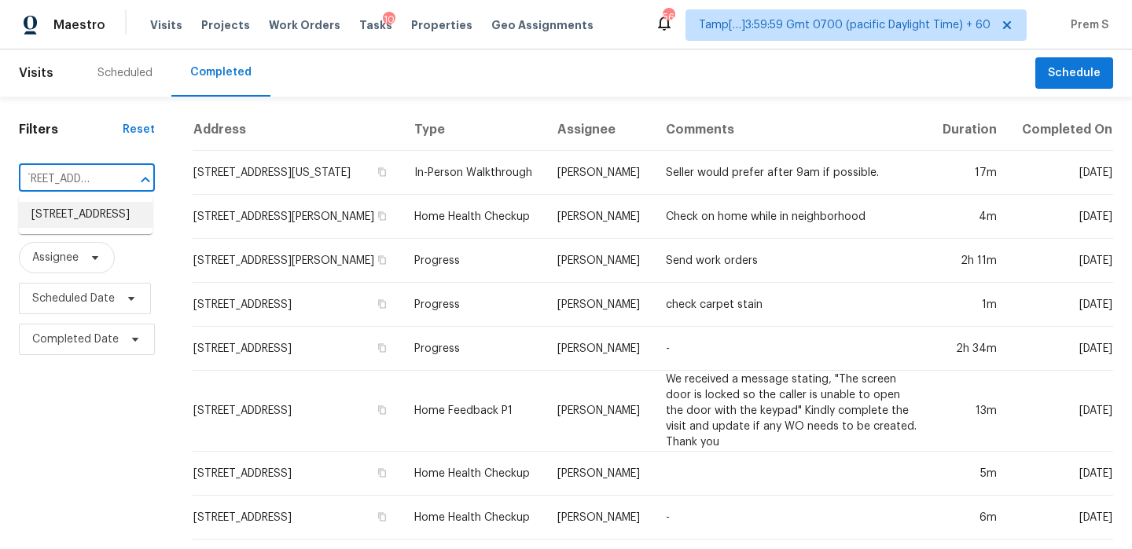
click at [109, 228] on li "616 Elm St SW, Bessemer, AL 35022" at bounding box center [86, 215] width 134 height 26
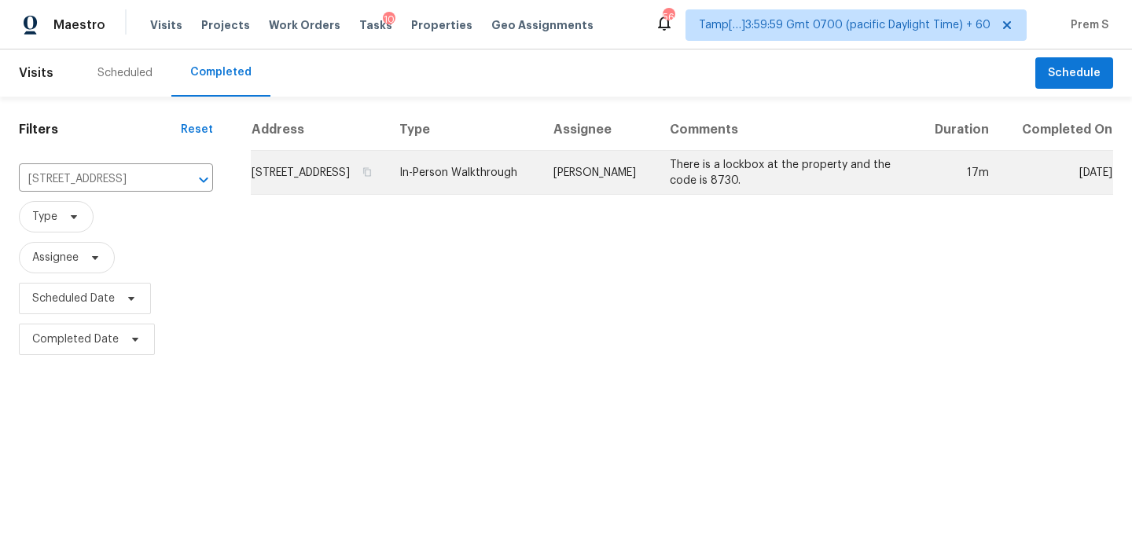
click at [298, 193] on td "616 Elm St SW, Bessemer, AL 35022" at bounding box center [319, 173] width 136 height 44
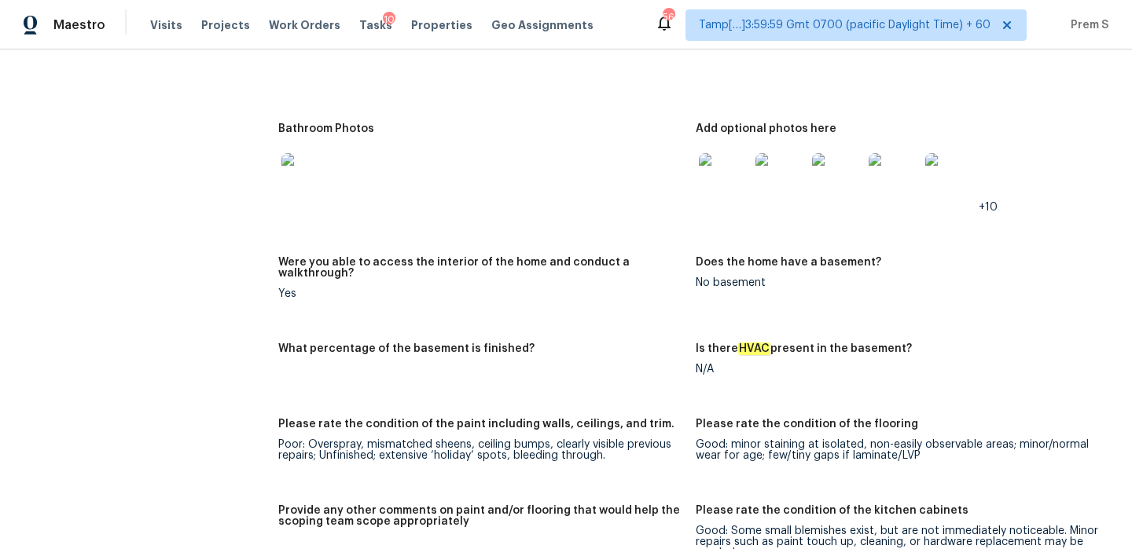
scroll to position [1647, 0]
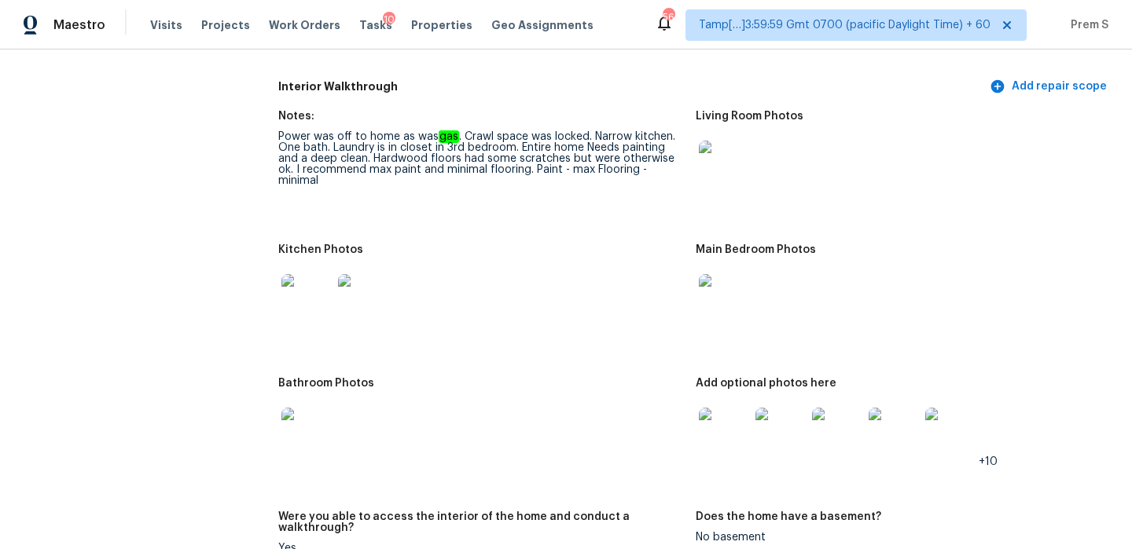
click at [708, 428] on img at bounding box center [724, 433] width 50 height 50
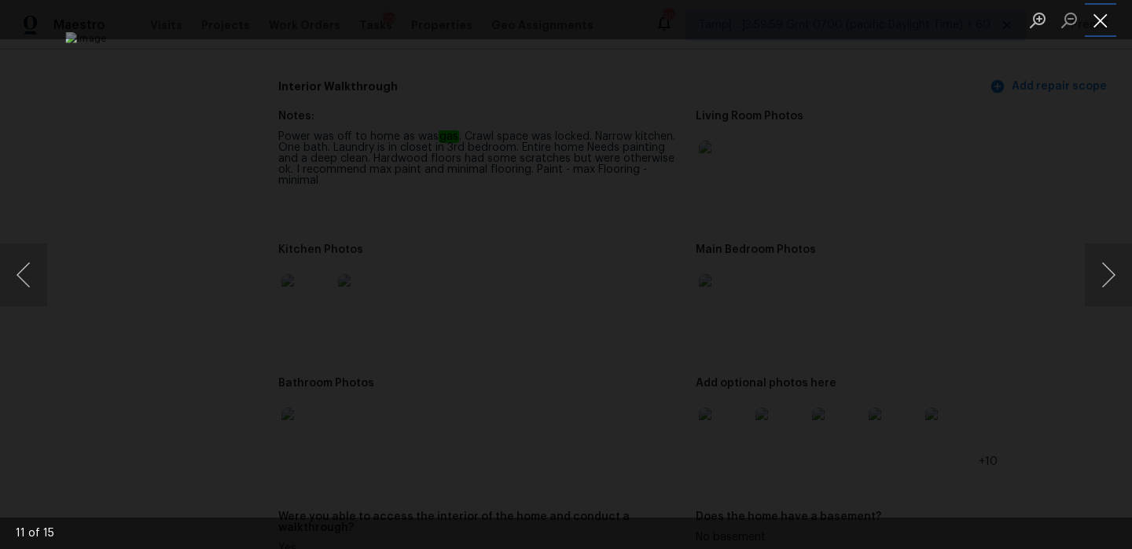
click at [1100, 22] on button "Close lightbox" at bounding box center [1100, 20] width 31 height 28
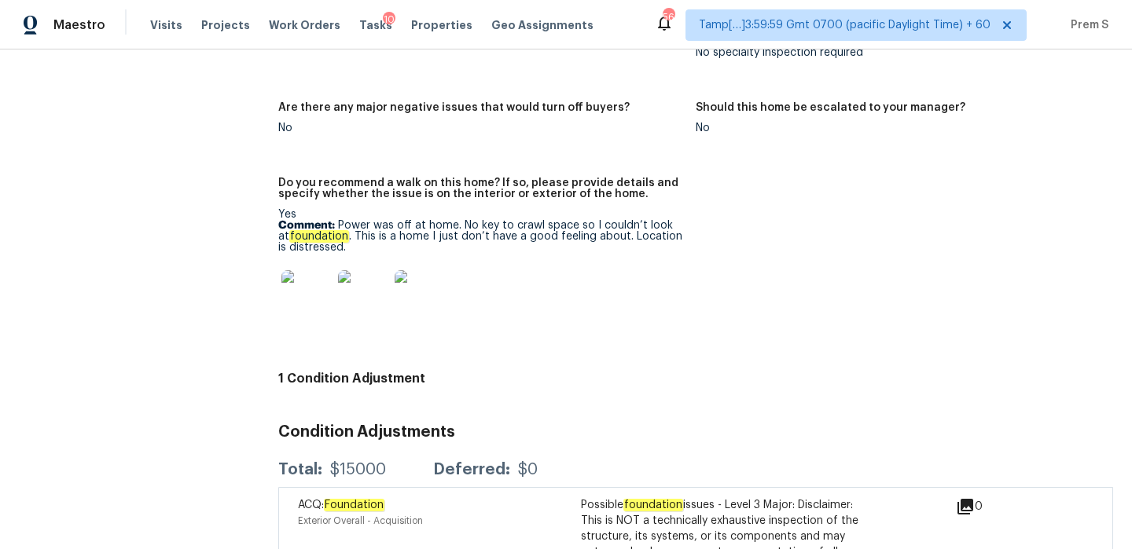
scroll to position [3487, 0]
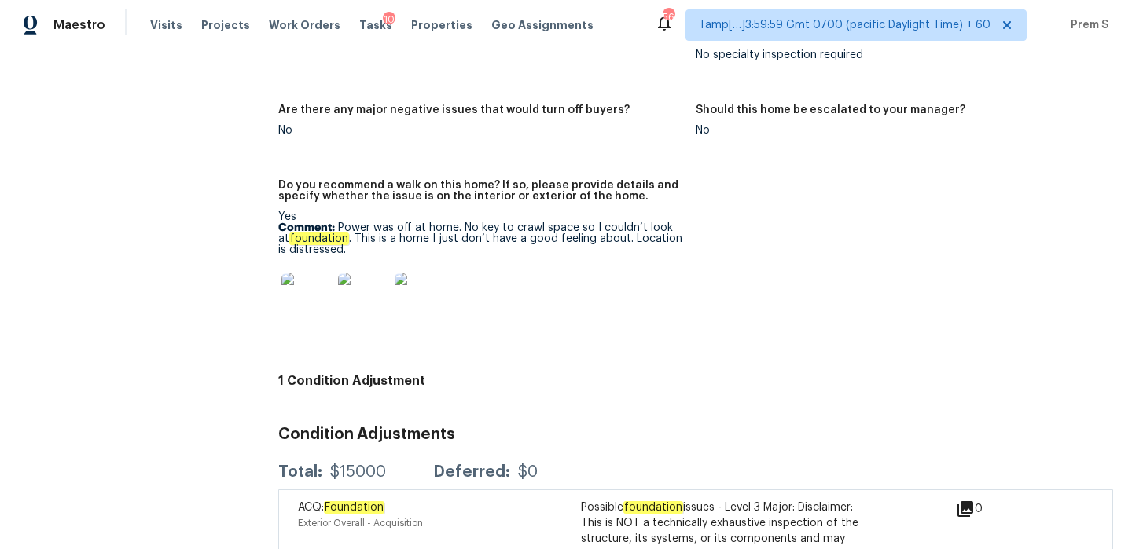
click at [419, 273] on img at bounding box center [420, 298] width 50 height 50
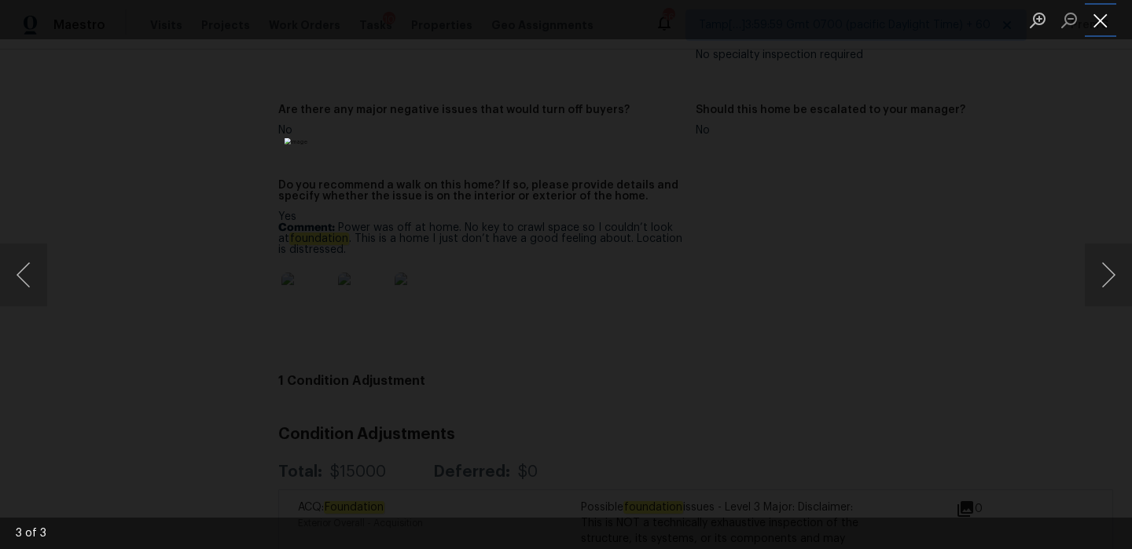
click at [1094, 22] on button "Close lightbox" at bounding box center [1100, 20] width 31 height 28
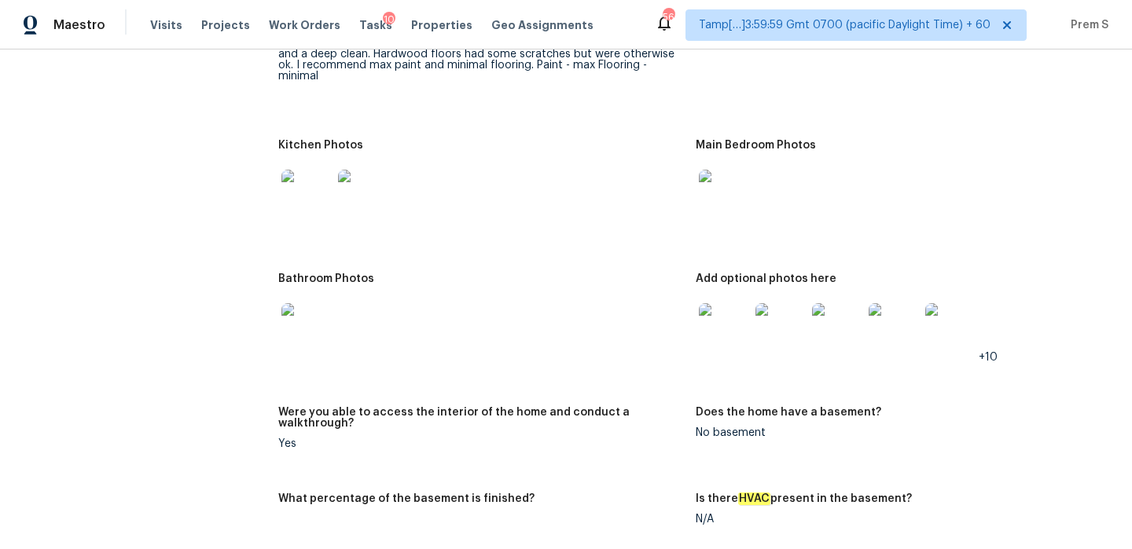
scroll to position [1874, 0]
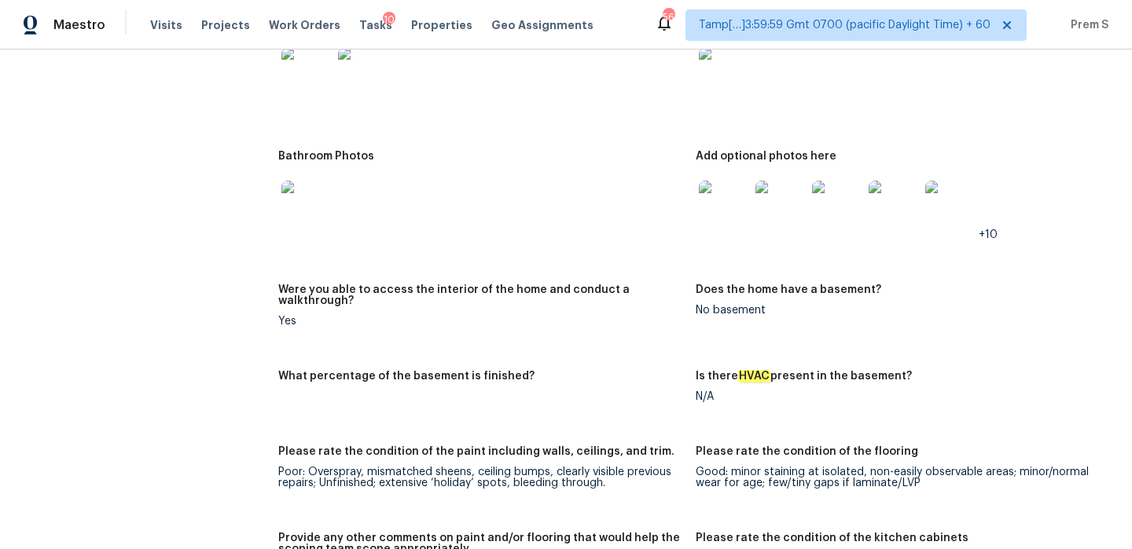
click at [710, 212] on img at bounding box center [724, 206] width 50 height 50
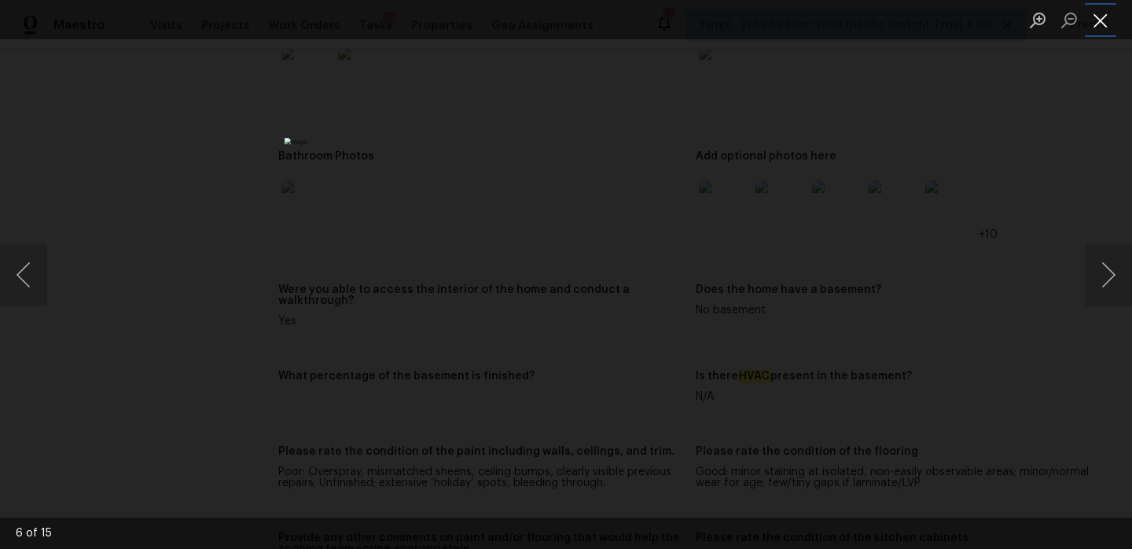
click at [1104, 13] on button "Close lightbox" at bounding box center [1100, 20] width 31 height 28
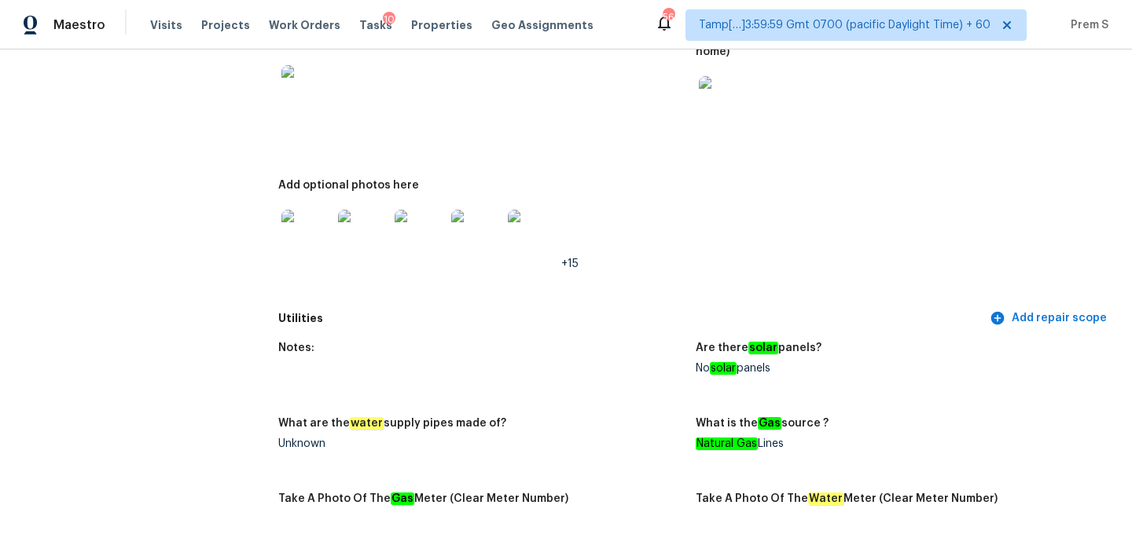
scroll to position [812, 0]
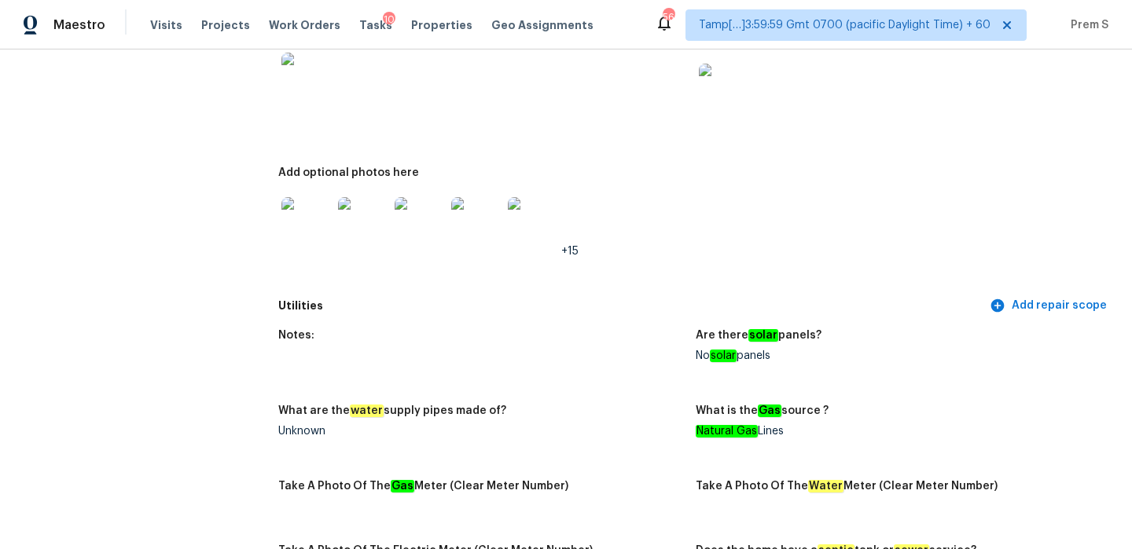
click at [317, 94] on img at bounding box center [306, 78] width 50 height 50
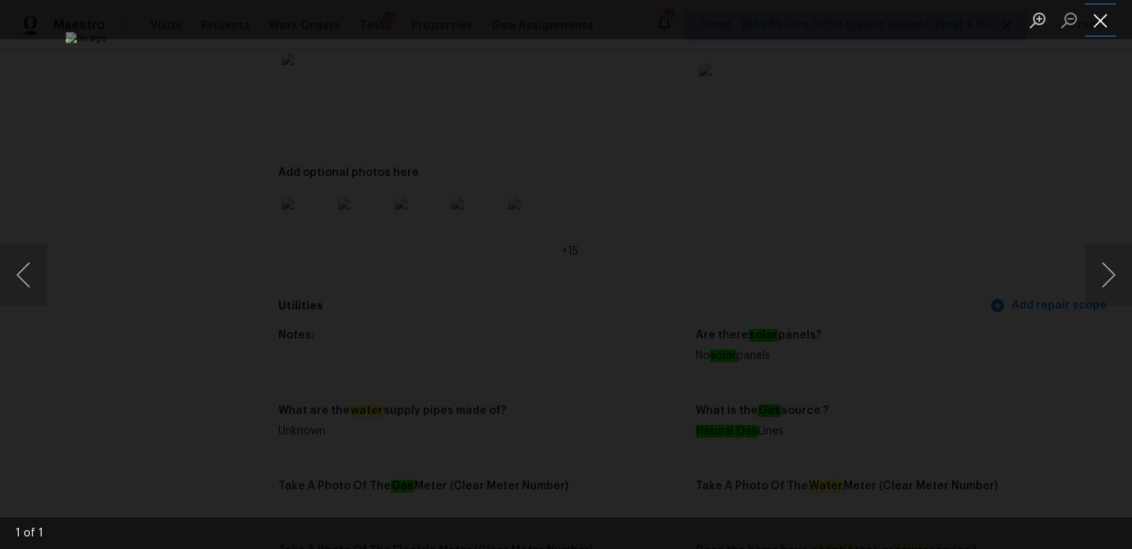
click at [1099, 13] on button "Close lightbox" at bounding box center [1100, 20] width 31 height 28
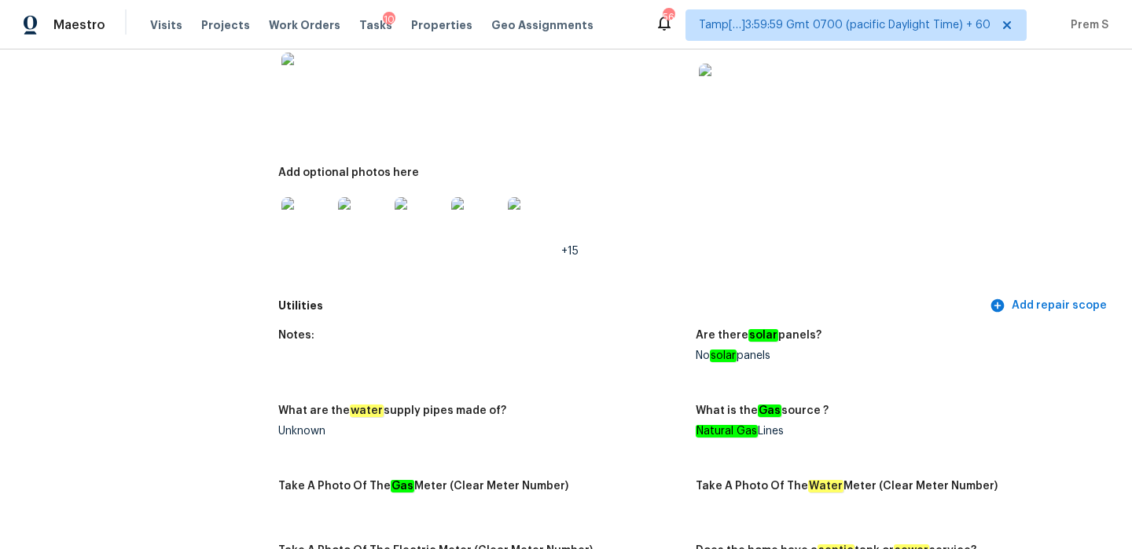
click at [412, 218] on img at bounding box center [420, 222] width 50 height 50
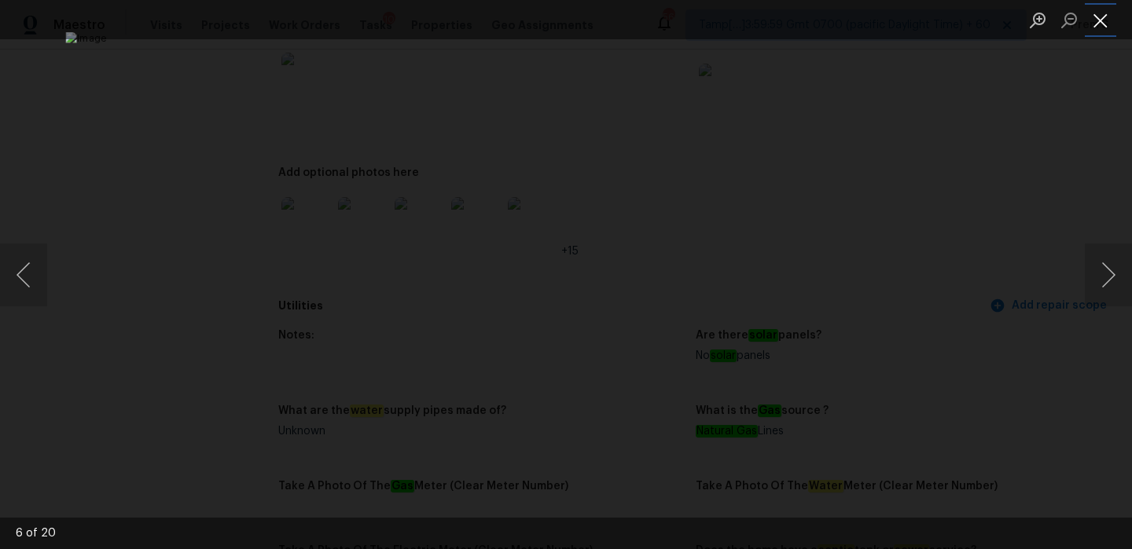
click at [1093, 24] on button "Close lightbox" at bounding box center [1100, 20] width 31 height 28
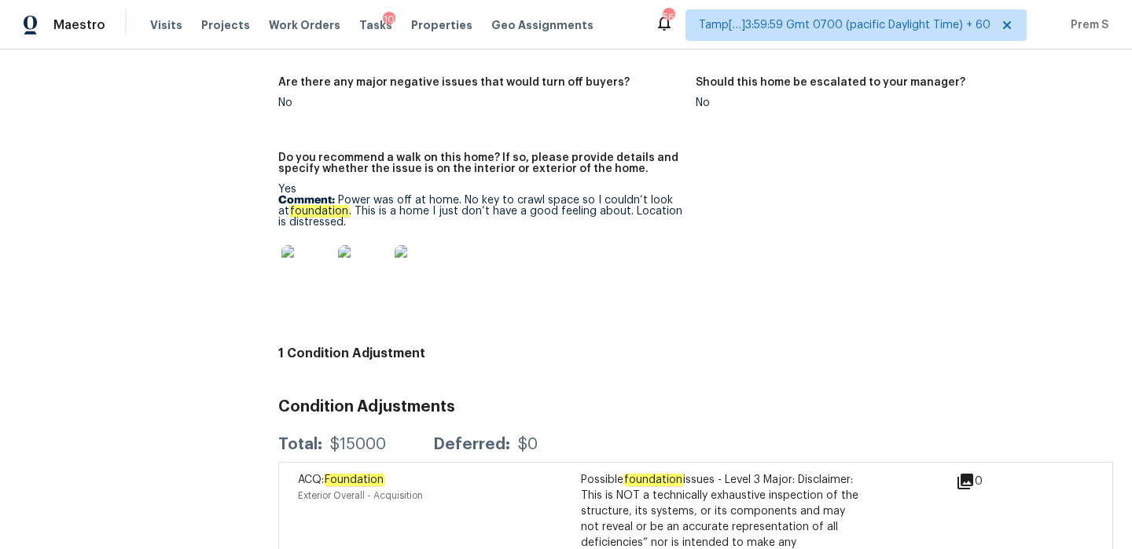
scroll to position [3635, 0]
